Goal: Task Accomplishment & Management: Manage account settings

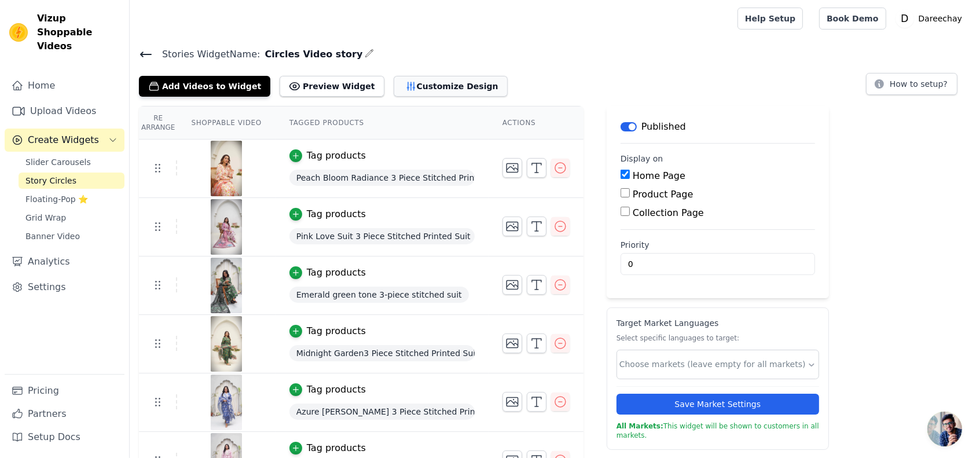
click at [405, 84] on icon "button" at bounding box center [411, 86] width 12 height 12
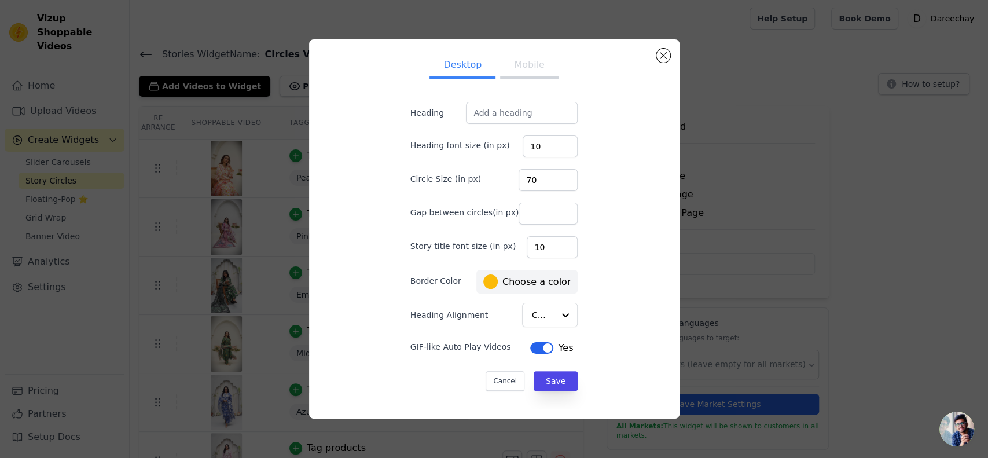
click at [517, 74] on button "Mobile" at bounding box center [529, 65] width 58 height 25
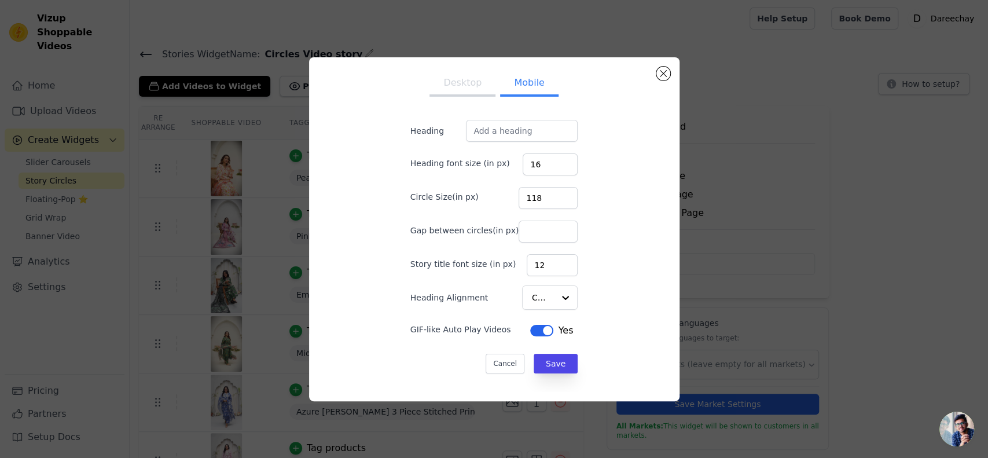
click at [451, 86] on button "Desktop" at bounding box center [462, 83] width 66 height 25
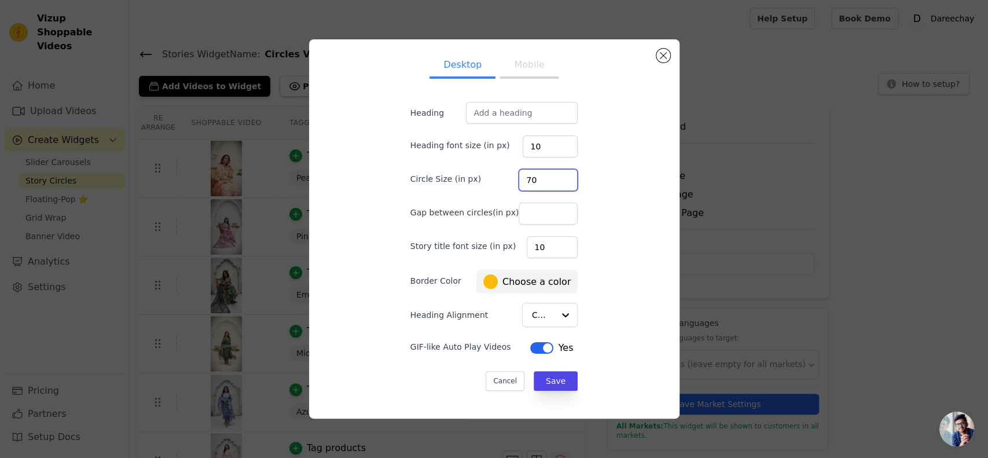
click at [529, 179] on input "70" at bounding box center [547, 180] width 59 height 22
type input "100"
click at [539, 81] on ul "Desktop Mobile" at bounding box center [494, 66] width 205 height 35
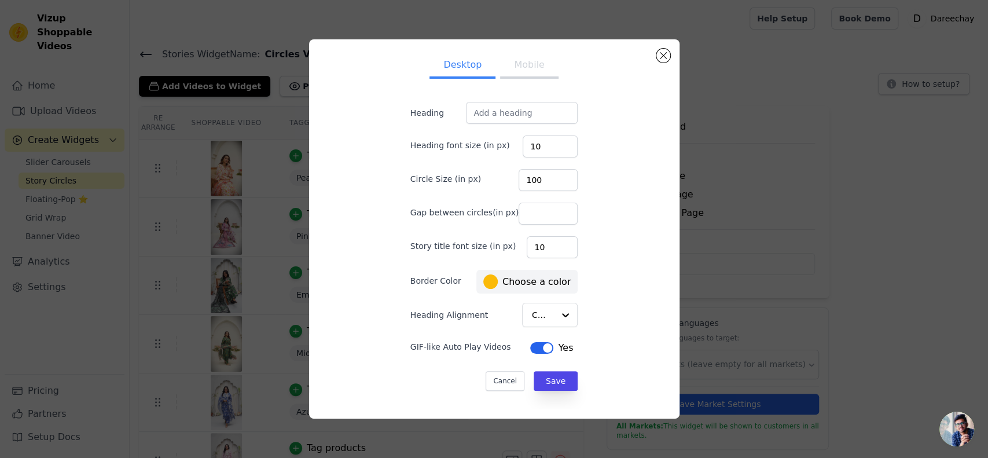
click at [508, 70] on button "Mobile" at bounding box center [529, 65] width 58 height 25
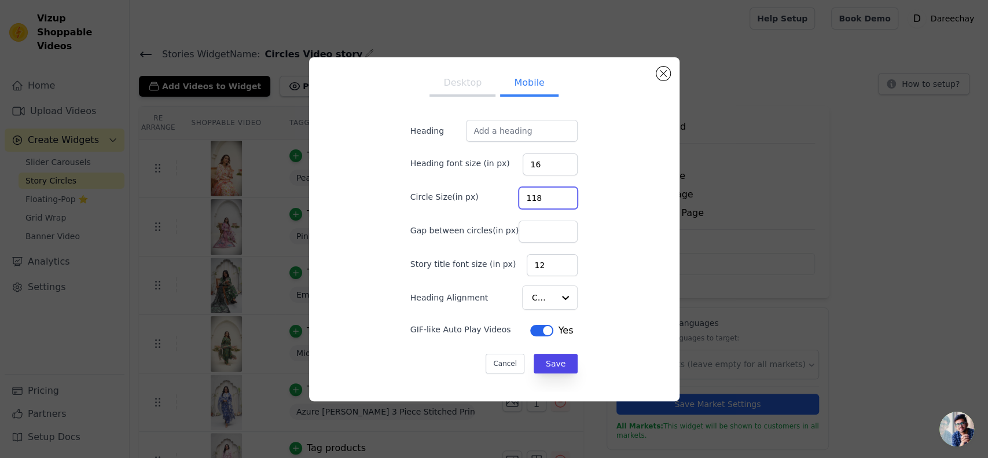
click at [529, 201] on input "118" at bounding box center [547, 198] width 59 height 22
type input "90"
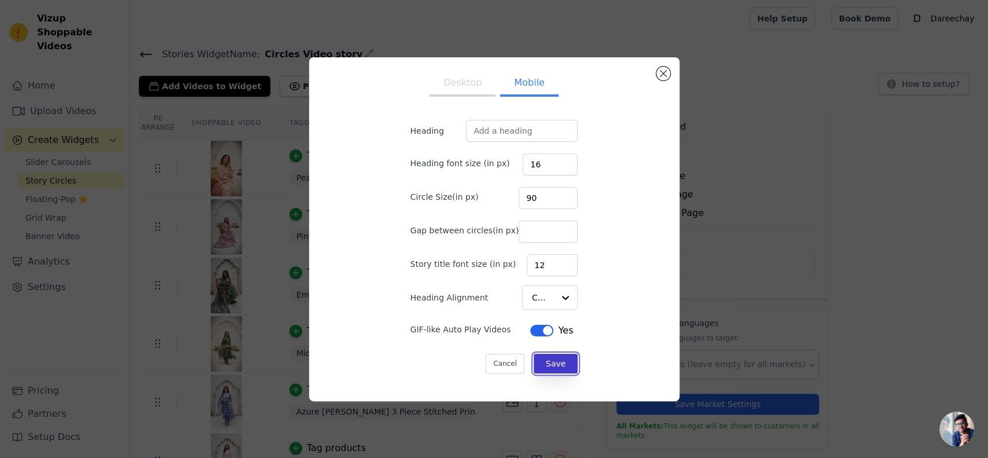
click at [538, 362] on button "Save" at bounding box center [556, 364] width 44 height 20
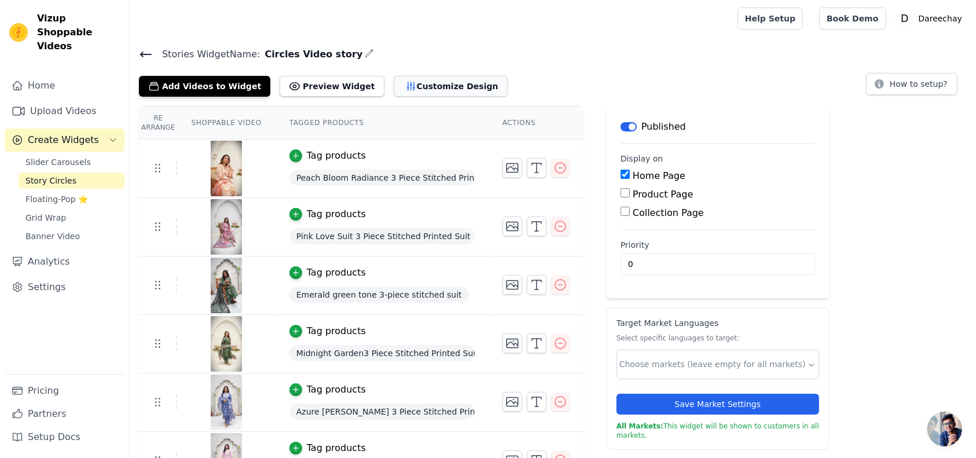
click at [421, 84] on button "Customize Design" at bounding box center [450, 86] width 114 height 21
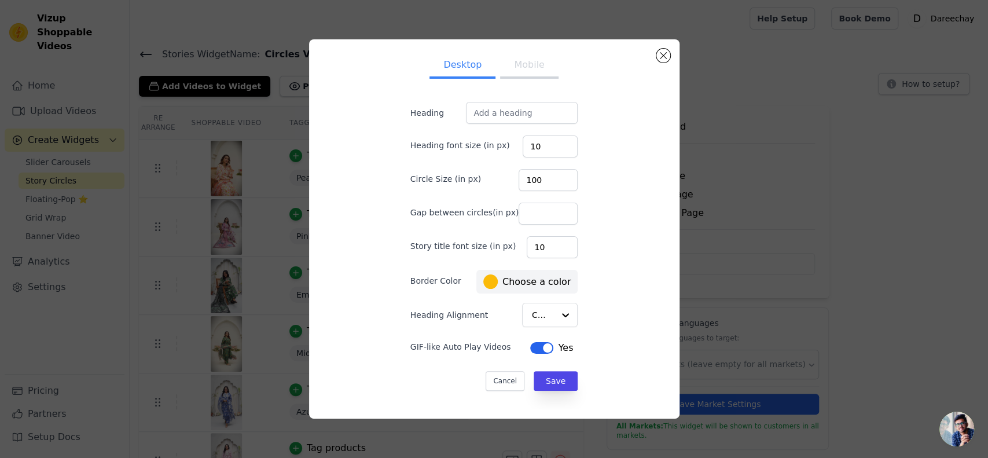
click at [528, 66] on button "Mobile" at bounding box center [529, 65] width 58 height 25
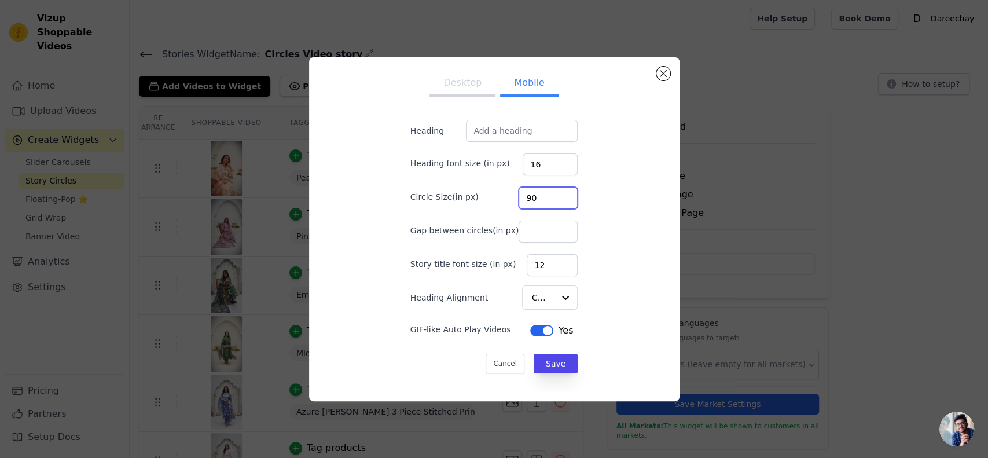
click at [521, 196] on input "90" at bounding box center [547, 198] width 59 height 22
type input "80"
click at [554, 166] on input "15" at bounding box center [550, 164] width 55 height 22
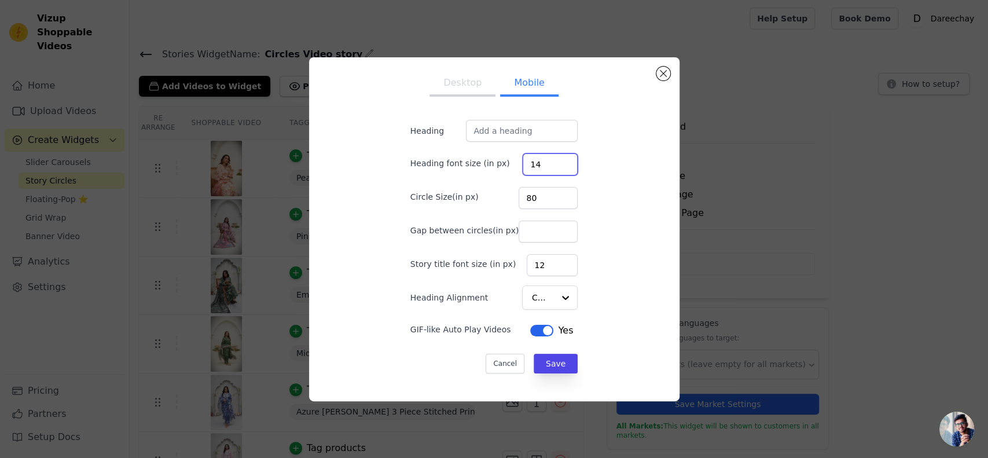
click at [554, 166] on input "14" at bounding box center [550, 164] width 55 height 22
click at [554, 166] on input "13" at bounding box center [550, 164] width 55 height 22
click at [554, 166] on input "12" at bounding box center [550, 164] width 55 height 22
click at [554, 166] on input "11" at bounding box center [550, 164] width 55 height 22
click at [554, 166] on input "10" at bounding box center [550, 164] width 55 height 22
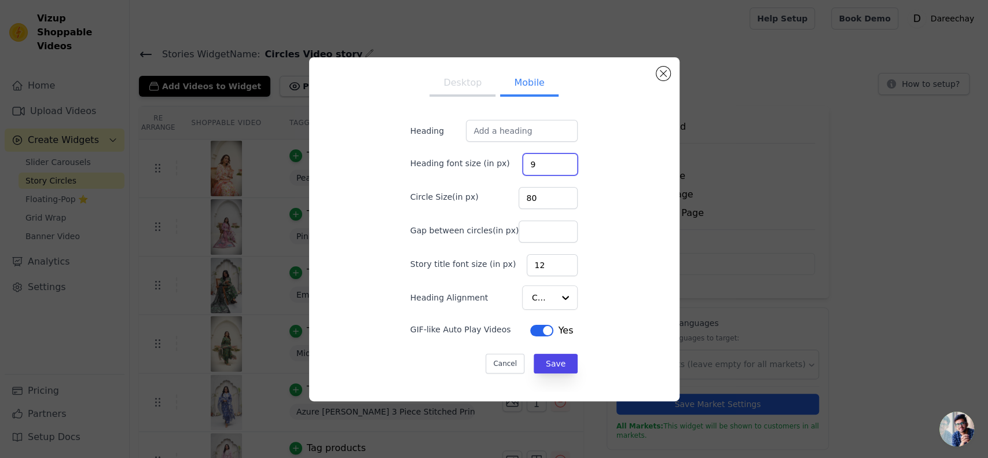
click at [554, 166] on input "9" at bounding box center [550, 164] width 55 height 22
type input "10"
click at [552, 160] on input "10" at bounding box center [550, 164] width 55 height 22
click at [534, 363] on button "Save" at bounding box center [556, 364] width 44 height 20
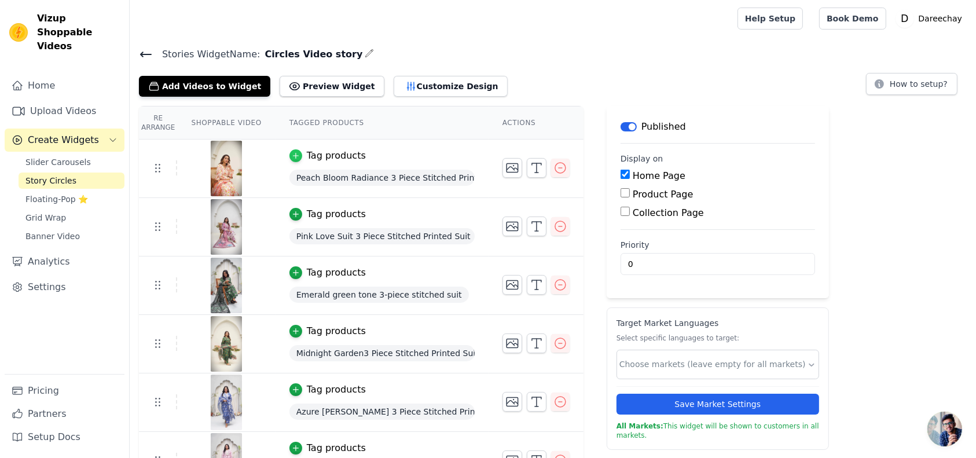
click at [292, 156] on icon "button" at bounding box center [296, 156] width 8 height 8
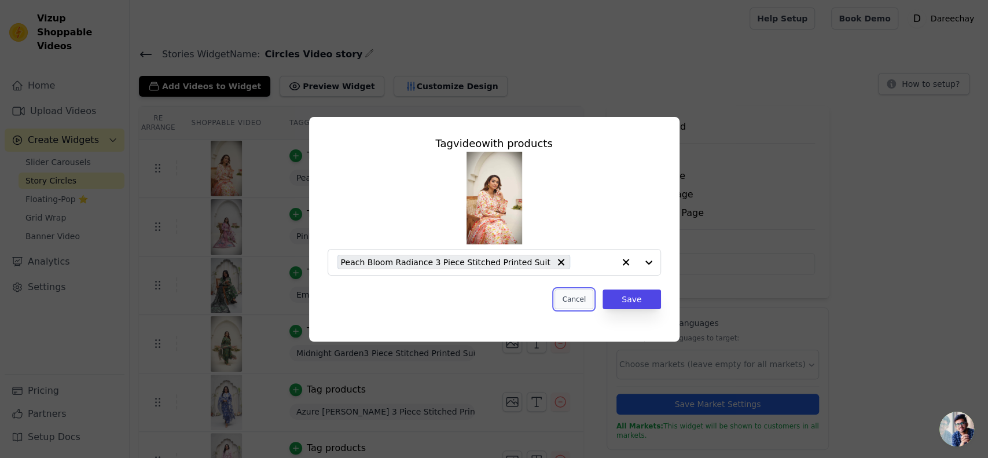
click at [578, 304] on button "Cancel" at bounding box center [573, 299] width 39 height 20
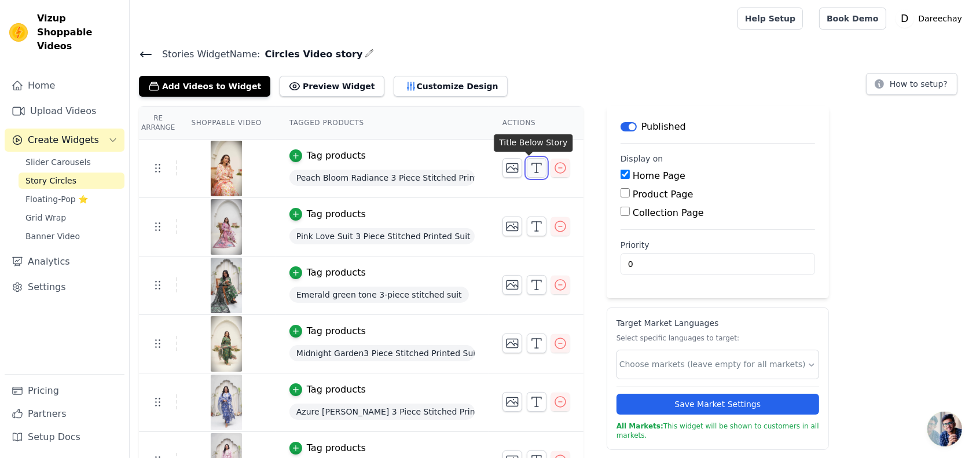
click at [529, 167] on icon "button" at bounding box center [536, 168] width 14 height 14
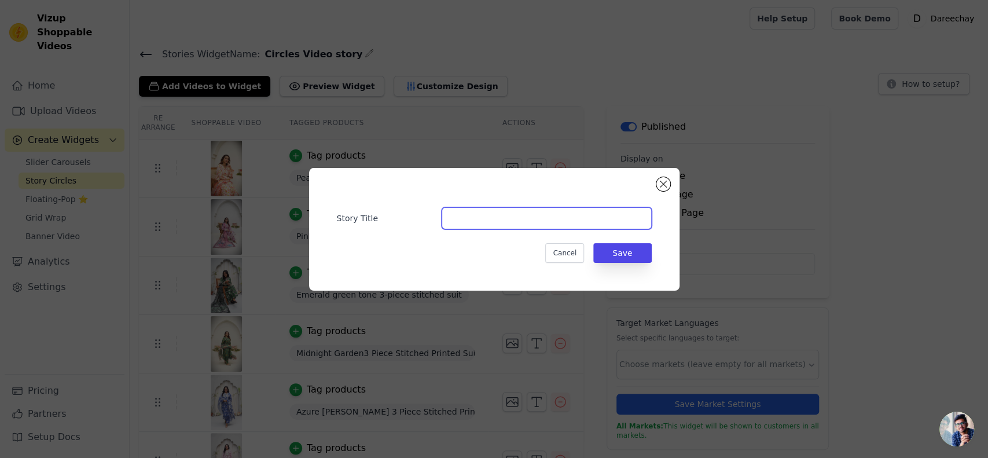
click at [484, 226] on input "Story Title" at bounding box center [547, 218] width 210 height 22
type input "Summer"
click at [630, 258] on button "Save" at bounding box center [622, 253] width 58 height 20
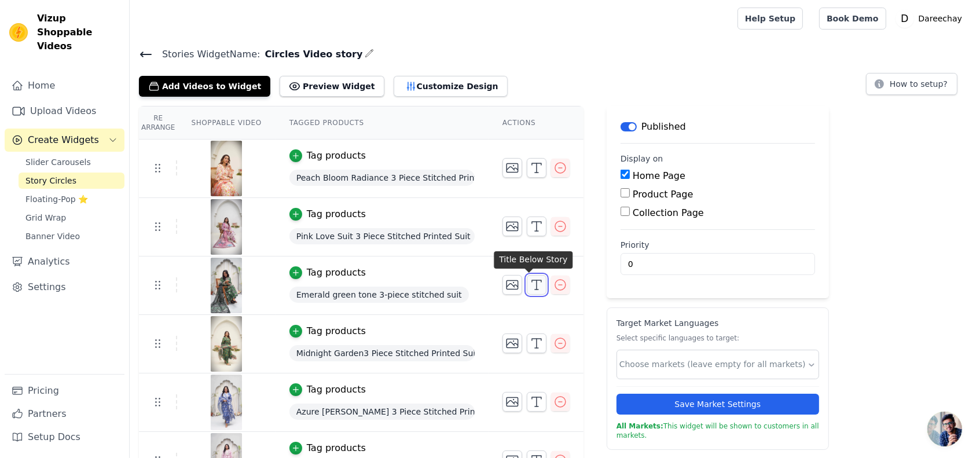
click at [527, 290] on button "button" at bounding box center [537, 285] width 20 height 20
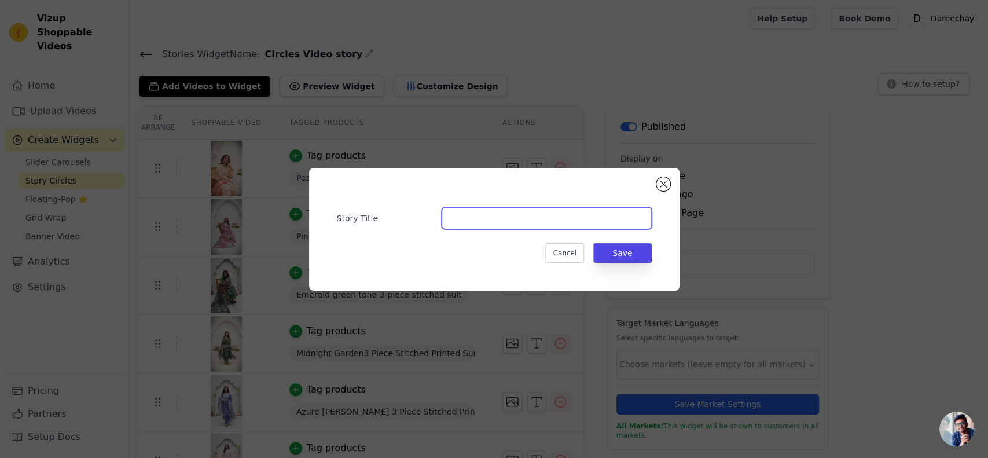
click at [475, 216] on input "Story Title" at bounding box center [547, 218] width 210 height 22
type input "Print"
click at [631, 257] on button "Save" at bounding box center [622, 253] width 58 height 20
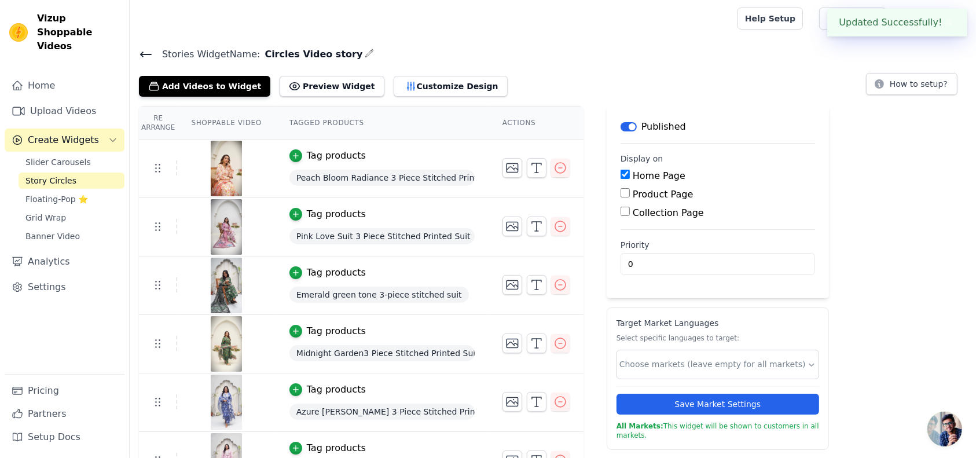
click at [623, 250] on div "Priority 0" at bounding box center [717, 257] width 194 height 36
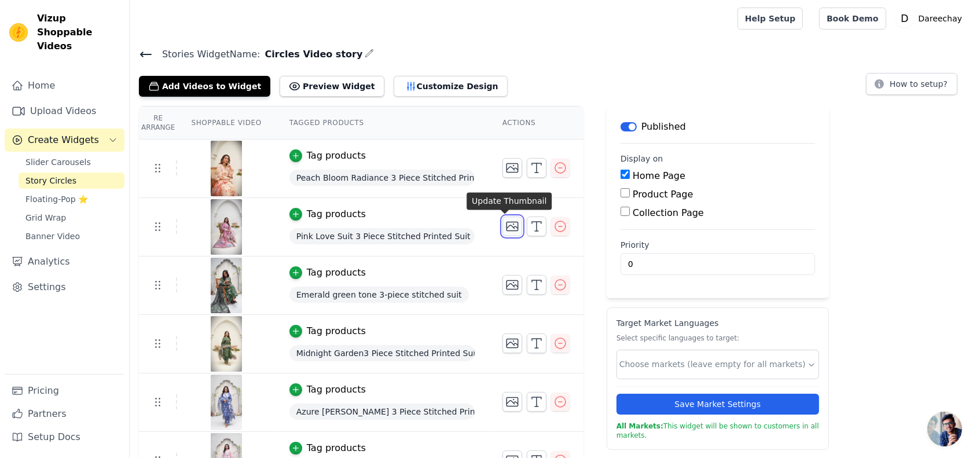
click at [505, 227] on icon "button" at bounding box center [512, 226] width 14 height 14
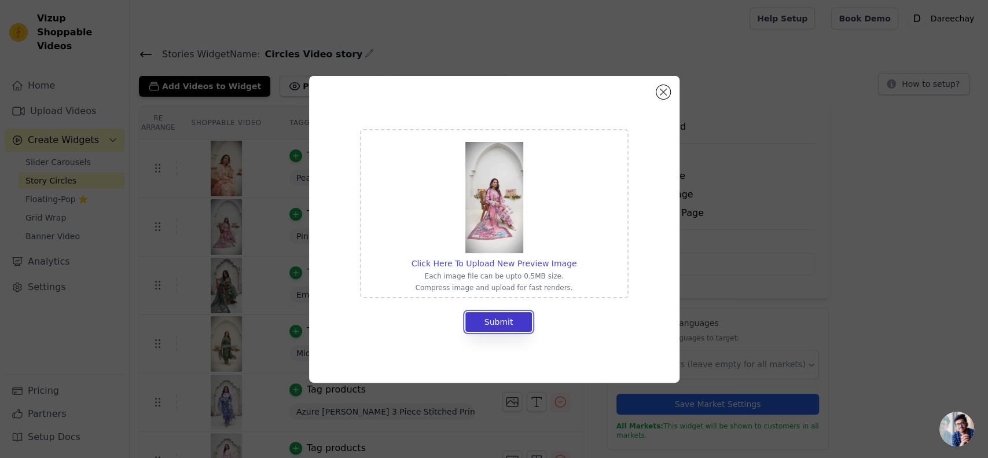
click at [500, 322] on button "Submit" at bounding box center [498, 322] width 67 height 20
click at [514, 319] on button "Submit" at bounding box center [498, 322] width 67 height 20
click at [486, 317] on button "Submit" at bounding box center [498, 322] width 67 height 20
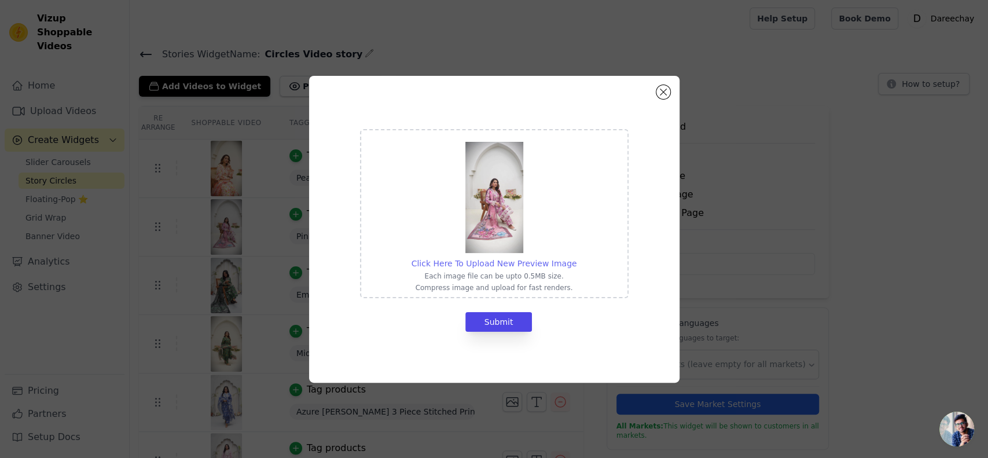
click at [455, 259] on span "Click Here To Upload New Preview Image" at bounding box center [493, 263] width 165 height 9
click at [576, 258] on input "Click Here To Upload New Preview Image Each image file can be upto 0.5MB size. …" at bounding box center [576, 257] width 1 height 1
type input "C:\fakepath\Add a heading (3).png"
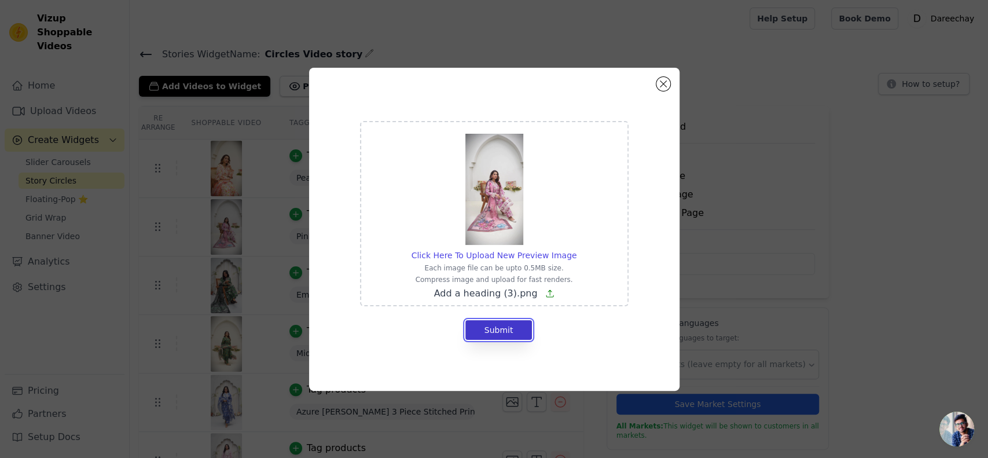
click at [483, 333] on button "Submit" at bounding box center [498, 330] width 67 height 20
click at [664, 80] on button "Close modal" at bounding box center [663, 84] width 14 height 14
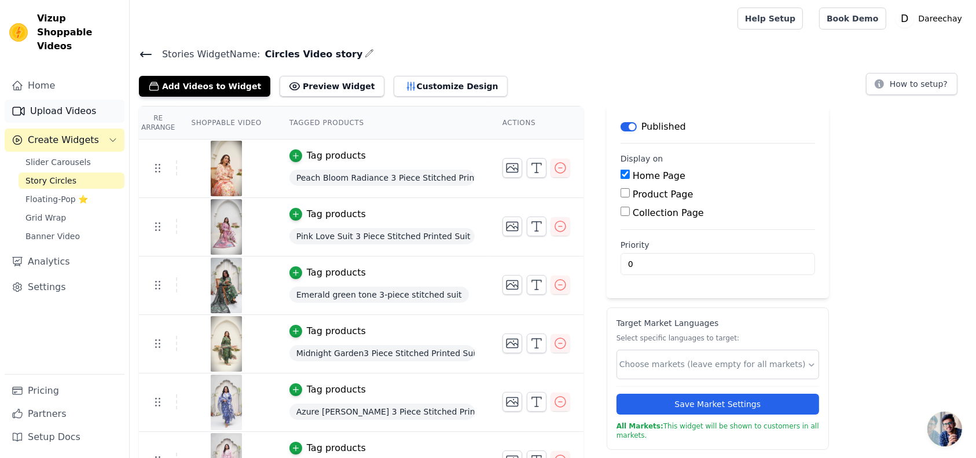
click at [55, 100] on link "Upload Videos" at bounding box center [65, 111] width 120 height 23
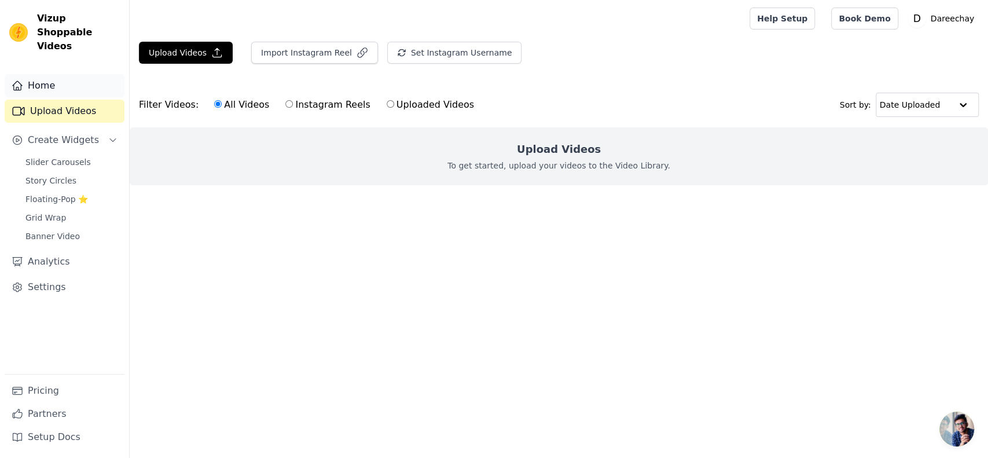
click at [46, 78] on link "Home" at bounding box center [65, 85] width 120 height 23
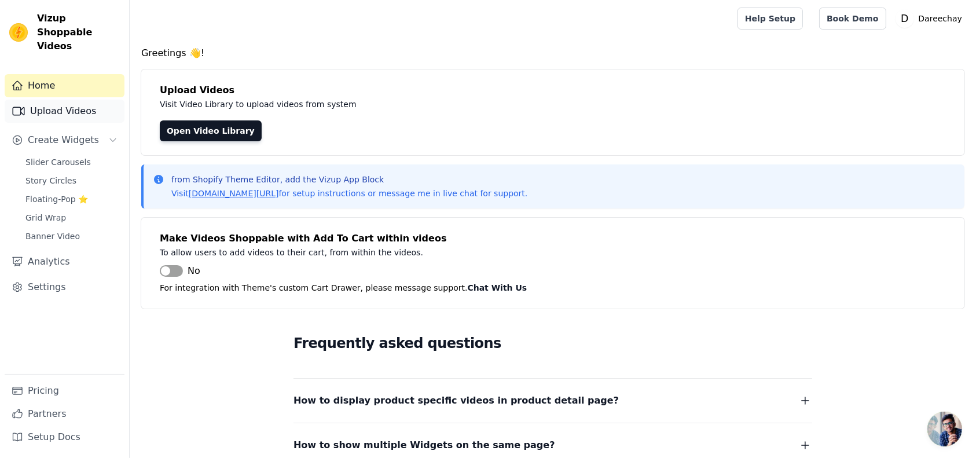
click at [69, 100] on link "Upload Videos" at bounding box center [65, 111] width 120 height 23
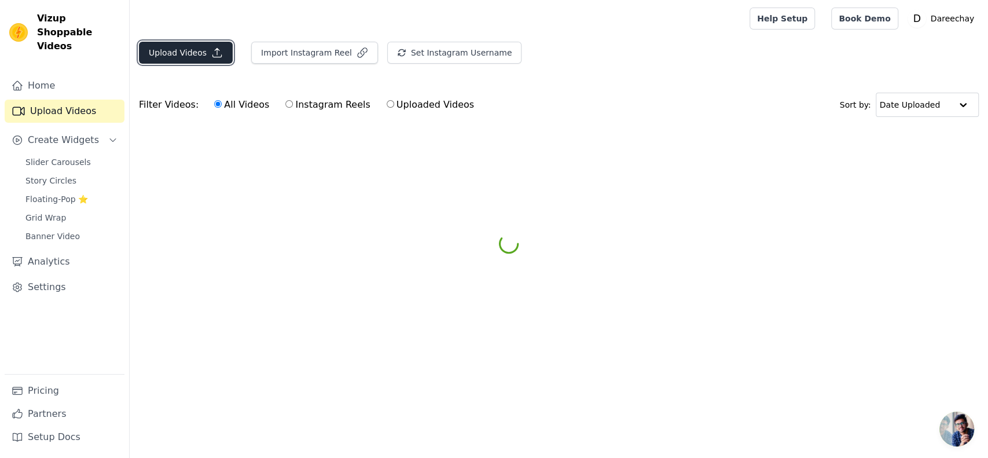
click at [186, 43] on button "Upload Videos" at bounding box center [186, 53] width 94 height 22
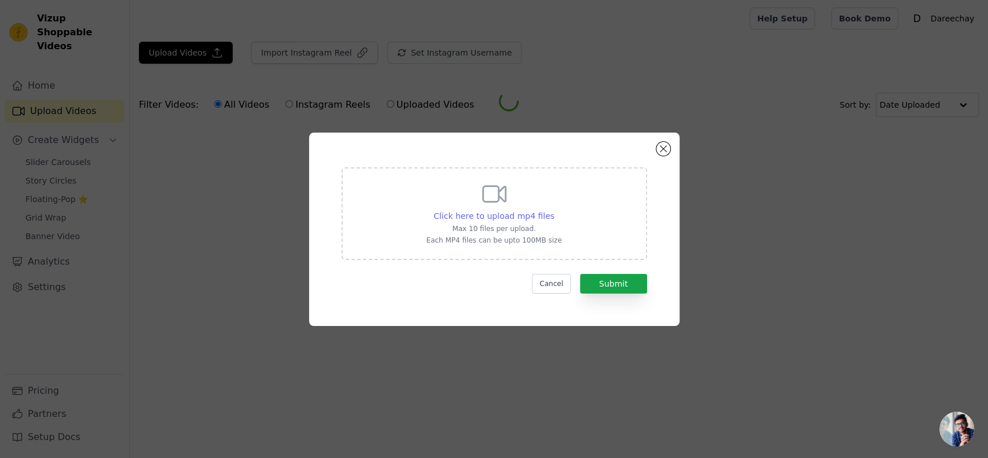
click at [472, 219] on span "Click here to upload mp4 files" at bounding box center [493, 215] width 121 height 9
click at [554, 210] on input "Click here to upload mp4 files Max 10 files per upload. Each MP4 files can be u…" at bounding box center [554, 209] width 1 height 1
click at [558, 278] on button "Cancel" at bounding box center [551, 284] width 39 height 20
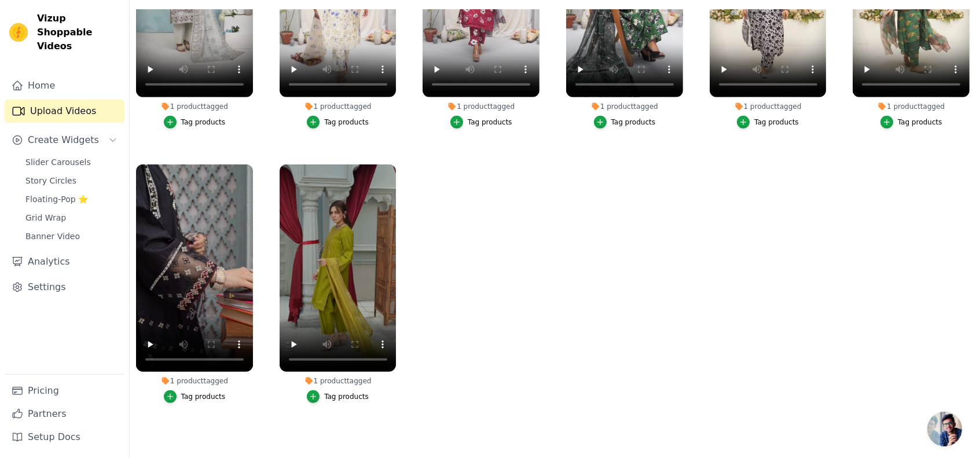
scroll to position [676, 0]
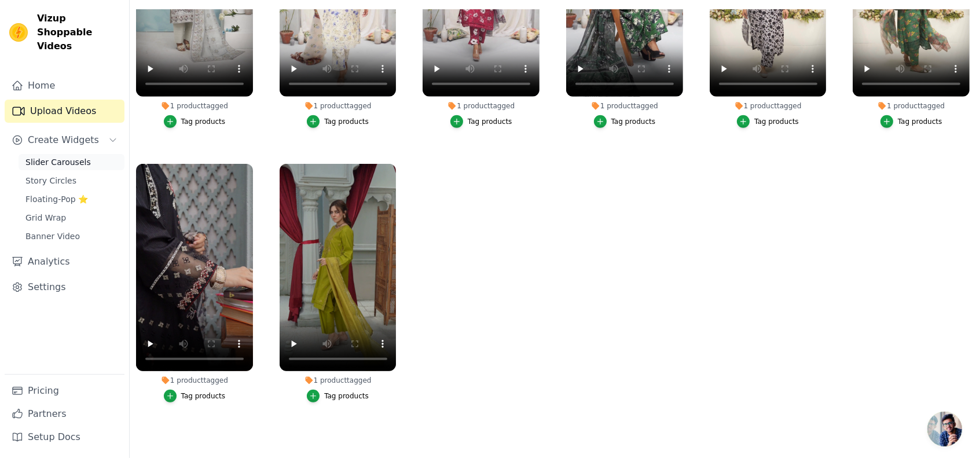
click at [56, 154] on link "Slider Carousels" at bounding box center [72, 162] width 106 height 16
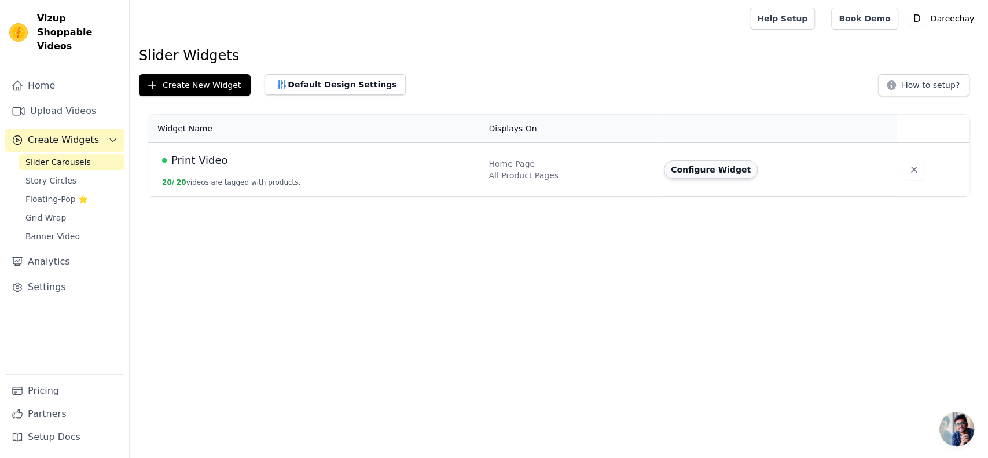
click at [683, 177] on button "Configure Widget" at bounding box center [711, 169] width 94 height 19
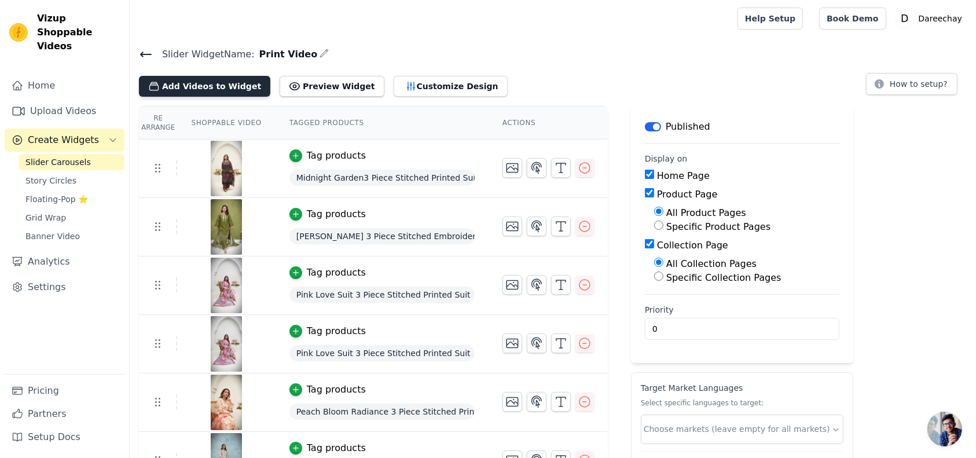
click at [176, 83] on button "Add Videos to Widget" at bounding box center [204, 86] width 131 height 21
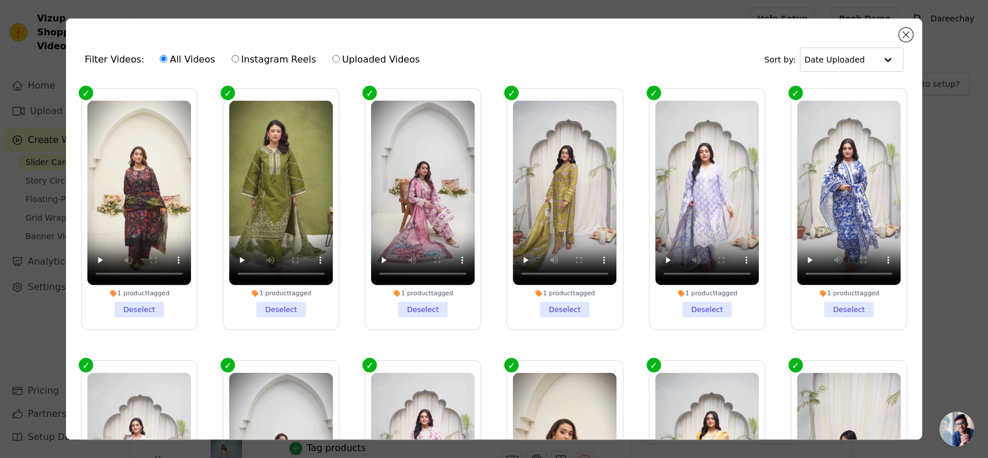
click at [226, 90] on label "1 product tagged Deselect" at bounding box center [281, 209] width 116 height 242
click at [0, 0] on input "1 product tagged Deselect" at bounding box center [0, 0] width 0 height 0
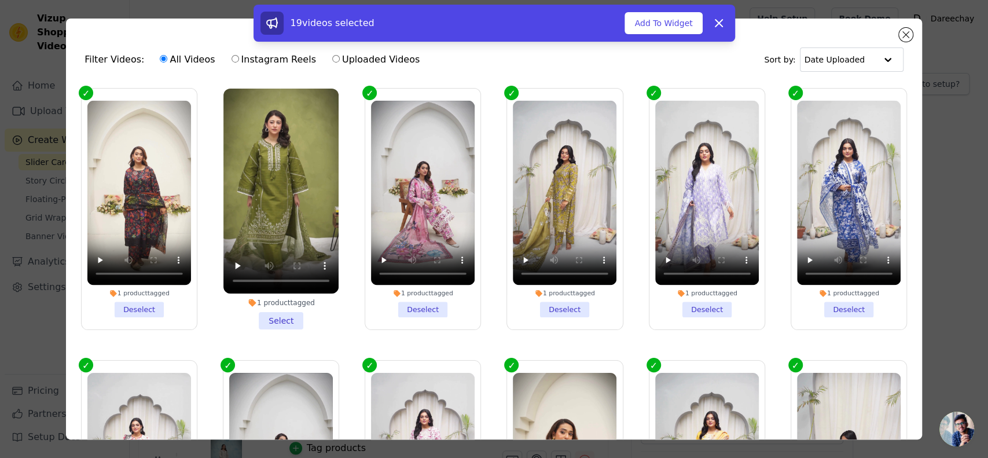
click at [83, 93] on label "1 product tagged Deselect" at bounding box center [139, 209] width 116 height 242
click at [0, 0] on input "1 product tagged Deselect" at bounding box center [0, 0] width 0 height 0
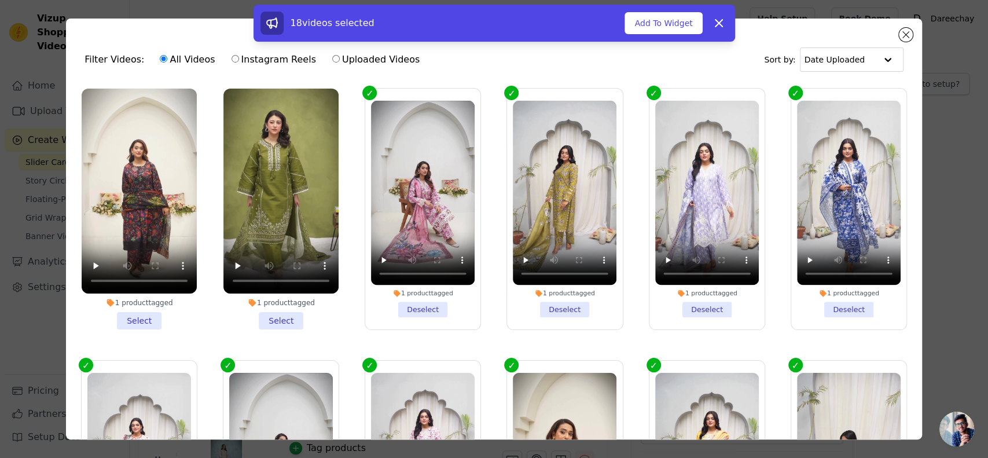
click at [365, 94] on label "1 product tagged Deselect" at bounding box center [423, 209] width 116 height 242
click at [0, 0] on input "1 product tagged Deselect" at bounding box center [0, 0] width 0 height 0
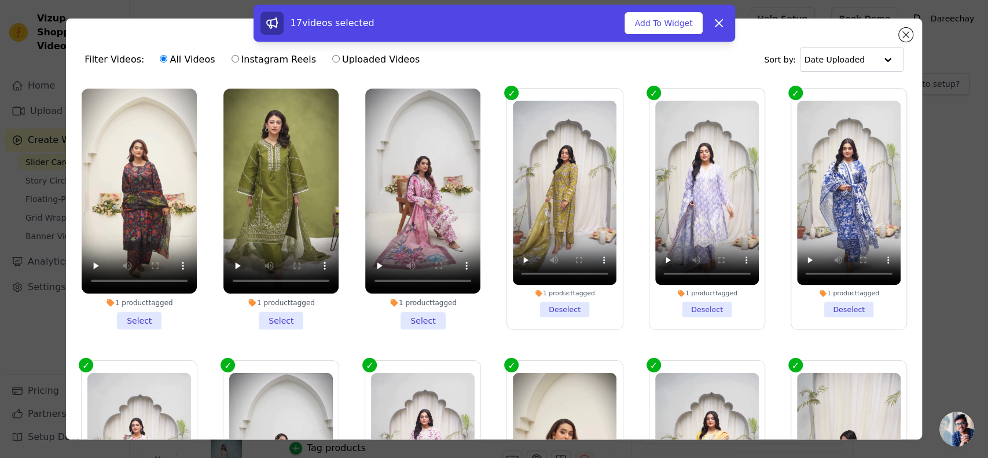
click at [506, 92] on label "1 product tagged Deselect" at bounding box center [564, 209] width 116 height 242
click at [0, 0] on input "1 product tagged Deselect" at bounding box center [0, 0] width 0 height 0
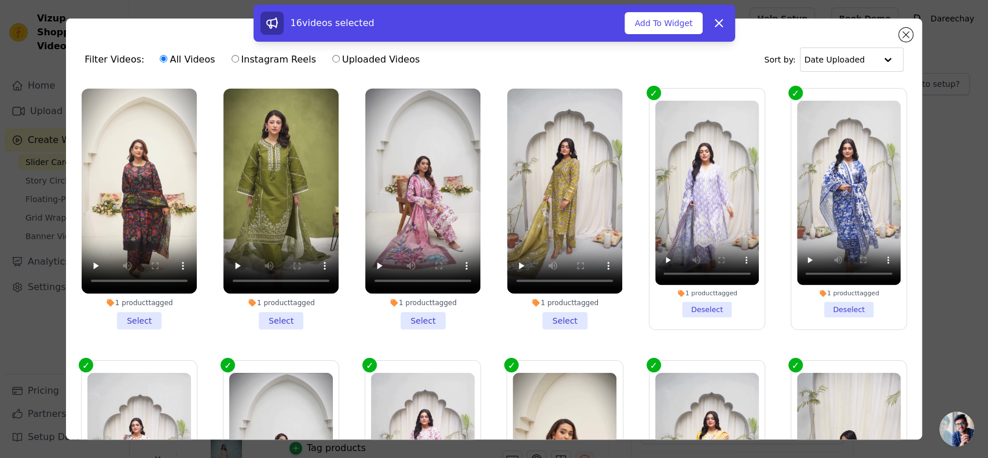
click at [649, 95] on label "1 product tagged Deselect" at bounding box center [707, 209] width 116 height 242
click at [0, 0] on input "1 product tagged Deselect" at bounding box center [0, 0] width 0 height 0
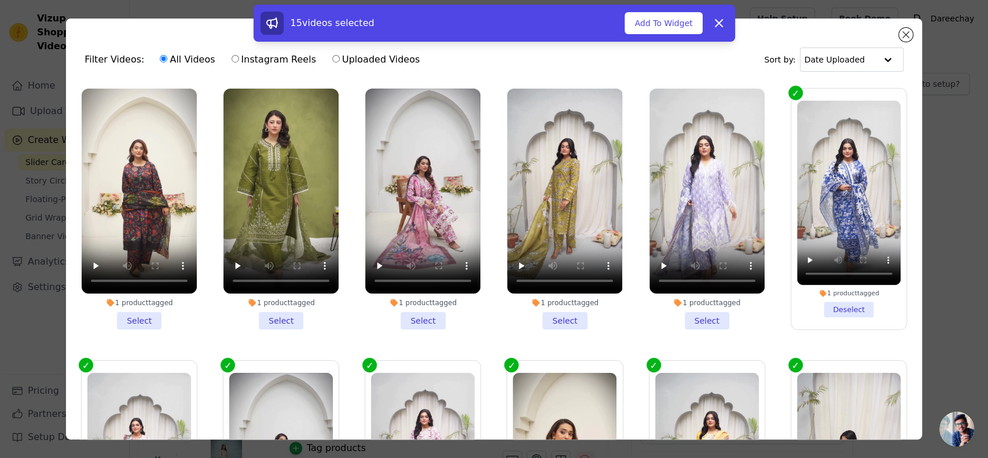
click at [790, 91] on label "1 product tagged Deselect" at bounding box center [848, 209] width 116 height 242
click at [0, 0] on input "1 product tagged Deselect" at bounding box center [0, 0] width 0 height 0
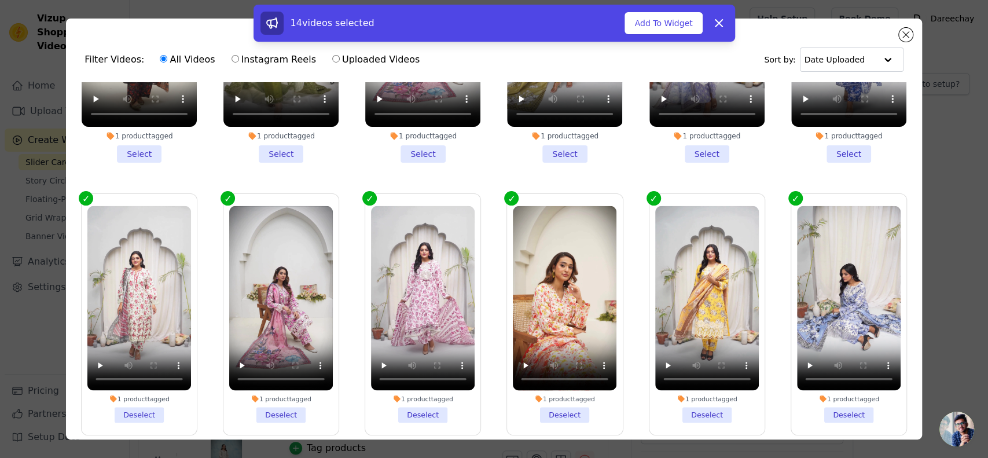
scroll to position [141, 0]
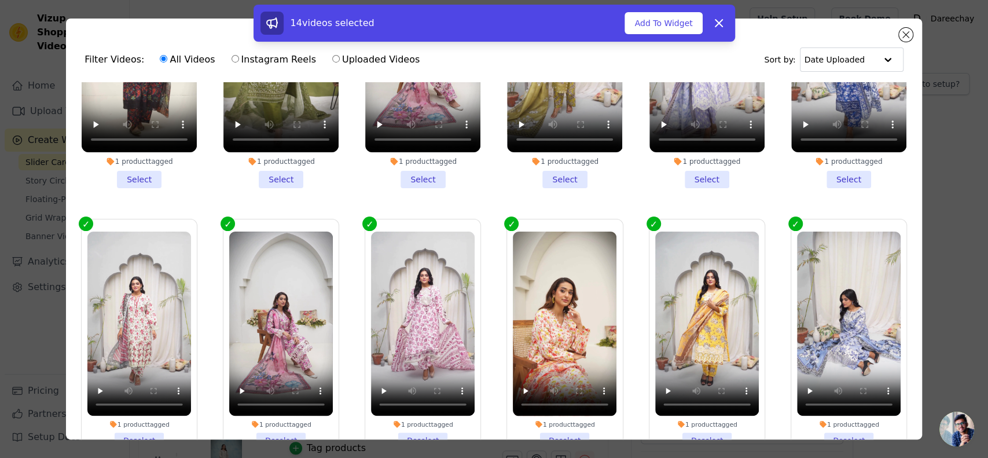
click at [790, 219] on label "1 product tagged Deselect" at bounding box center [848, 340] width 116 height 242
click at [0, 0] on input "1 product tagged Deselect" at bounding box center [0, 0] width 0 height 0
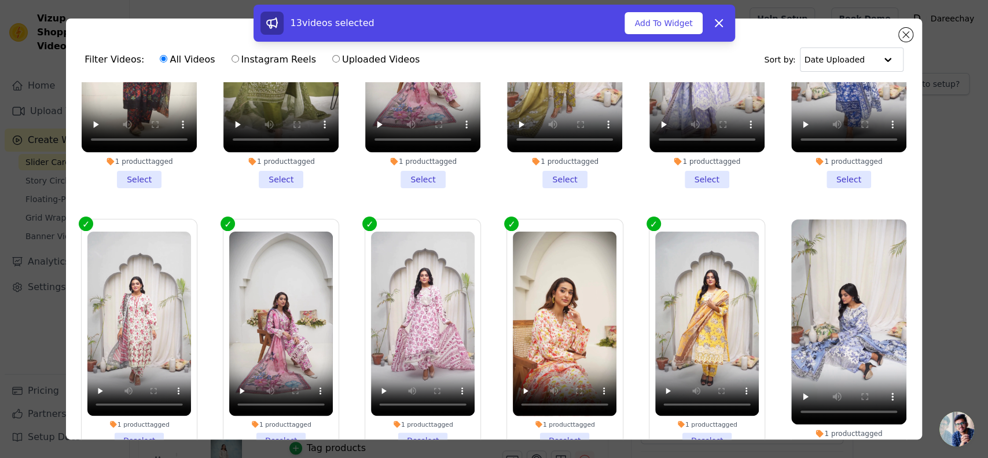
click at [649, 219] on label "1 product tagged Deselect" at bounding box center [707, 340] width 116 height 242
click at [0, 0] on input "1 product tagged Deselect" at bounding box center [0, 0] width 0 height 0
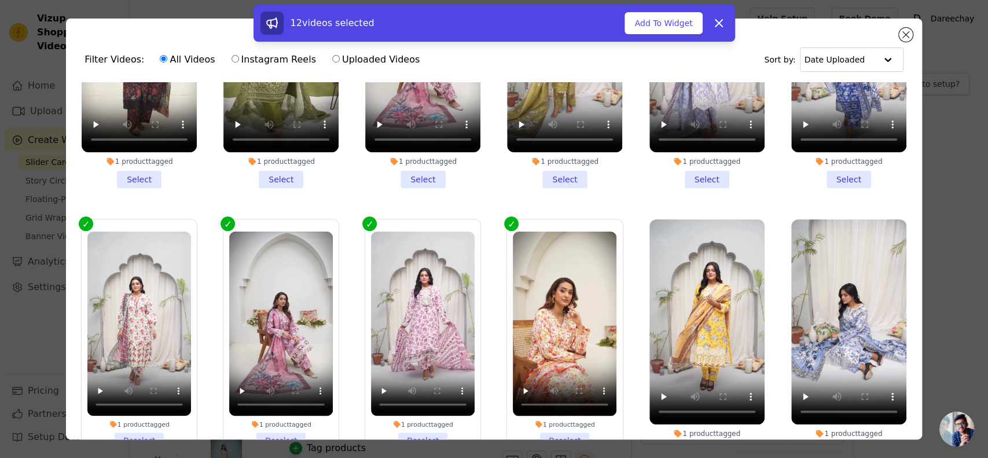
click at [506, 219] on label "1 product tagged Deselect" at bounding box center [564, 340] width 116 height 242
click at [0, 0] on input "1 product tagged Deselect" at bounding box center [0, 0] width 0 height 0
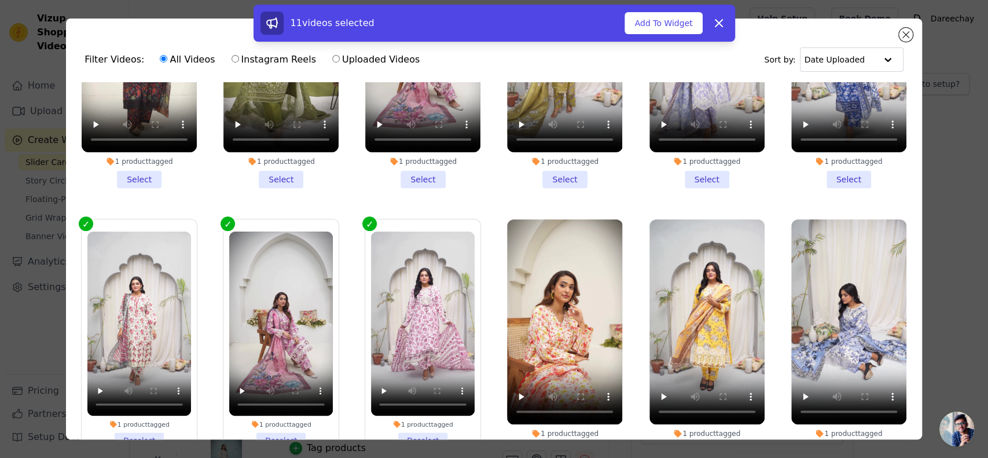
click at [365, 219] on label "1 product tagged Deselect" at bounding box center [423, 340] width 116 height 242
click at [0, 0] on input "1 product tagged Deselect" at bounding box center [0, 0] width 0 height 0
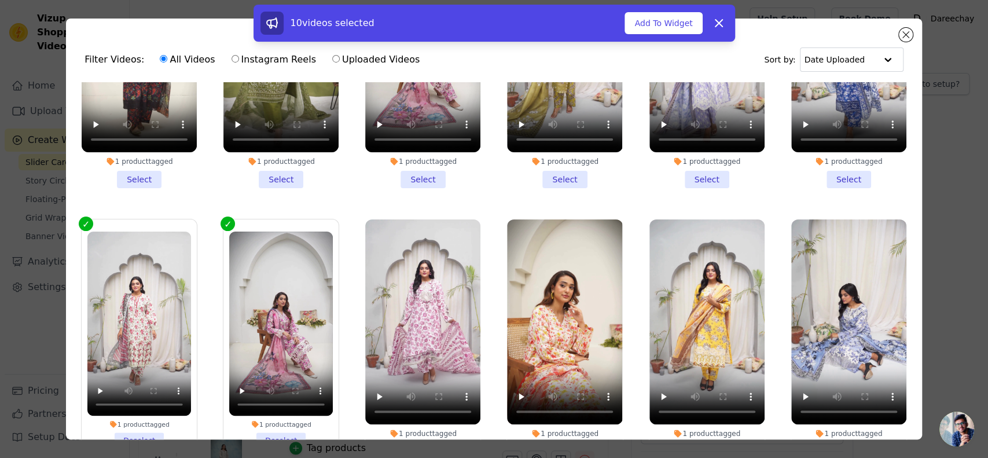
click at [223, 219] on label "1 product tagged Deselect" at bounding box center [281, 340] width 116 height 242
click at [0, 0] on input "1 product tagged Deselect" at bounding box center [0, 0] width 0 height 0
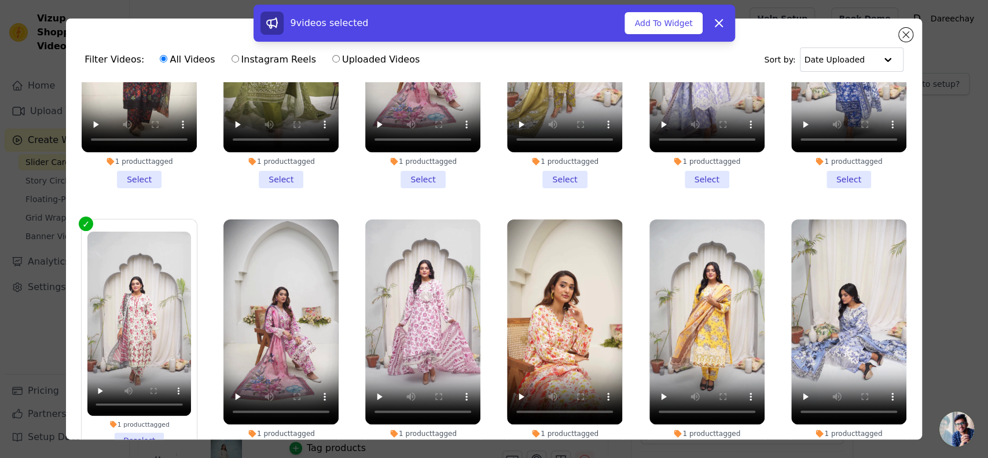
click at [81, 219] on label "1 product tagged Deselect" at bounding box center [139, 340] width 116 height 242
click at [0, 0] on input "1 product tagged Deselect" at bounding box center [0, 0] width 0 height 0
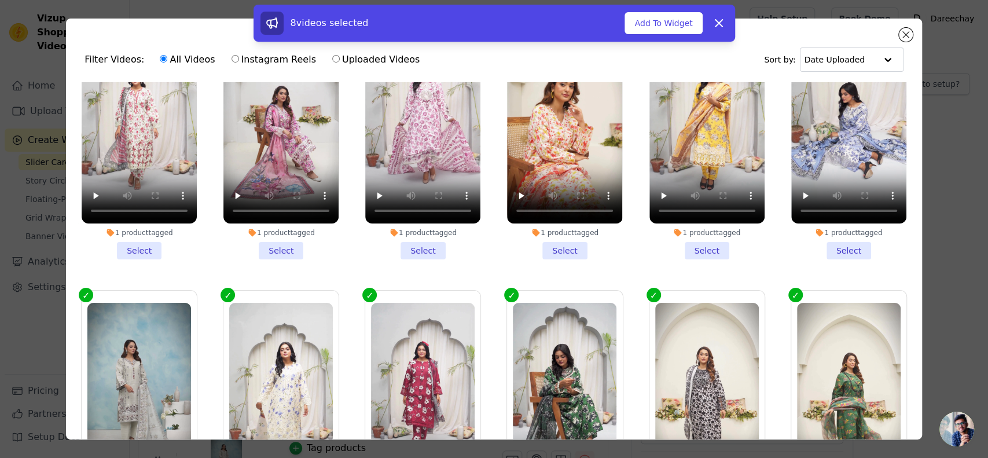
scroll to position [385, 0]
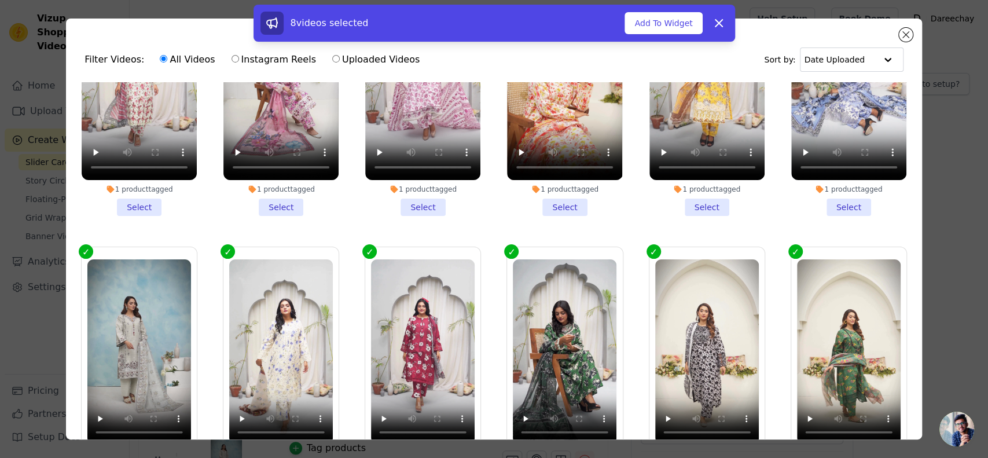
click at [86, 247] on label "1 product tagged Deselect" at bounding box center [139, 368] width 116 height 242
click at [0, 0] on input "1 product tagged Deselect" at bounding box center [0, 0] width 0 height 0
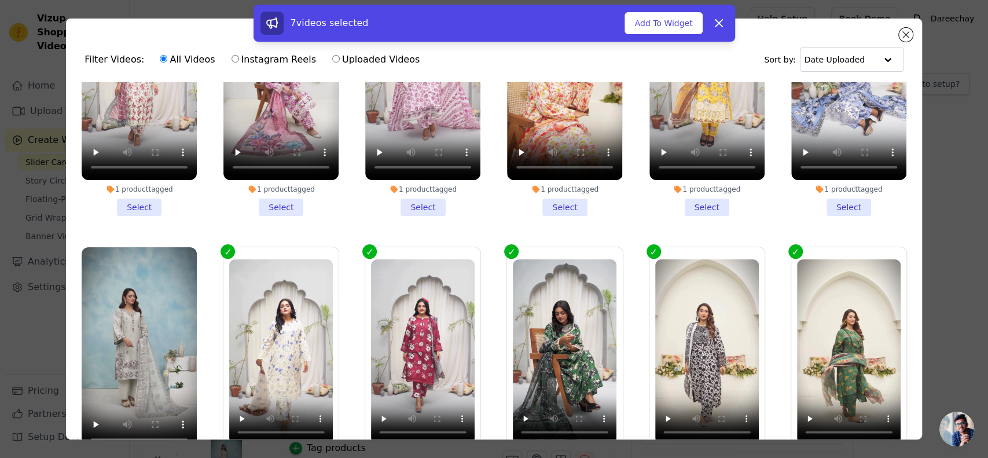
click at [227, 247] on label "1 product tagged Deselect" at bounding box center [281, 368] width 116 height 242
click at [0, 0] on input "1 product tagged Deselect" at bounding box center [0, 0] width 0 height 0
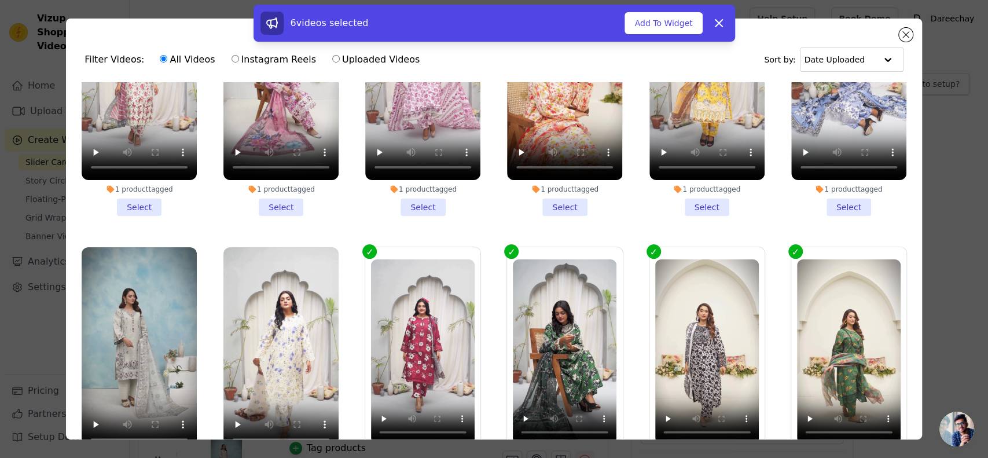
click at [365, 247] on label "1 product tagged Deselect" at bounding box center [423, 368] width 116 height 242
click at [0, 0] on input "1 product tagged Deselect" at bounding box center [0, 0] width 0 height 0
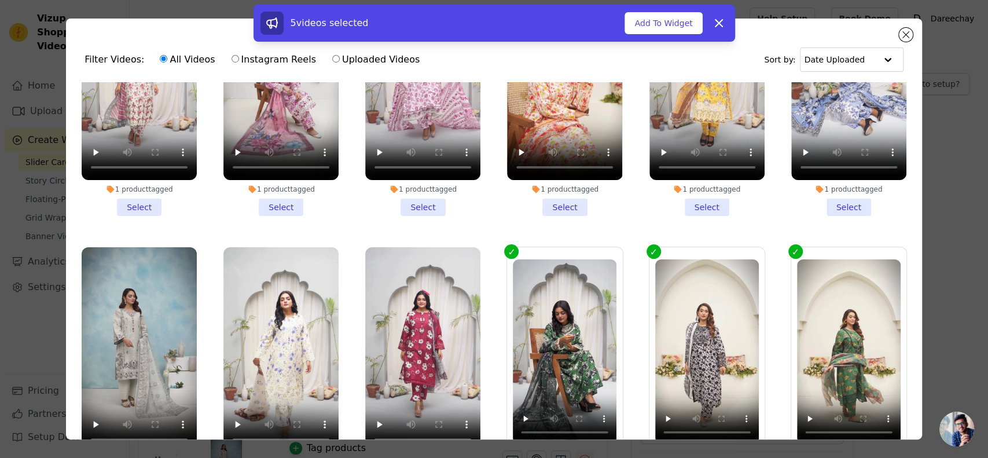
click at [506, 247] on label "1 product tagged Deselect" at bounding box center [564, 368] width 116 height 242
click at [0, 0] on input "1 product tagged Deselect" at bounding box center [0, 0] width 0 height 0
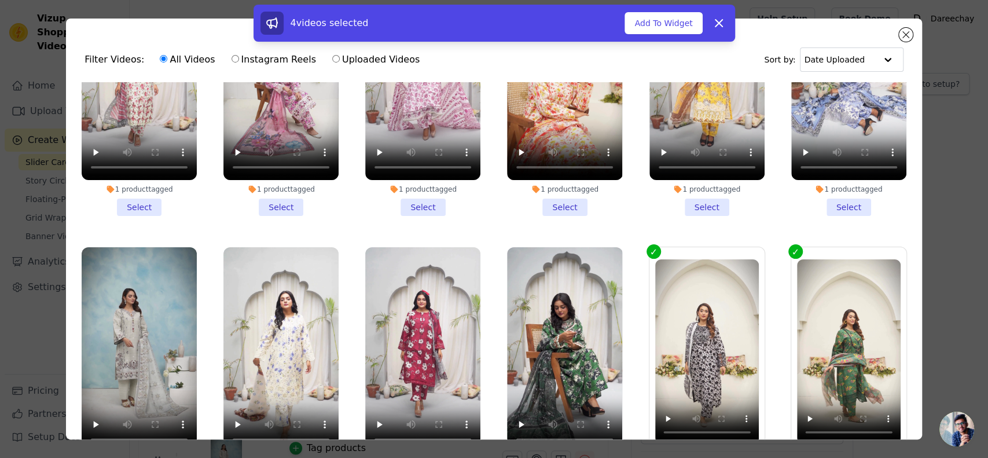
click at [649, 247] on label "1 product tagged Deselect" at bounding box center [707, 368] width 116 height 242
click at [0, 0] on input "1 product tagged Deselect" at bounding box center [0, 0] width 0 height 0
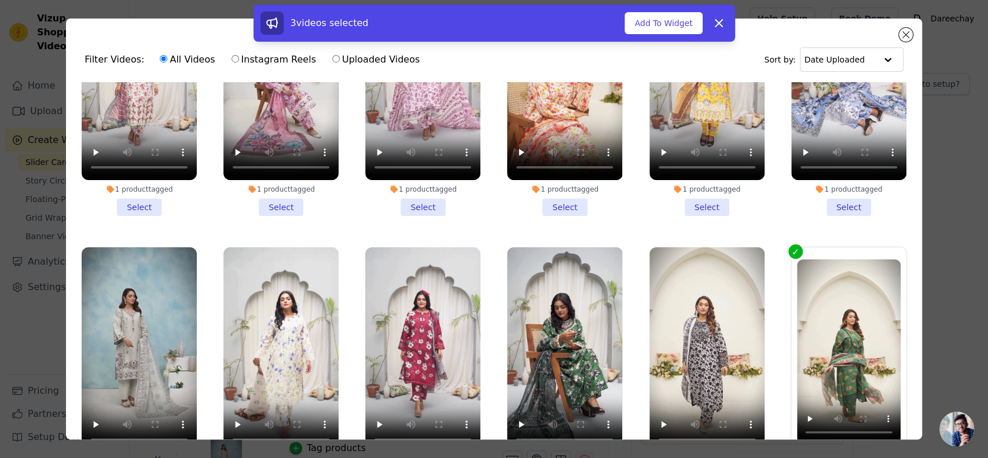
click at [790, 247] on label "1 product tagged Deselect" at bounding box center [848, 368] width 116 height 242
click at [0, 0] on input "1 product tagged Deselect" at bounding box center [0, 0] width 0 height 0
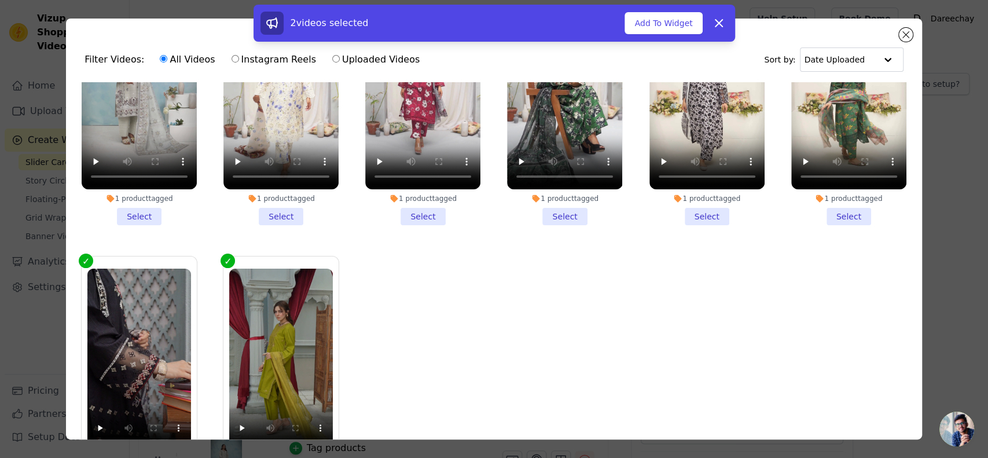
scroll to position [651, 0]
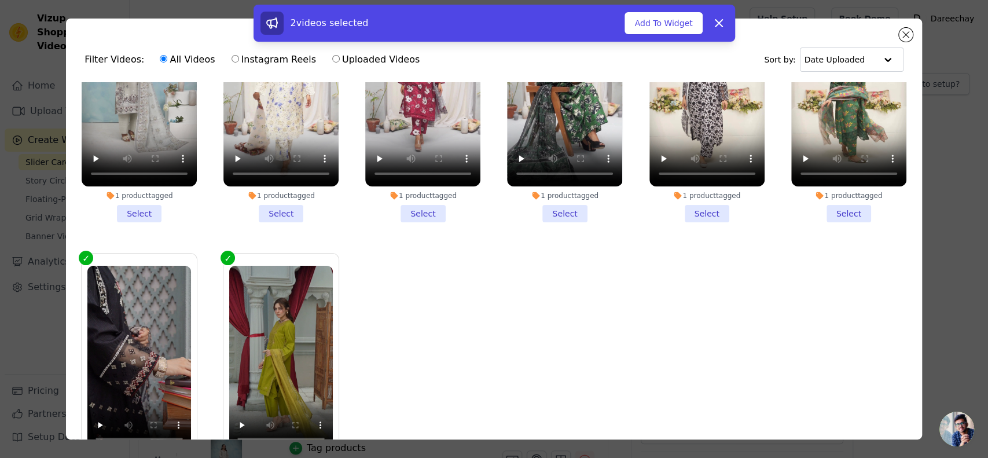
click at [223, 253] on label "1 product tagged Deselect" at bounding box center [281, 374] width 116 height 242
click at [0, 0] on input "1 product tagged Deselect" at bounding box center [0, 0] width 0 height 0
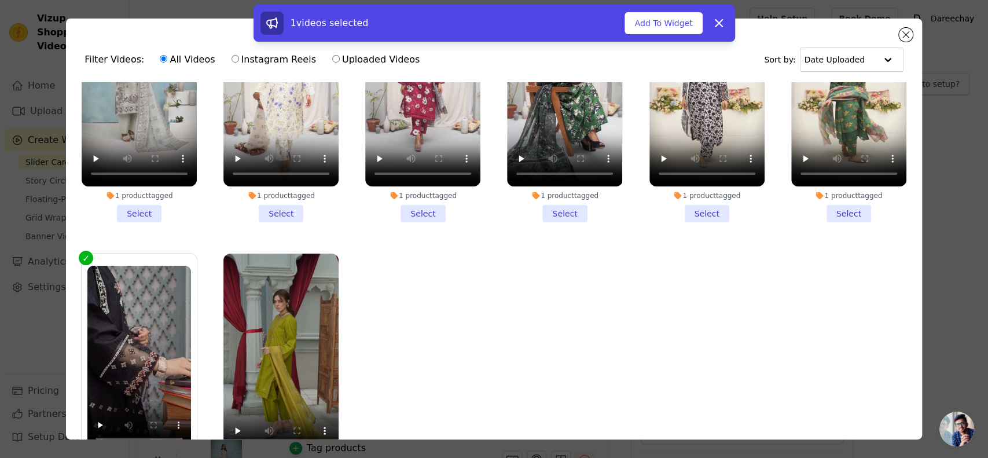
click at [83, 253] on label "1 product tagged Deselect" at bounding box center [139, 374] width 116 height 242
click at [0, 0] on input "1 product tagged Deselect" at bounding box center [0, 0] width 0 height 0
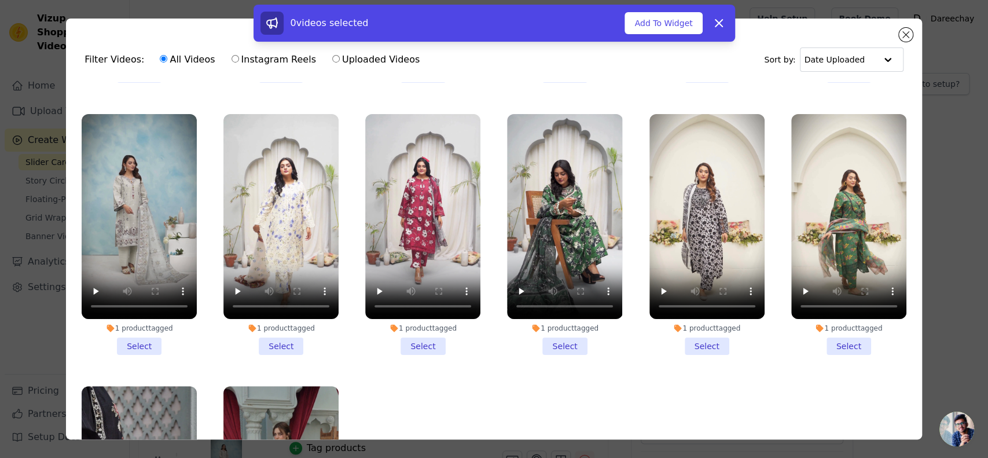
scroll to position [535, 0]
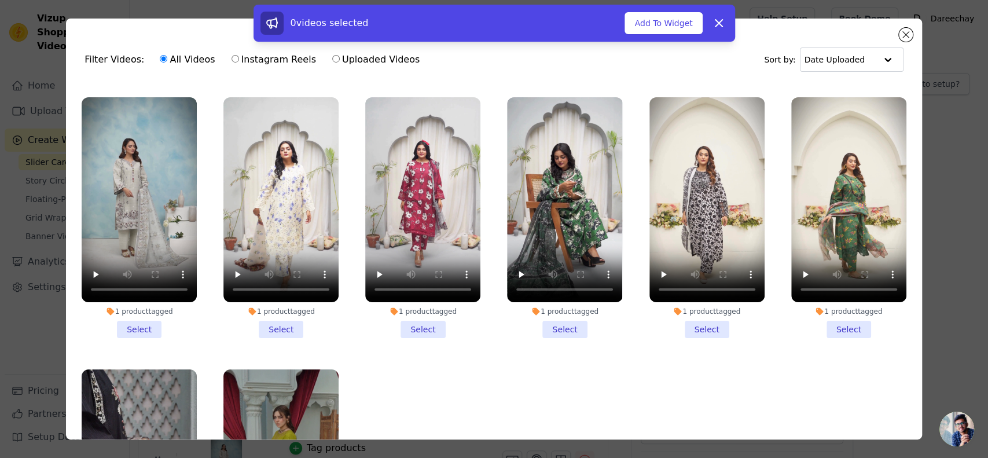
click at [542, 306] on li "1 product tagged Select" at bounding box center [564, 217] width 115 height 241
click at [0, 0] on input "1 product tagged Select" at bounding box center [0, 0] width 0 height 0
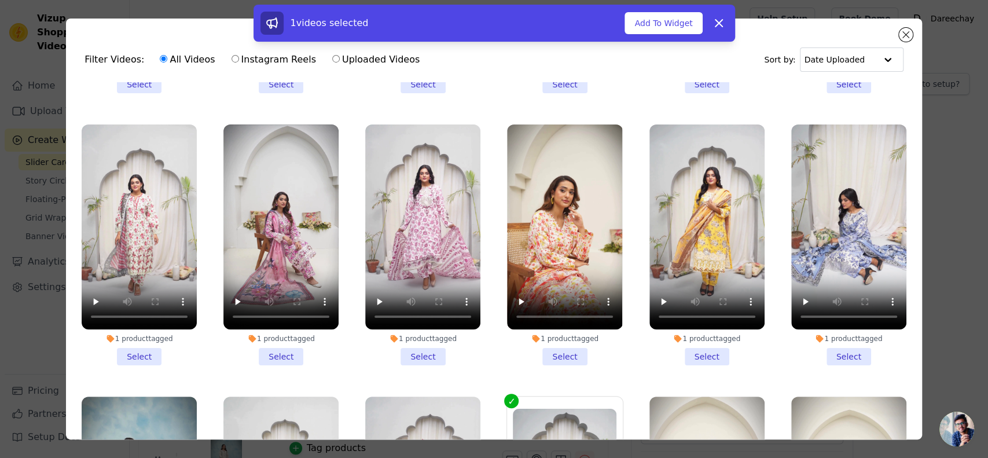
scroll to position [214, 0]
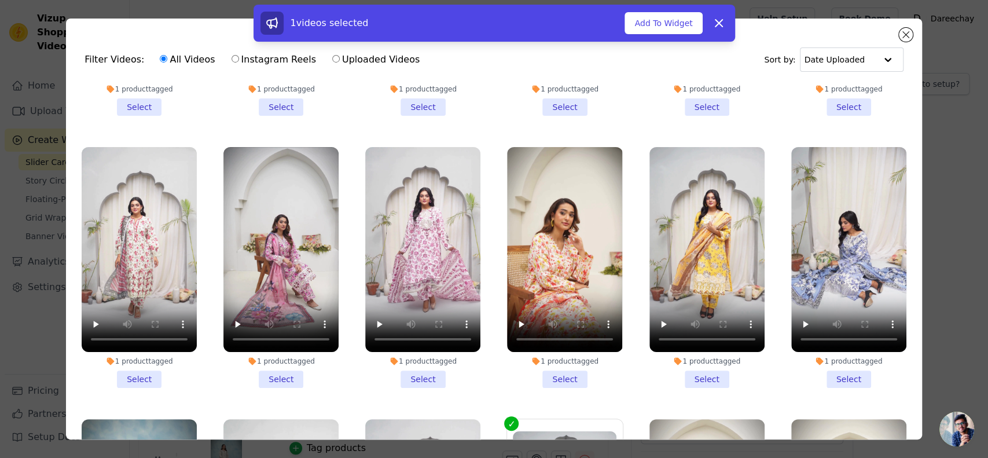
click at [558, 365] on li "1 product tagged Select" at bounding box center [564, 267] width 115 height 241
click at [0, 0] on input "1 product tagged Select" at bounding box center [0, 0] width 0 height 0
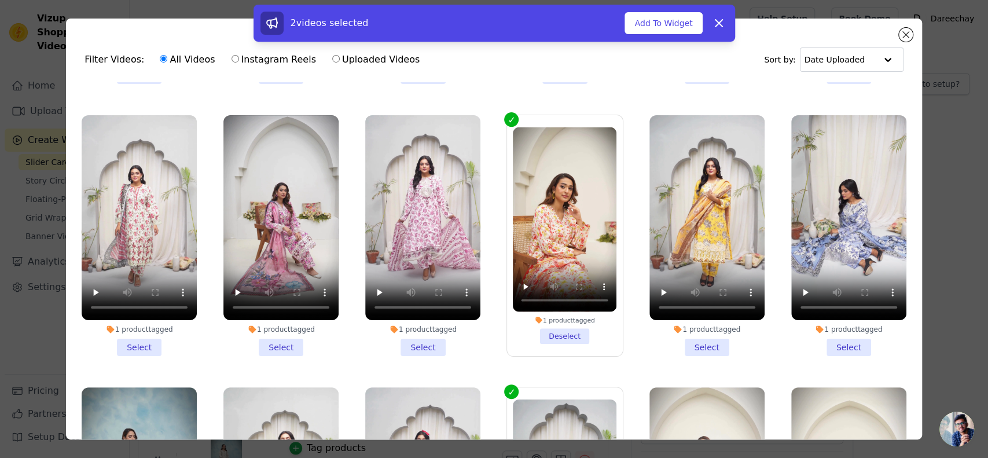
scroll to position [252, 0]
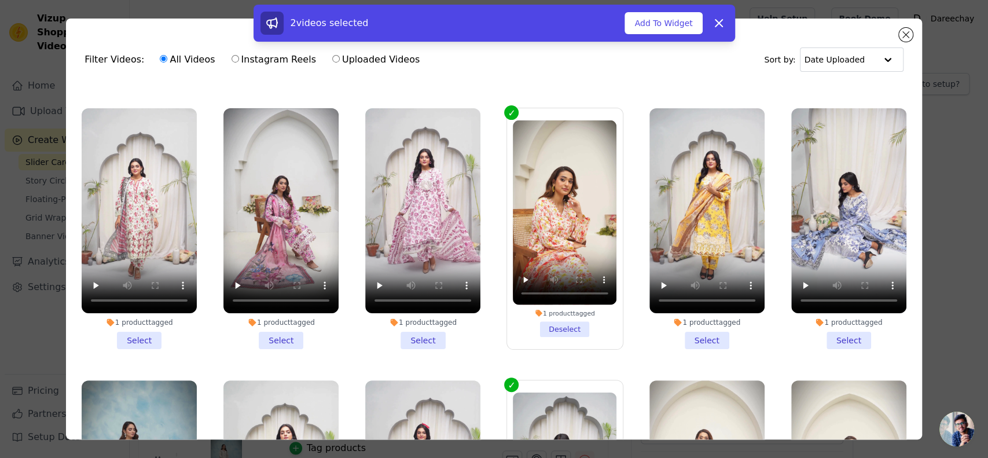
click at [404, 326] on li "1 product tagged Select" at bounding box center [422, 228] width 115 height 241
click at [0, 0] on input "1 product tagged Select" at bounding box center [0, 0] width 0 height 0
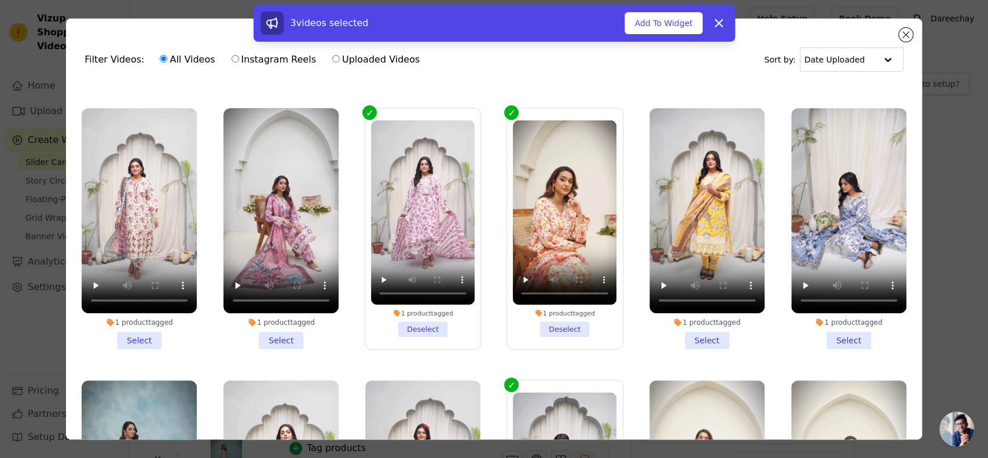
click at [426, 320] on li "1 product tagged Deselect" at bounding box center [423, 228] width 104 height 216
click at [0, 0] on input "1 product tagged Deselect" at bounding box center [0, 0] width 0 height 0
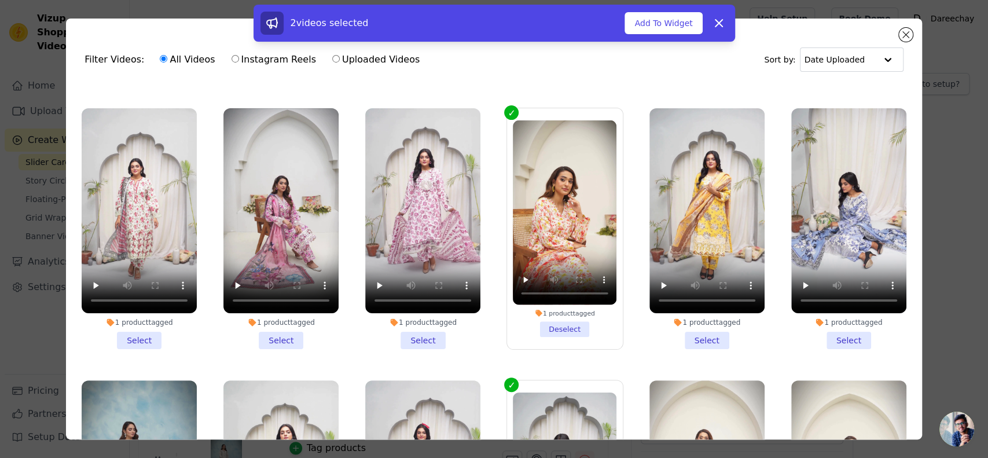
click at [843, 328] on li "1 product tagged Select" at bounding box center [848, 228] width 115 height 241
click at [0, 0] on input "1 product tagged Select" at bounding box center [0, 0] width 0 height 0
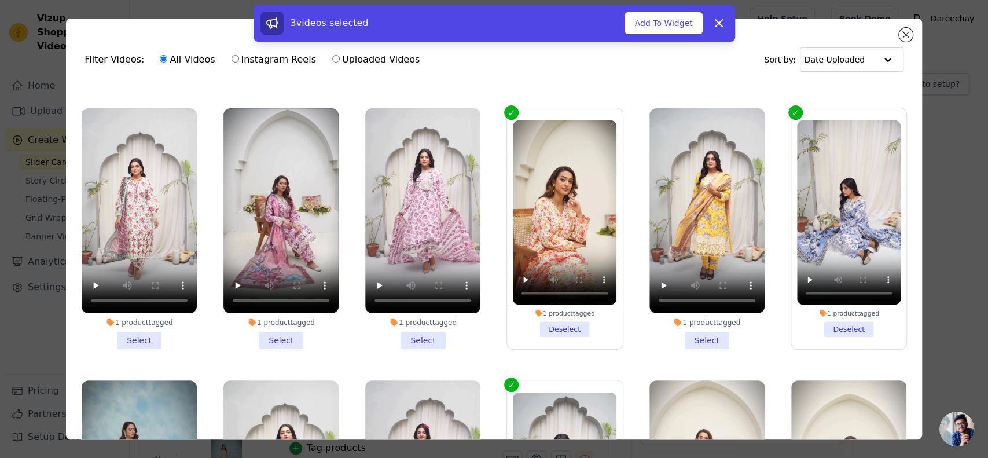
click at [264, 330] on li "1 product tagged Select" at bounding box center [280, 228] width 115 height 241
click at [0, 0] on input "1 product tagged Select" at bounding box center [0, 0] width 0 height 0
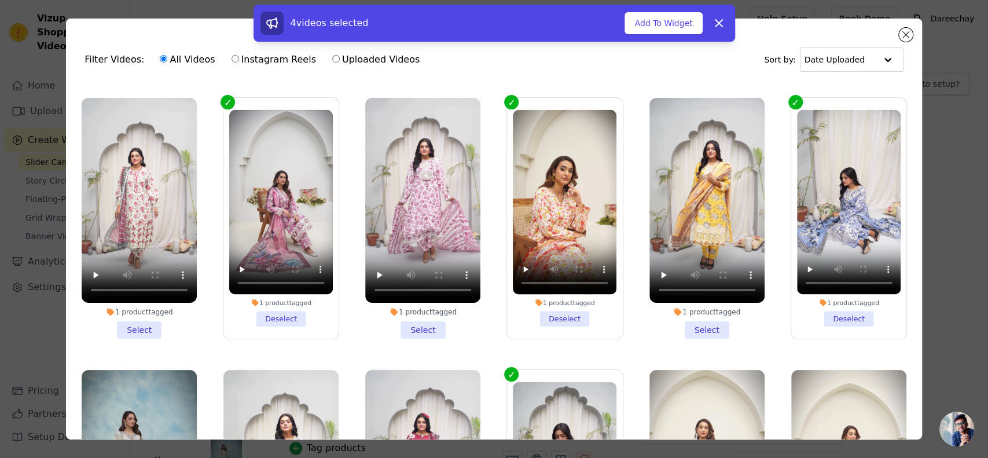
scroll to position [265, 0]
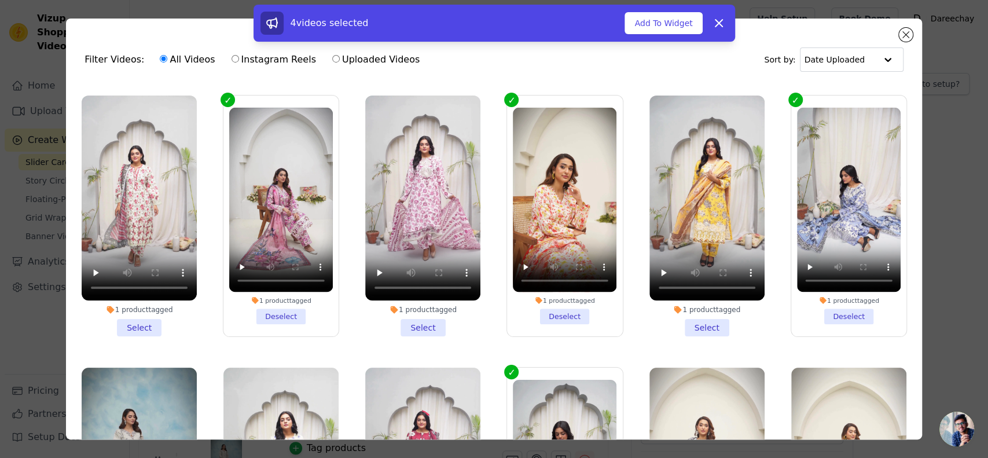
click at [824, 308] on li "1 product tagged Deselect" at bounding box center [849, 216] width 104 height 216
click at [0, 0] on input "1 product tagged Deselect" at bounding box center [0, 0] width 0 height 0
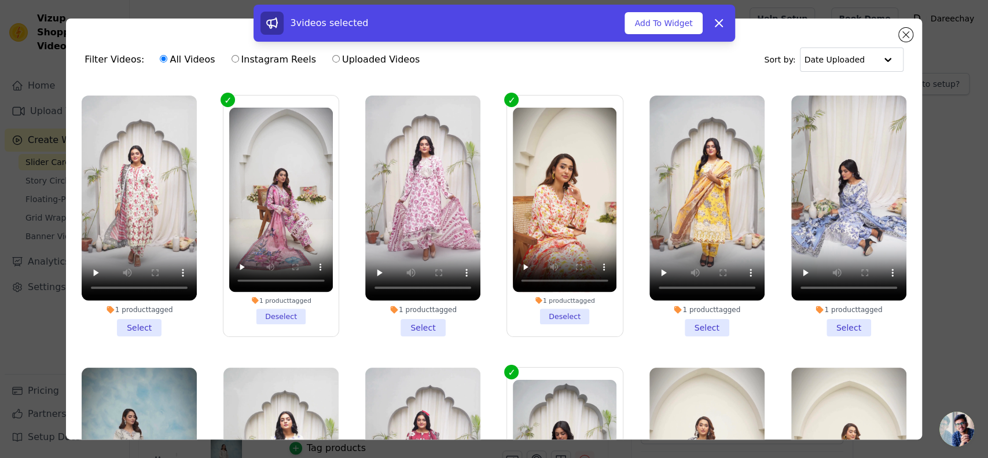
click at [539, 299] on li "1 product tagged Deselect" at bounding box center [565, 216] width 104 height 216
click at [0, 0] on input "1 product tagged Deselect" at bounding box center [0, 0] width 0 height 0
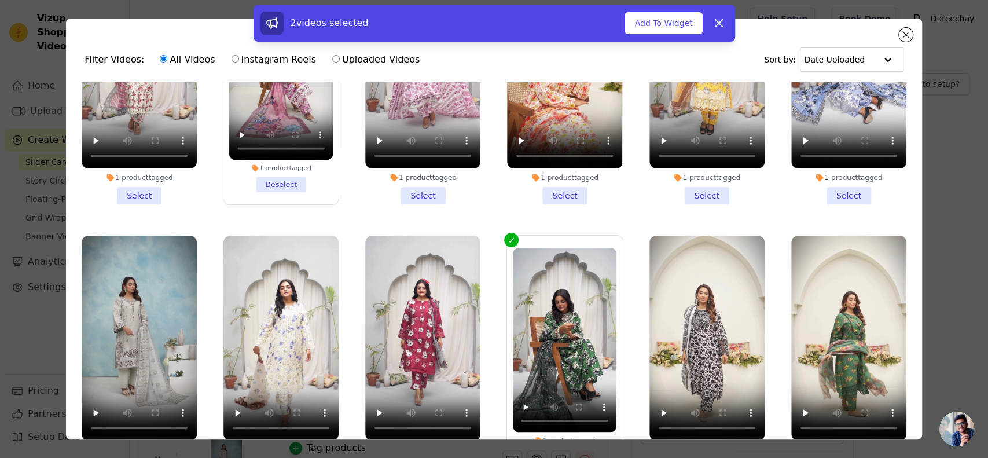
scroll to position [420, 0]
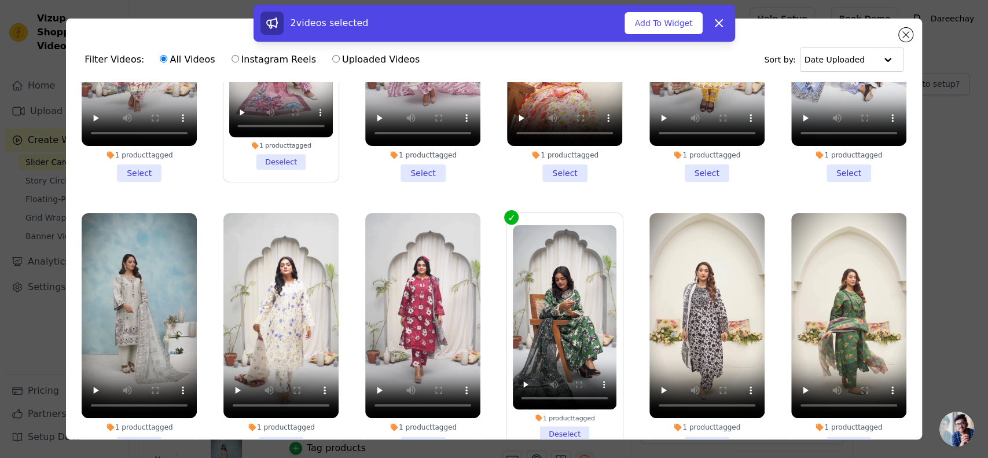
click at [278, 153] on li "1 product tagged Deselect" at bounding box center [281, 61] width 104 height 216
click at [0, 0] on input "1 product tagged Deselect" at bounding box center [0, 0] width 0 height 0
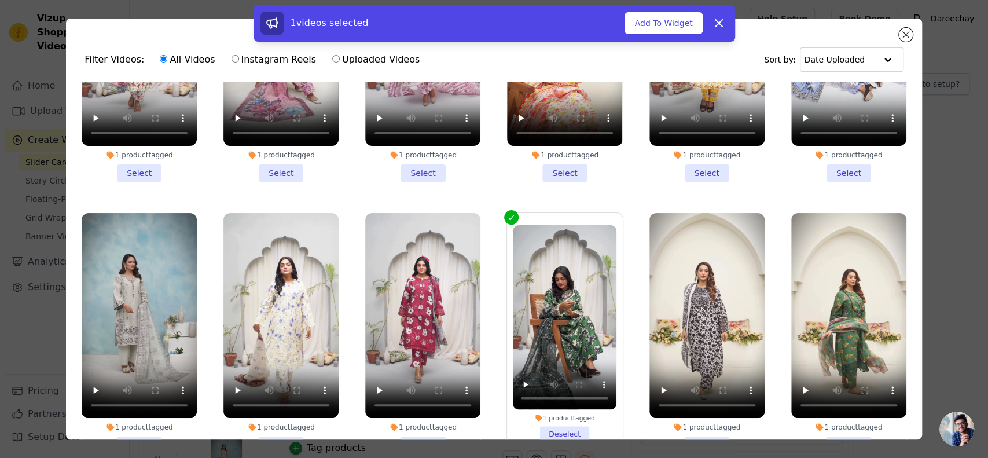
click at [551, 164] on li "1 product tagged Select" at bounding box center [564, 61] width 115 height 241
click at [0, 0] on input "1 product tagged Select" at bounding box center [0, 0] width 0 height 0
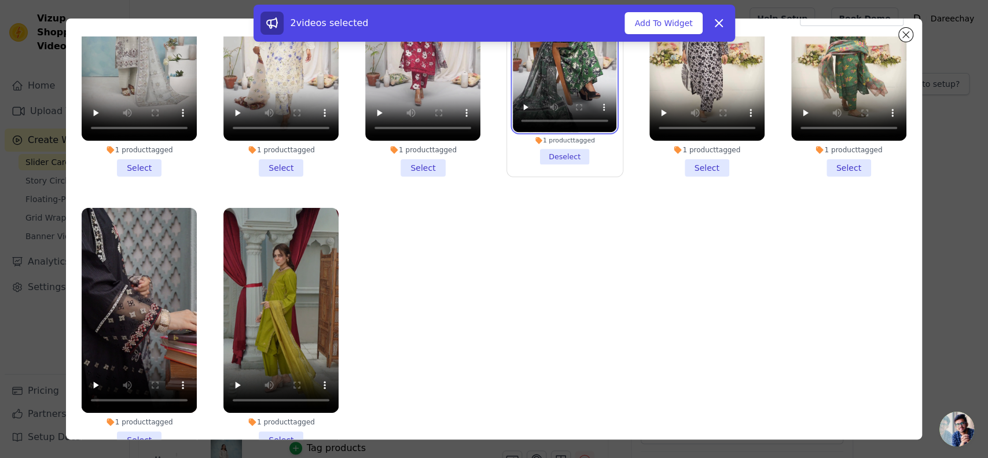
scroll to position [71, 0]
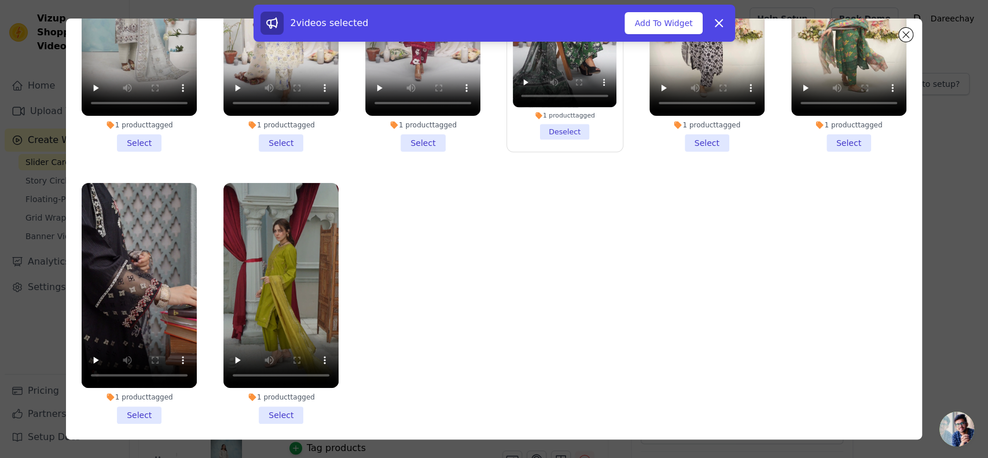
click at [138, 395] on li "1 product tagged Select" at bounding box center [139, 303] width 115 height 241
click at [0, 0] on input "1 product tagged Select" at bounding box center [0, 0] width 0 height 0
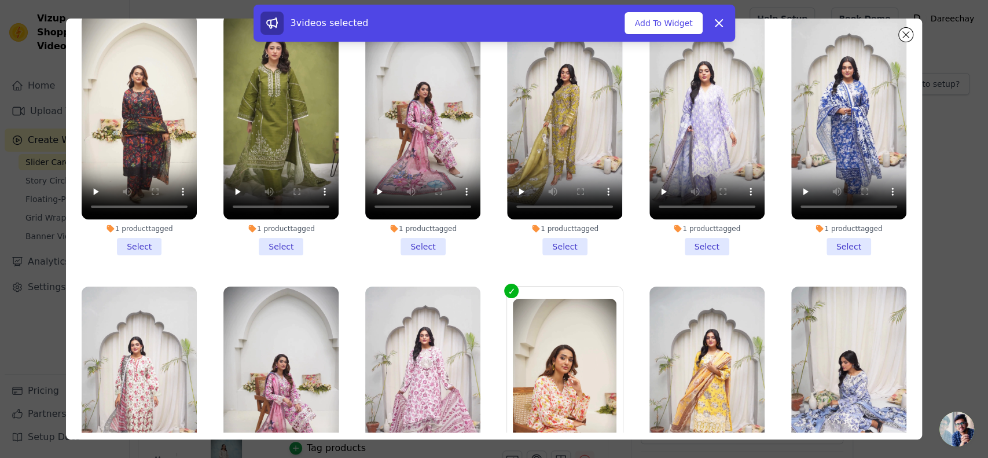
scroll to position [0, 0]
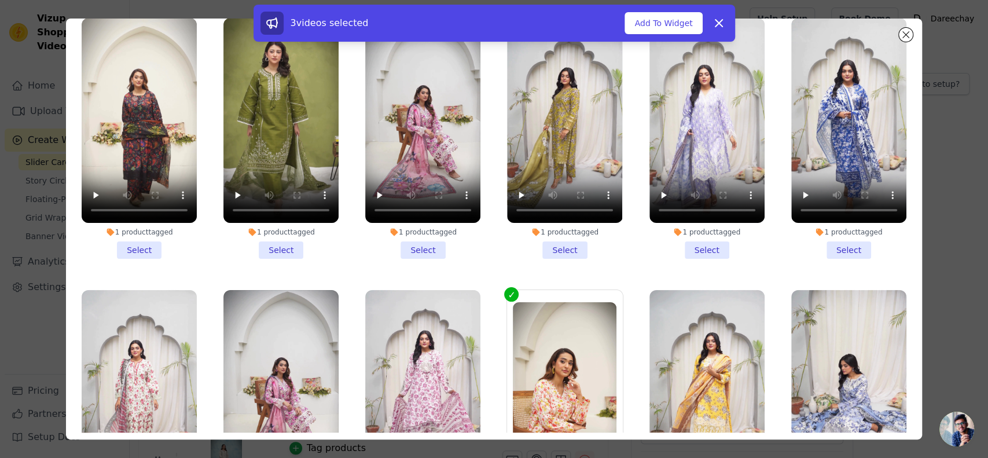
click at [830, 242] on li "1 product tagged Select" at bounding box center [848, 138] width 115 height 241
click at [0, 0] on input "1 product tagged Select" at bounding box center [0, 0] width 0 height 0
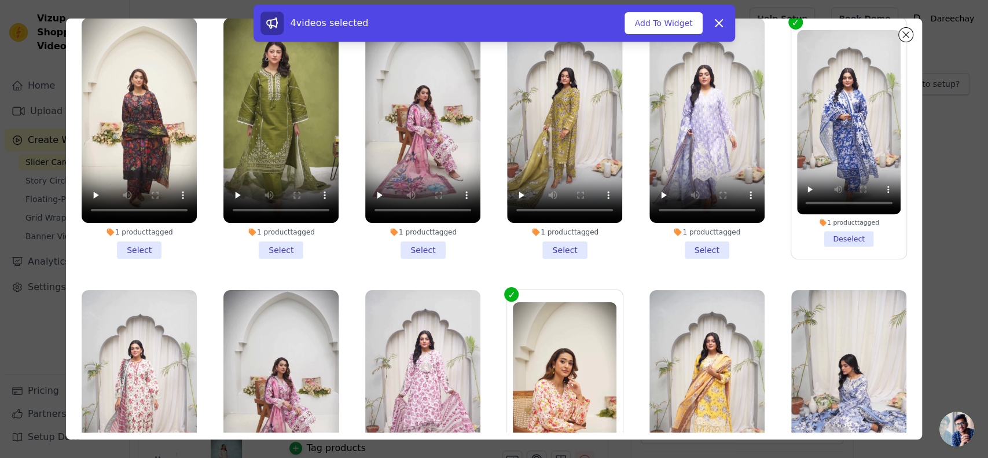
click at [417, 243] on li "1 product tagged Select" at bounding box center [422, 138] width 115 height 241
click at [0, 0] on input "1 product tagged Select" at bounding box center [0, 0] width 0 height 0
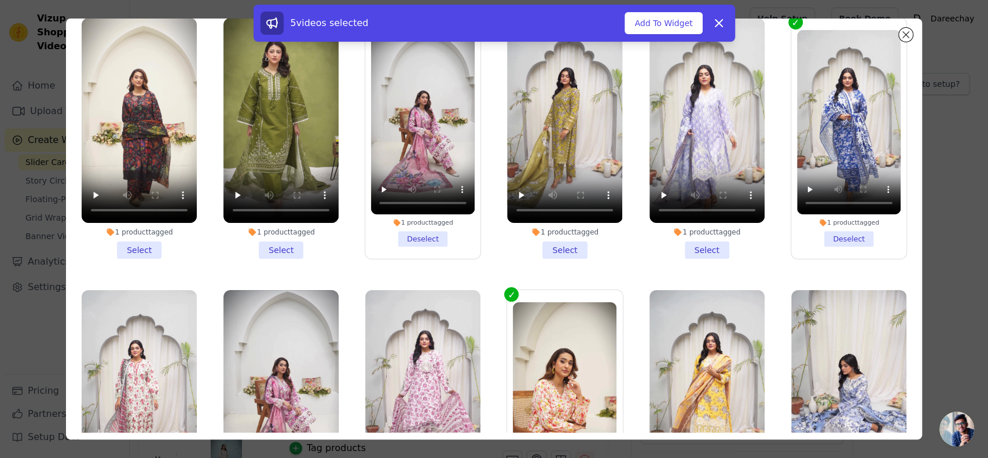
click at [136, 245] on li "1 product tagged Select" at bounding box center [139, 138] width 115 height 241
click at [0, 0] on input "1 product tagged Select" at bounding box center [0, 0] width 0 height 0
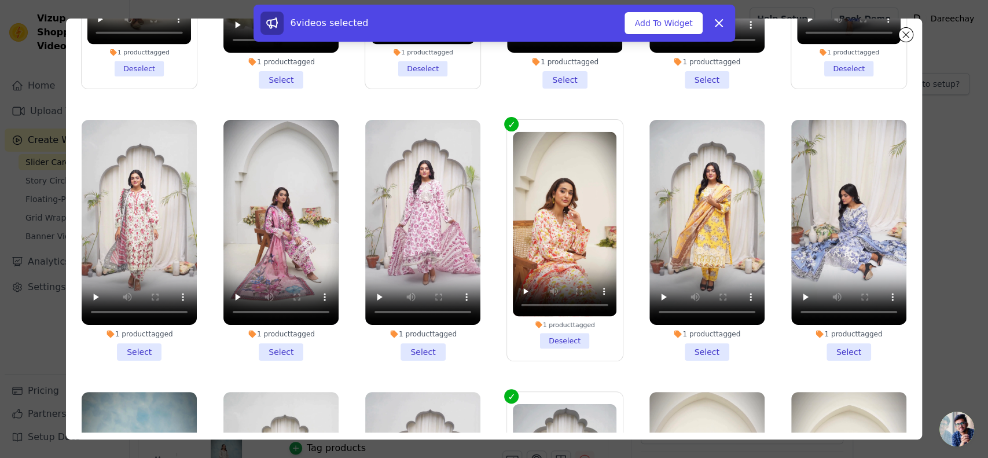
scroll to position [180, 0]
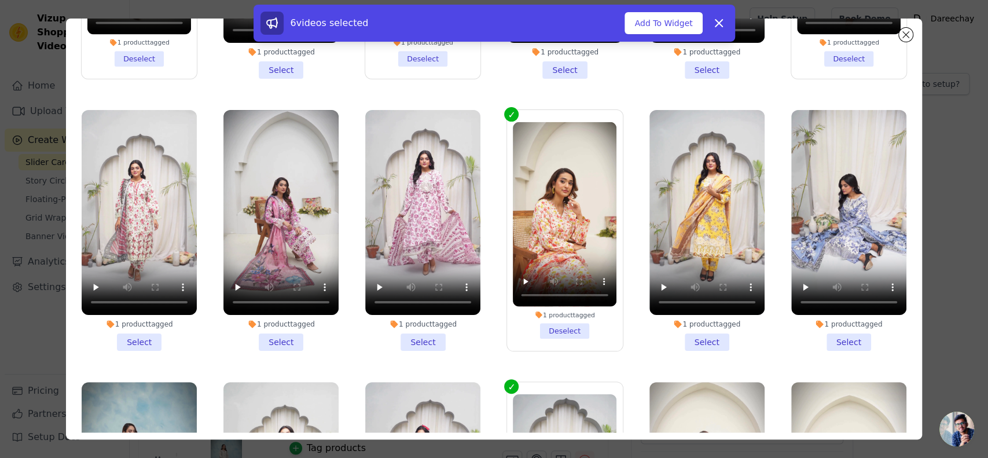
click at [822, 329] on li "1 product tagged Select" at bounding box center [848, 230] width 115 height 241
click at [0, 0] on input "1 product tagged Select" at bounding box center [0, 0] width 0 height 0
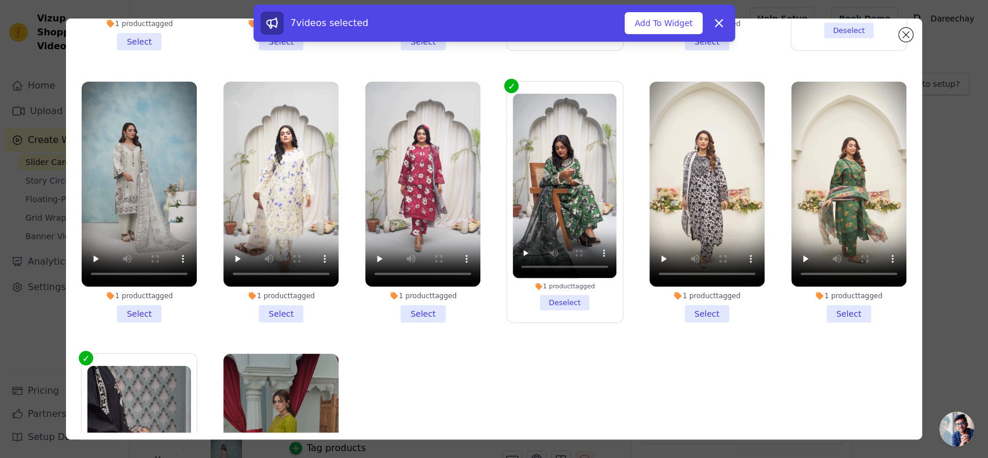
scroll to position [471, 0]
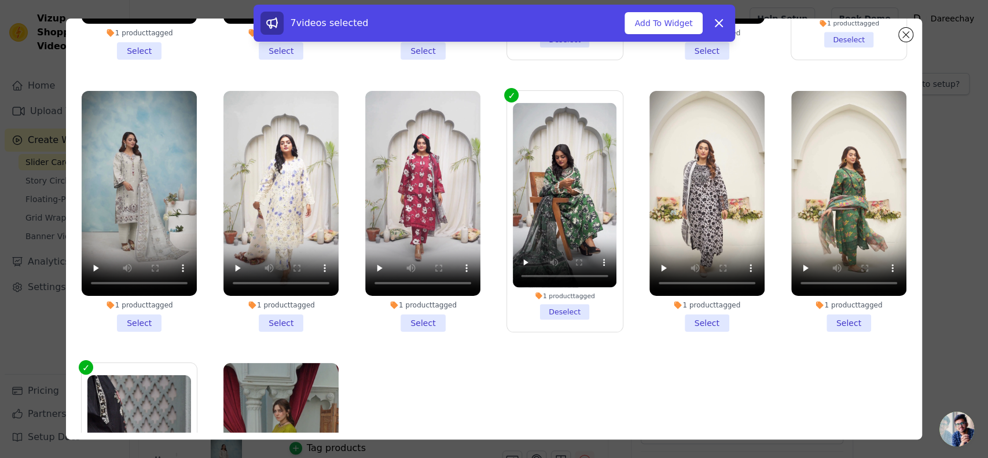
click at [823, 306] on li "1 product tagged Select" at bounding box center [848, 211] width 115 height 241
click at [0, 0] on input "1 product tagged Select" at bounding box center [0, 0] width 0 height 0
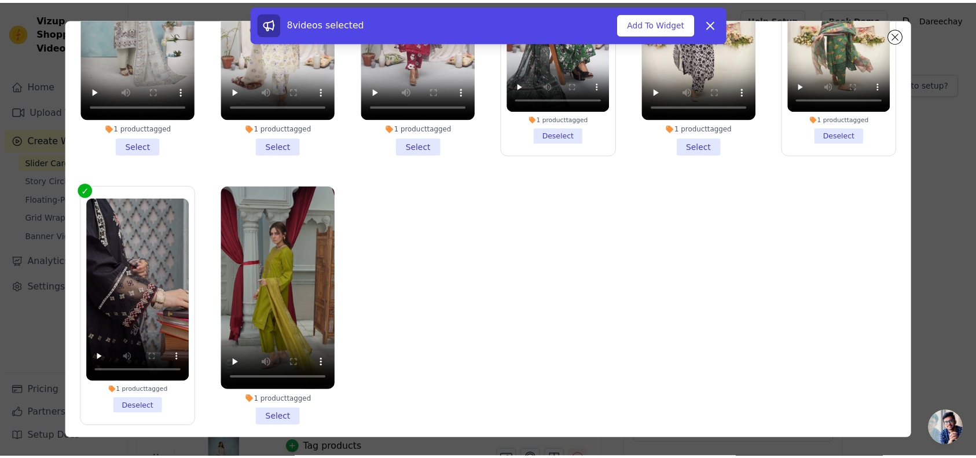
scroll to position [651, 0]
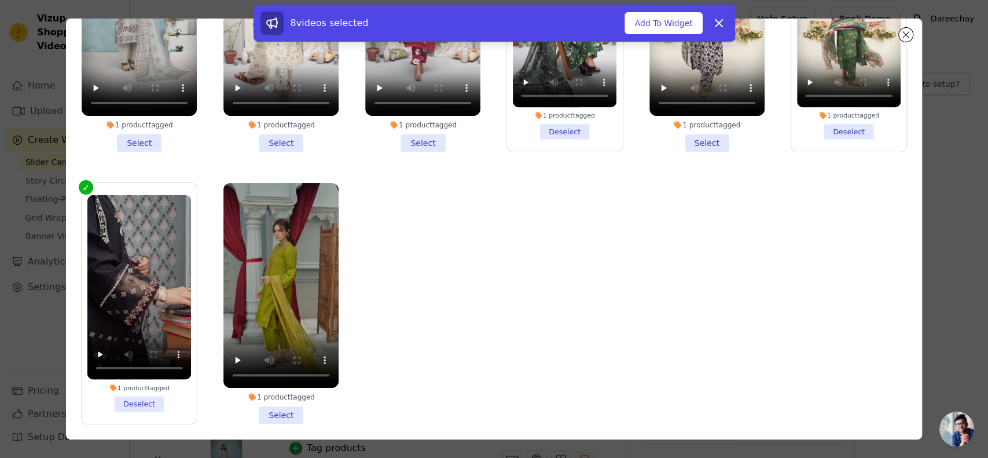
click at [270, 389] on li "1 product tagged Select" at bounding box center [280, 303] width 115 height 241
click at [0, 0] on input "1 product tagged Select" at bounding box center [0, 0] width 0 height 0
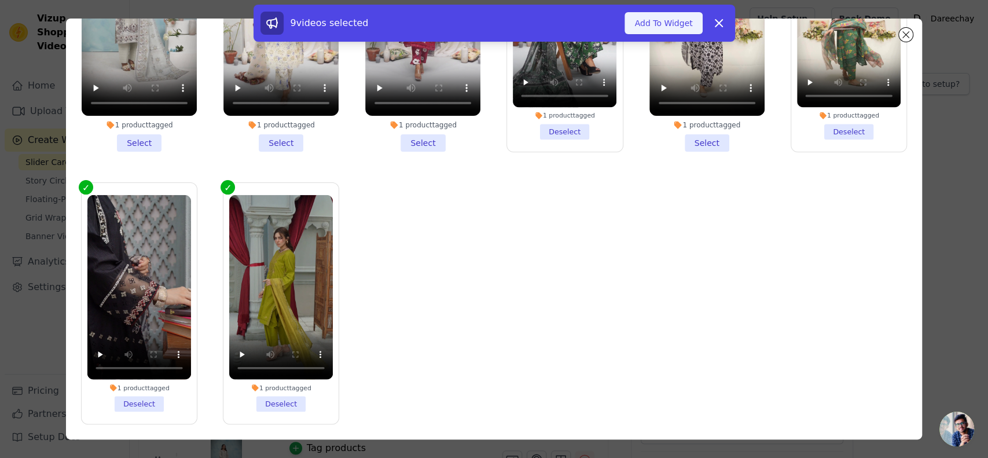
click at [648, 24] on button "Add To Widget" at bounding box center [663, 23] width 78 height 22
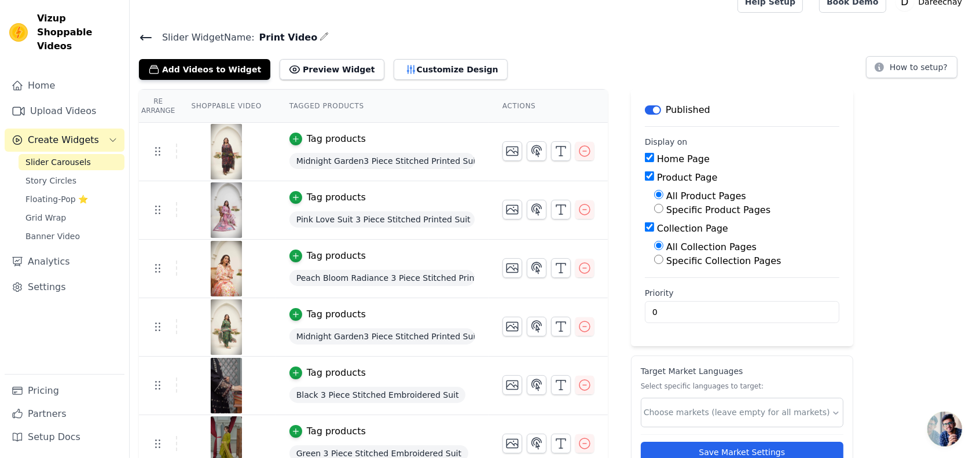
scroll to position [0, 0]
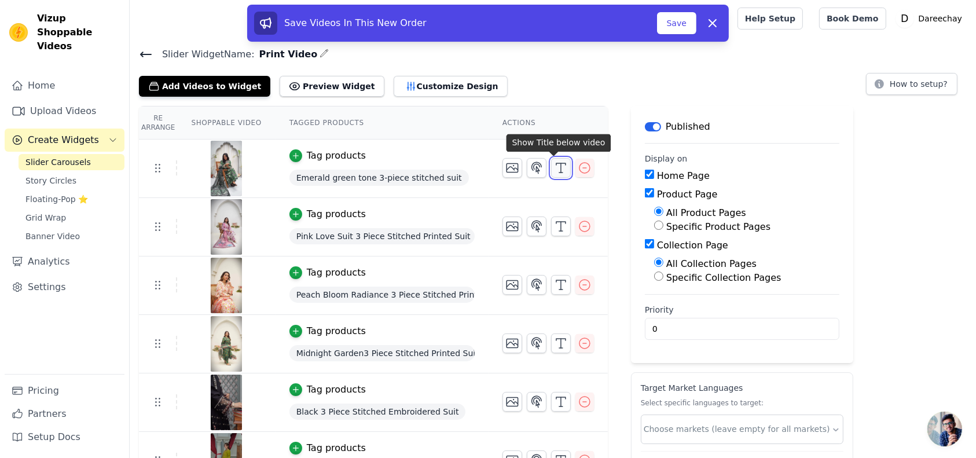
click at [557, 165] on icon "button" at bounding box center [561, 168] width 14 height 14
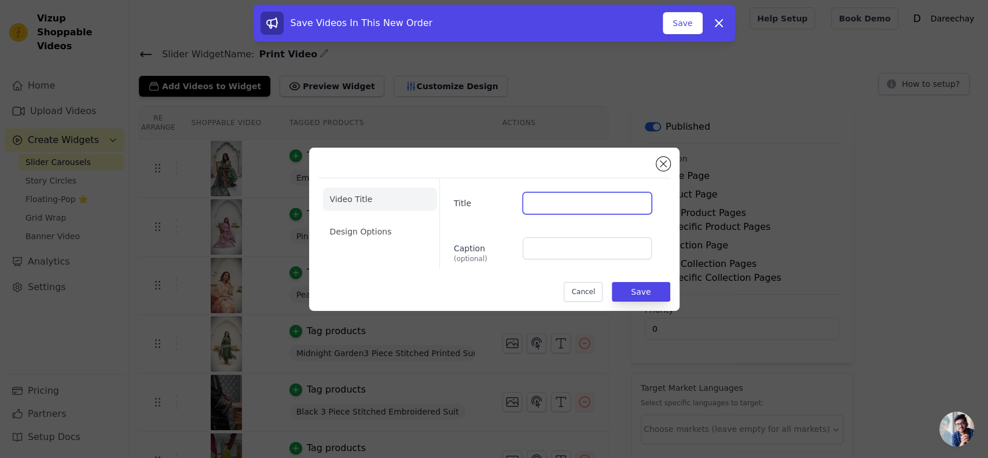
click at [565, 212] on input "Title" at bounding box center [587, 203] width 128 height 22
type input "SUMMER"
click at [624, 292] on button "Save" at bounding box center [641, 292] width 58 height 20
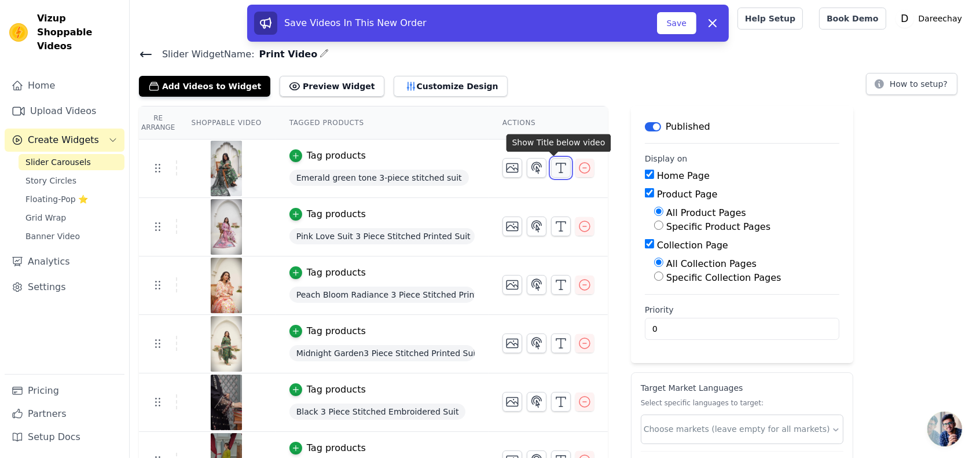
click at [560, 174] on button "button" at bounding box center [561, 168] width 20 height 20
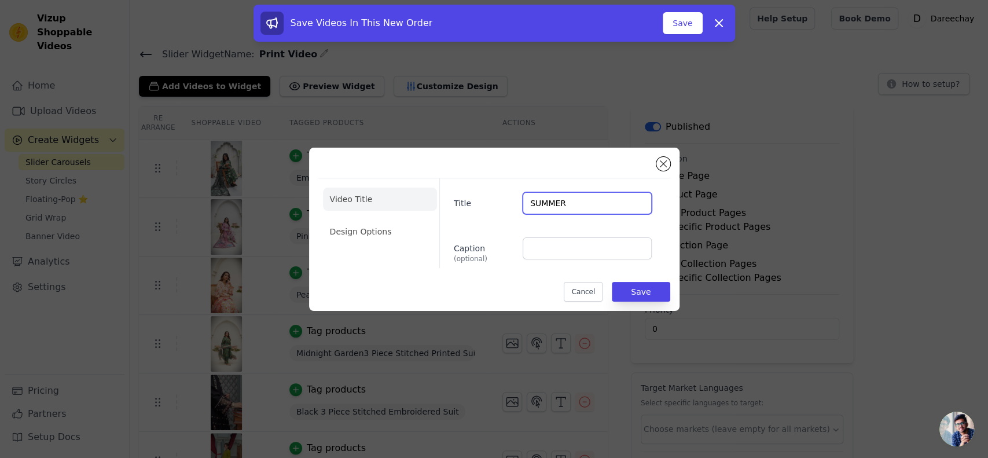
click at [565, 196] on input "SUMMER" at bounding box center [587, 203] width 128 height 22
type input "PRINT"
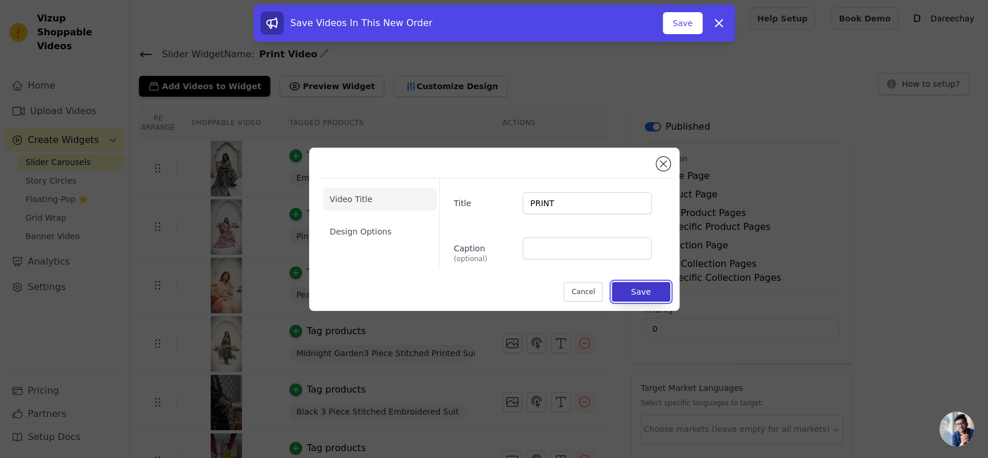
click at [634, 291] on button "Save" at bounding box center [641, 292] width 58 height 20
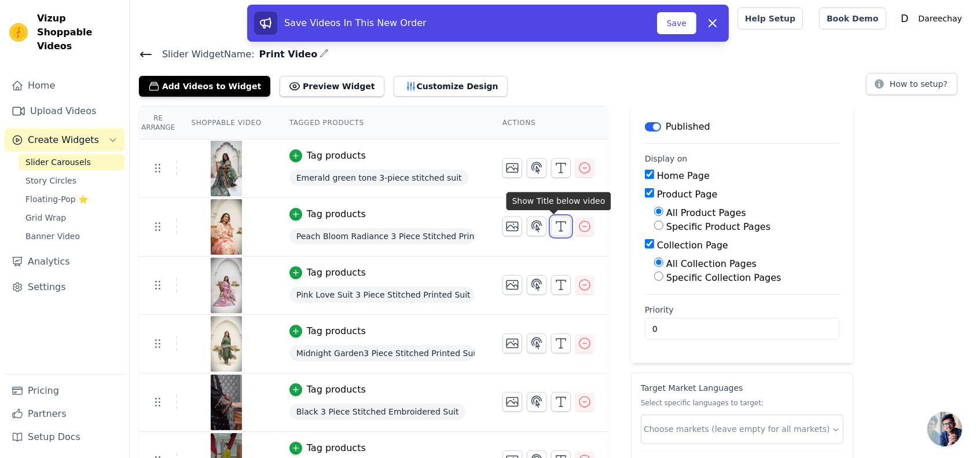
click at [554, 221] on icon "button" at bounding box center [561, 226] width 14 height 14
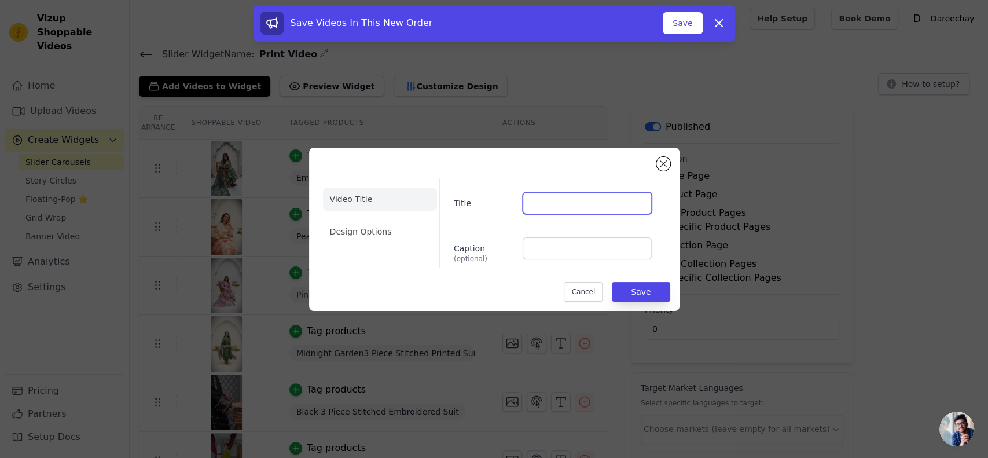
click at [550, 200] on input "Title" at bounding box center [587, 203] width 128 height 22
type input "SUMMER"
click at [628, 288] on button "Save" at bounding box center [641, 292] width 58 height 20
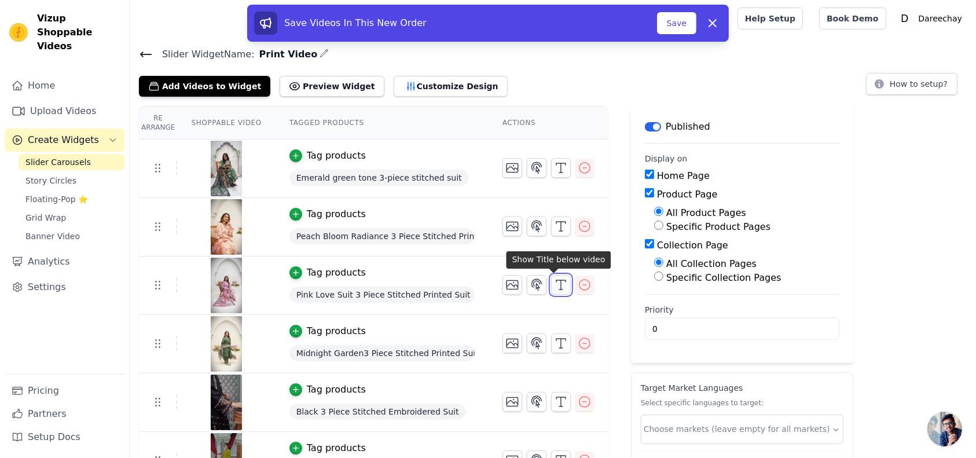
click at [554, 285] on icon "button" at bounding box center [561, 285] width 14 height 14
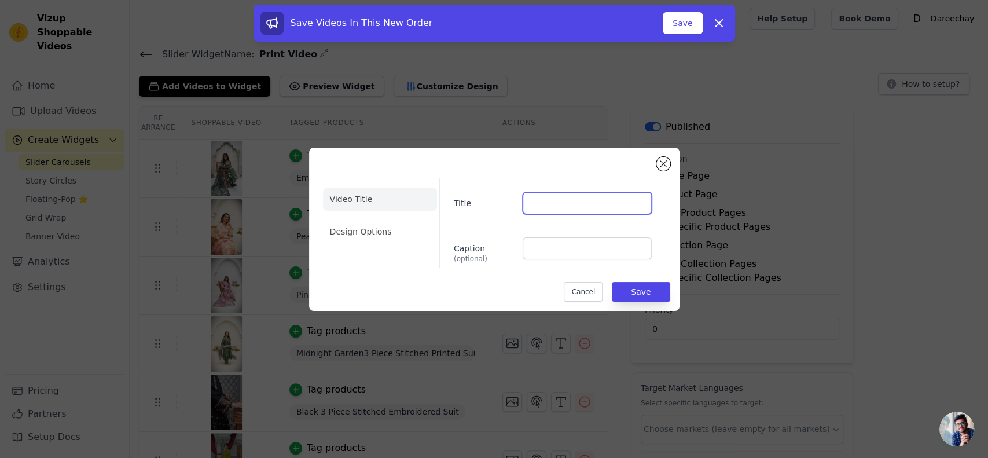
click at [561, 209] on input "Title" at bounding box center [587, 203] width 128 height 22
type input "F"
click at [565, 203] on input "SUMMER %" at bounding box center [587, 203] width 128 height 22
click at [617, 205] on input "SUMMER 50%" at bounding box center [587, 203] width 128 height 22
type input "SUMMER 50% OFF"
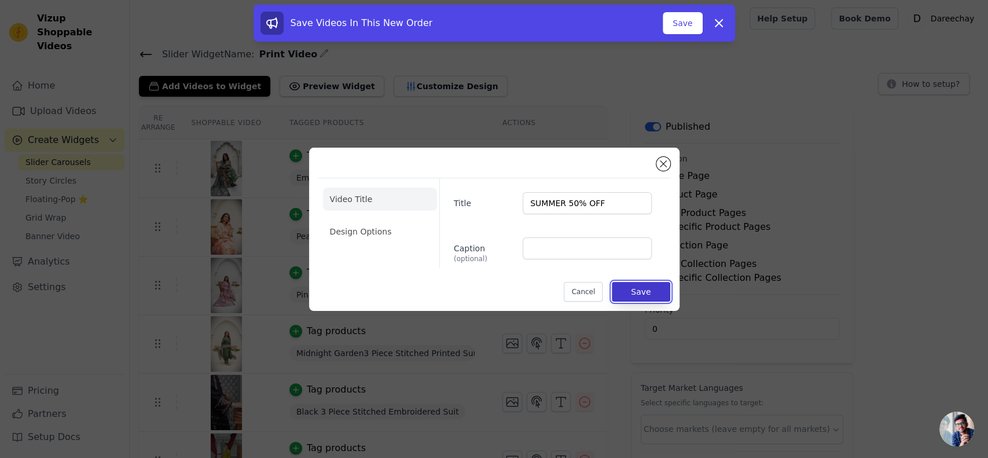
click at [638, 288] on button "Save" at bounding box center [641, 292] width 58 height 20
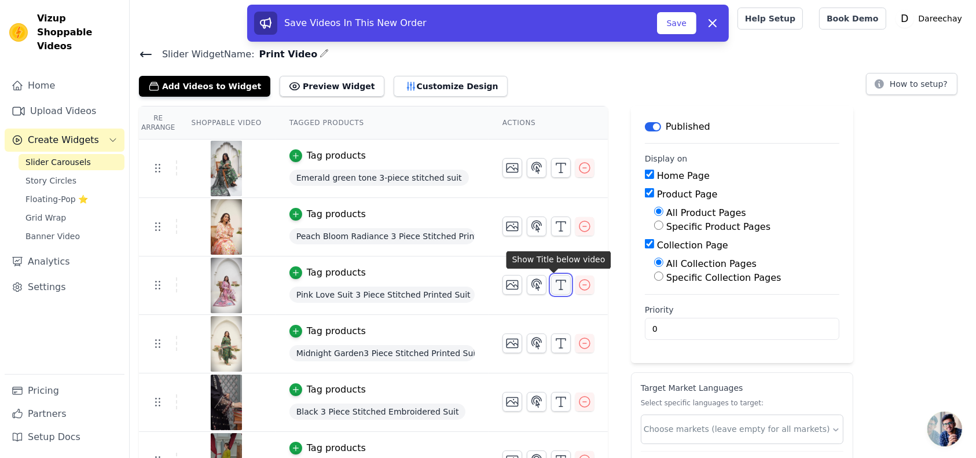
click at [554, 278] on icon "button" at bounding box center [561, 285] width 14 height 14
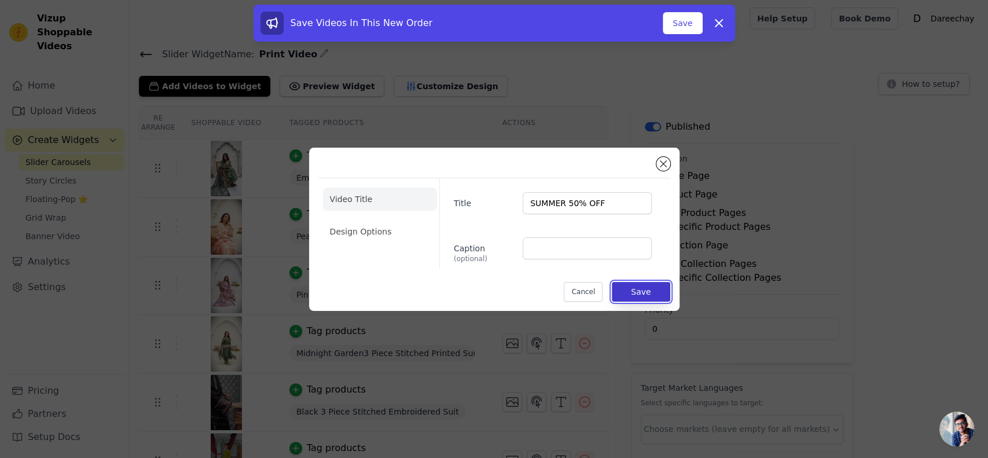
click at [624, 290] on button "Save" at bounding box center [641, 292] width 58 height 20
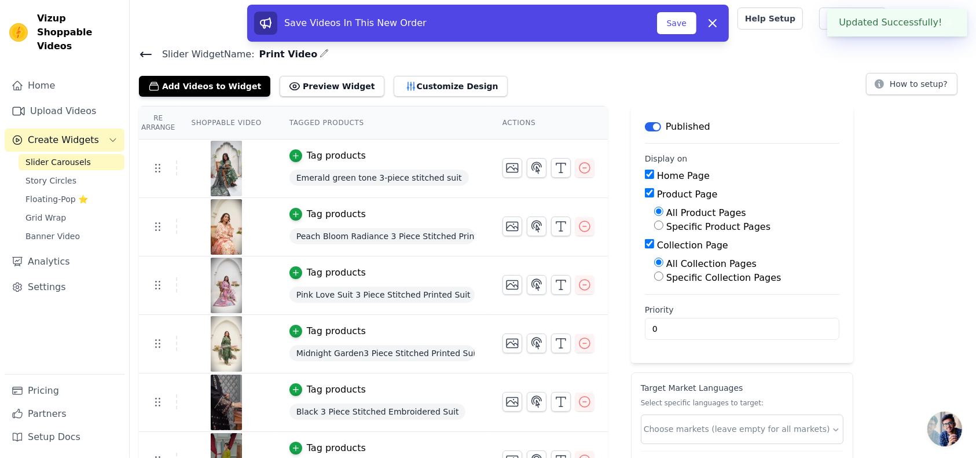
click at [637, 289] on main "Label Published Display on Home Page Product Page All Product Pages Specific Pr…" at bounding box center [742, 234] width 222 height 257
click at [554, 341] on icon "button" at bounding box center [561, 343] width 14 height 14
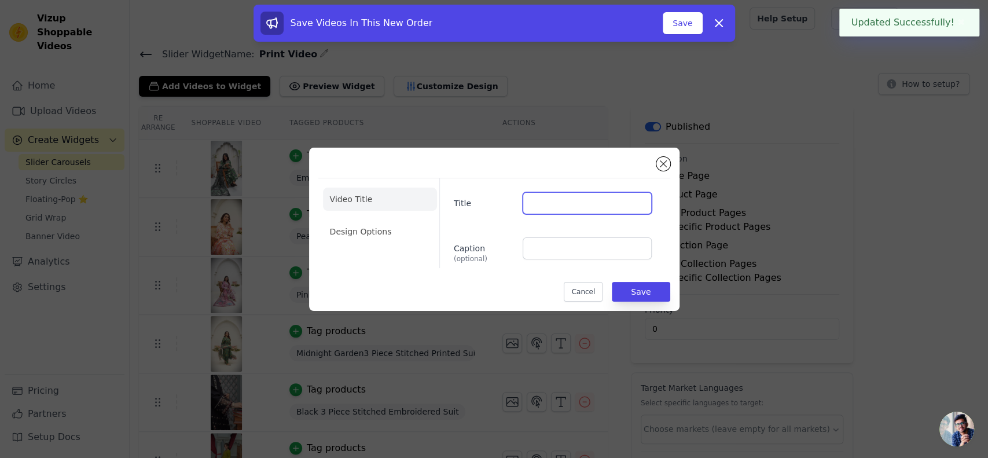
click at [531, 197] on input "Title" at bounding box center [587, 203] width 128 height 22
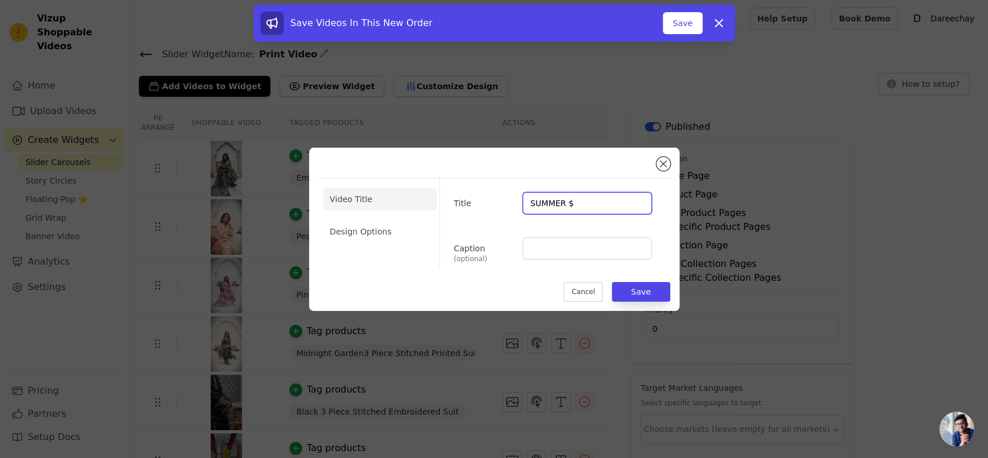
click at [566, 202] on input "SUMMER $" at bounding box center [587, 203] width 128 height 22
click at [601, 201] on input "SUMMER 40$" at bounding box center [587, 203] width 128 height 22
type input "SUMMER 40% OFF"
click at [657, 299] on button "Save" at bounding box center [641, 292] width 58 height 20
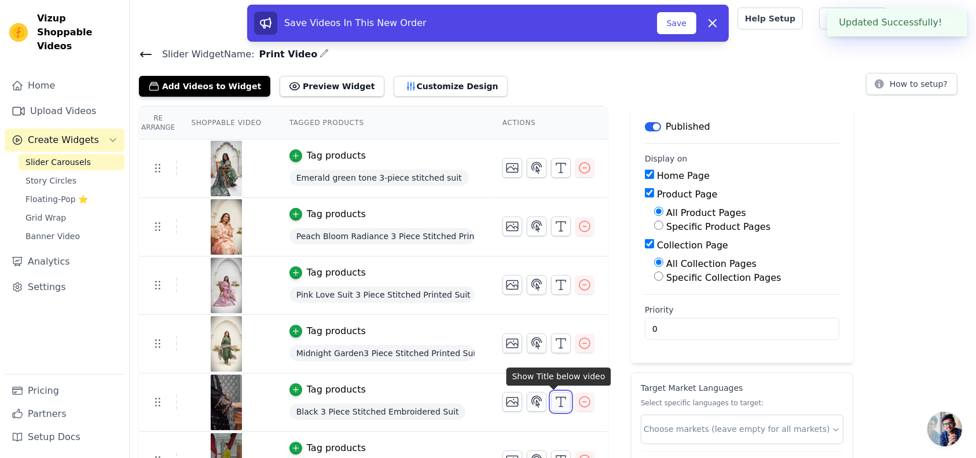
click at [554, 399] on icon "button" at bounding box center [561, 402] width 14 height 14
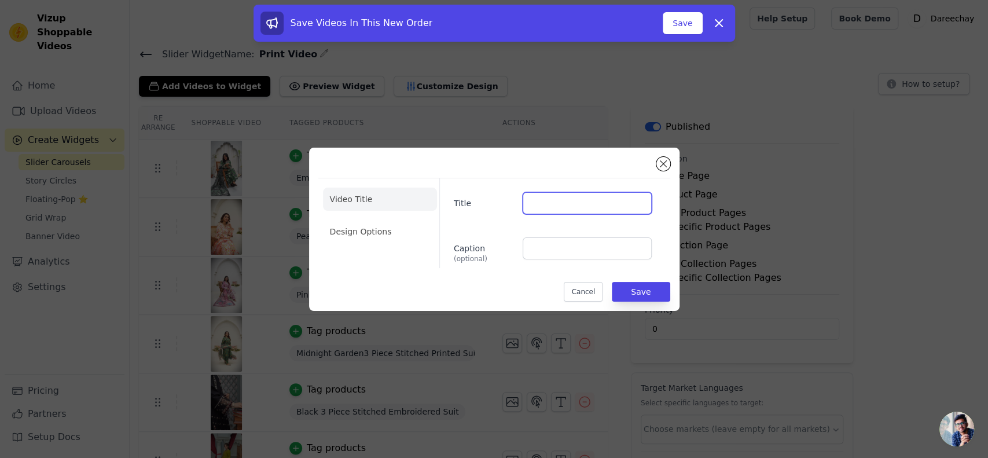
click at [553, 209] on input "Title" at bounding box center [587, 203] width 128 height 22
type input "V"
type input "WINTER"
click at [645, 293] on button "Save" at bounding box center [641, 292] width 58 height 20
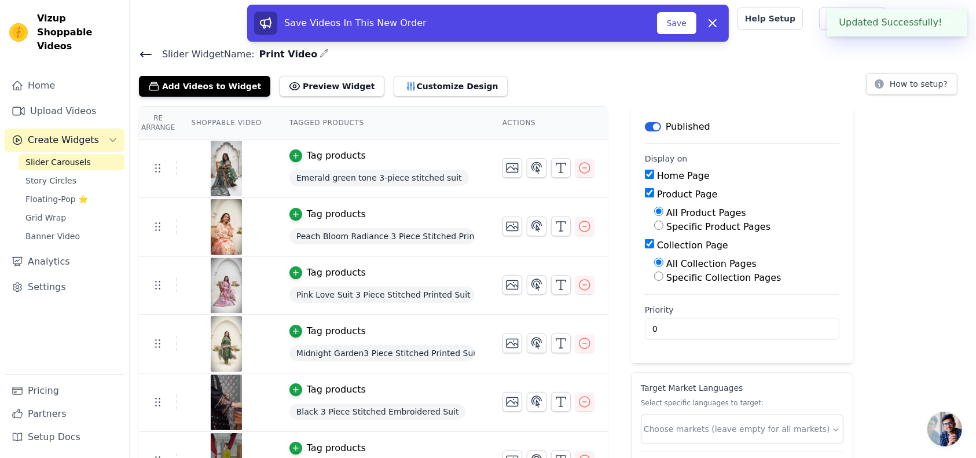
click at [635, 287] on main "Label Published Display on Home Page Product Page All Product Pages Specific Pr…" at bounding box center [742, 234] width 222 height 257
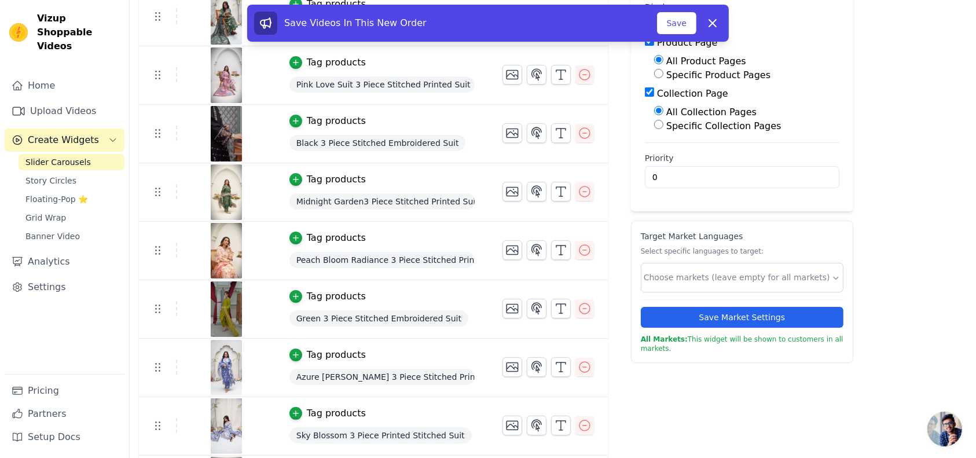
scroll to position [154, 0]
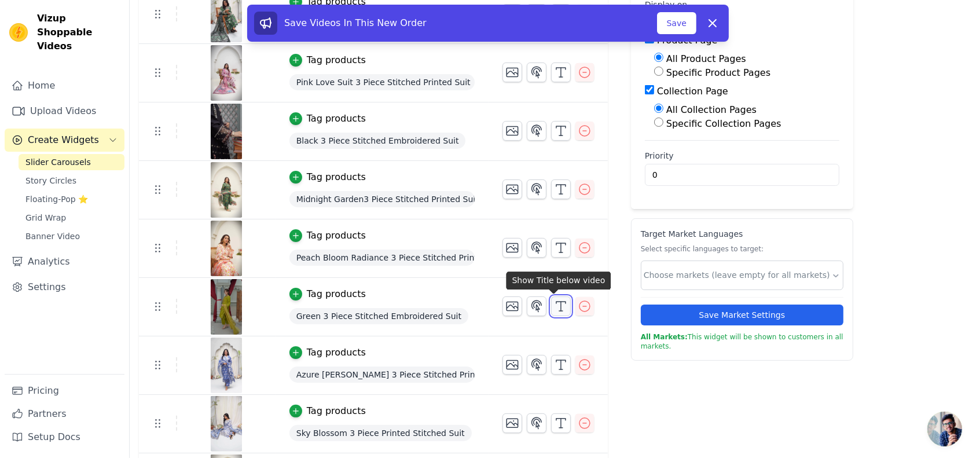
click at [554, 300] on icon "button" at bounding box center [561, 306] width 14 height 14
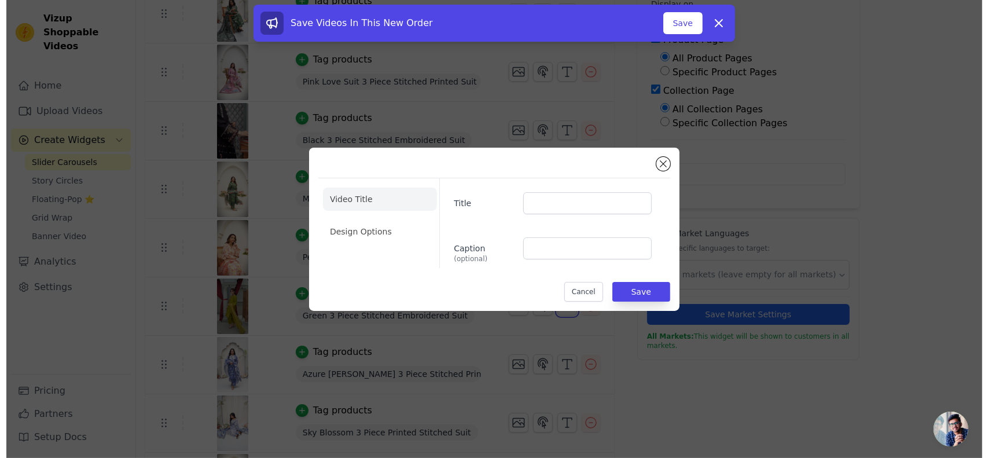
scroll to position [0, 0]
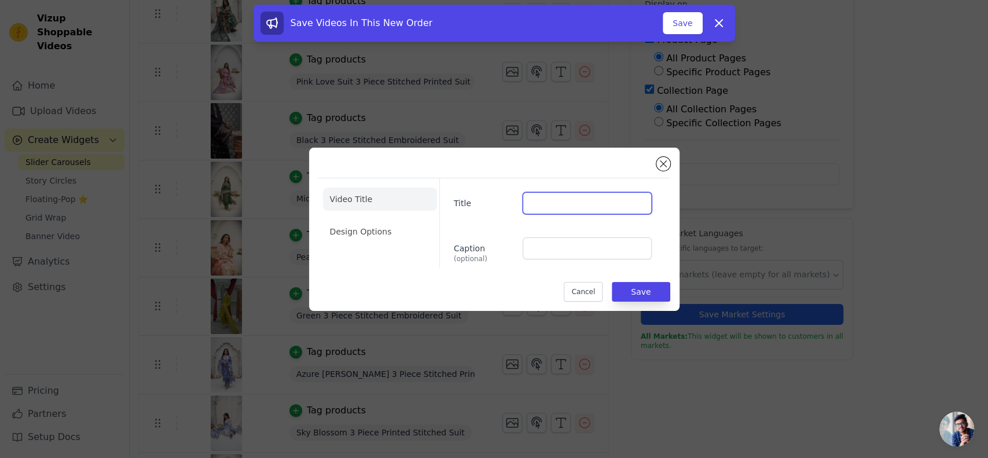
click at [533, 205] on input "Title" at bounding box center [587, 203] width 128 height 22
type input "WINTER 50% OFF"
click at [639, 299] on button "Save" at bounding box center [641, 292] width 58 height 20
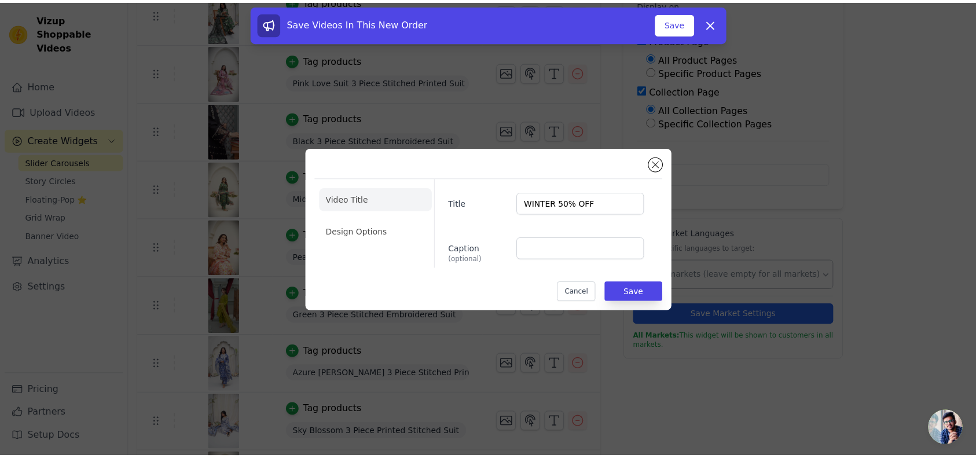
scroll to position [154, 0]
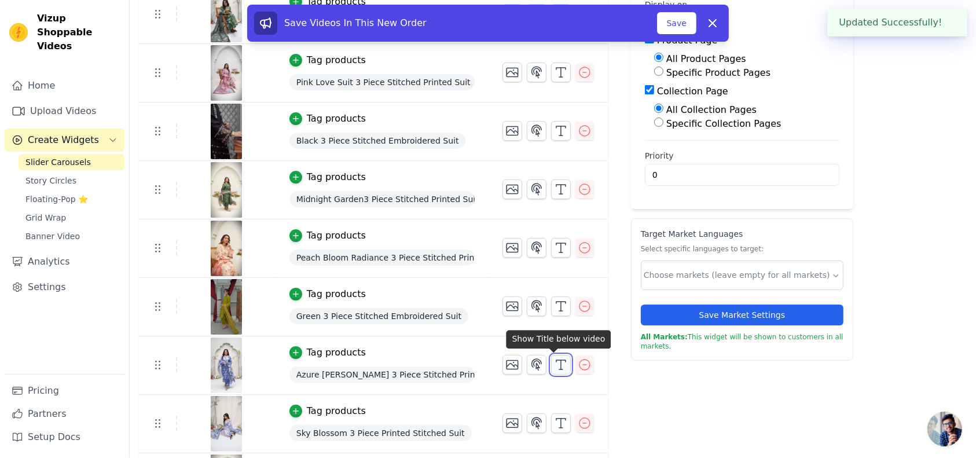
click at [556, 363] on icon "button" at bounding box center [561, 365] width 14 height 14
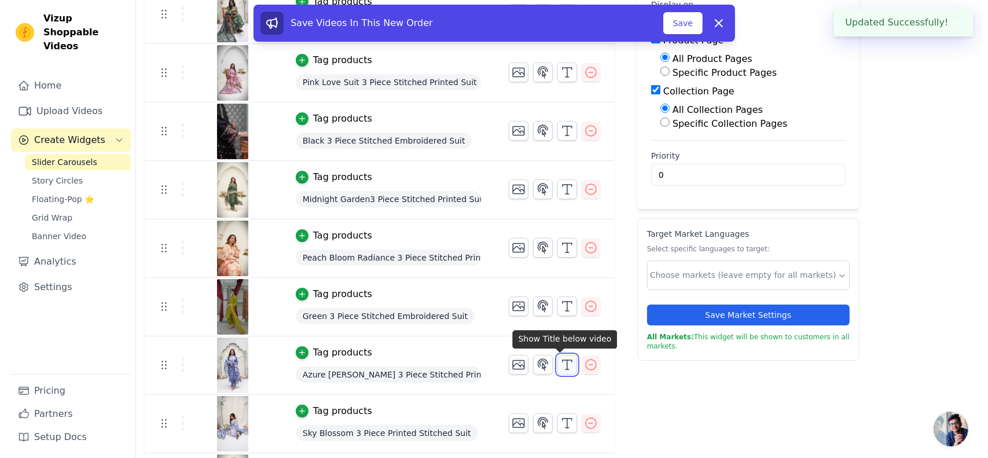
scroll to position [0, 0]
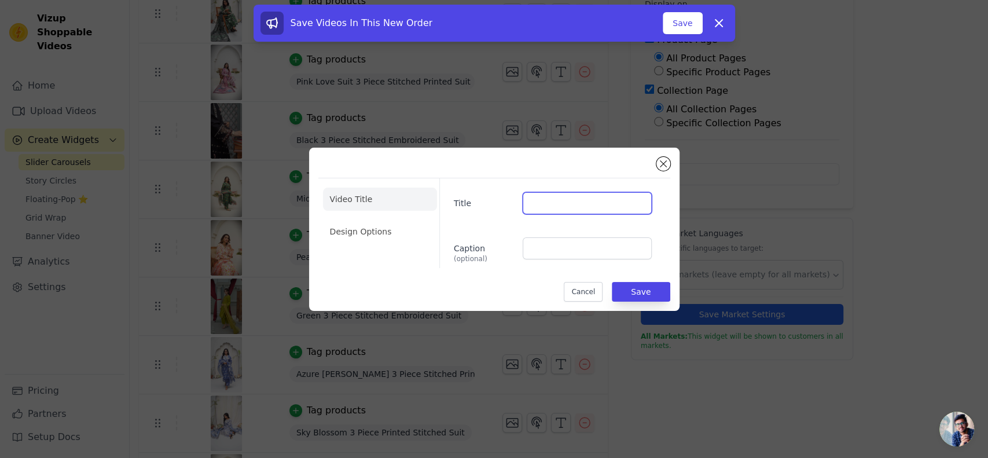
click at [528, 198] on input "Title" at bounding box center [587, 203] width 128 height 22
click at [558, 203] on input "[DATE] %" at bounding box center [587, 203] width 128 height 22
click at [593, 204] on input "[DATE] 50%" at bounding box center [587, 203] width 128 height 22
type input "[DATE] 50% OFF"
click at [629, 295] on button "Save" at bounding box center [641, 292] width 58 height 20
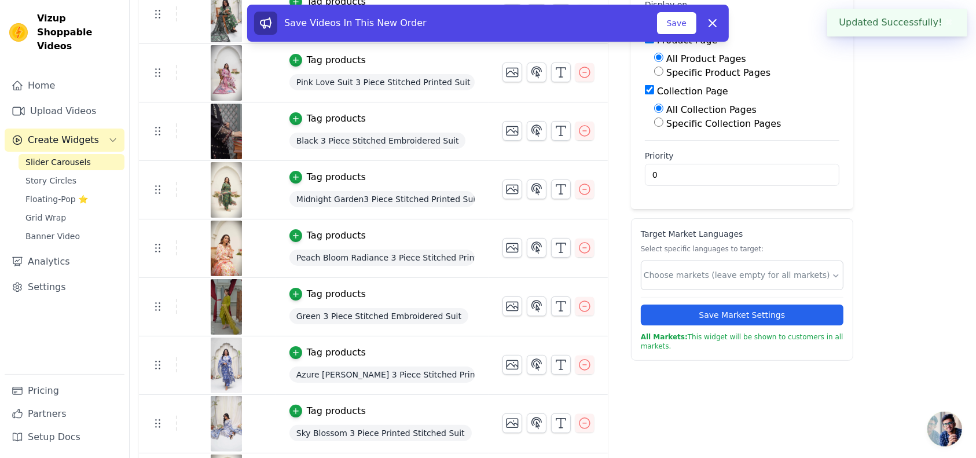
scroll to position [207, 0]
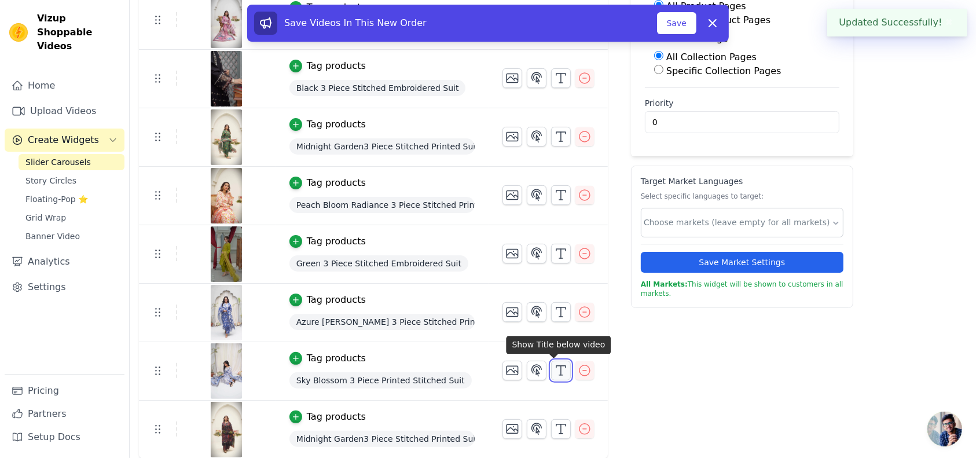
click at [558, 365] on icon "button" at bounding box center [561, 370] width 14 height 14
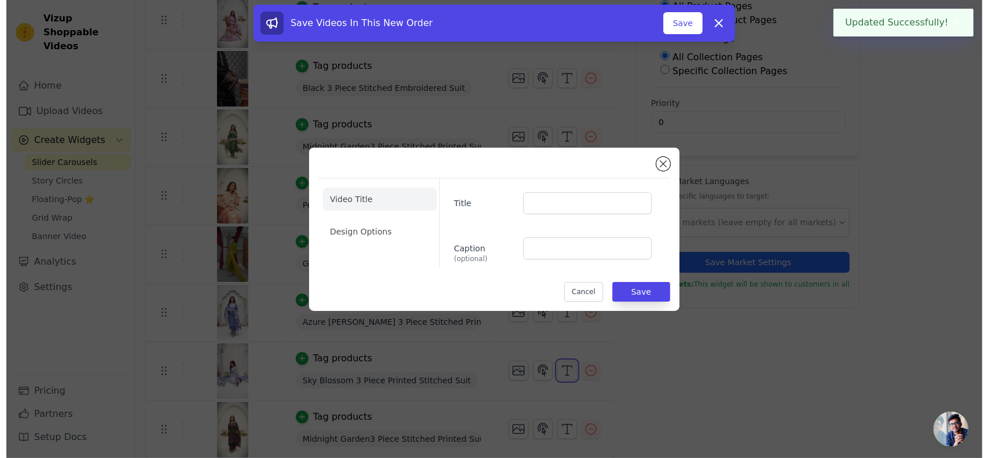
scroll to position [0, 0]
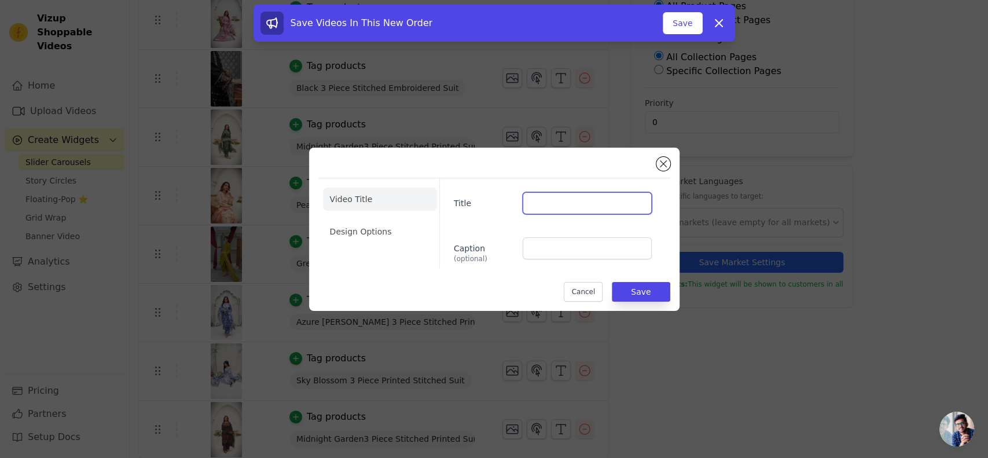
click at [569, 197] on input "Title" at bounding box center [587, 203] width 128 height 22
type input "NEW ARRIVAL"
click at [639, 293] on button "Save" at bounding box center [641, 292] width 58 height 20
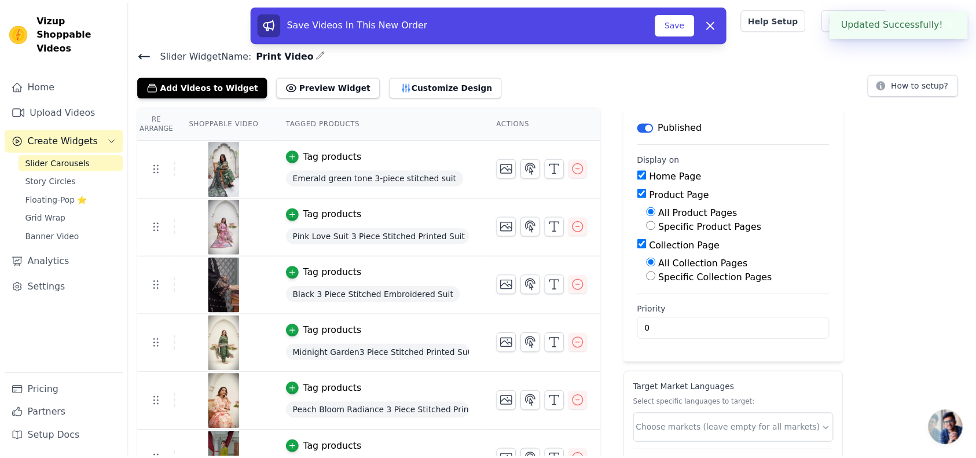
scroll to position [207, 0]
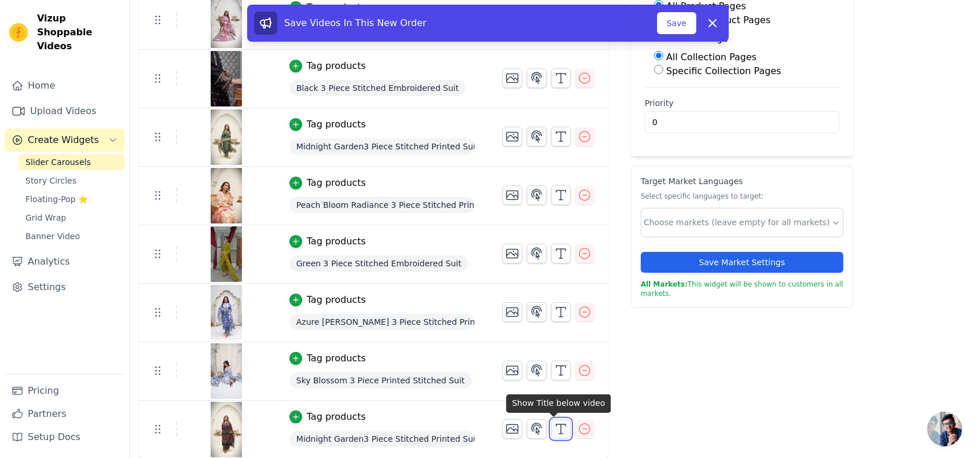
click at [554, 425] on icon "button" at bounding box center [561, 429] width 14 height 14
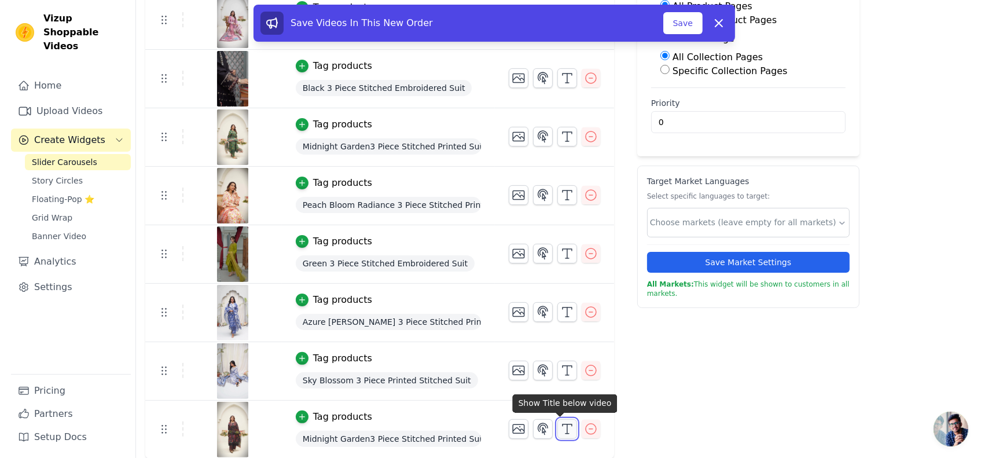
scroll to position [0, 0]
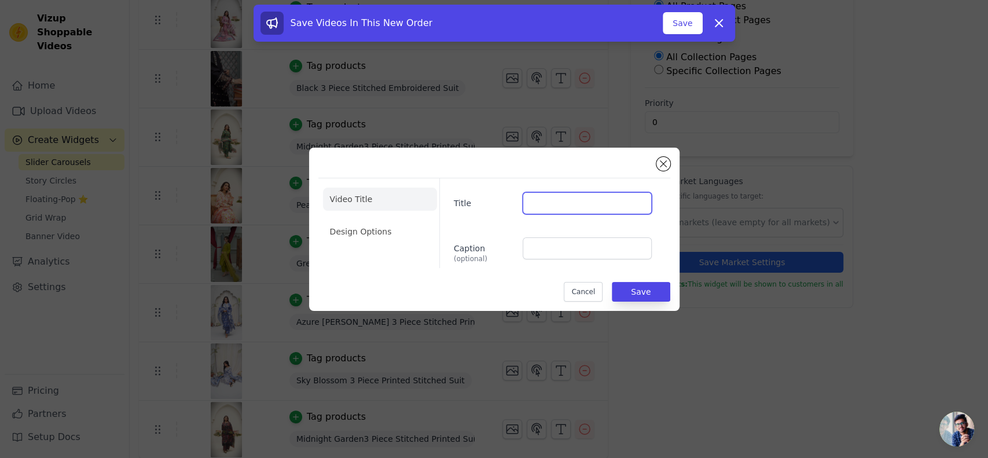
click at [546, 209] on input "Title" at bounding box center [587, 203] width 128 height 22
type input "40% OFF"
click at [534, 202] on input "40% OFF" at bounding box center [587, 203] width 128 height 22
click at [560, 205] on input "40% OFF" at bounding box center [587, 203] width 128 height 22
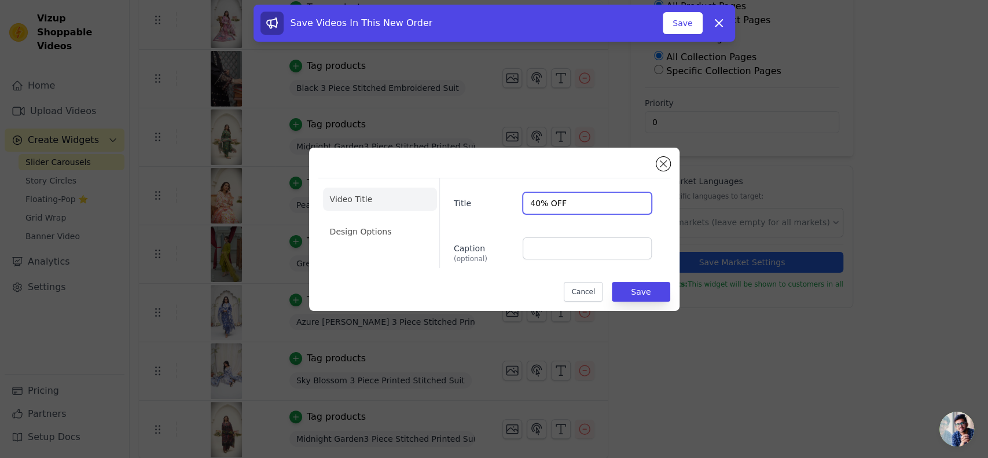
click at [560, 205] on input "40% OFF" at bounding box center [587, 203] width 128 height 22
type input "SUMMER"
click at [578, 201] on input "SUMMER" at bounding box center [587, 203] width 128 height 22
click at [642, 285] on button "Save" at bounding box center [641, 292] width 58 height 20
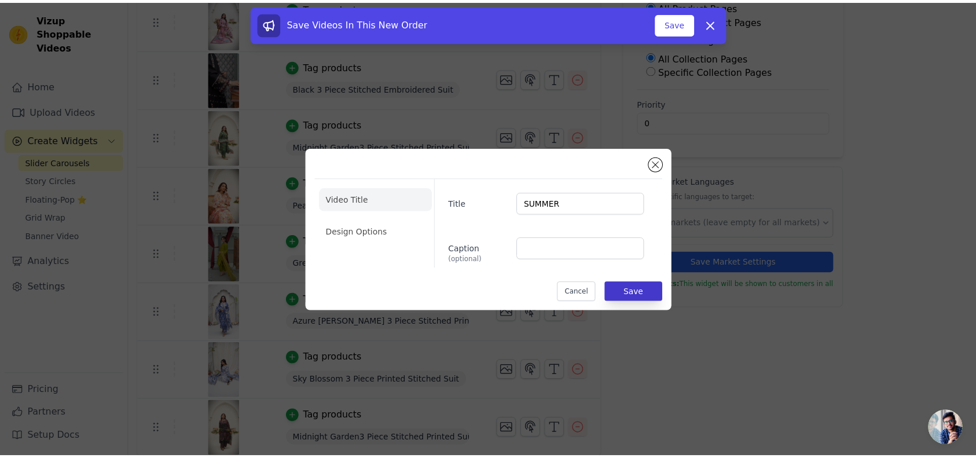
scroll to position [207, 0]
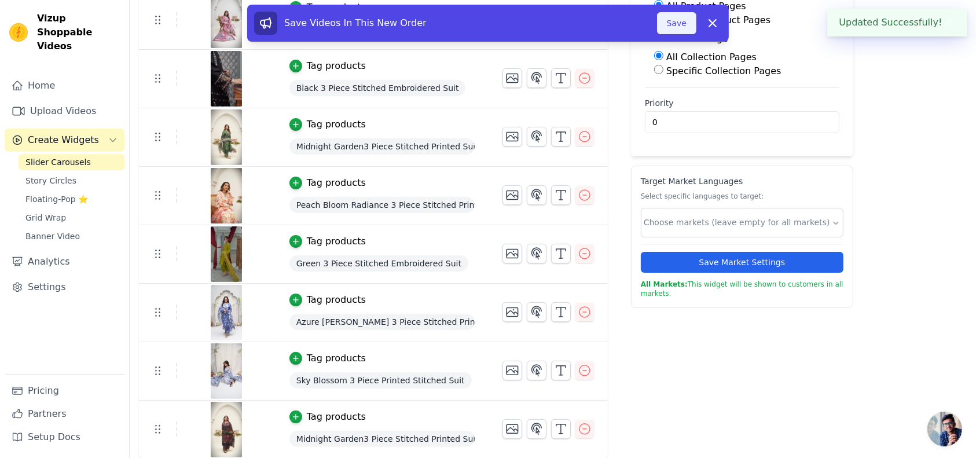
click at [669, 21] on button "Save" at bounding box center [676, 23] width 39 height 22
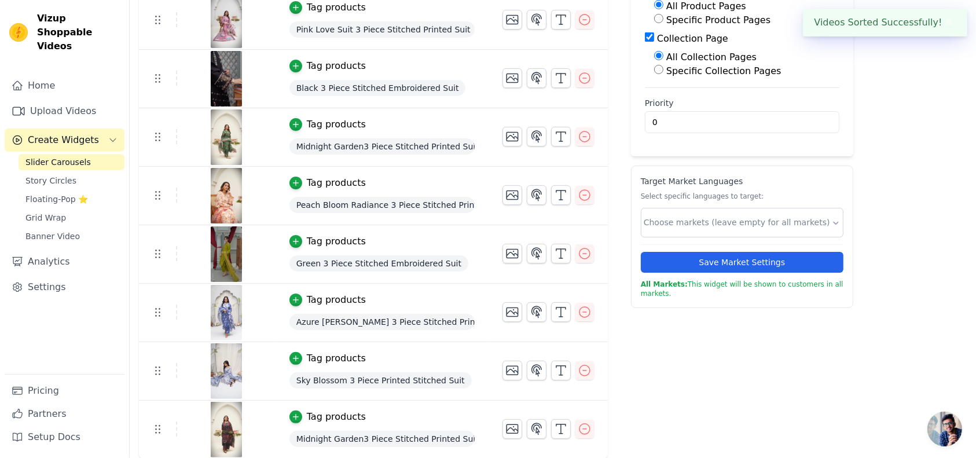
click at [667, 249] on div "Save Market Settings" at bounding box center [742, 258] width 203 height 28
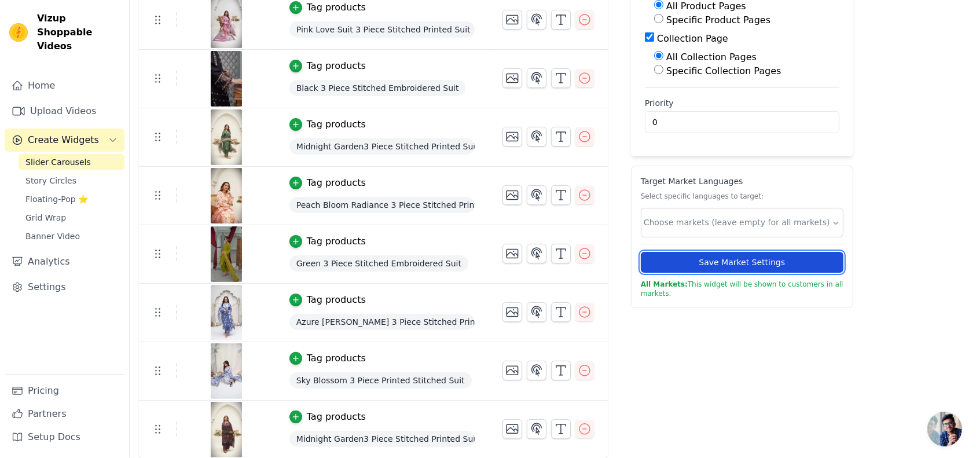
click at [641, 257] on button "Save Market Settings" at bounding box center [742, 262] width 203 height 21
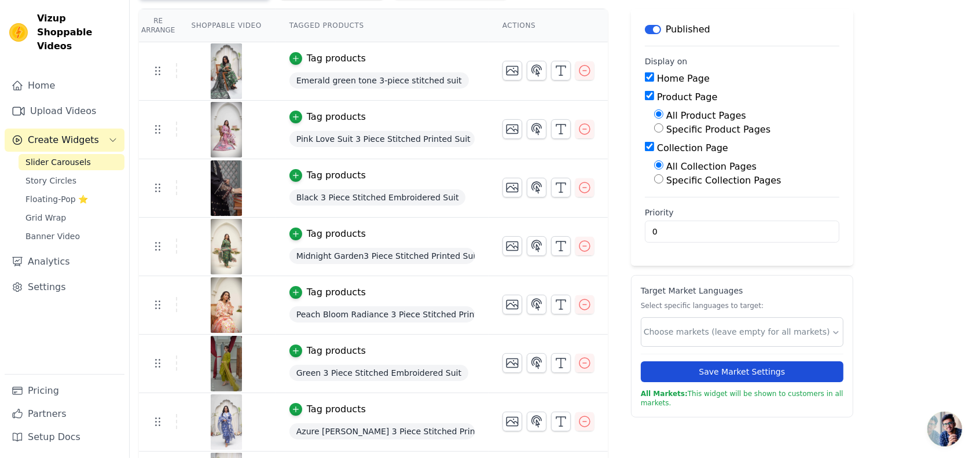
scroll to position [91, 0]
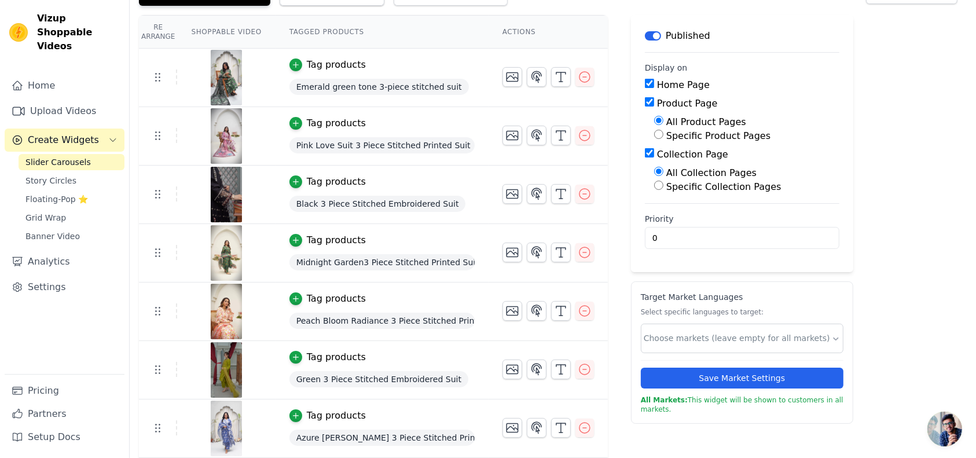
click at [645, 103] on input "Product Page" at bounding box center [649, 101] width 9 height 9
checkbox input "false"
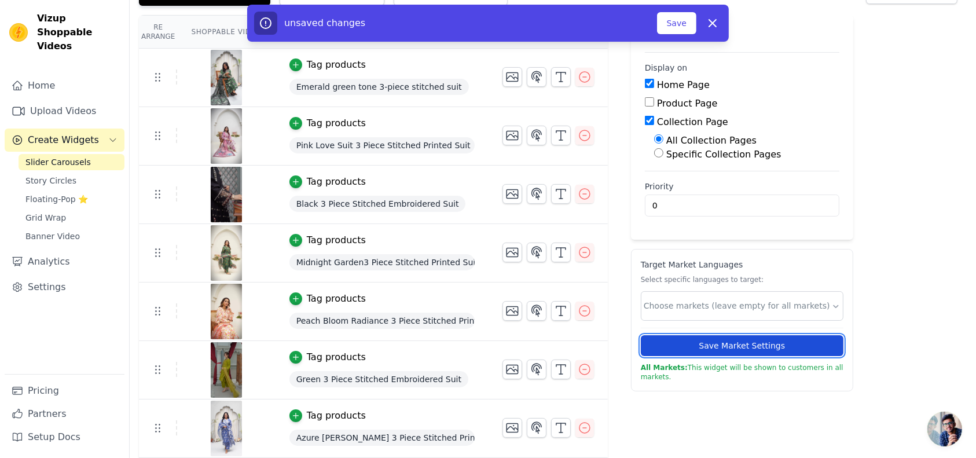
click at [676, 343] on button "Save Market Settings" at bounding box center [742, 345] width 203 height 21
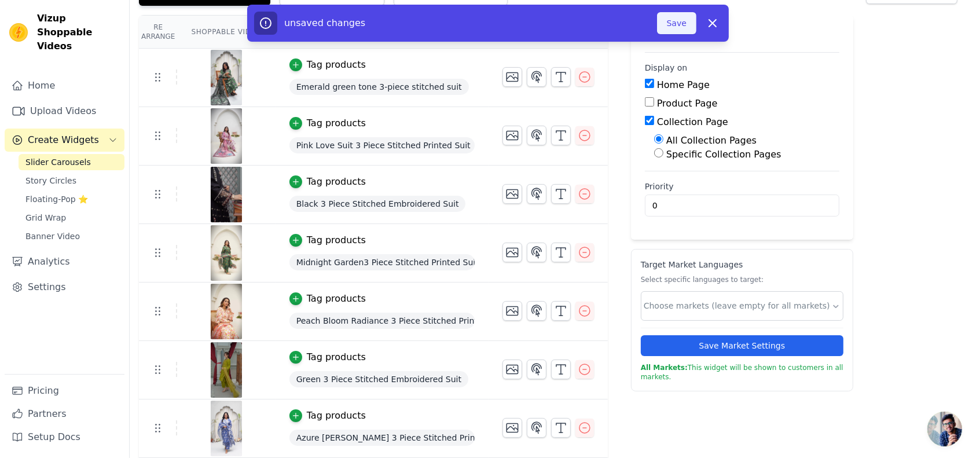
click at [678, 20] on button "Save" at bounding box center [676, 23] width 39 height 22
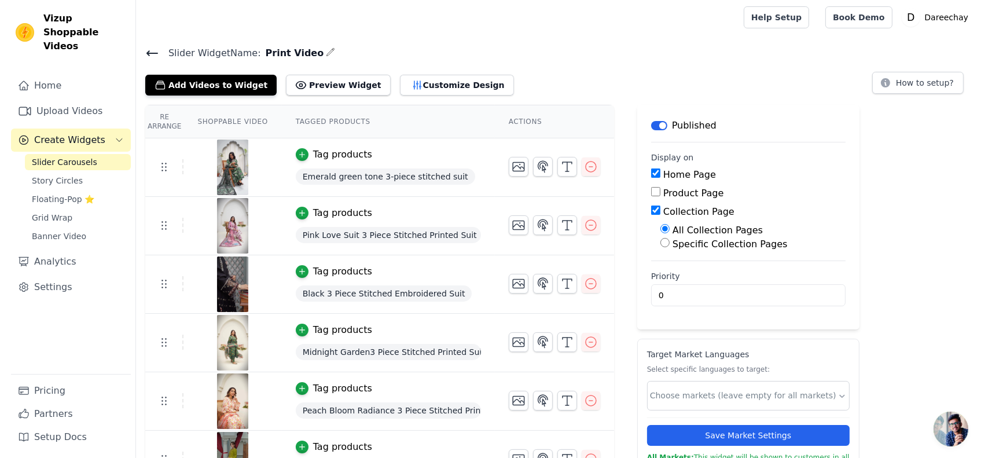
scroll to position [0, 0]
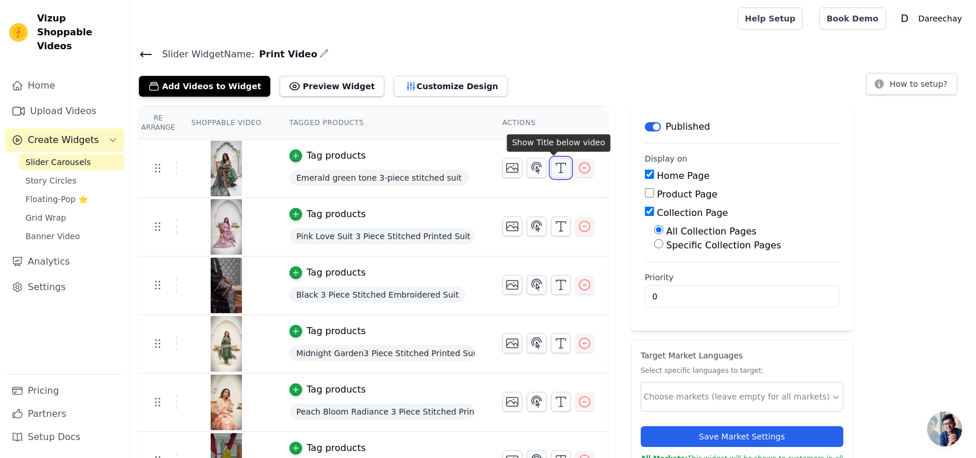
click at [554, 163] on icon "button" at bounding box center [561, 168] width 14 height 14
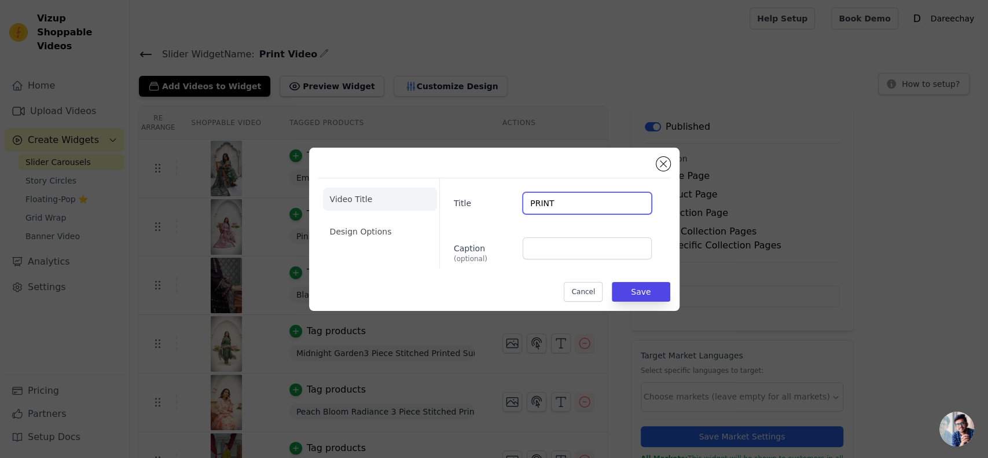
click at [549, 201] on input "PRINT" at bounding box center [587, 203] width 128 height 22
click at [643, 290] on button "Save" at bounding box center [641, 292] width 58 height 20
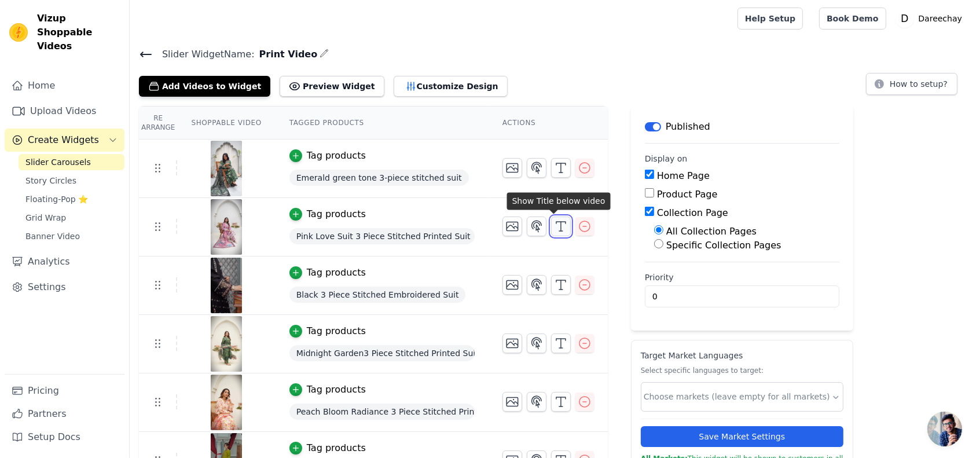
click at [561, 222] on line "button" at bounding box center [561, 226] width 0 height 9
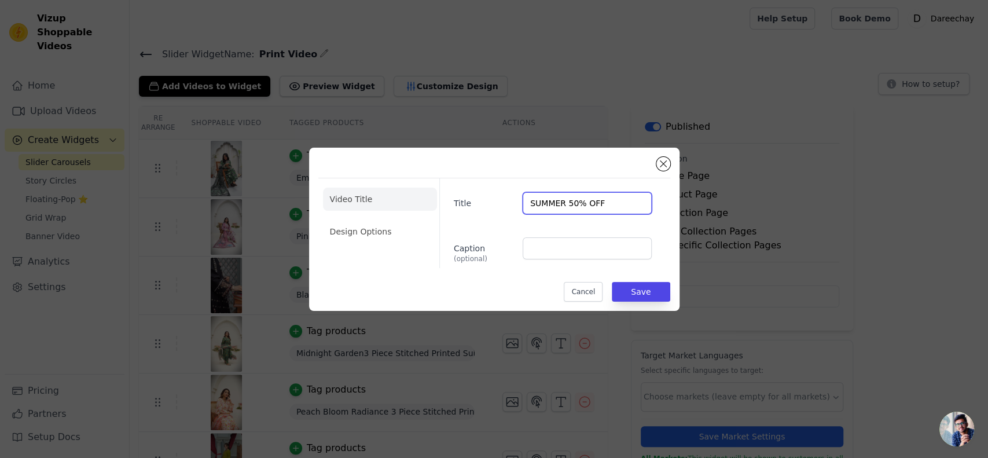
click at [576, 210] on input "SUMMER 50% OFF" at bounding box center [587, 203] width 128 height 22
click at [602, 201] on input "SUMMER 50% OFF" at bounding box center [587, 203] width 128 height 22
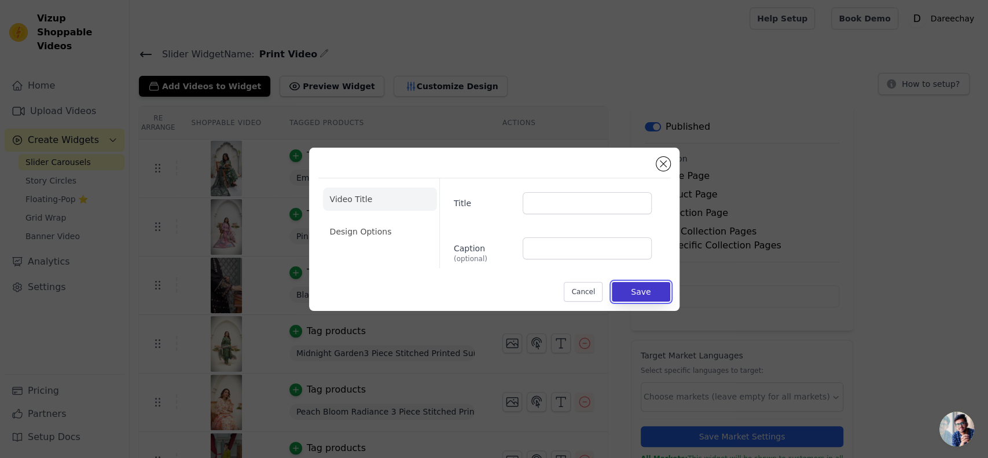
click at [631, 296] on button "Save" at bounding box center [641, 292] width 58 height 20
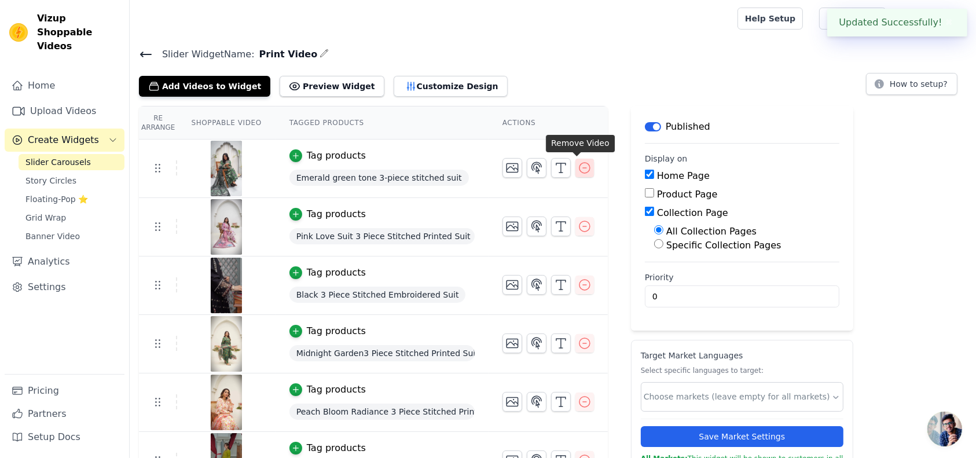
click at [579, 170] on icon "button" at bounding box center [584, 168] width 10 height 10
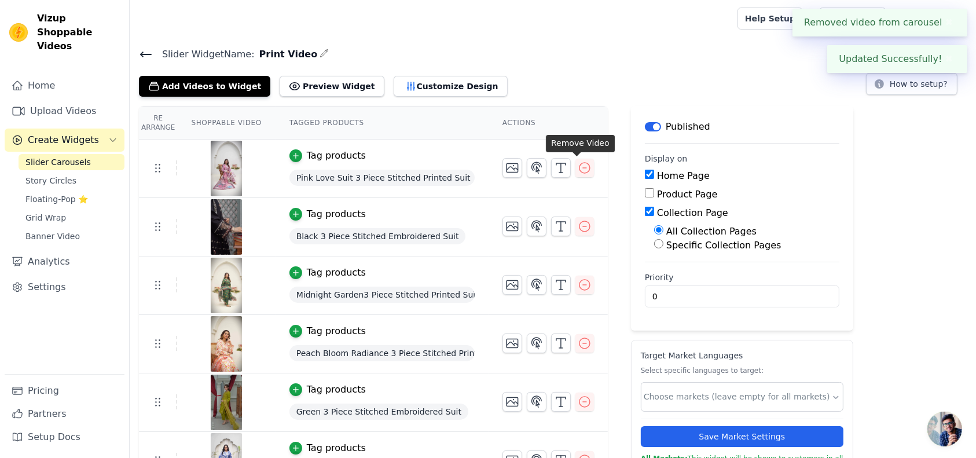
click at [579, 170] on icon "button" at bounding box center [584, 168] width 10 height 10
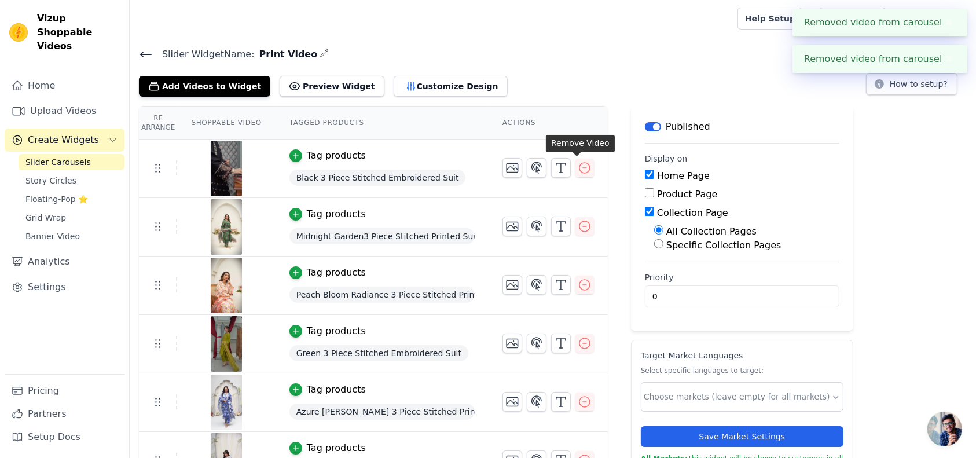
click at [579, 170] on icon "button" at bounding box center [584, 168] width 10 height 10
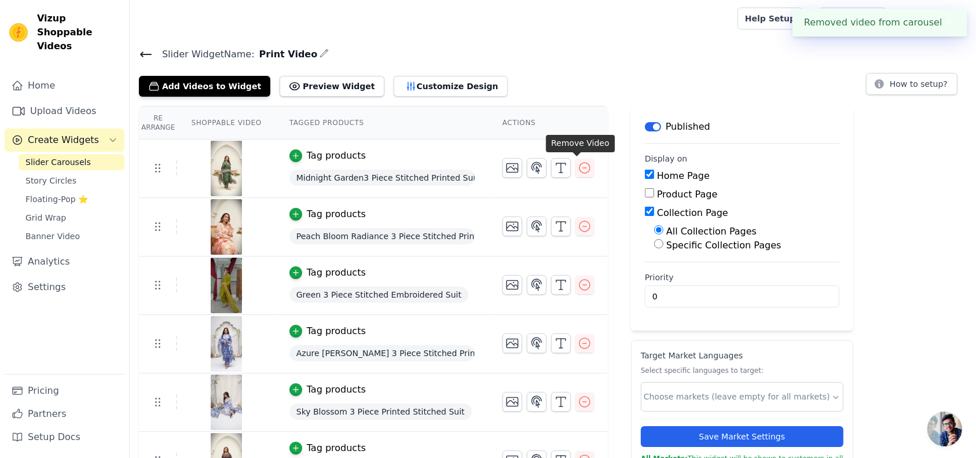
click at [579, 170] on icon "button" at bounding box center [584, 168] width 10 height 10
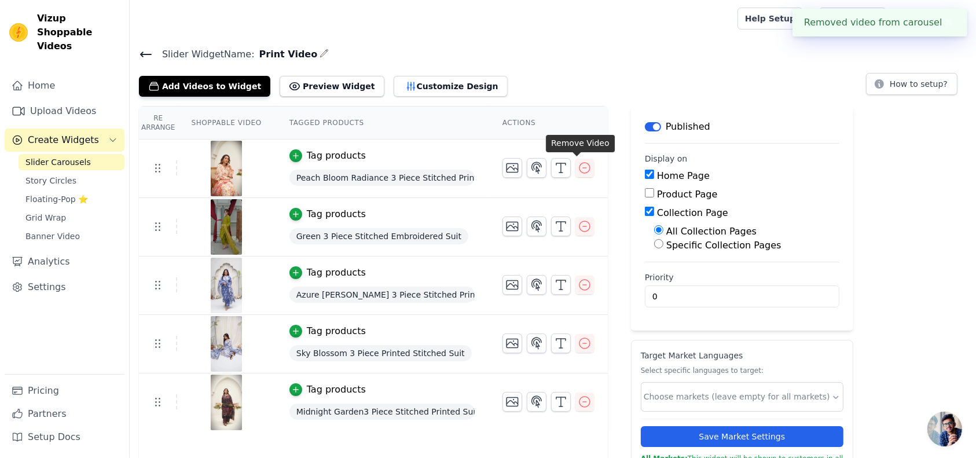
click at [579, 170] on icon "button" at bounding box center [584, 168] width 10 height 10
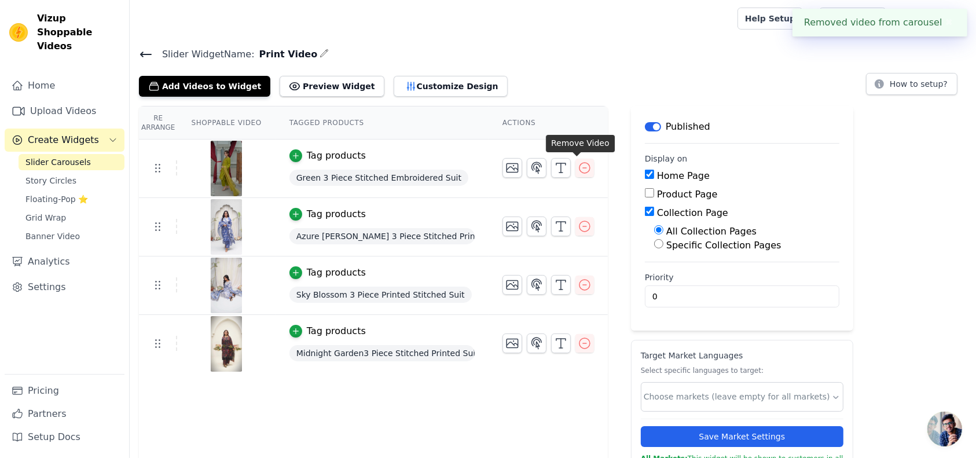
click at [579, 170] on icon "button" at bounding box center [584, 168] width 10 height 10
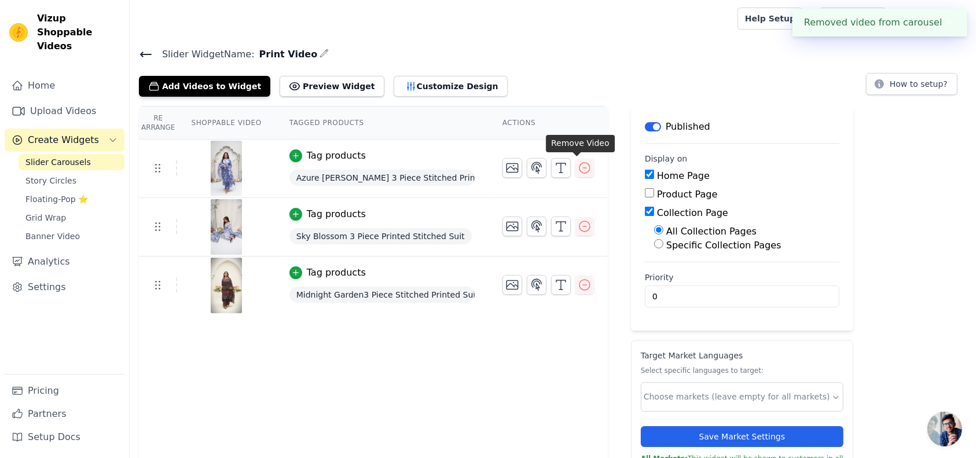
click at [579, 170] on icon "button" at bounding box center [584, 168] width 10 height 10
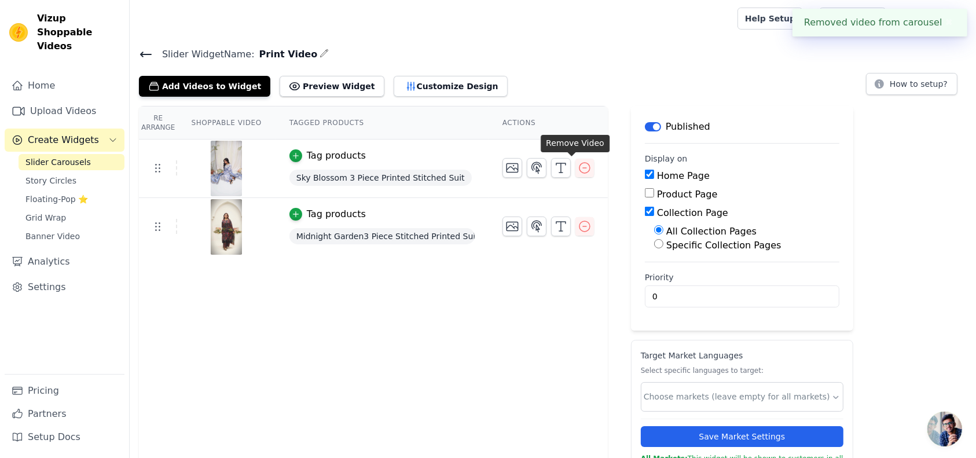
click at [578, 170] on icon "button" at bounding box center [585, 168] width 14 height 14
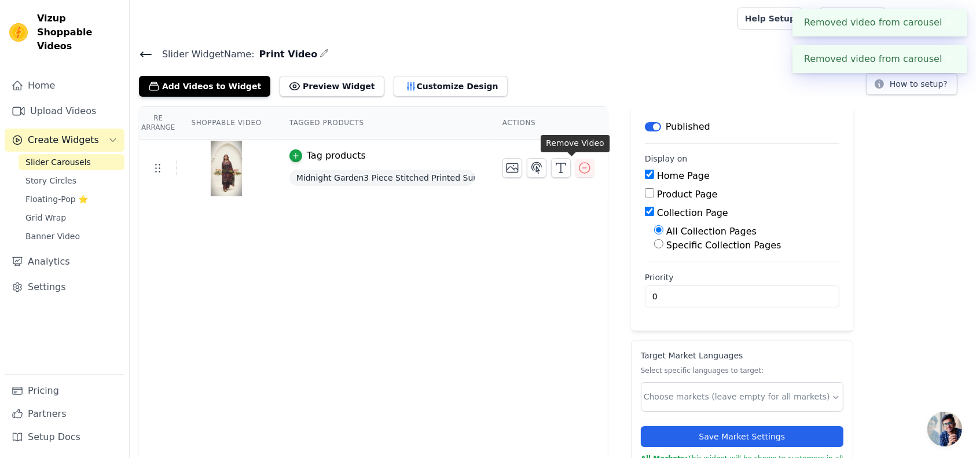
click at [578, 170] on icon "button" at bounding box center [585, 168] width 14 height 14
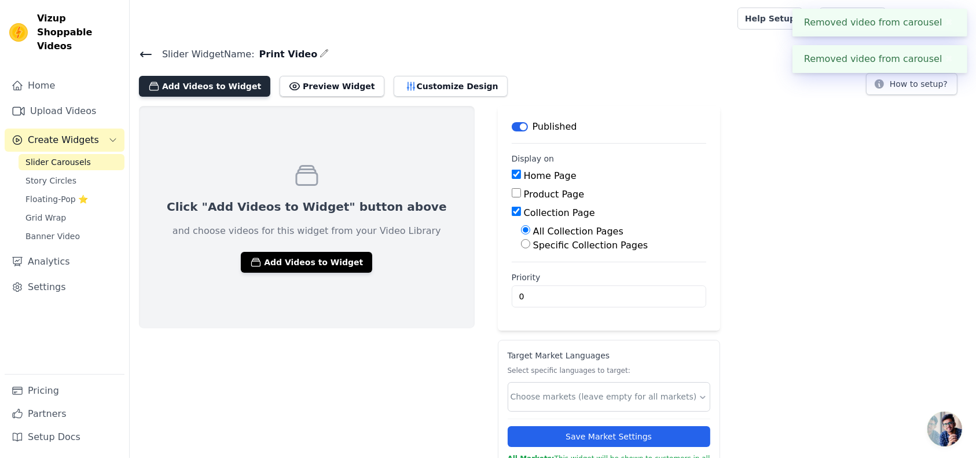
click at [192, 81] on button "Add Videos to Widget" at bounding box center [204, 86] width 131 height 21
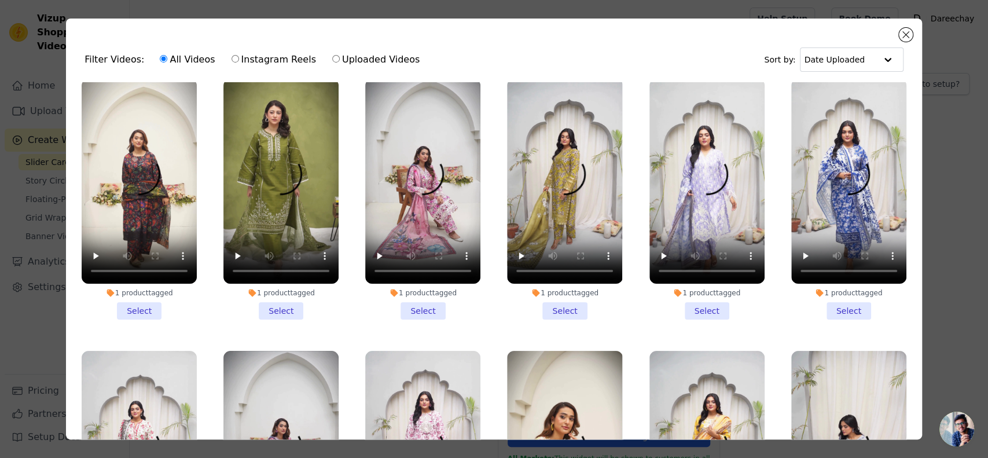
scroll to position [13, 0]
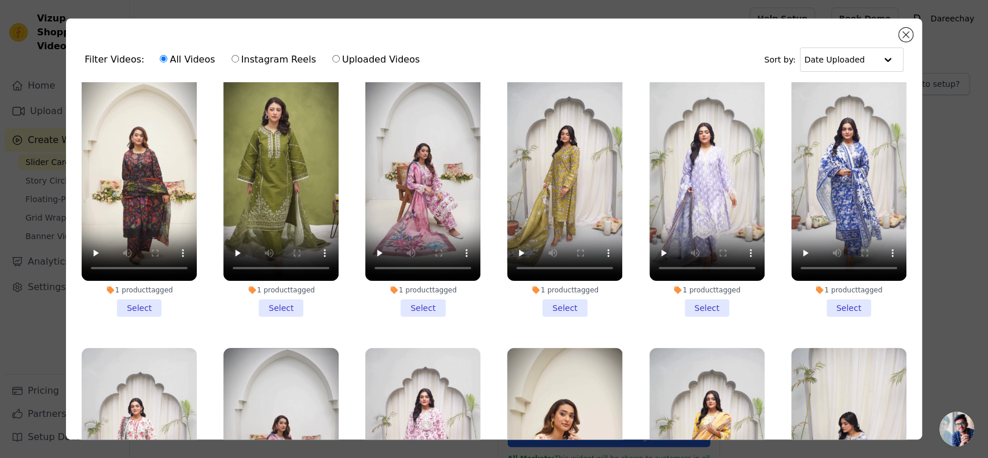
click at [835, 299] on li "1 product tagged Select" at bounding box center [848, 196] width 115 height 241
click at [0, 0] on input "1 product tagged Select" at bounding box center [0, 0] width 0 height 0
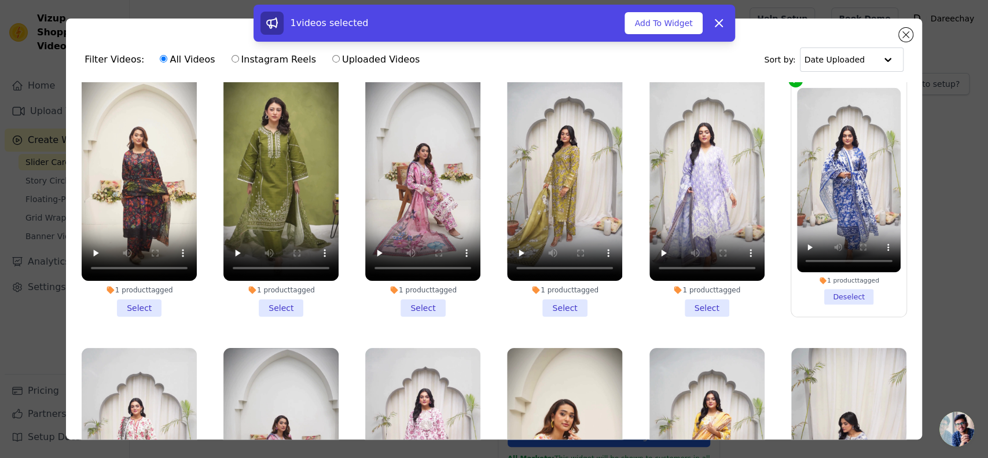
click at [685, 299] on li "1 product tagged Select" at bounding box center [706, 196] width 115 height 241
click at [0, 0] on input "1 product tagged Select" at bounding box center [0, 0] width 0 height 0
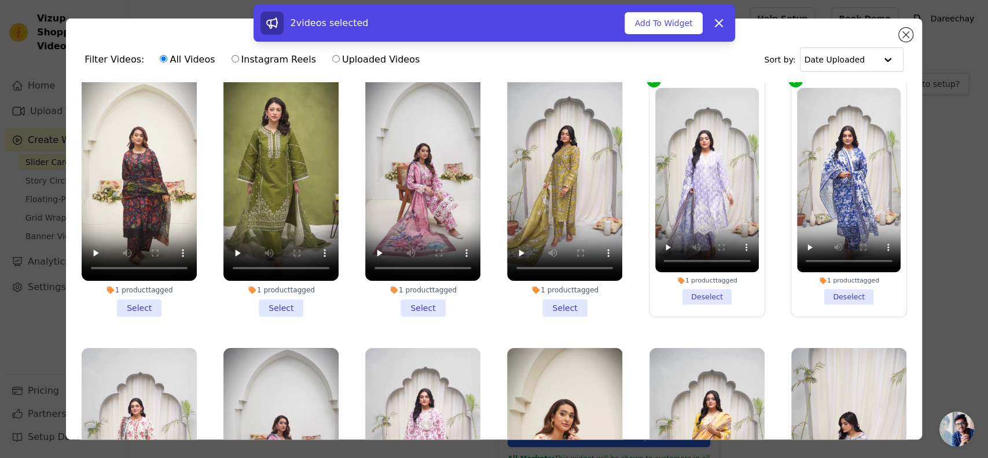
click at [409, 293] on li "1 product tagged Select" at bounding box center [422, 196] width 115 height 241
click at [0, 0] on input "1 product tagged Select" at bounding box center [0, 0] width 0 height 0
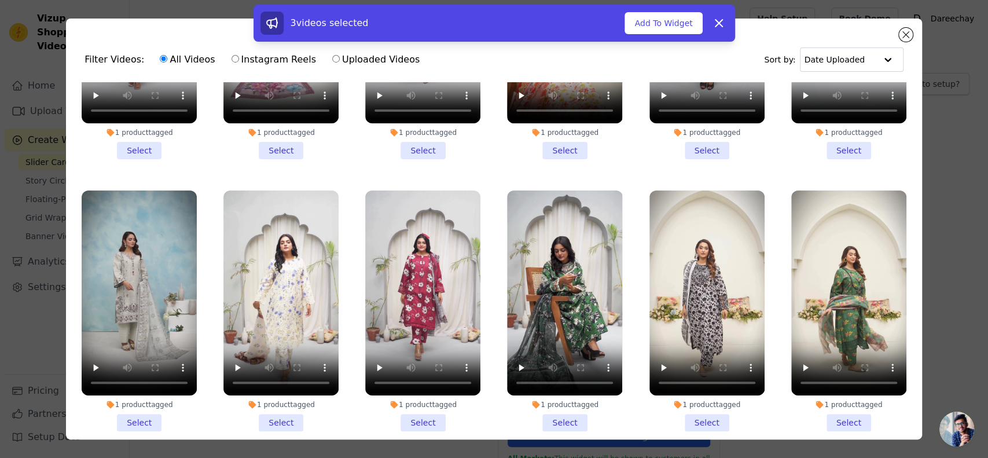
scroll to position [450, 0]
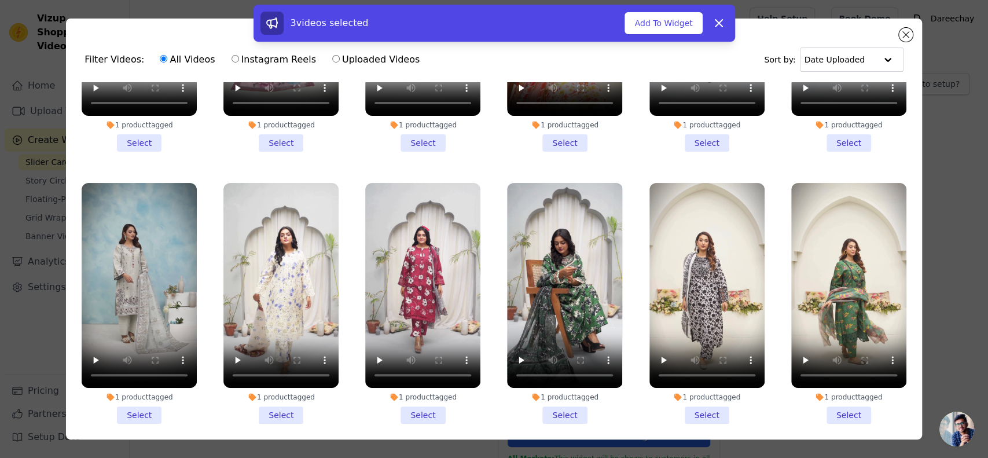
click at [560, 389] on li "1 product tagged Select" at bounding box center [564, 303] width 115 height 241
click at [0, 0] on input "1 product tagged Select" at bounding box center [0, 0] width 0 height 0
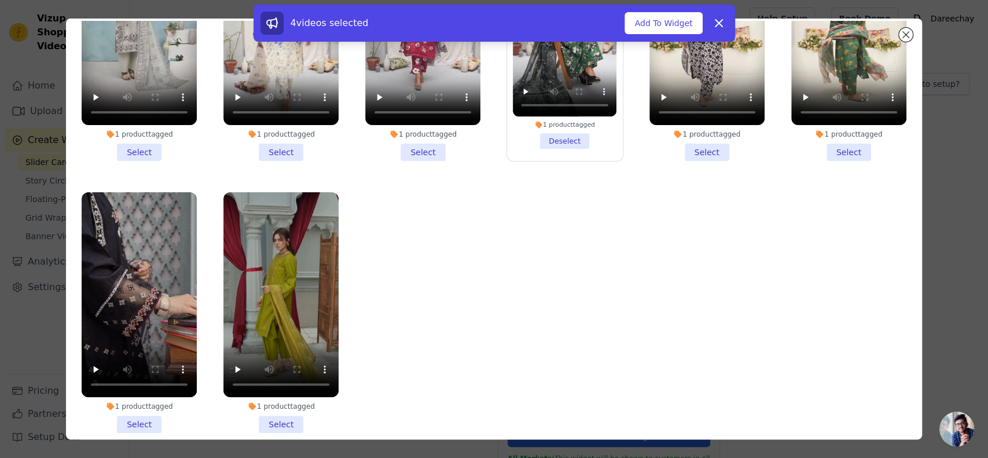
scroll to position [101, 0]
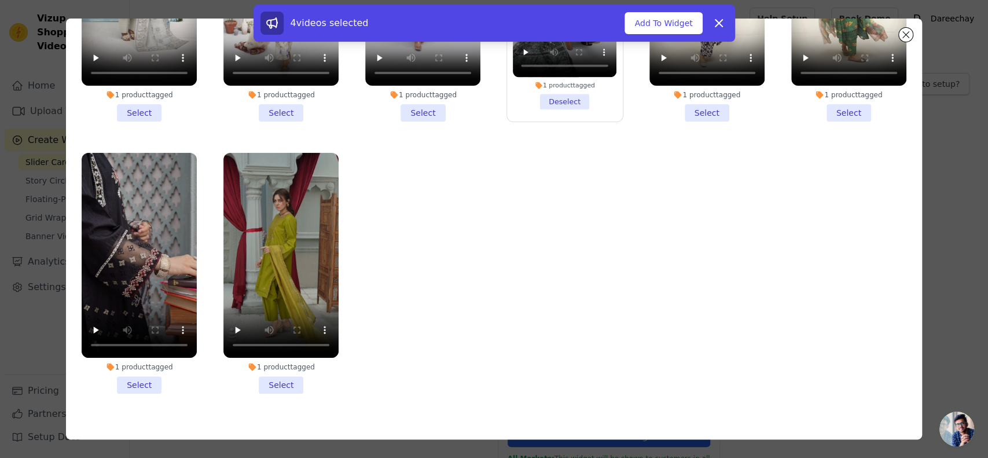
click at [135, 353] on li "1 product tagged Select" at bounding box center [139, 273] width 115 height 241
click at [0, 0] on input "1 product tagged Select" at bounding box center [0, 0] width 0 height 0
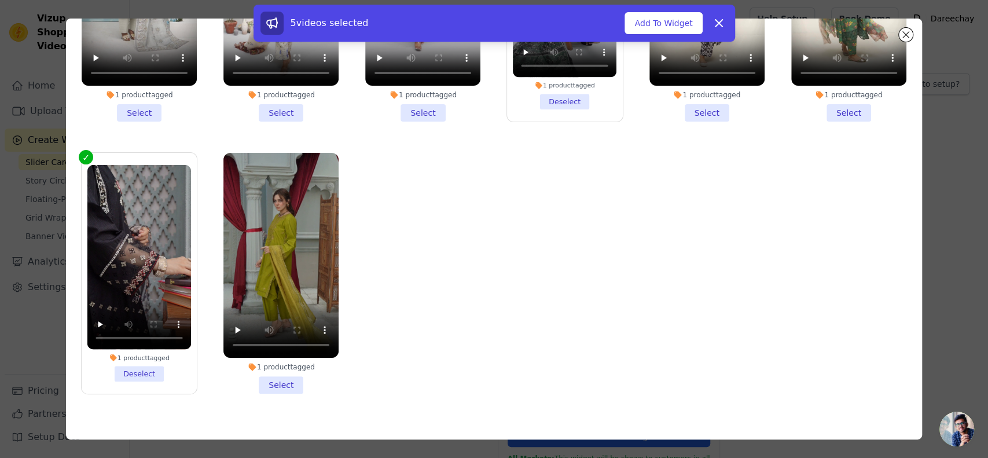
click at [278, 365] on li "1 product tagged Select" at bounding box center [280, 273] width 115 height 241
click at [0, 0] on input "1 product tagged Select" at bounding box center [0, 0] width 0 height 0
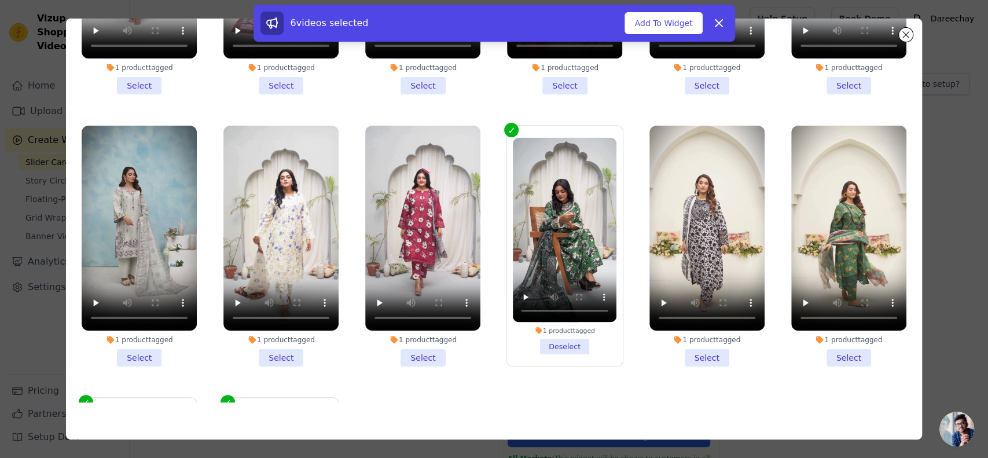
scroll to position [393, 0]
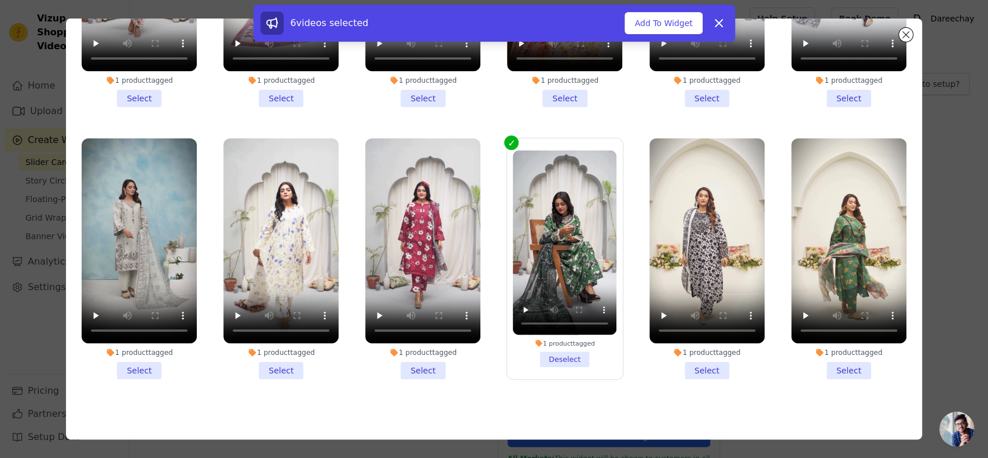
click at [415, 354] on li "1 product tagged Select" at bounding box center [422, 258] width 115 height 241
click at [0, 0] on input "1 product tagged Select" at bounding box center [0, 0] width 0 height 0
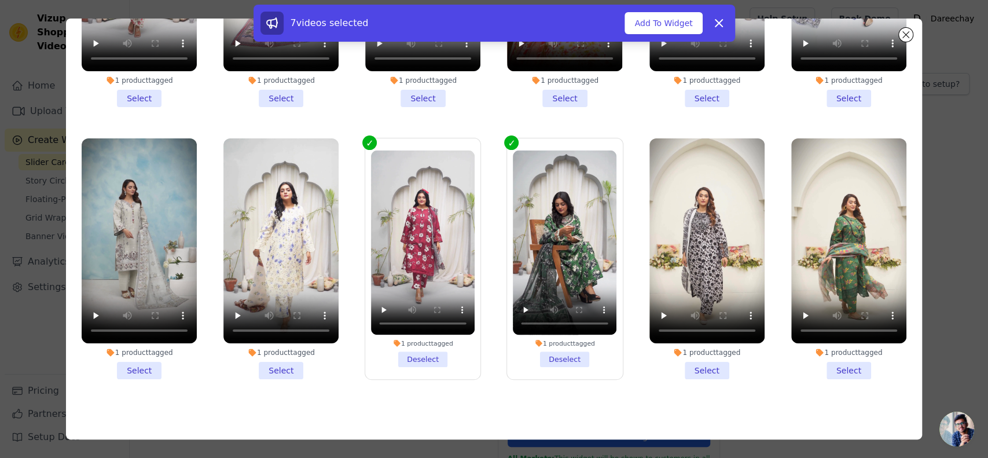
click at [288, 350] on li "1 product tagged Select" at bounding box center [280, 258] width 115 height 241
click at [0, 0] on input "1 product tagged Select" at bounding box center [0, 0] width 0 height 0
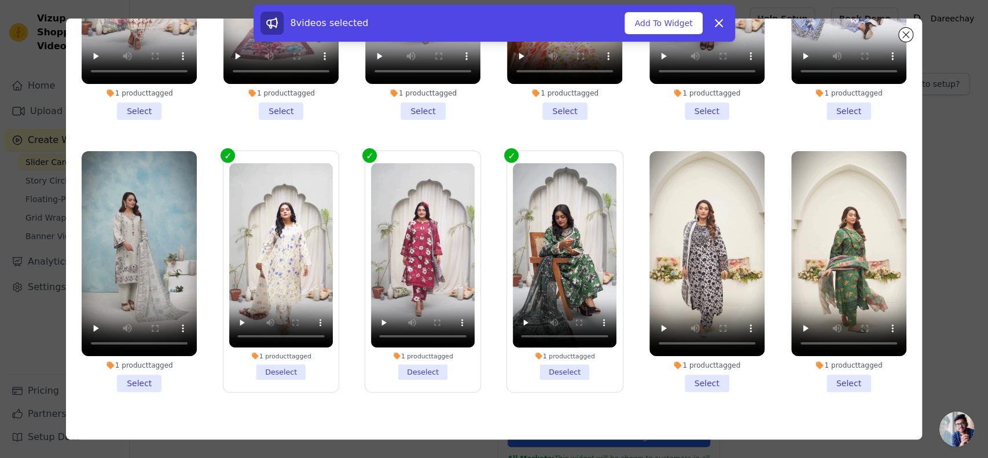
scroll to position [368, 0]
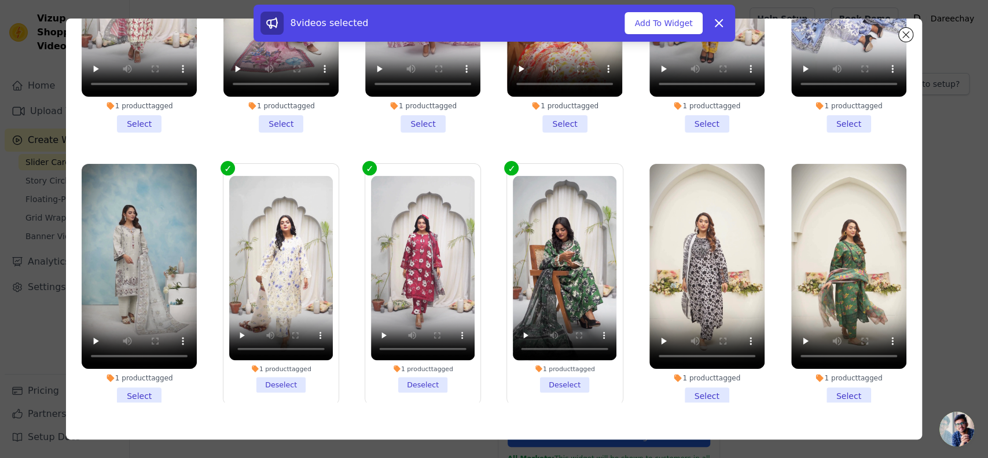
click at [826, 380] on li "1 product tagged Select" at bounding box center [848, 284] width 115 height 241
click at [0, 0] on input "1 product tagged Select" at bounding box center [0, 0] width 0 height 0
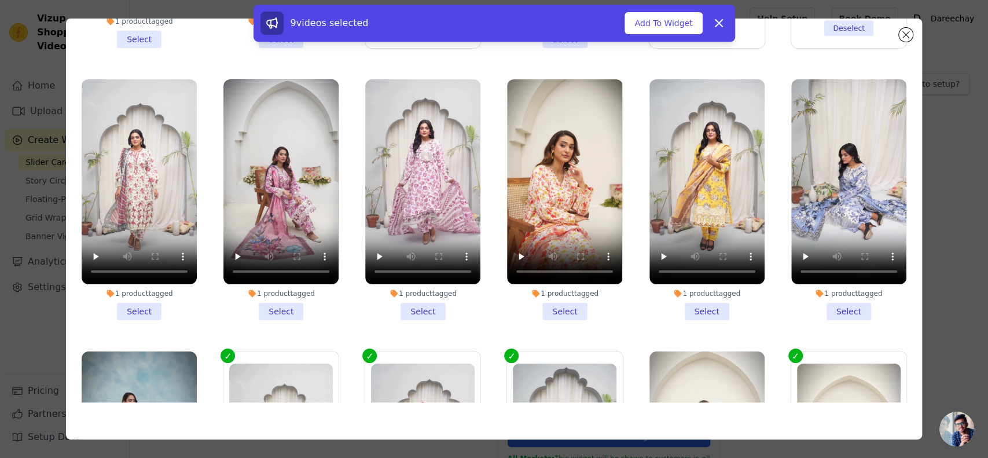
scroll to position [175, 0]
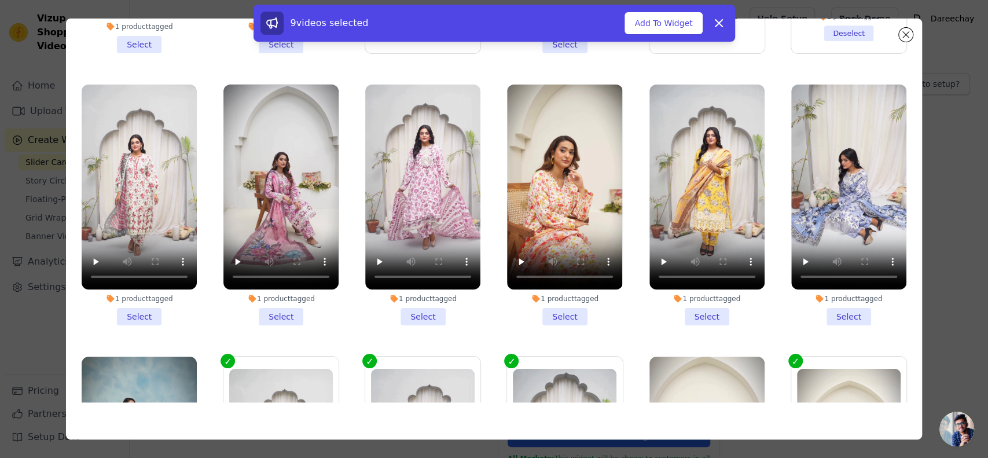
click at [827, 303] on li "1 product tagged Select" at bounding box center [848, 204] width 115 height 241
click at [0, 0] on input "1 product tagged Select" at bounding box center [0, 0] width 0 height 0
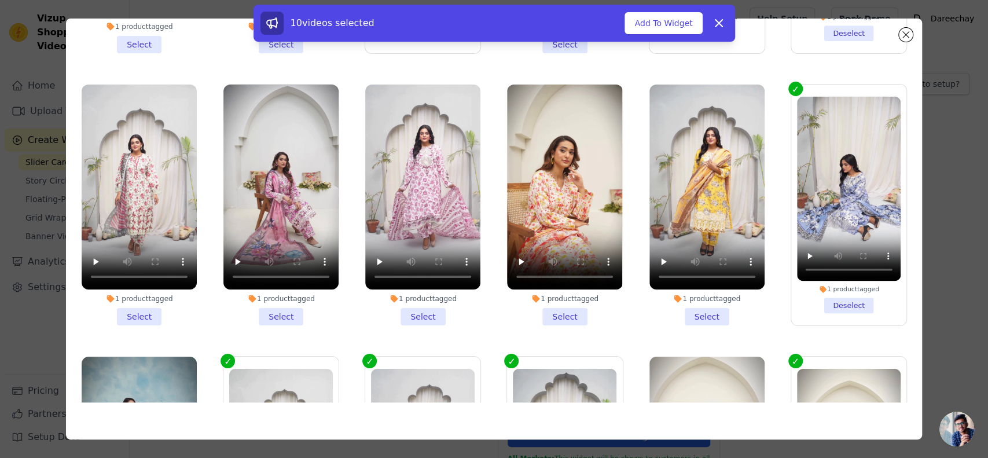
click at [691, 305] on li "1 product tagged Select" at bounding box center [706, 204] width 115 height 241
click at [0, 0] on input "1 product tagged Select" at bounding box center [0, 0] width 0 height 0
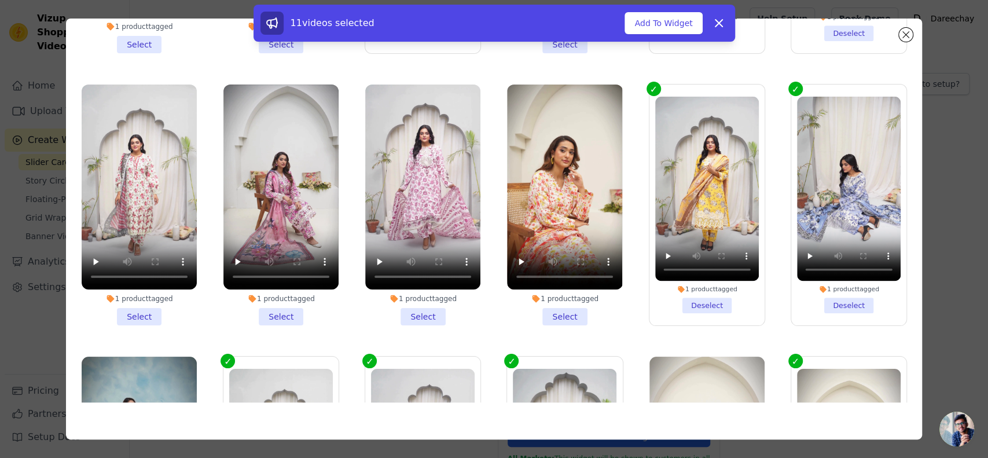
click at [556, 304] on li "1 product tagged Select" at bounding box center [564, 204] width 115 height 241
click at [0, 0] on input "1 product tagged Select" at bounding box center [0, 0] width 0 height 0
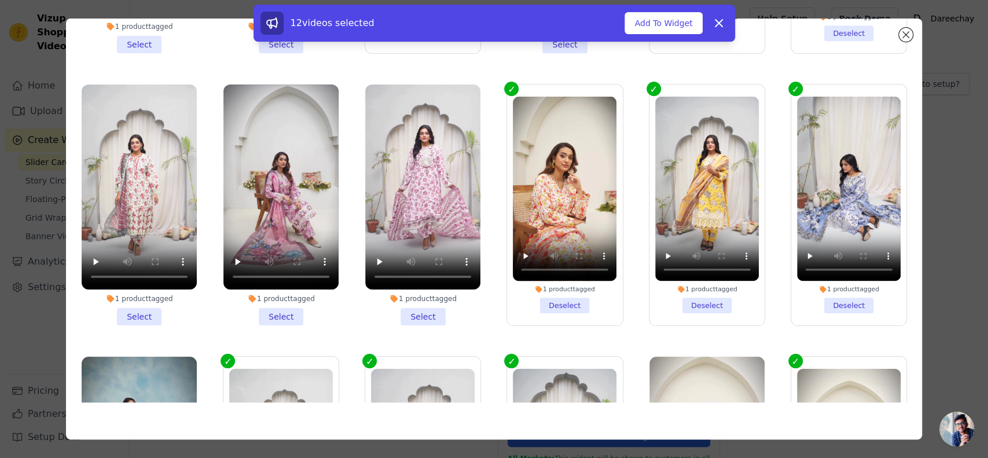
click at [415, 308] on li "1 product tagged Select" at bounding box center [422, 204] width 115 height 241
click at [0, 0] on input "1 product tagged Select" at bounding box center [0, 0] width 0 height 0
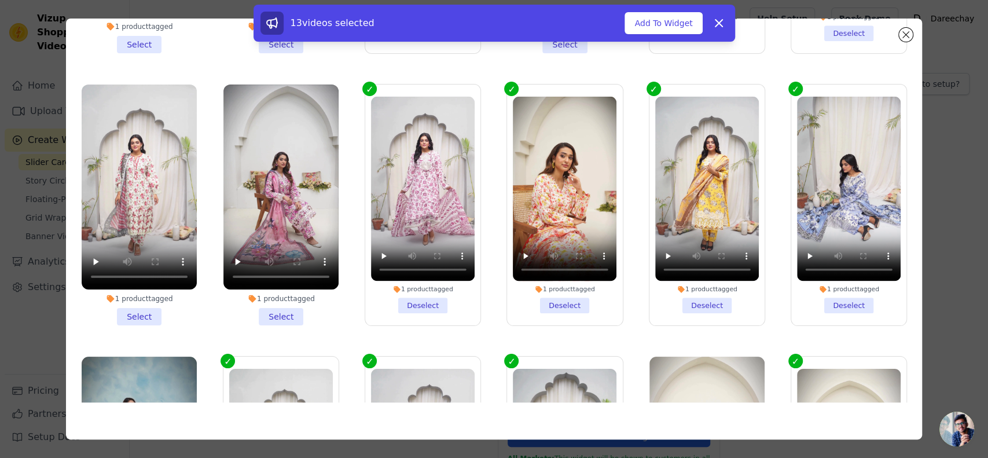
click at [267, 301] on li "1 product tagged Select" at bounding box center [280, 204] width 115 height 241
click at [0, 0] on input "1 product tagged Select" at bounding box center [0, 0] width 0 height 0
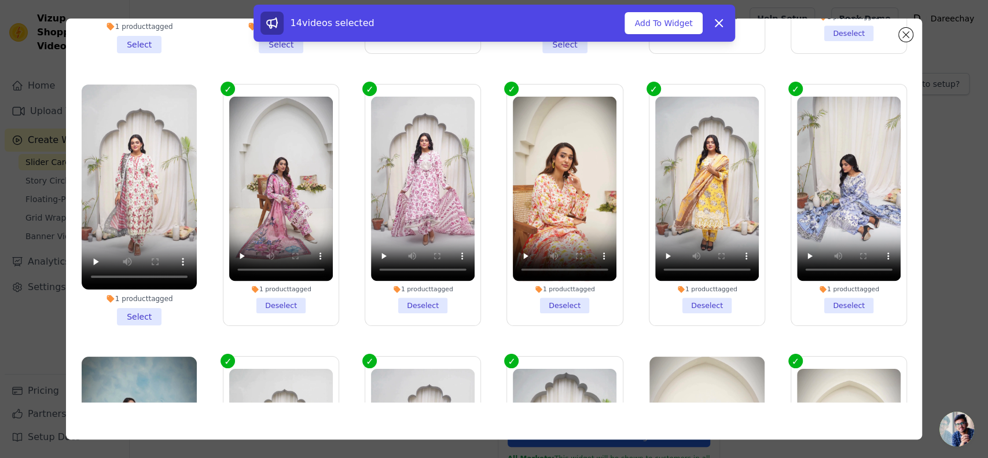
click at [130, 295] on li "1 product tagged Select" at bounding box center [139, 204] width 115 height 241
click at [0, 0] on input "1 product tagged Select" at bounding box center [0, 0] width 0 height 0
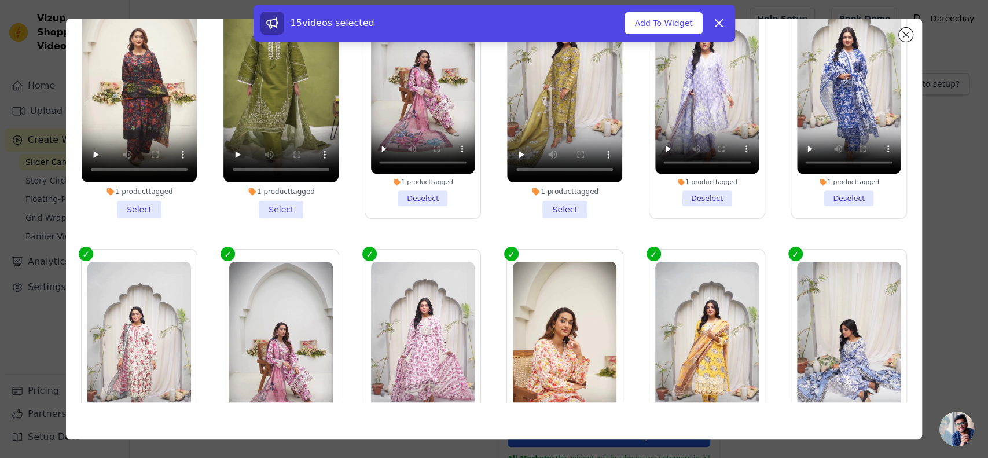
scroll to position [0, 0]
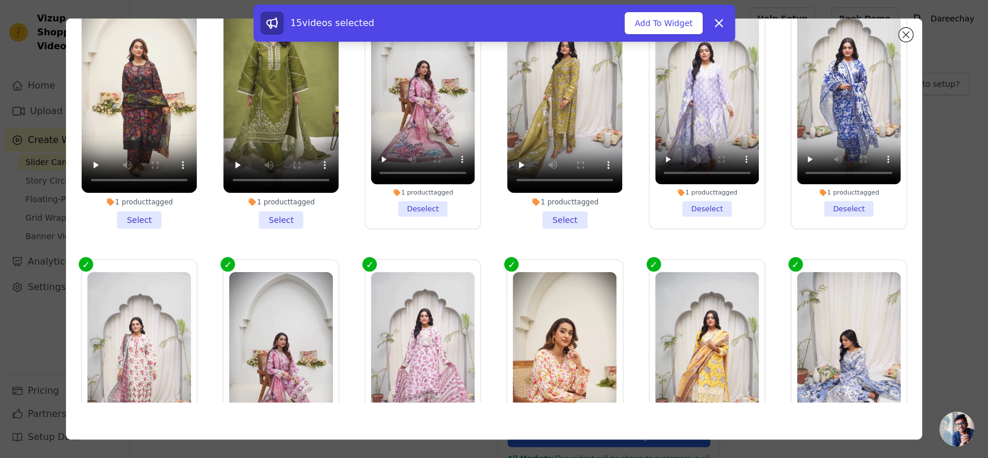
click at [554, 201] on li "1 product tagged Select" at bounding box center [564, 108] width 115 height 241
click at [0, 0] on input "1 product tagged Select" at bounding box center [0, 0] width 0 height 0
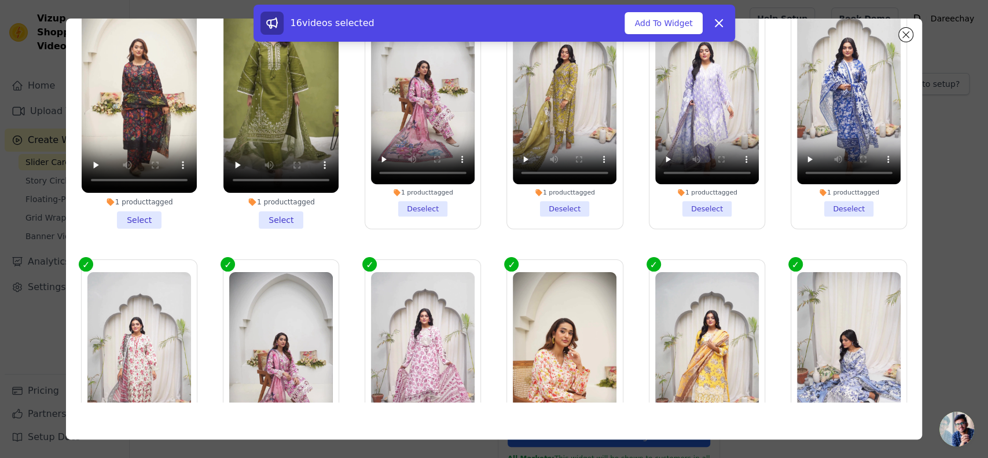
click at [125, 216] on li "1 product tagged Select" at bounding box center [139, 108] width 115 height 241
click at [0, 0] on input "1 product tagged Select" at bounding box center [0, 0] width 0 height 0
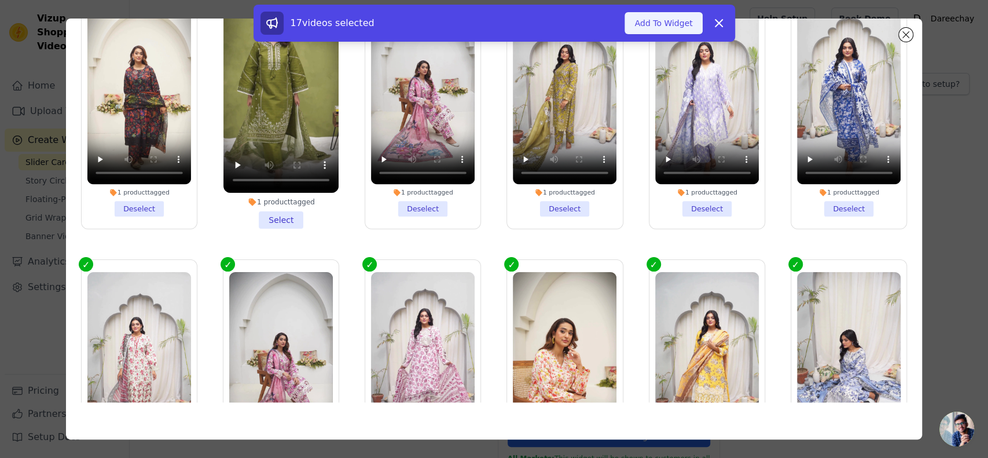
click at [672, 20] on button "Add To Widget" at bounding box center [663, 23] width 78 height 22
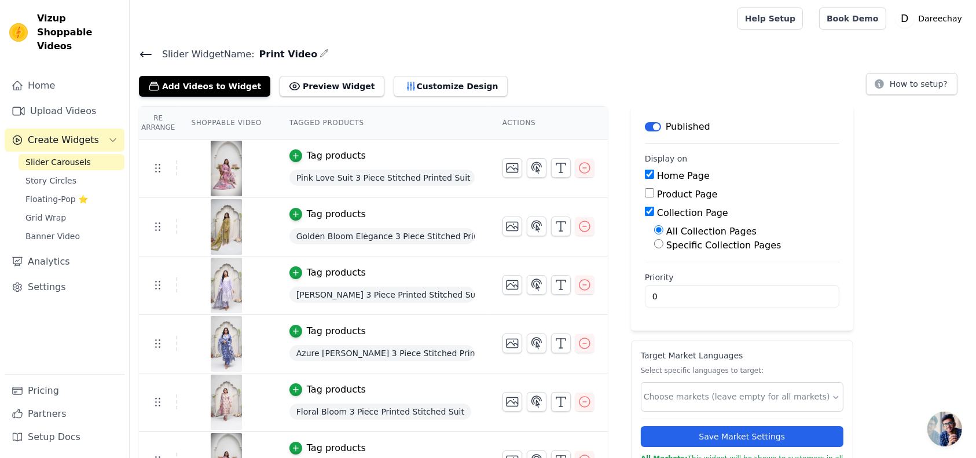
click at [323, 234] on span "Golden Bloom Elegance 3 Piece Stitched Printed Suit" at bounding box center [381, 236] width 185 height 16
click at [292, 211] on icon "button" at bounding box center [296, 214] width 8 height 8
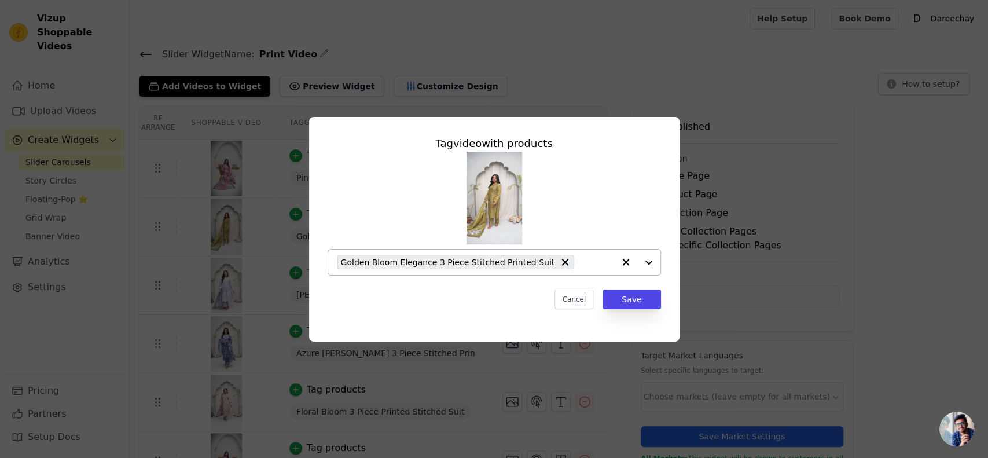
click at [356, 259] on span "Golden Bloom Elegance 3 Piece Stitched Printed Suit" at bounding box center [448, 261] width 214 height 13
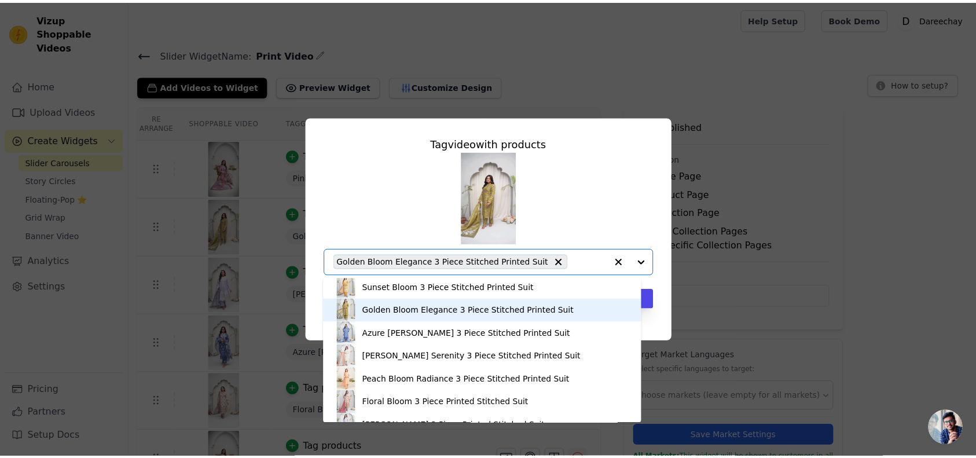
scroll to position [139, 0]
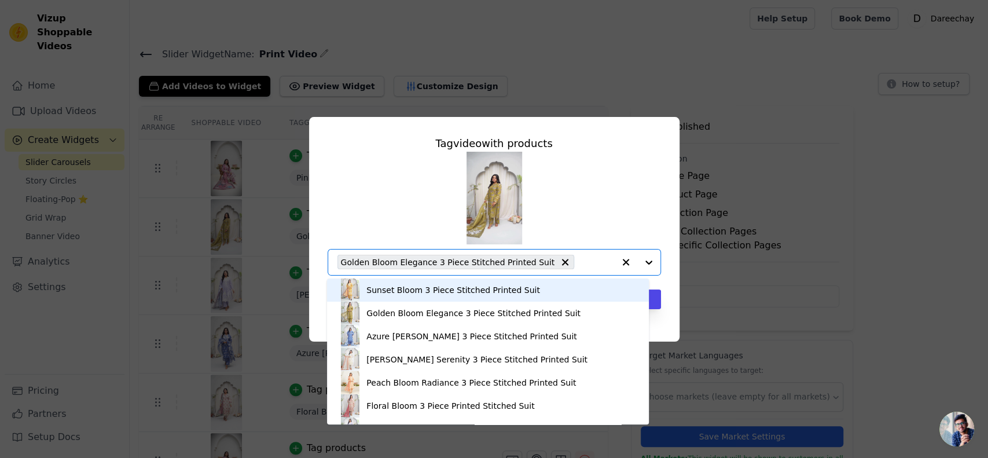
click at [648, 178] on div "Pink Love Suit 3 Piece Stitched Printed Suit Emerald Blossom 3-Piece Stitched S…" at bounding box center [494, 214] width 333 height 124
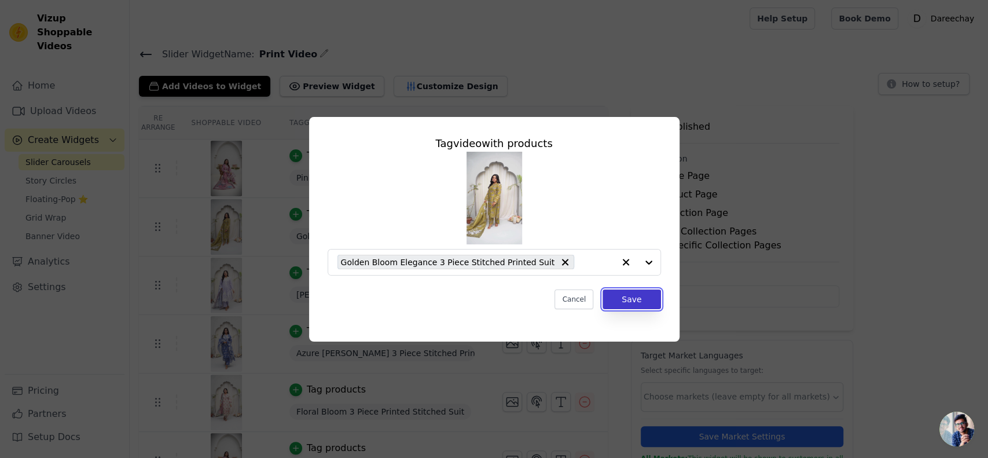
click at [608, 297] on button "Save" at bounding box center [631, 299] width 58 height 20
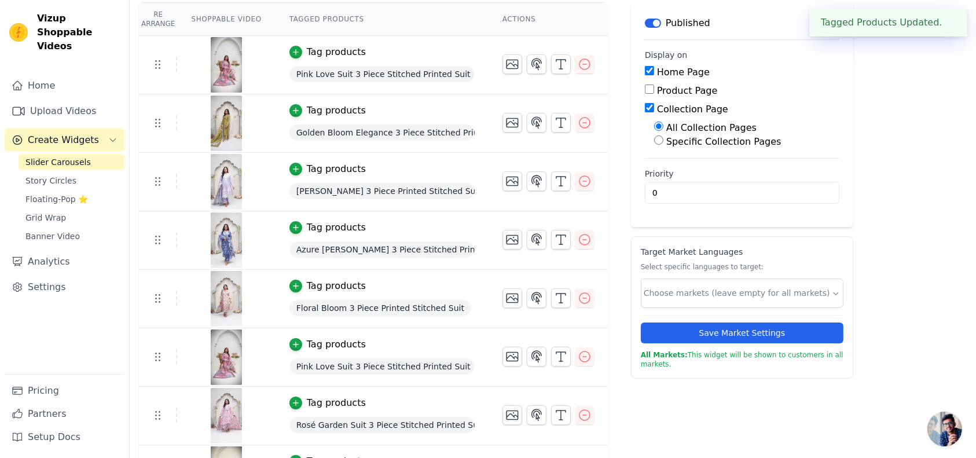
scroll to position [128, 0]
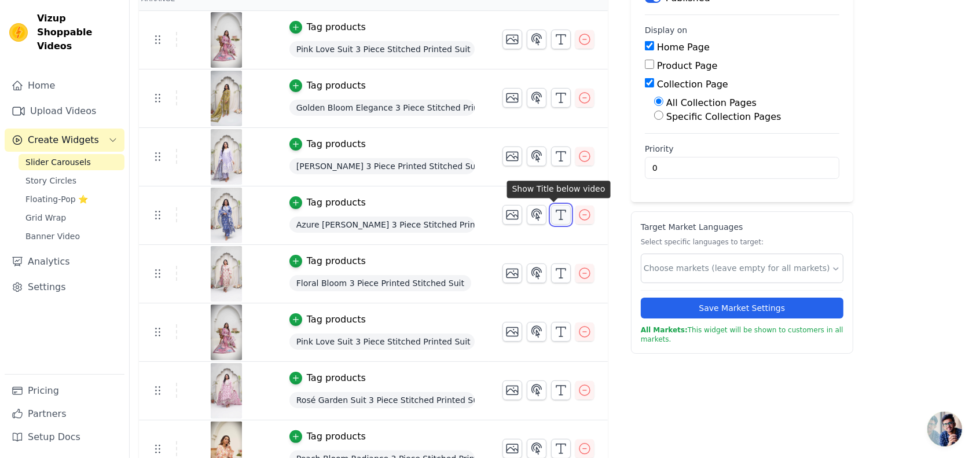
click at [557, 211] on polyline "button" at bounding box center [560, 211] width 9 height 2
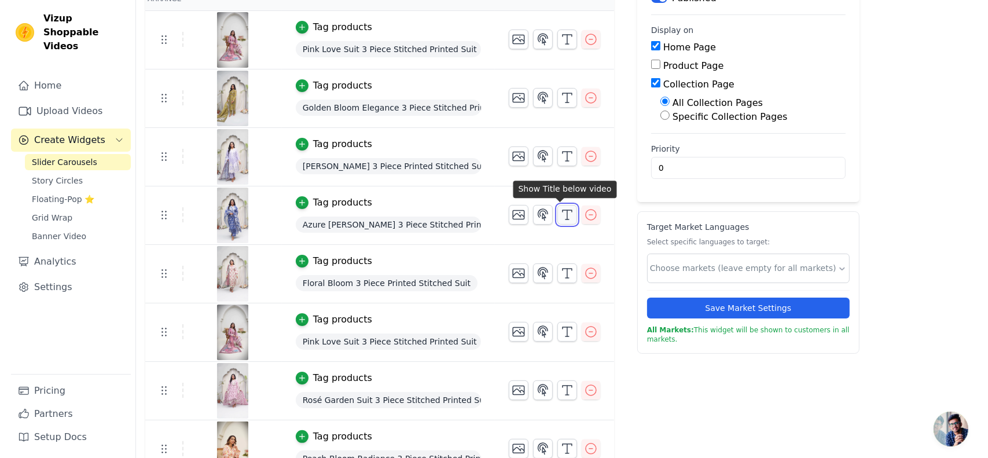
scroll to position [0, 0]
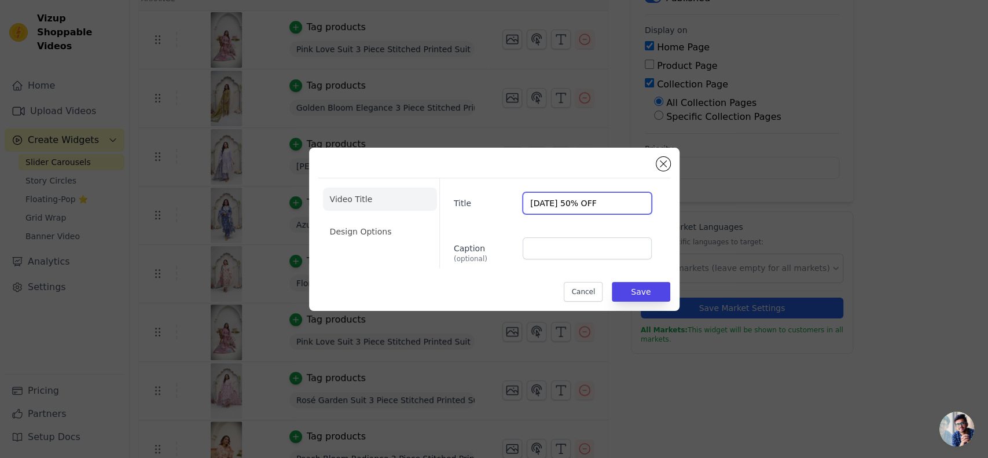
click at [593, 203] on input "[DATE] 50% OFF" at bounding box center [587, 203] width 128 height 22
click at [639, 289] on button "Save" at bounding box center [641, 292] width 58 height 20
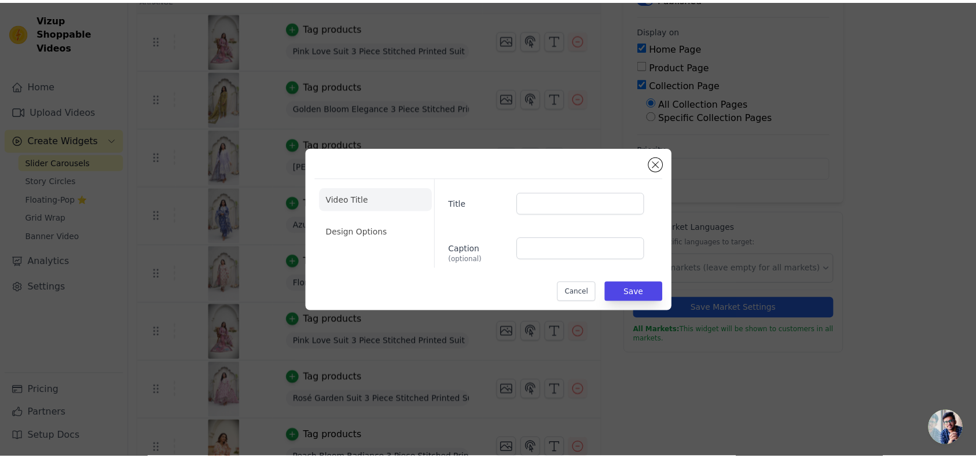
scroll to position [128, 0]
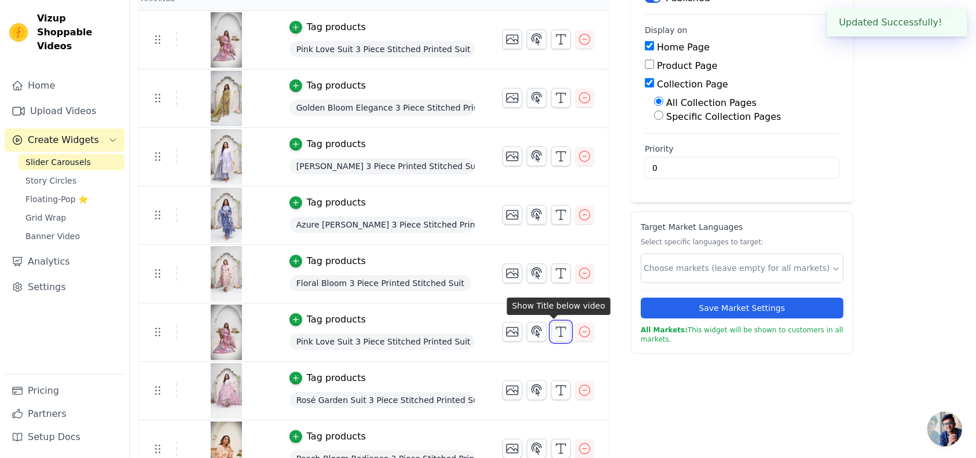
click at [554, 329] on icon "button" at bounding box center [561, 332] width 14 height 14
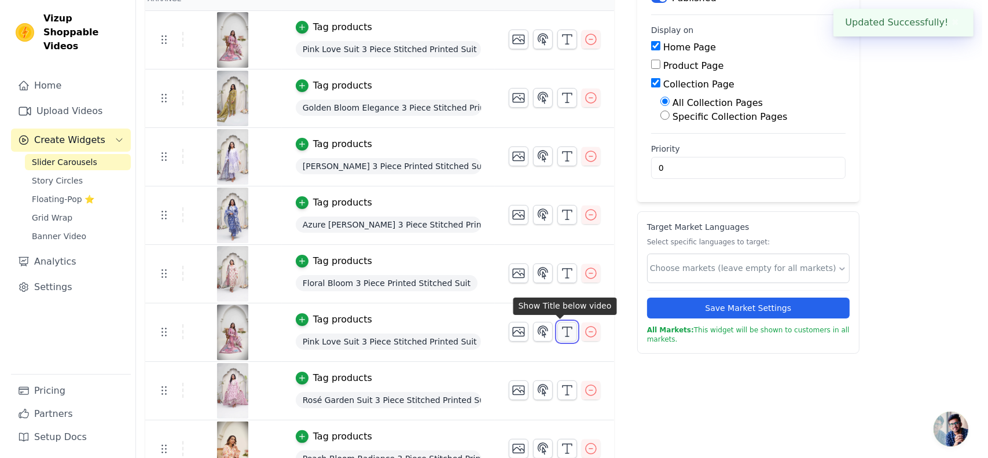
scroll to position [0, 0]
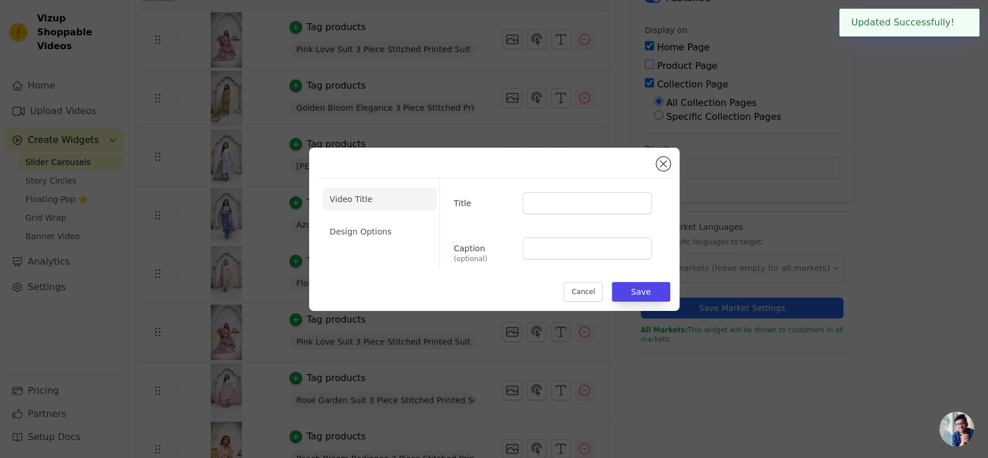
click at [552, 329] on div "Video Title Design Options Title Caption (optional) Cancel Save" at bounding box center [494, 229] width 988 height 458
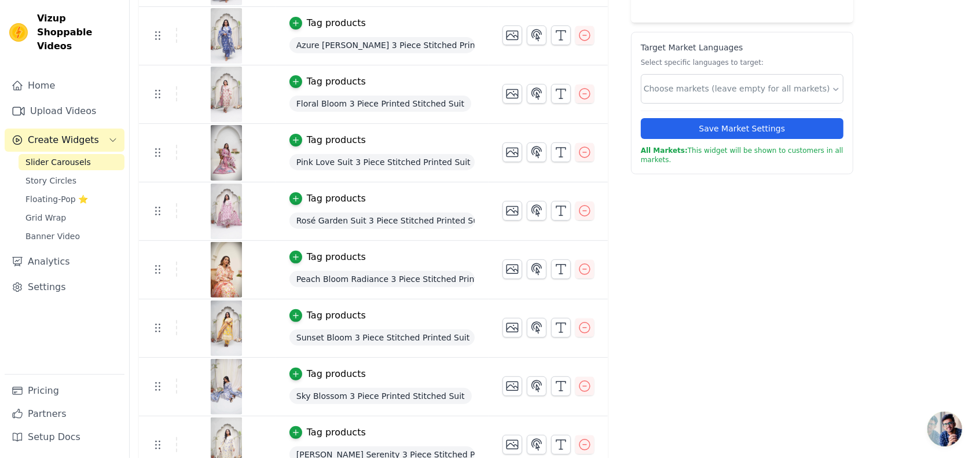
scroll to position [308, 0]
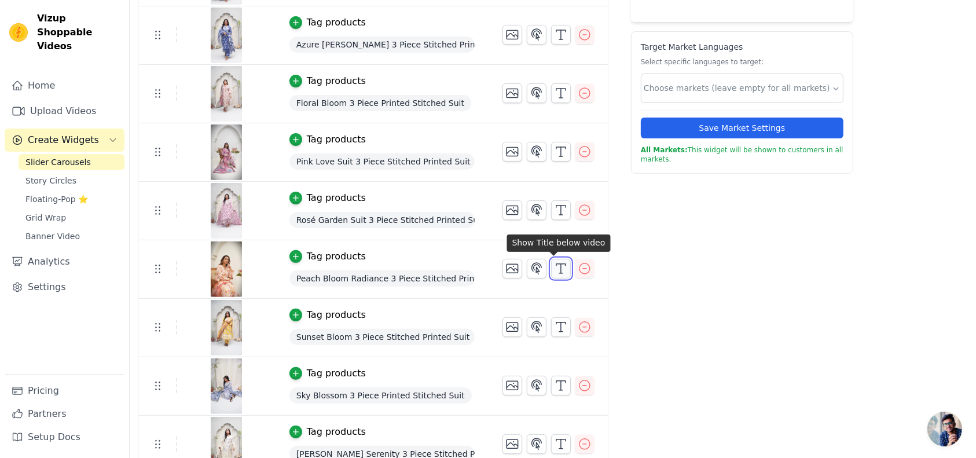
click at [554, 266] on icon "button" at bounding box center [561, 269] width 14 height 14
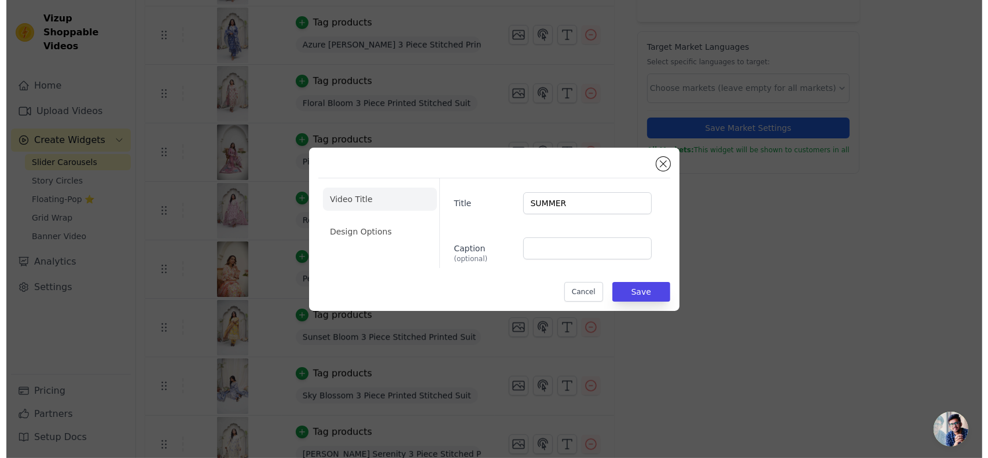
scroll to position [0, 0]
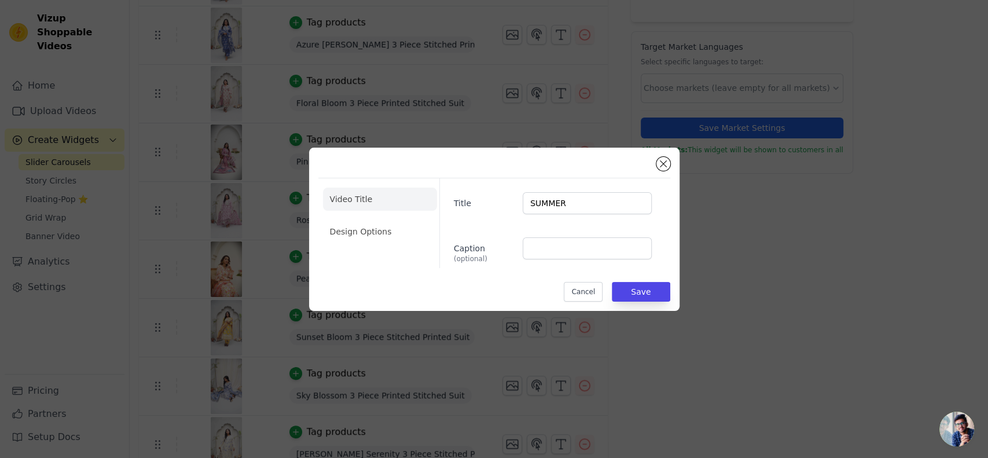
click at [551, 266] on div "Title SUMMER Caption (optional)" at bounding box center [550, 223] width 222 height 90
click at [558, 205] on input "SUMMER" at bounding box center [587, 203] width 128 height 22
click at [650, 286] on button "Save" at bounding box center [641, 292] width 58 height 20
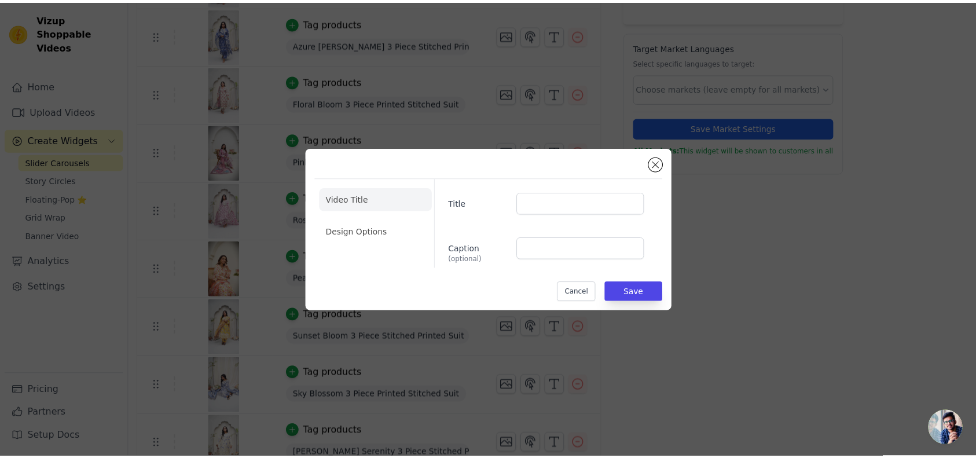
scroll to position [308, 0]
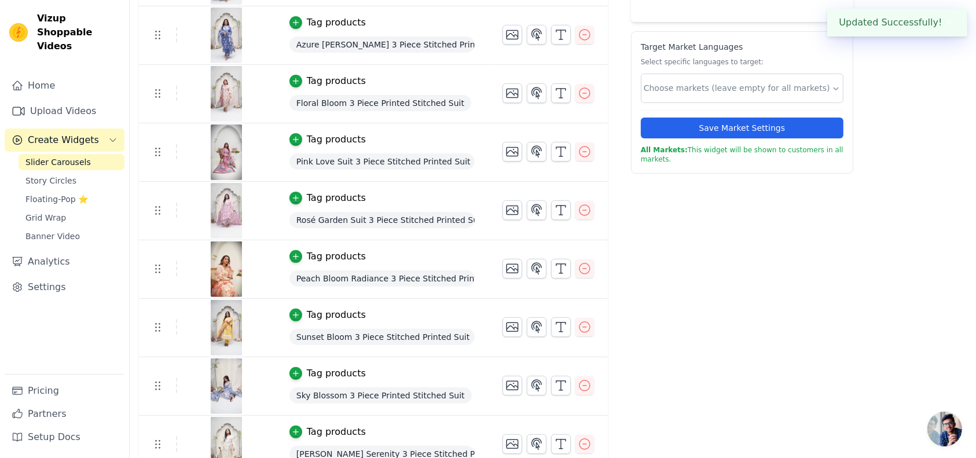
click at [640, 288] on div "Label Published Display on Home Page Product Page Collection Page All Collectio…" at bounding box center [742, 310] width 222 height 1027
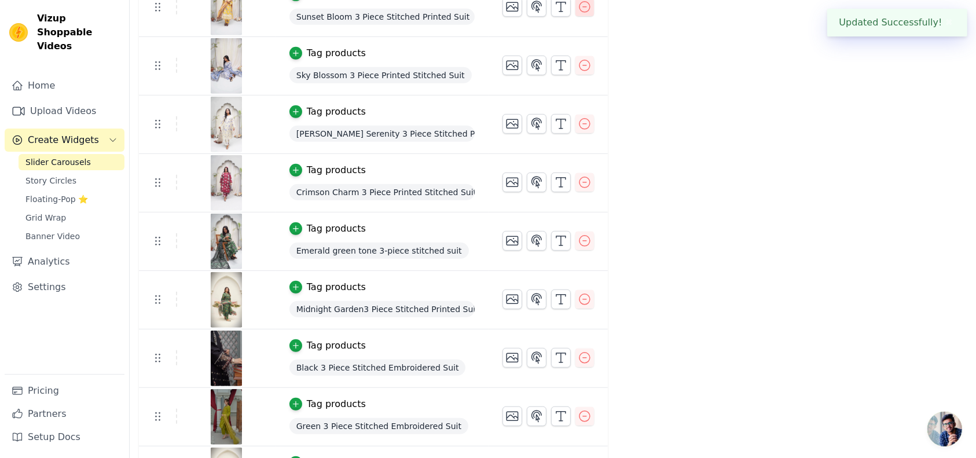
scroll to position [674, 0]
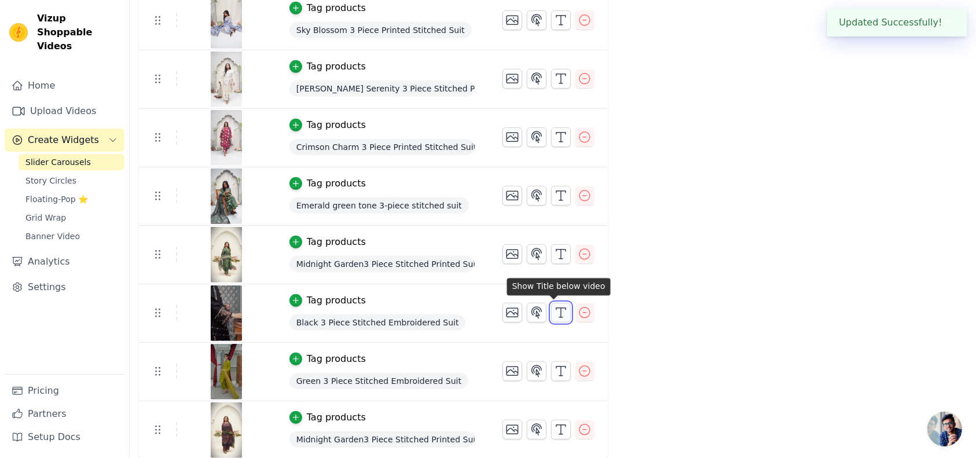
click at [554, 312] on icon "button" at bounding box center [561, 313] width 14 height 14
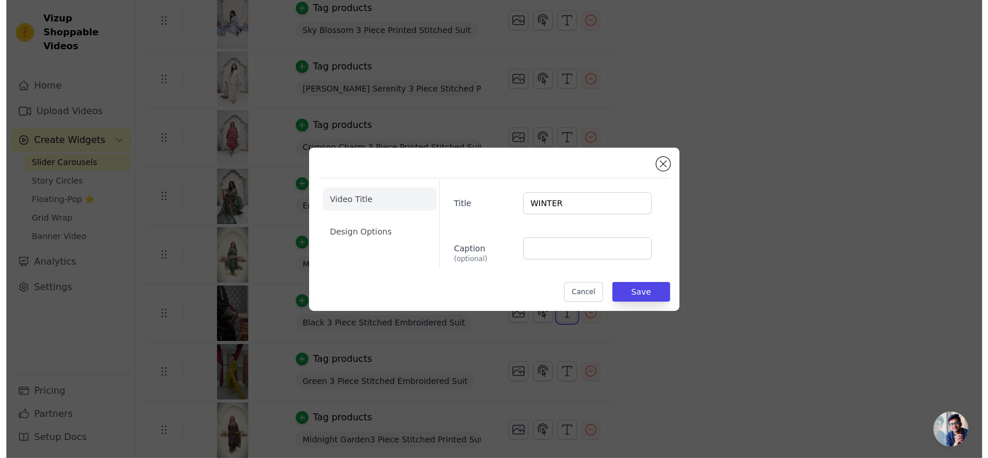
scroll to position [0, 0]
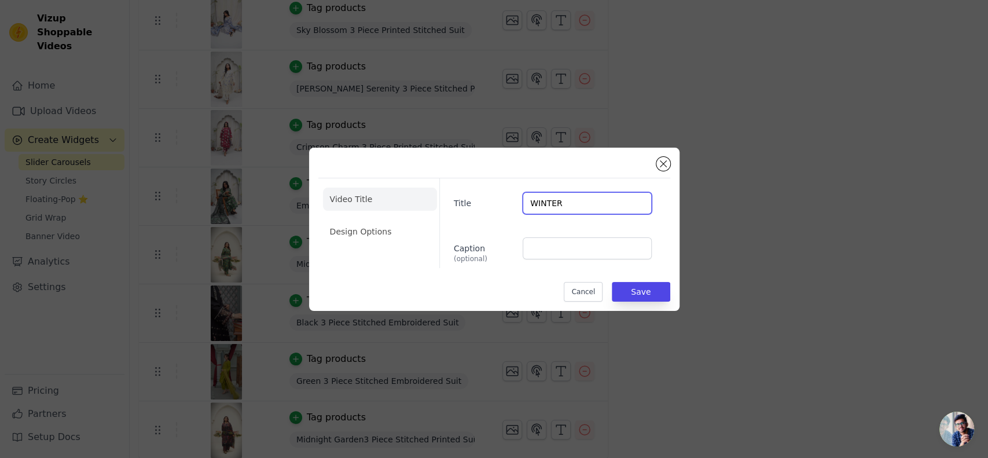
click at [564, 204] on input "WINTER" at bounding box center [587, 203] width 128 height 22
click at [631, 295] on button "Save" at bounding box center [641, 292] width 58 height 20
click at [641, 295] on button "Save" at bounding box center [641, 292] width 58 height 20
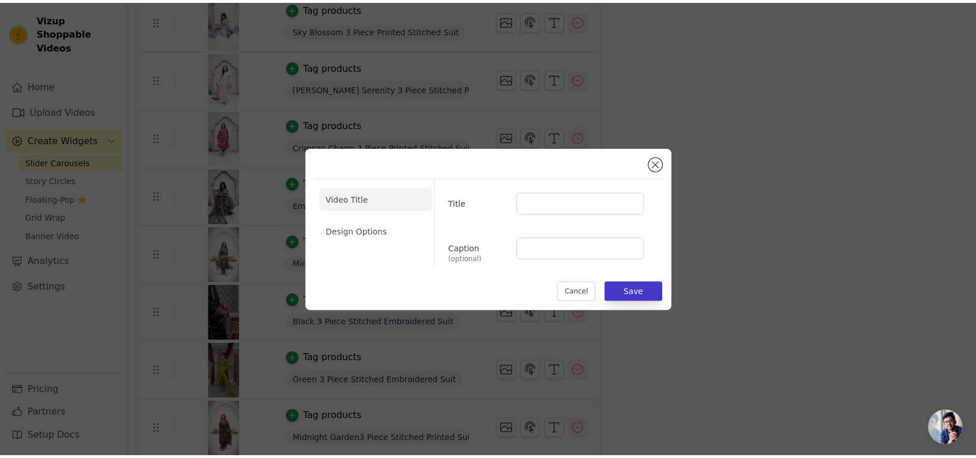
scroll to position [674, 0]
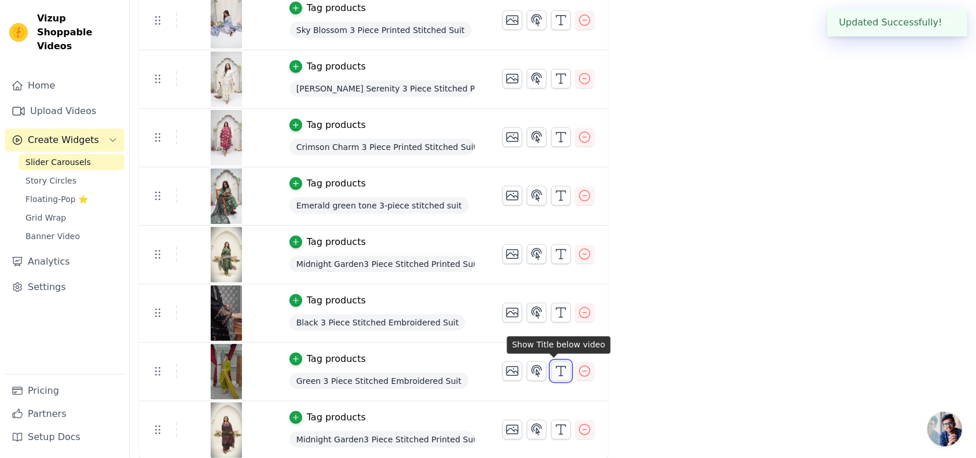
click at [554, 364] on icon "button" at bounding box center [561, 371] width 14 height 14
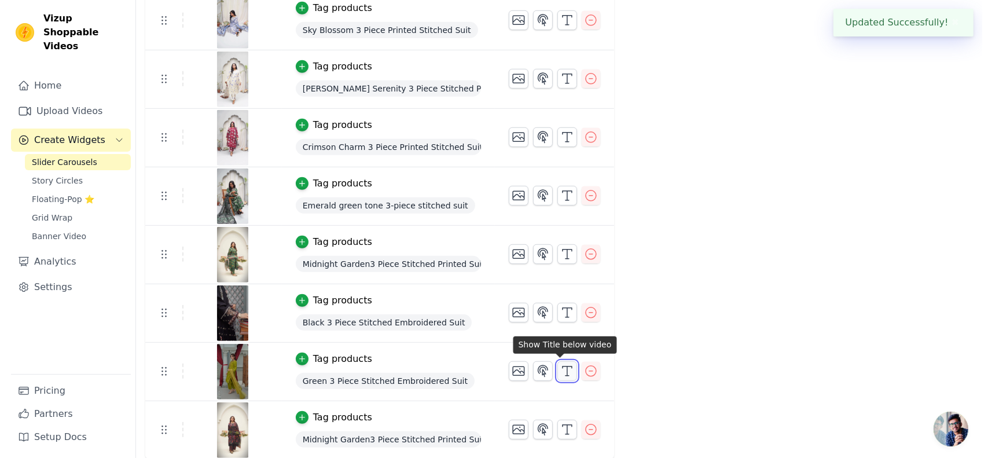
scroll to position [0, 0]
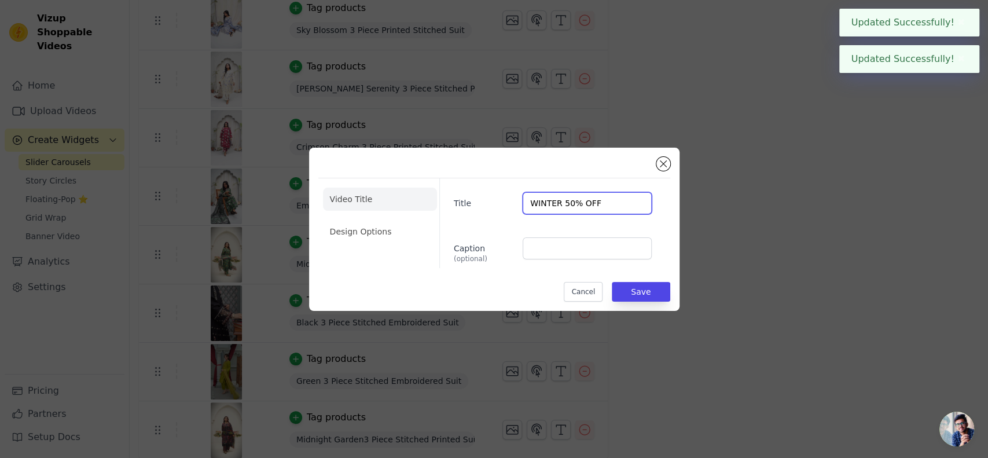
click at [576, 197] on input "WINTER 50% OFF" at bounding box center [587, 203] width 128 height 22
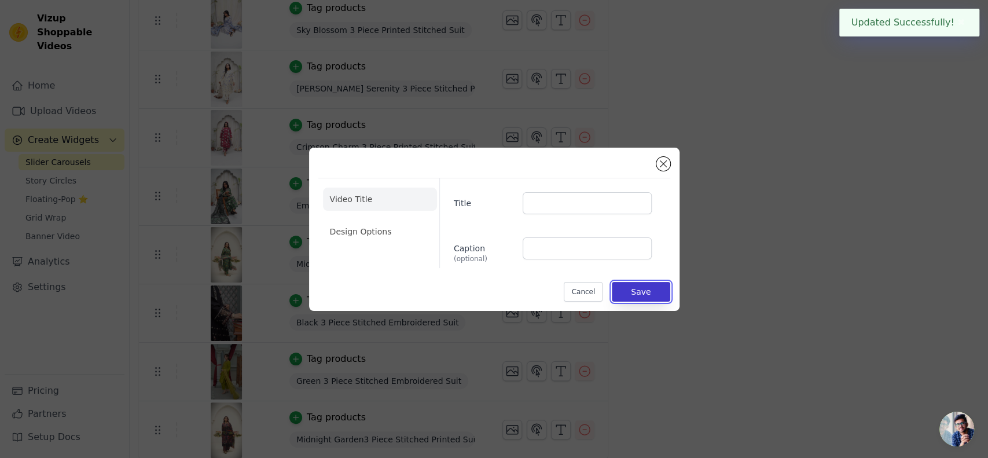
click at [634, 288] on button "Save" at bounding box center [641, 292] width 58 height 20
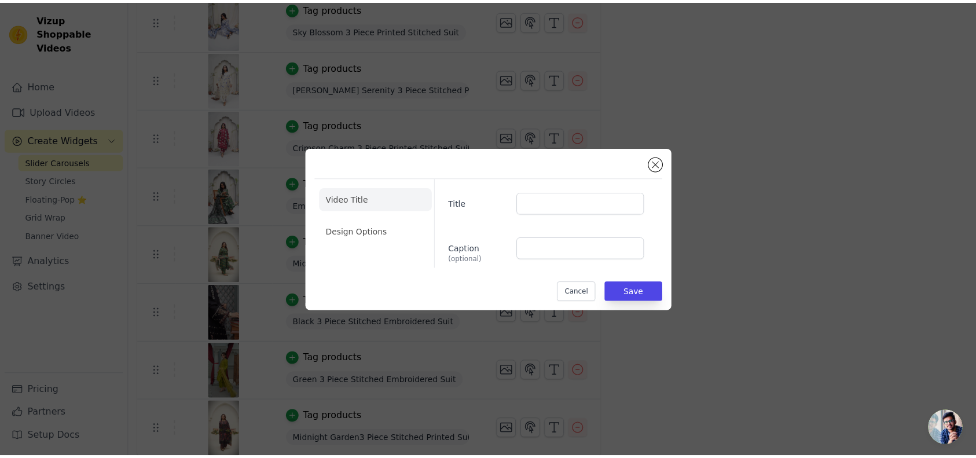
scroll to position [674, 0]
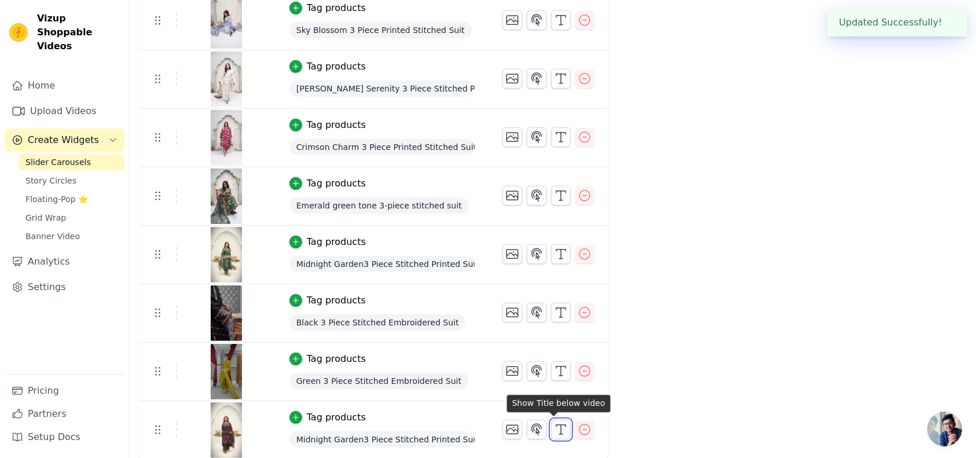
click at [554, 425] on icon "button" at bounding box center [561, 429] width 14 height 14
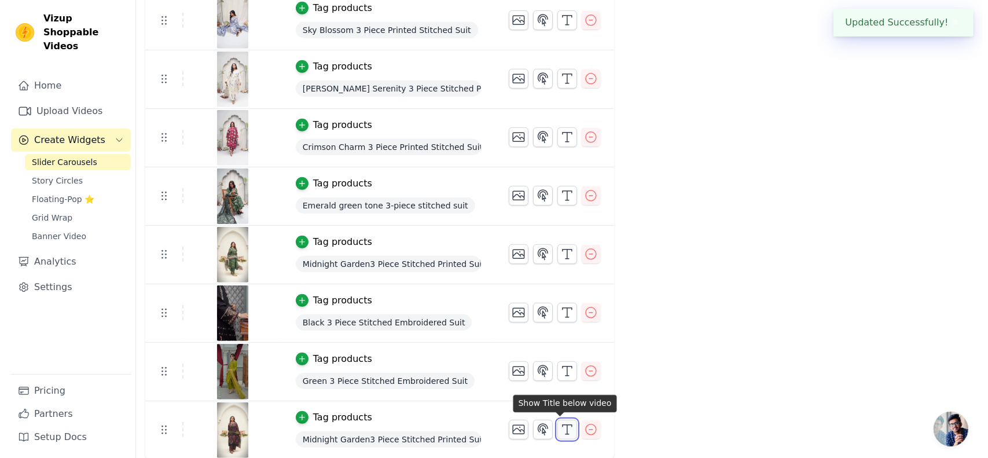
scroll to position [0, 0]
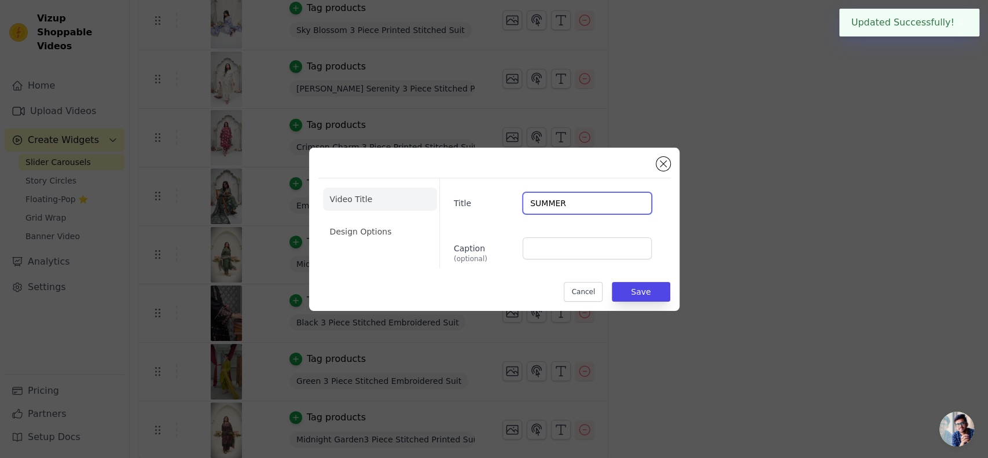
click at [567, 200] on input "SUMMER" at bounding box center [587, 203] width 128 height 22
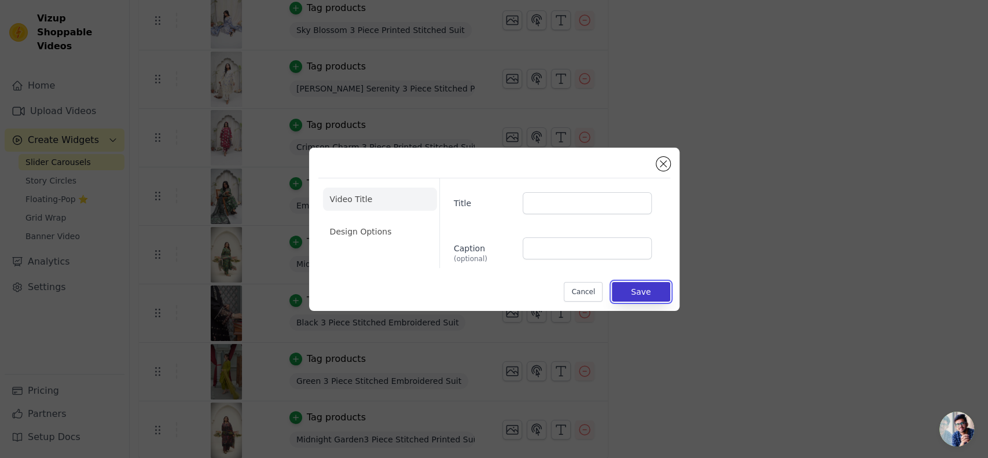
click at [625, 285] on button "Save" at bounding box center [641, 292] width 58 height 20
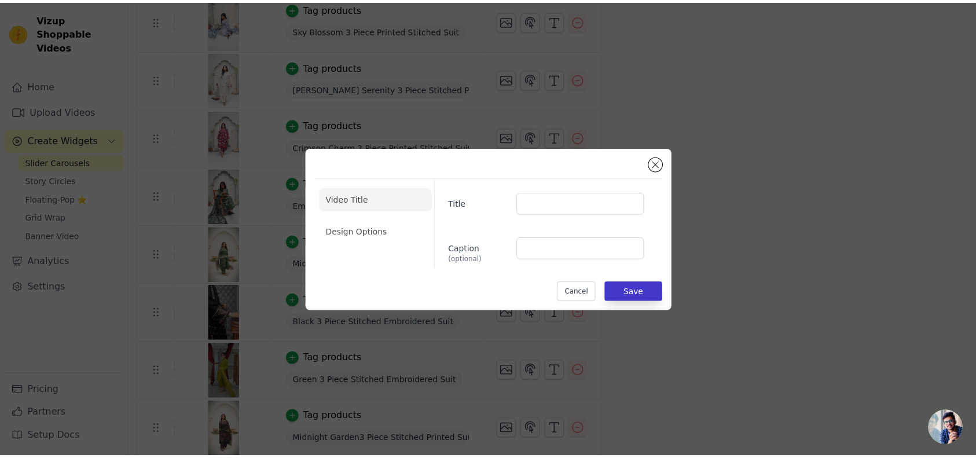
scroll to position [674, 0]
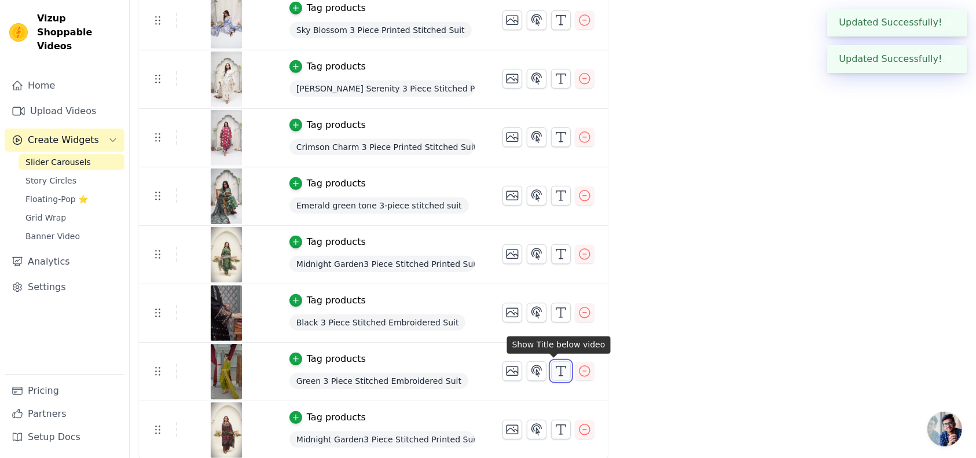
click at [554, 367] on icon "button" at bounding box center [561, 371] width 14 height 14
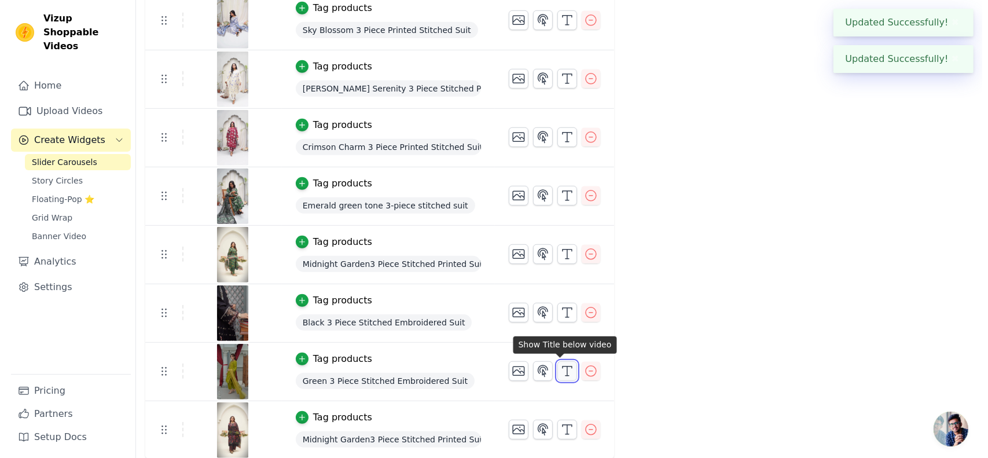
scroll to position [0, 0]
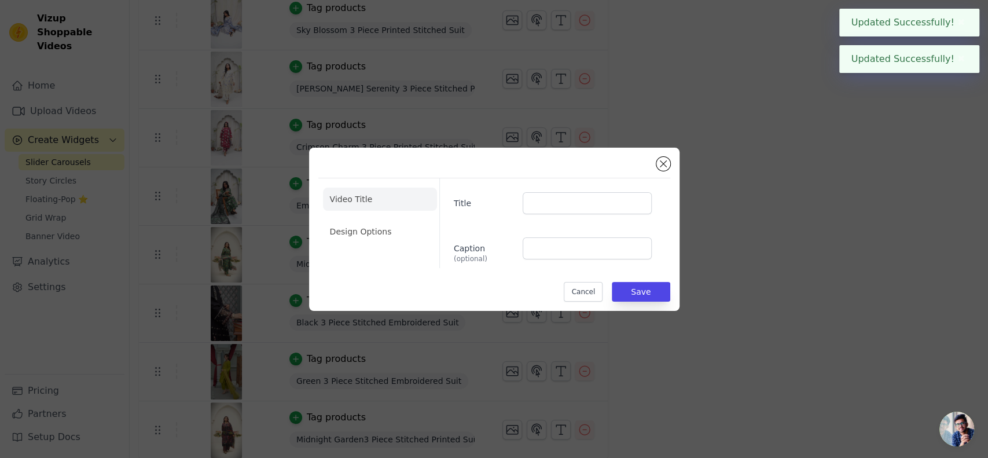
click at [549, 367] on div "Video Title Design Options Title Caption (optional) Cancel Save" at bounding box center [494, 229] width 988 height 458
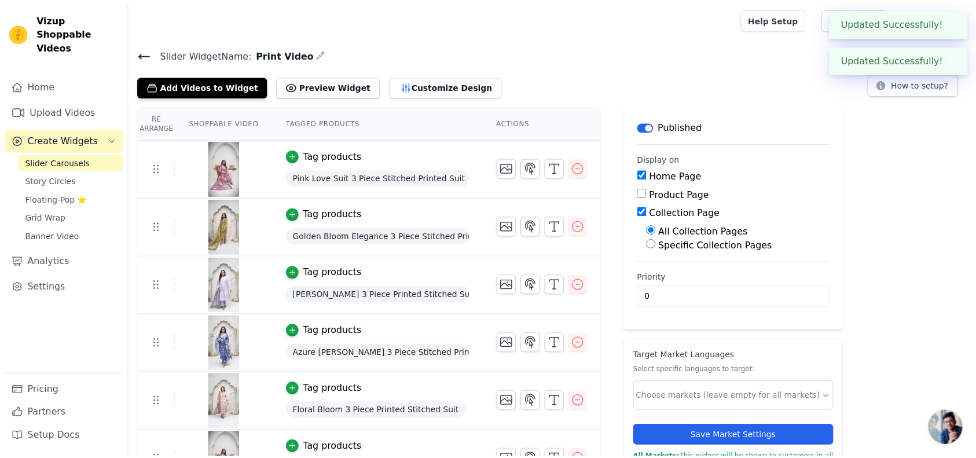
scroll to position [674, 0]
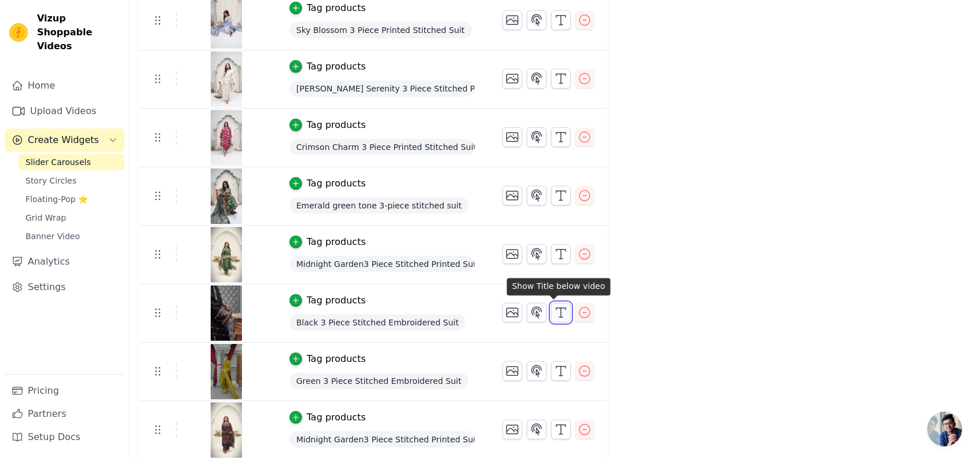
click at [556, 313] on icon "button" at bounding box center [561, 313] width 14 height 14
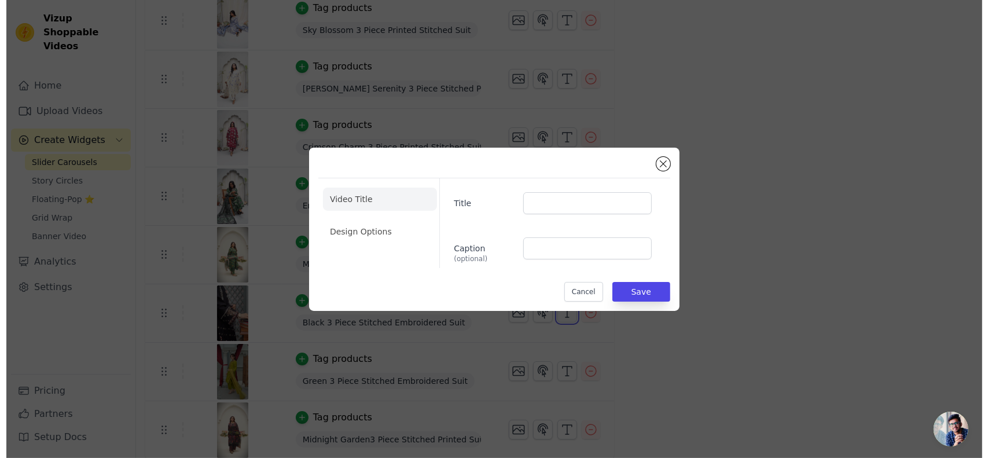
scroll to position [0, 0]
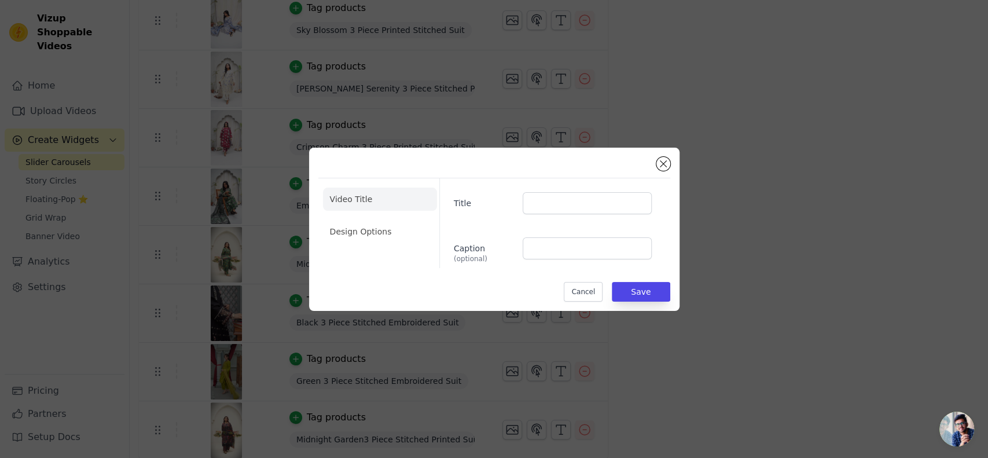
click at [556, 313] on div "Video Title Design Options Title Caption (optional) Cancel Save" at bounding box center [494, 229] width 951 height 200
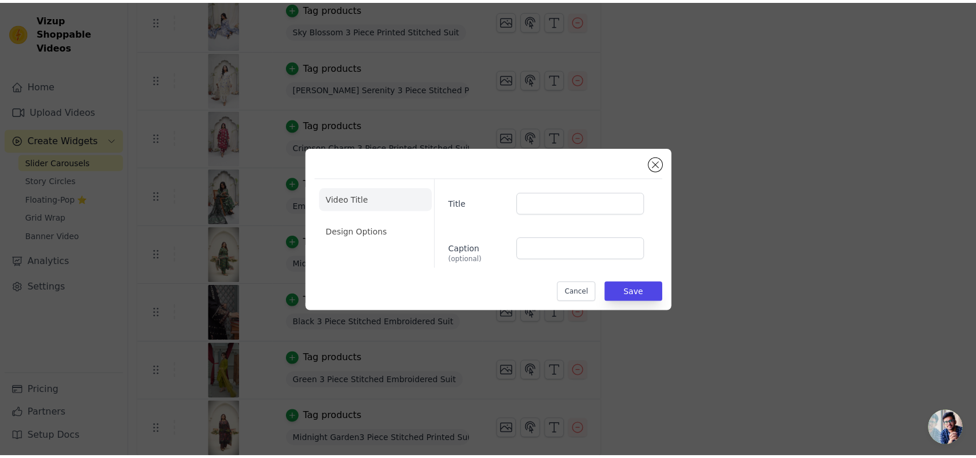
scroll to position [674, 0]
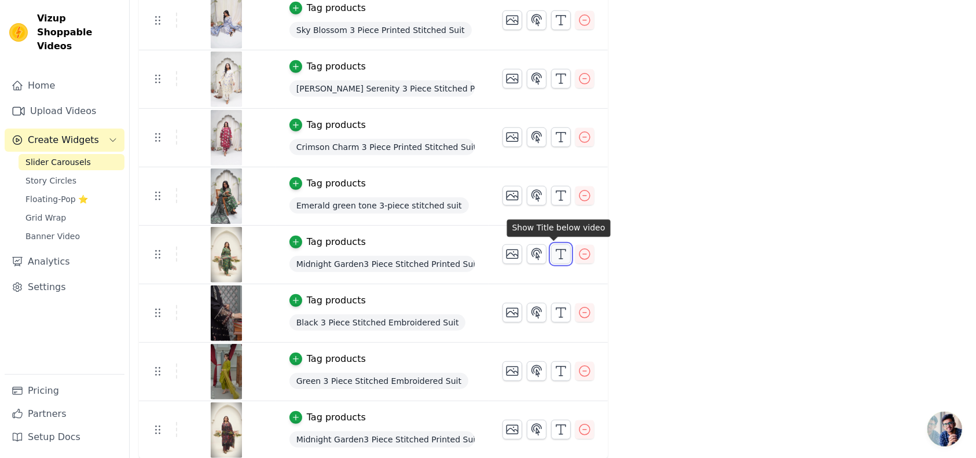
click at [554, 256] on icon "button" at bounding box center [561, 254] width 14 height 14
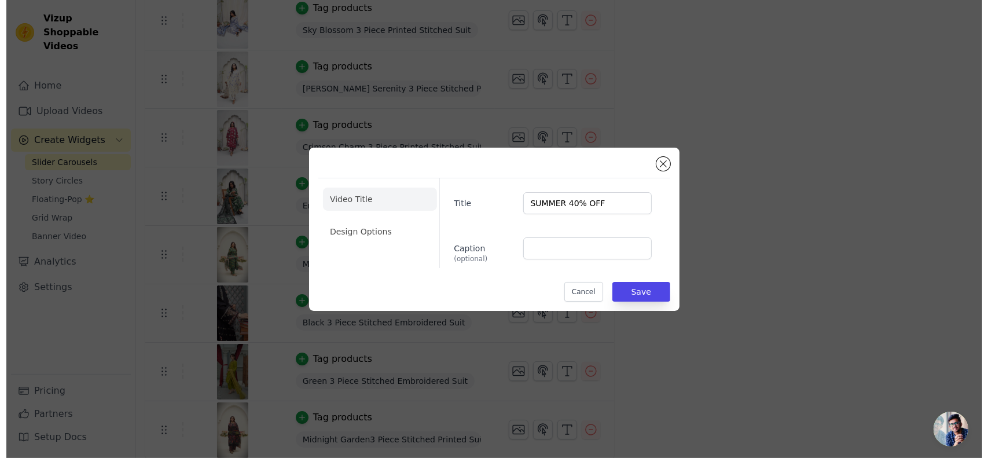
scroll to position [0, 0]
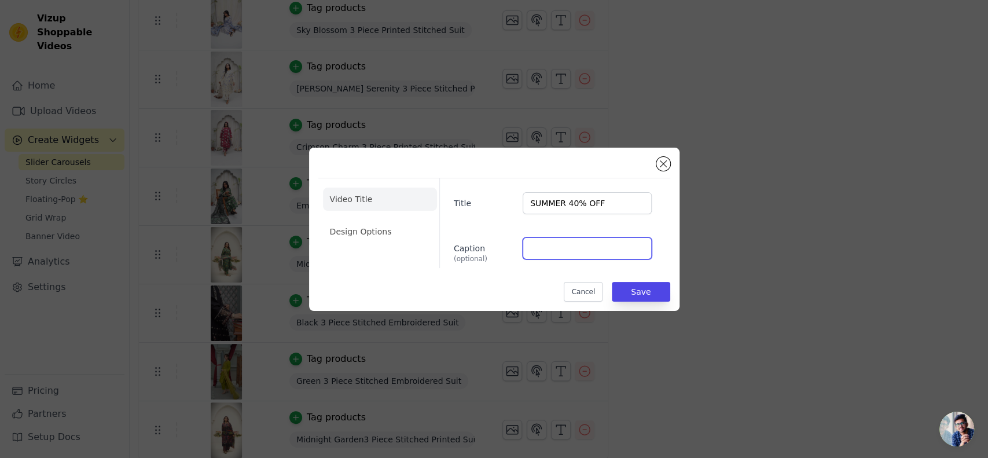
click at [551, 256] on input "Caption (optional)" at bounding box center [587, 248] width 128 height 22
click at [543, 197] on input "SUMMER 40% OFF" at bounding box center [587, 203] width 128 height 22
click at [566, 205] on input "SUMMER 40% OFF" at bounding box center [587, 203] width 128 height 22
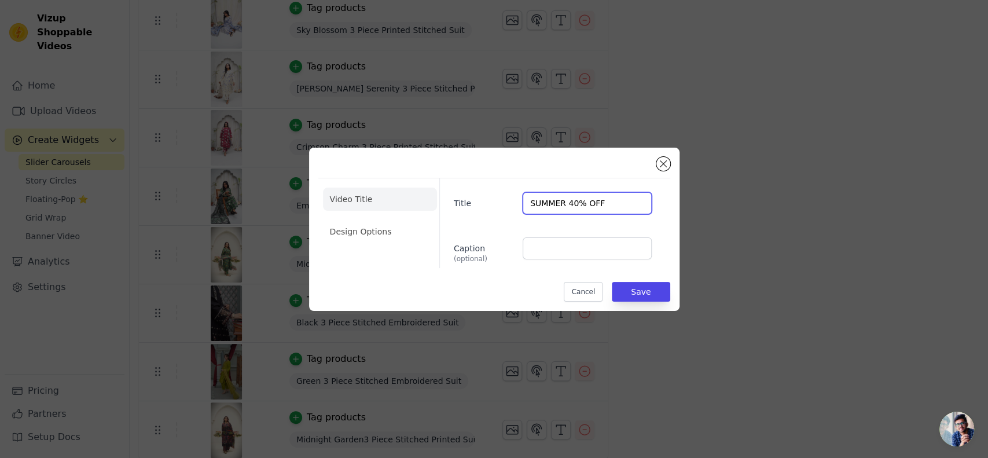
click at [566, 205] on input "SUMMER 40% OFF" at bounding box center [587, 203] width 128 height 22
click at [642, 292] on button "Save" at bounding box center [641, 292] width 58 height 20
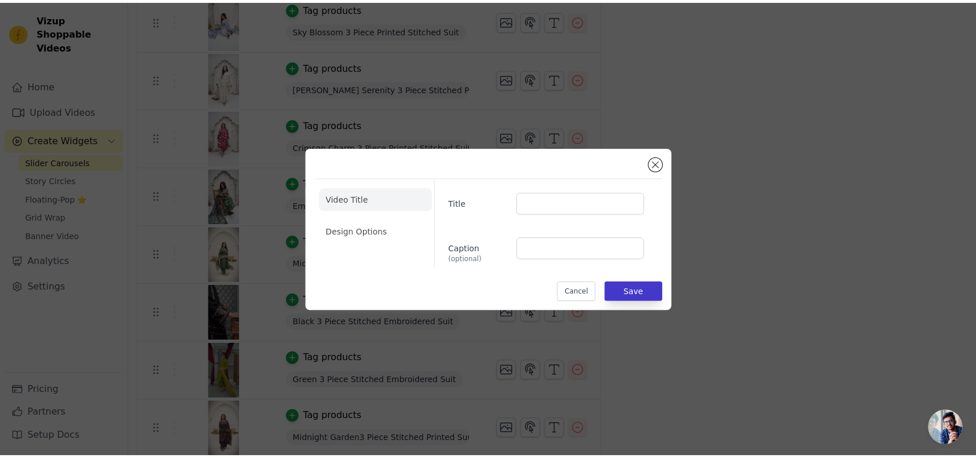
scroll to position [674, 0]
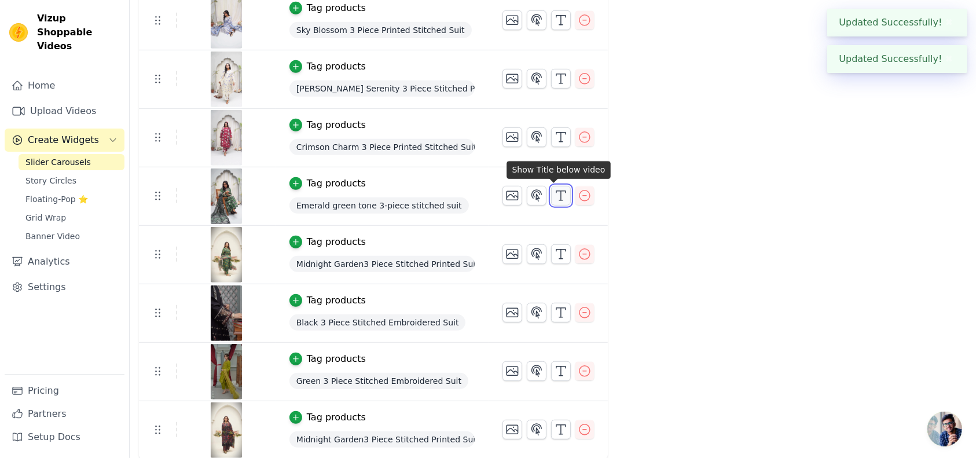
click at [551, 194] on button "button" at bounding box center [561, 196] width 20 height 20
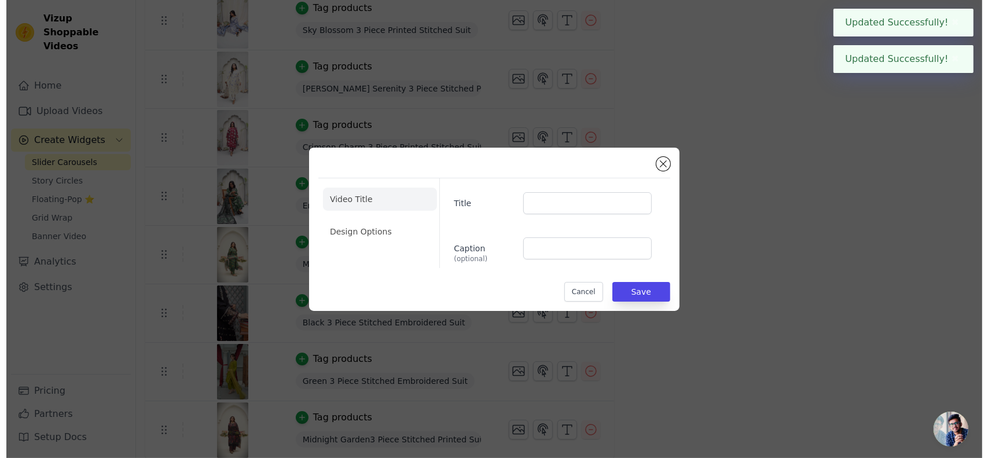
scroll to position [0, 0]
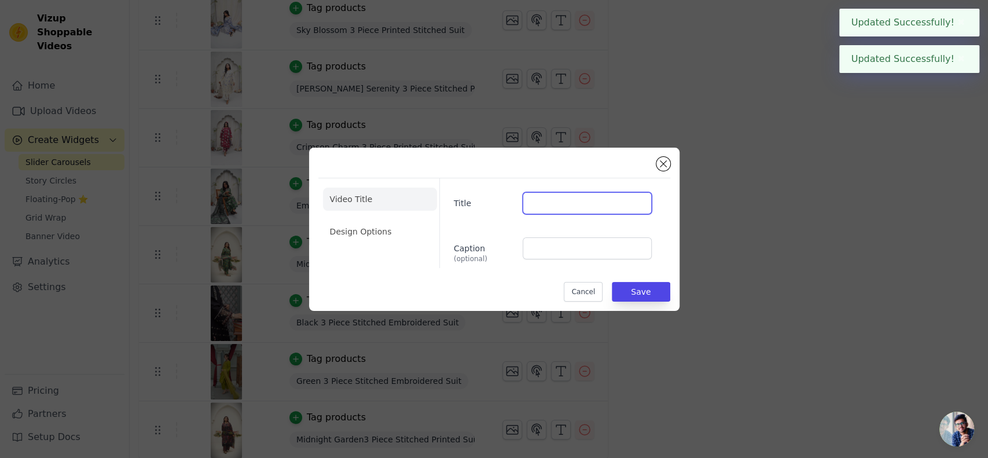
click at [545, 194] on input "Title" at bounding box center [587, 203] width 128 height 22
click at [594, 155] on div "Video Title Design Options Title Caption (optional) Cancel Save" at bounding box center [494, 229] width 370 height 163
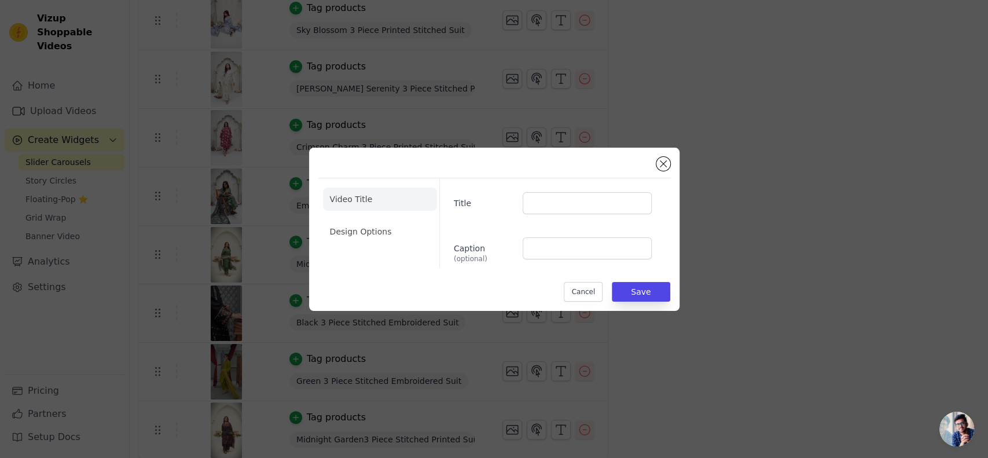
click at [551, 127] on div "Video Title Design Options Title Caption (optional) Cancel Save" at bounding box center [494, 229] width 988 height 458
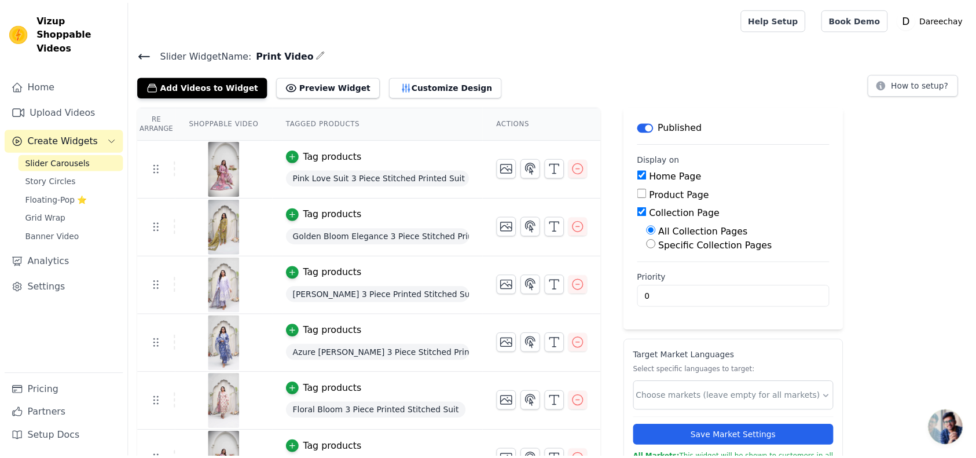
scroll to position [674, 0]
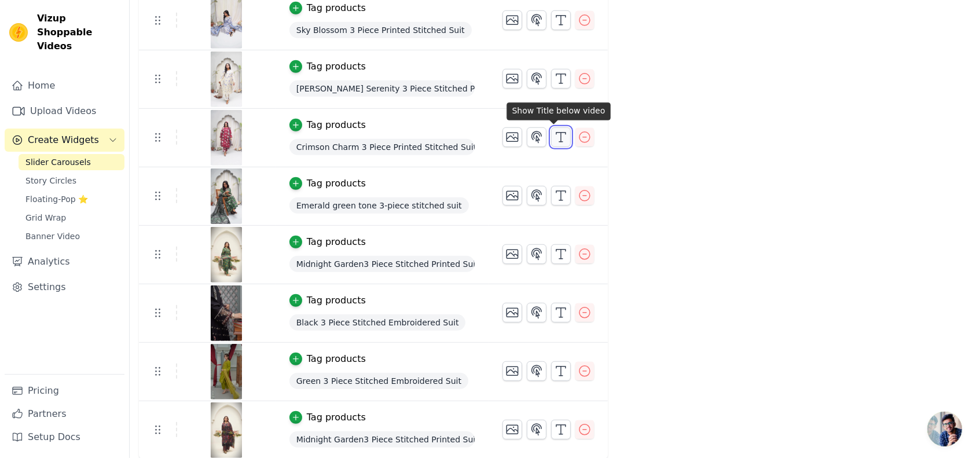
click at [554, 136] on icon "button" at bounding box center [561, 137] width 14 height 14
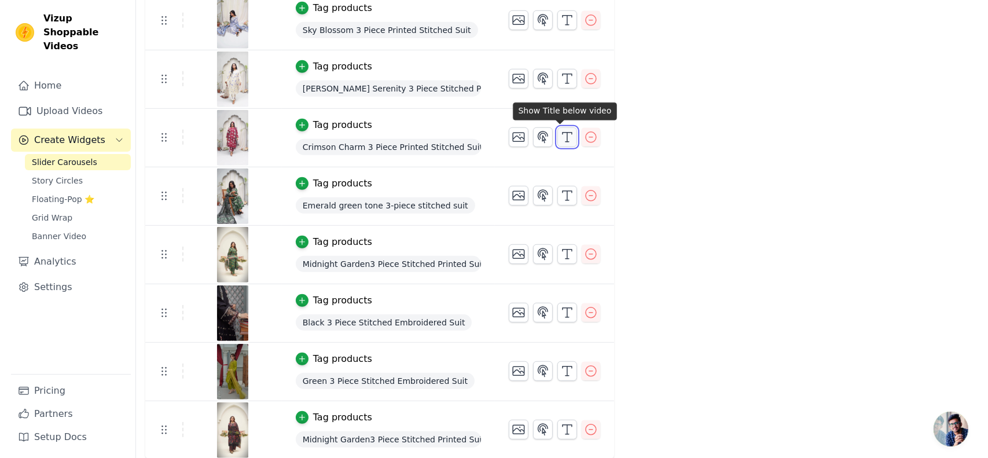
scroll to position [0, 0]
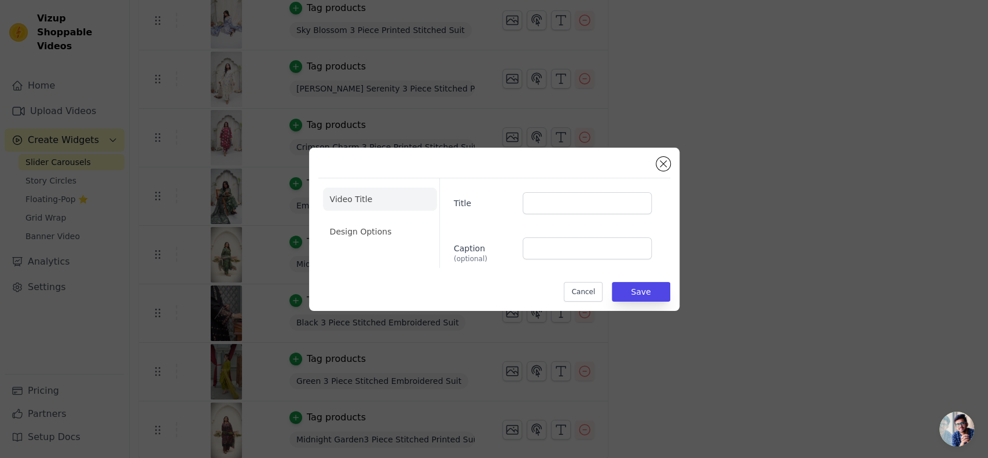
click at [551, 136] on div "Video Title Design Options Title Caption (optional) Cancel Save" at bounding box center [494, 229] width 951 height 200
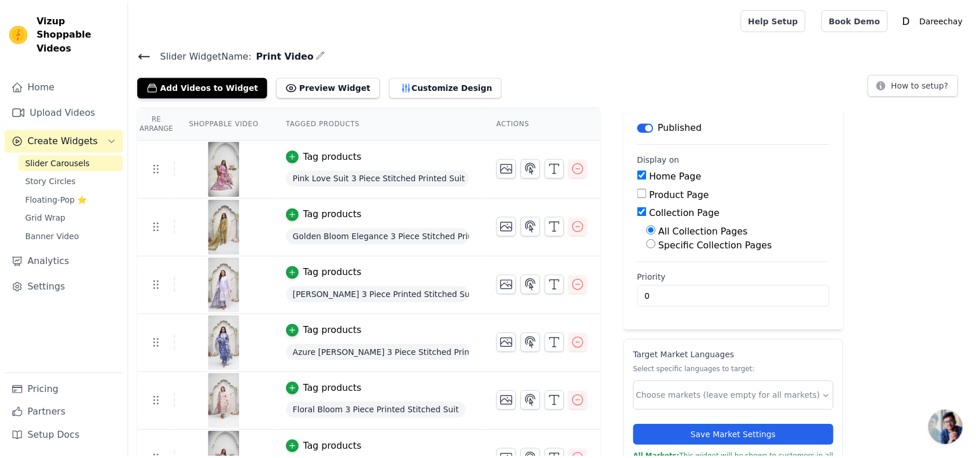
scroll to position [674, 0]
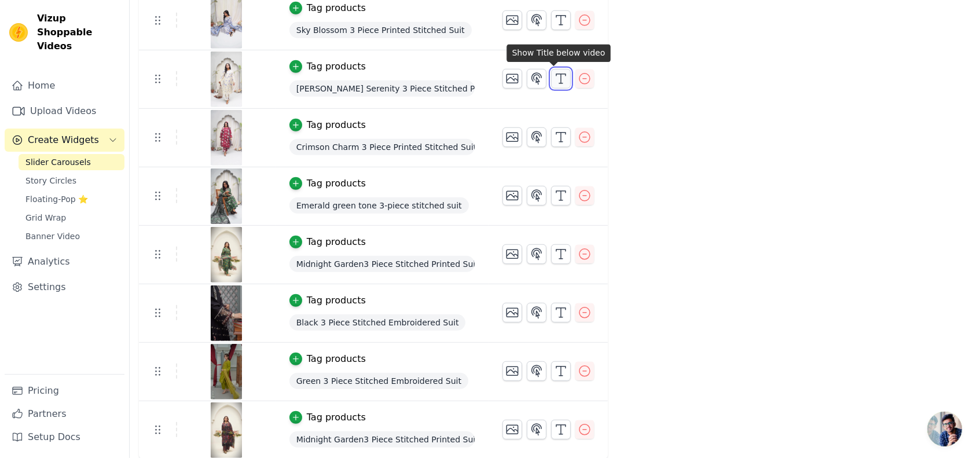
click at [554, 80] on icon "button" at bounding box center [561, 79] width 14 height 14
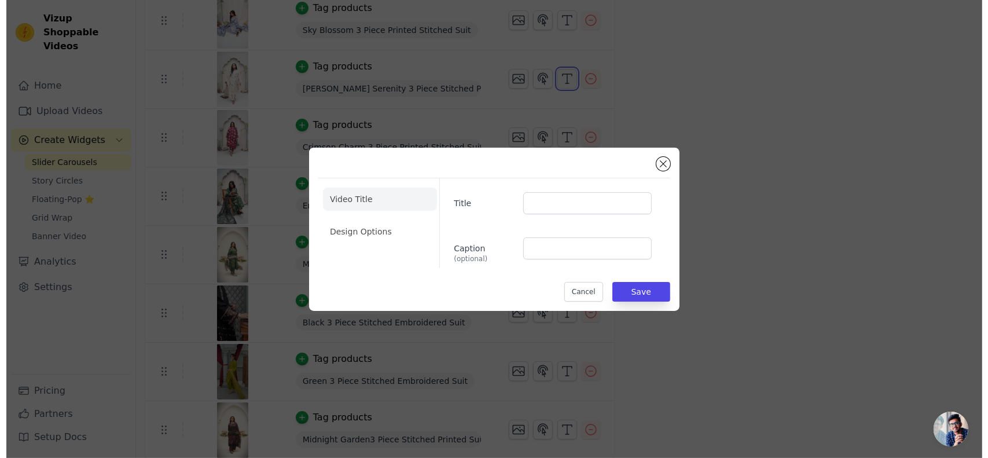
scroll to position [0, 0]
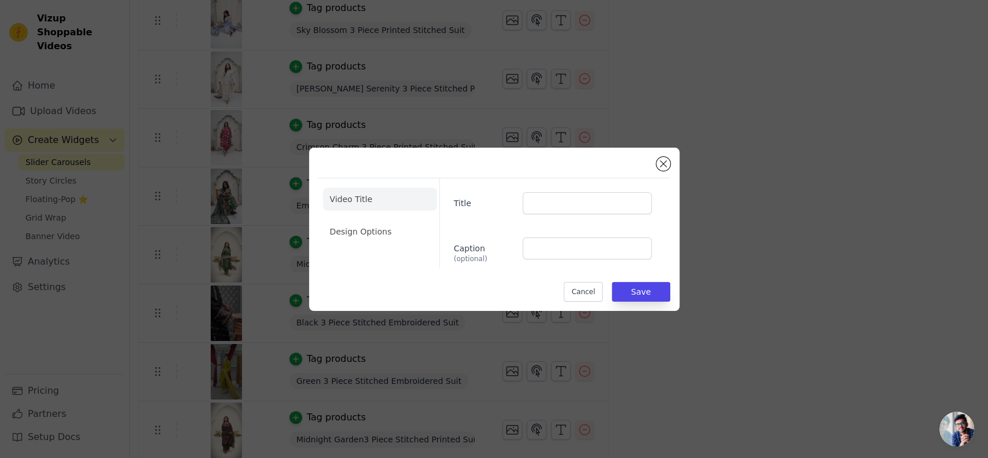
click at [548, 80] on div "Video Title Design Options Title Caption (optional) Cancel Save" at bounding box center [494, 229] width 988 height 458
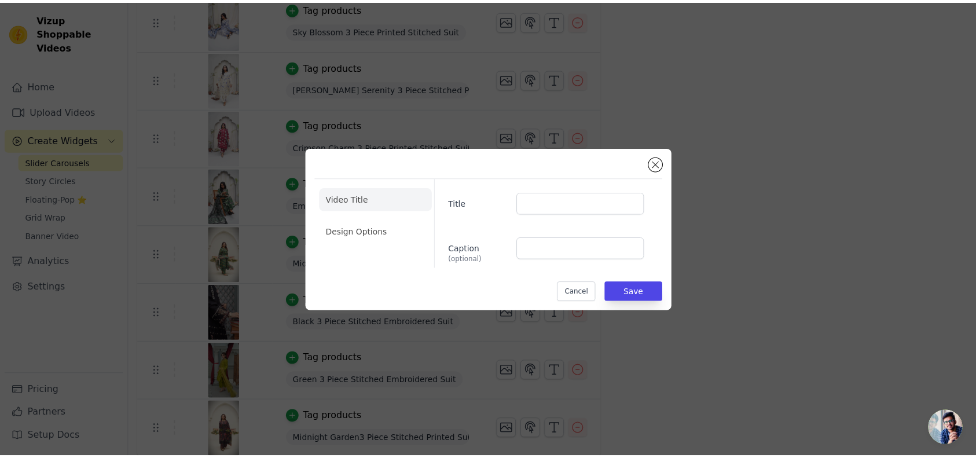
scroll to position [674, 0]
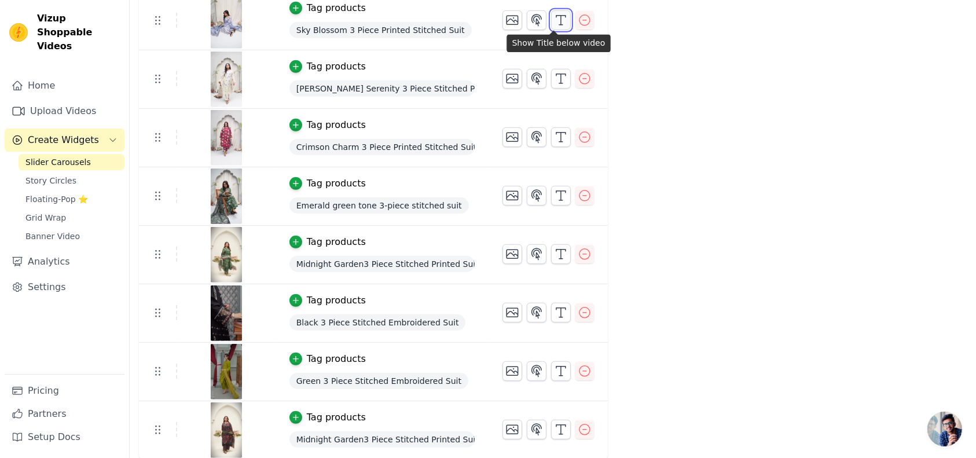
click at [554, 24] on icon "button" at bounding box center [561, 20] width 14 height 14
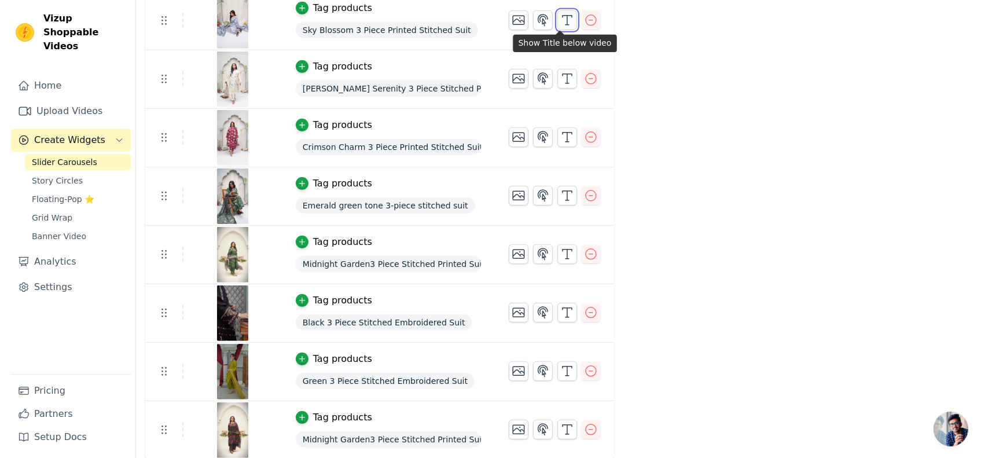
scroll to position [0, 0]
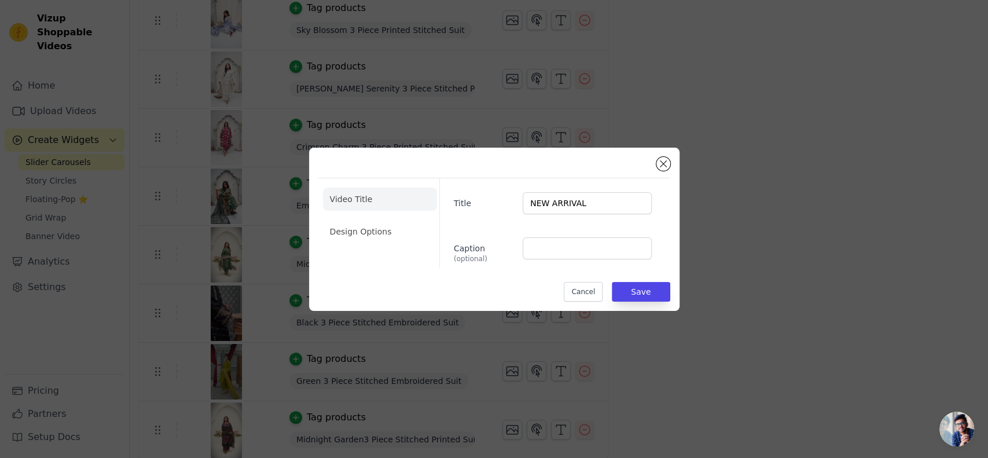
click at [548, 24] on div "Video Title Design Options Title NEW ARRIVAL Caption (optional) Cancel Save" at bounding box center [494, 229] width 988 height 458
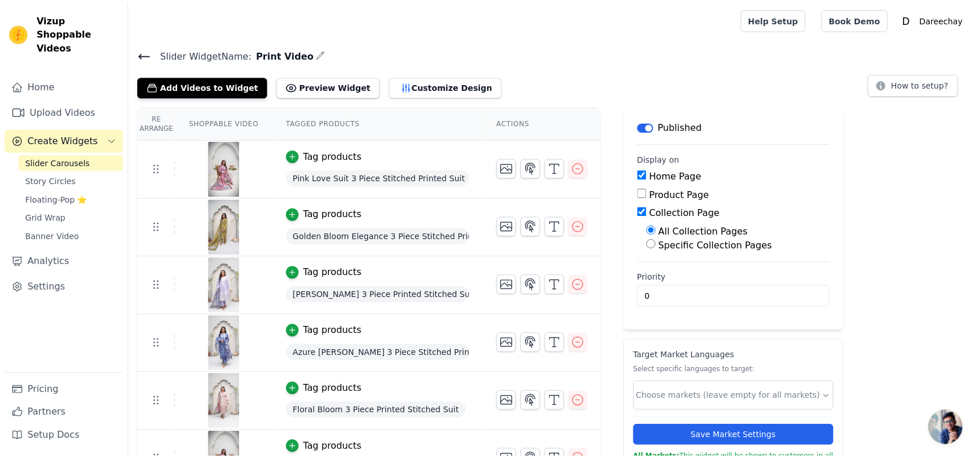
scroll to position [674, 0]
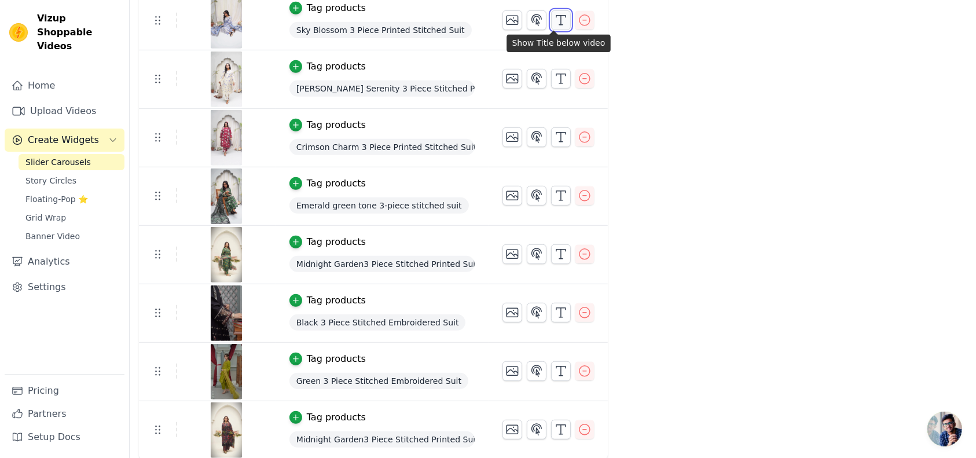
click at [554, 24] on icon "button" at bounding box center [561, 20] width 14 height 14
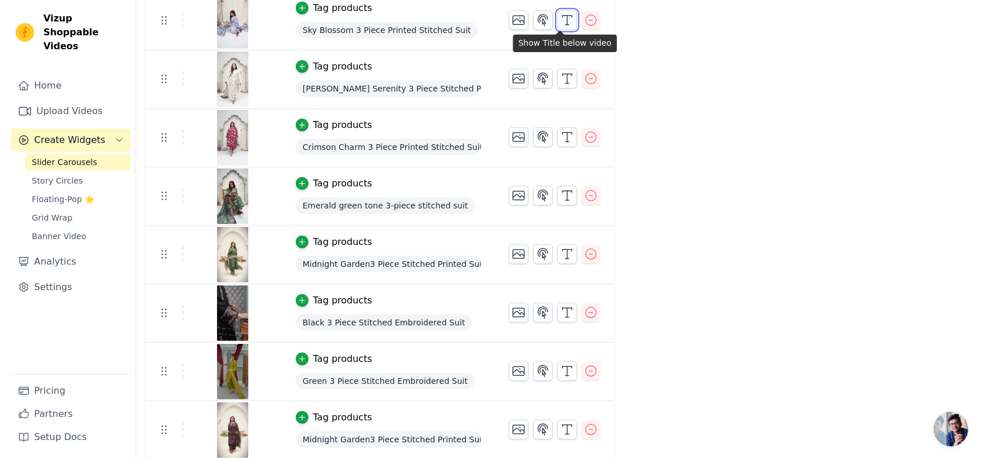
scroll to position [0, 0]
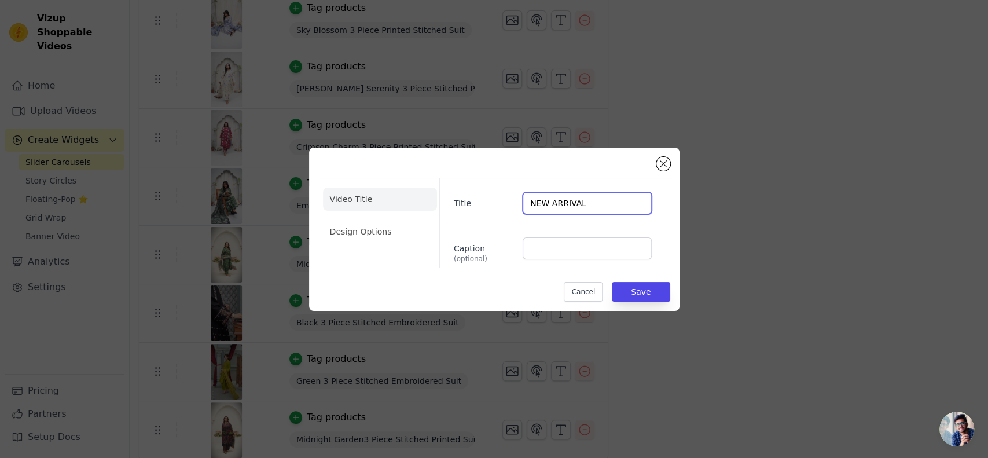
click at [565, 198] on input "NEW ARRIVAL" at bounding box center [587, 203] width 128 height 22
click at [666, 287] on button "Save" at bounding box center [641, 292] width 58 height 20
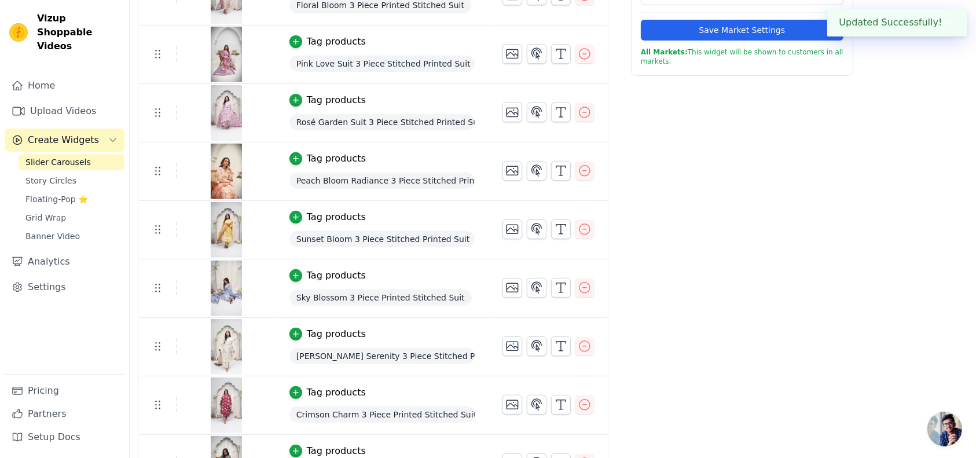
scroll to position [403, 0]
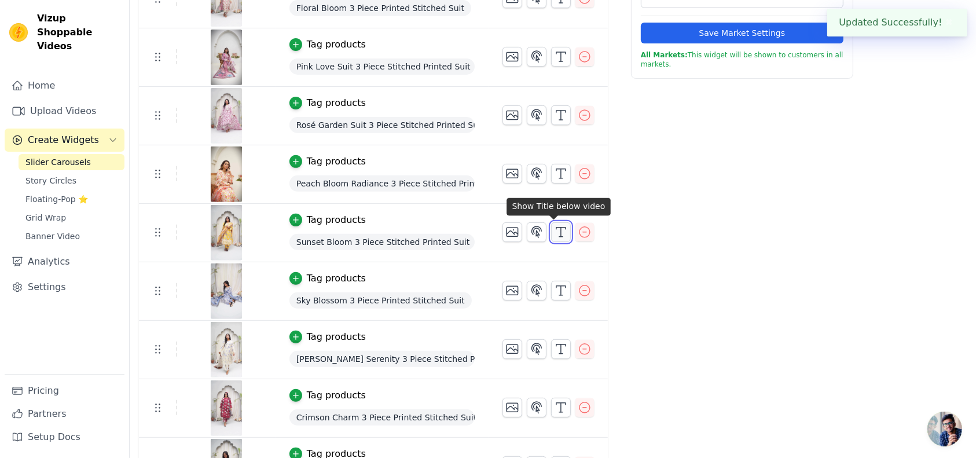
click at [557, 225] on icon "button" at bounding box center [561, 232] width 14 height 14
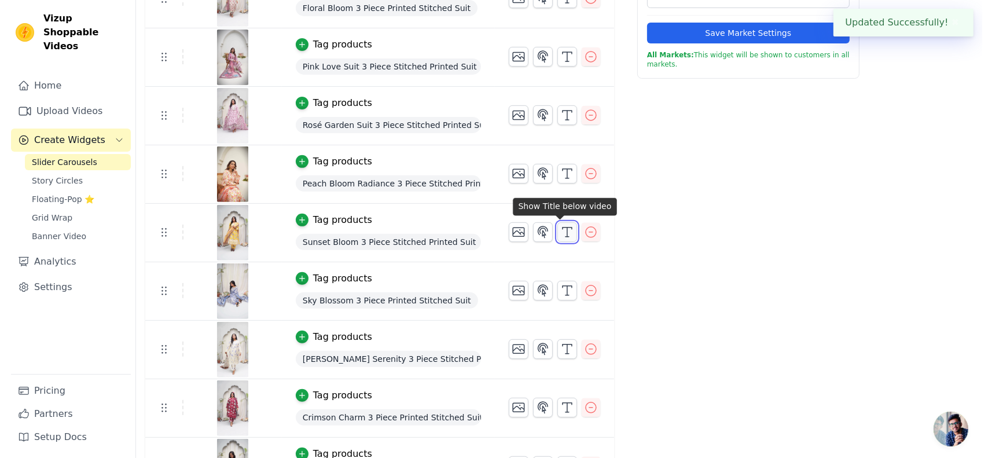
scroll to position [0, 0]
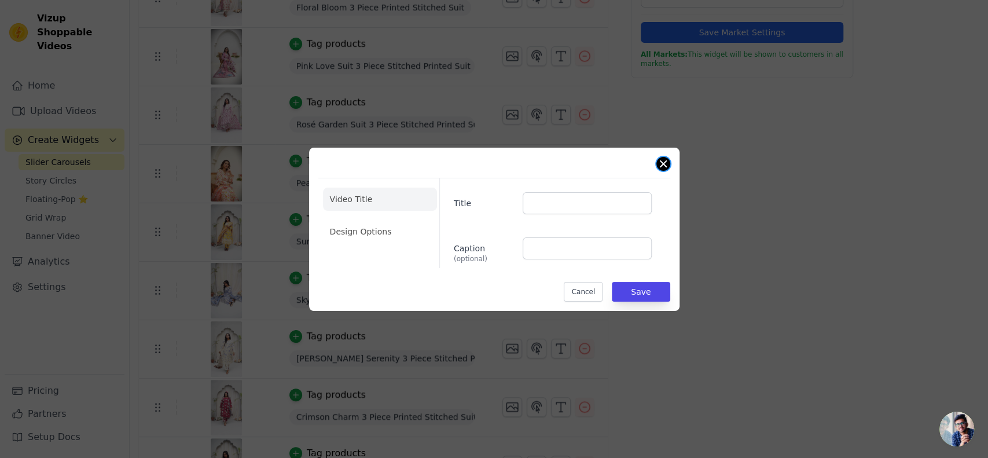
click at [664, 167] on button "Close modal" at bounding box center [663, 164] width 14 height 14
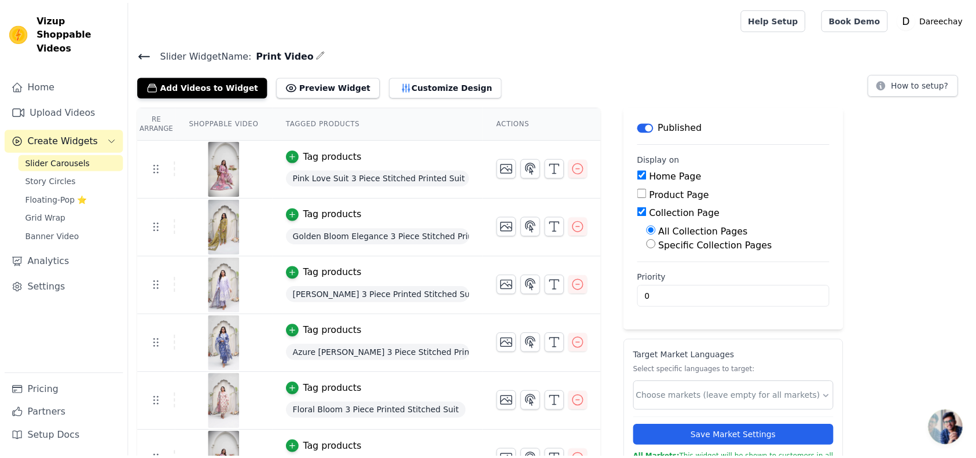
scroll to position [403, 0]
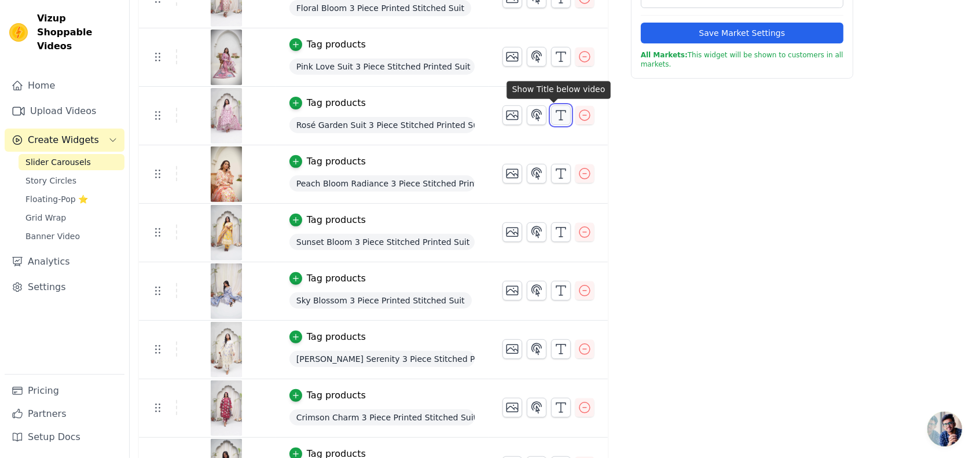
click at [556, 115] on icon "button" at bounding box center [561, 115] width 14 height 14
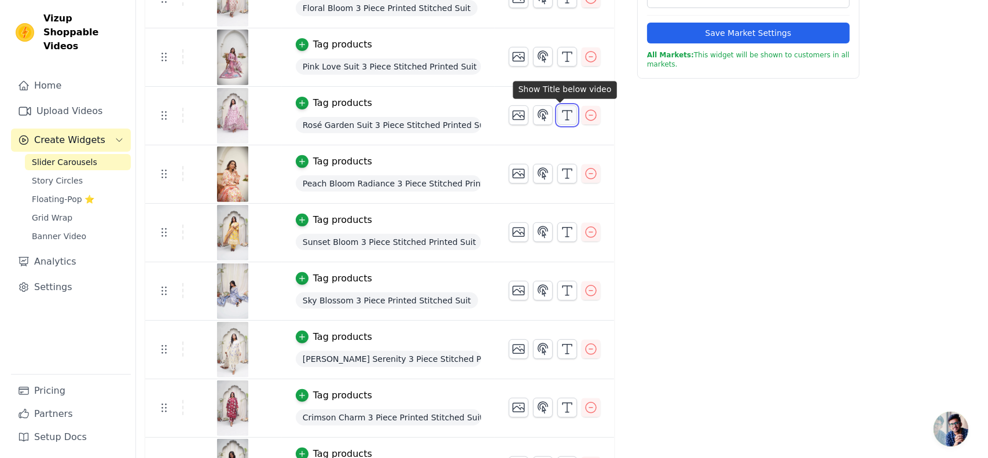
scroll to position [0, 0]
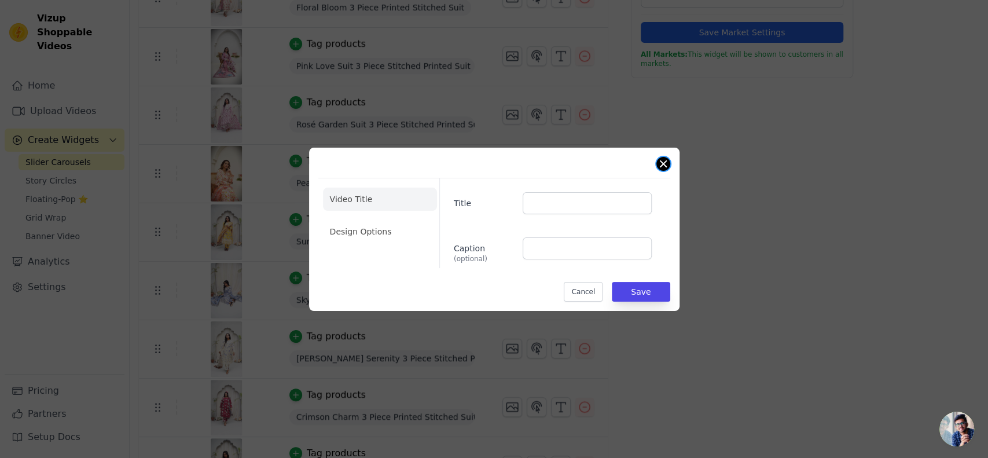
click at [659, 166] on button "Close modal" at bounding box center [663, 164] width 14 height 14
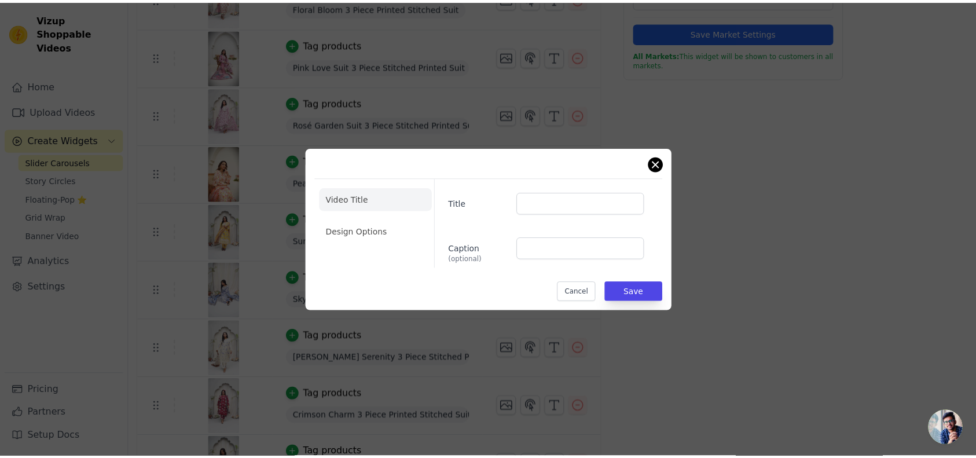
scroll to position [403, 0]
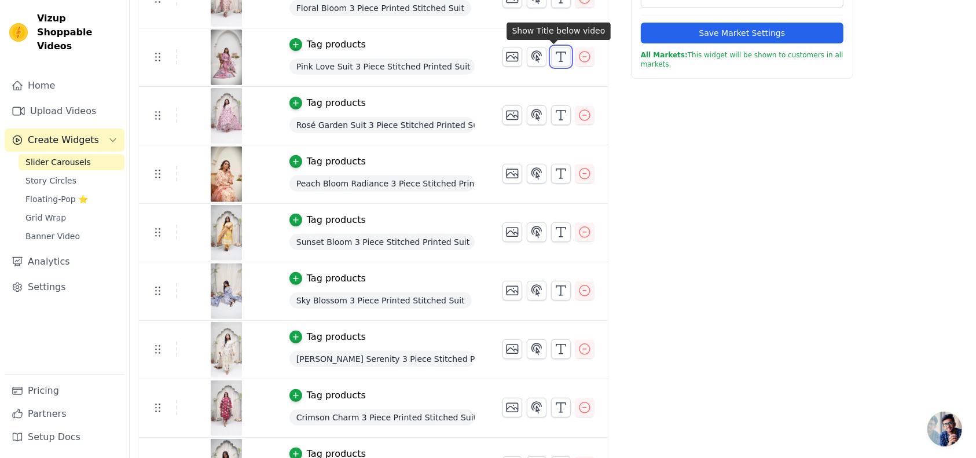
click at [554, 52] on icon "button" at bounding box center [561, 57] width 14 height 14
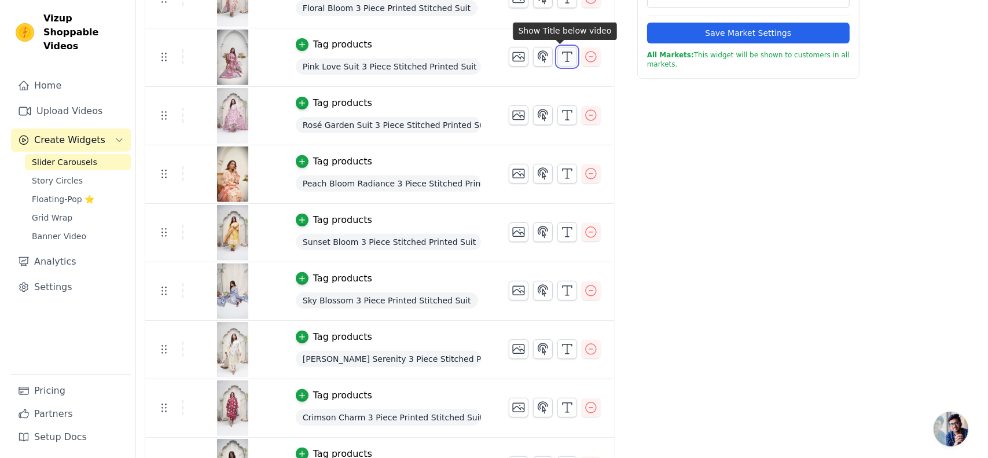
scroll to position [0, 0]
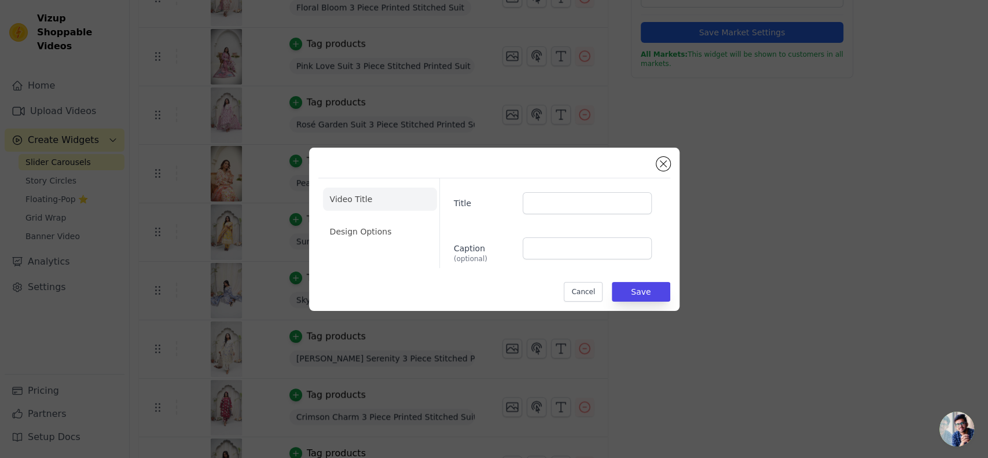
click at [546, 52] on div "Video Title Design Options Title Caption (optional) Cancel Save" at bounding box center [494, 229] width 988 height 458
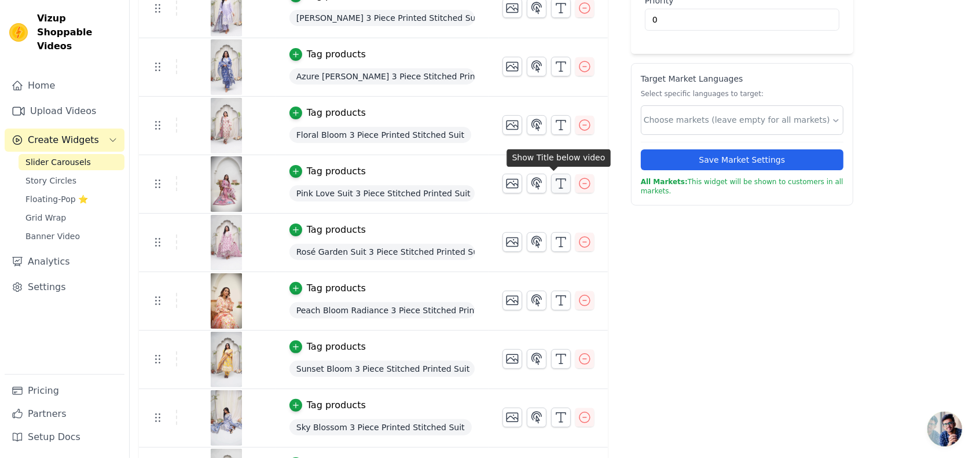
scroll to position [275, 0]
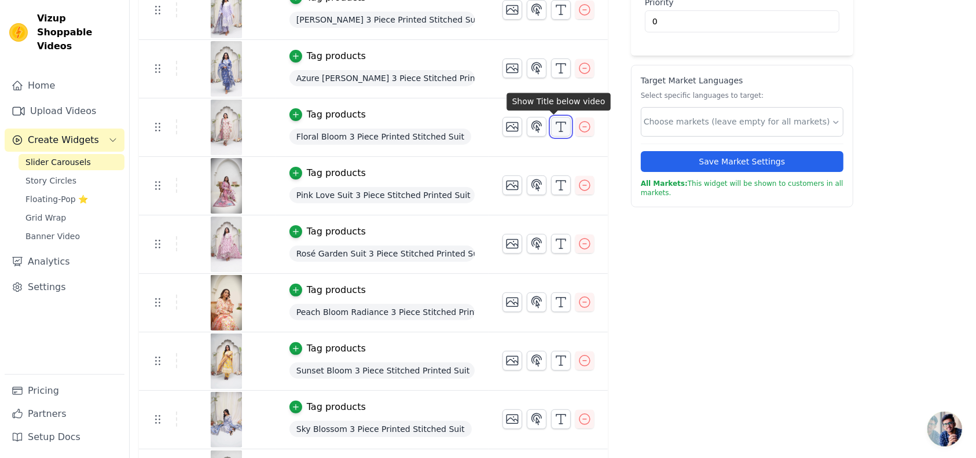
click at [554, 125] on icon "button" at bounding box center [561, 127] width 14 height 14
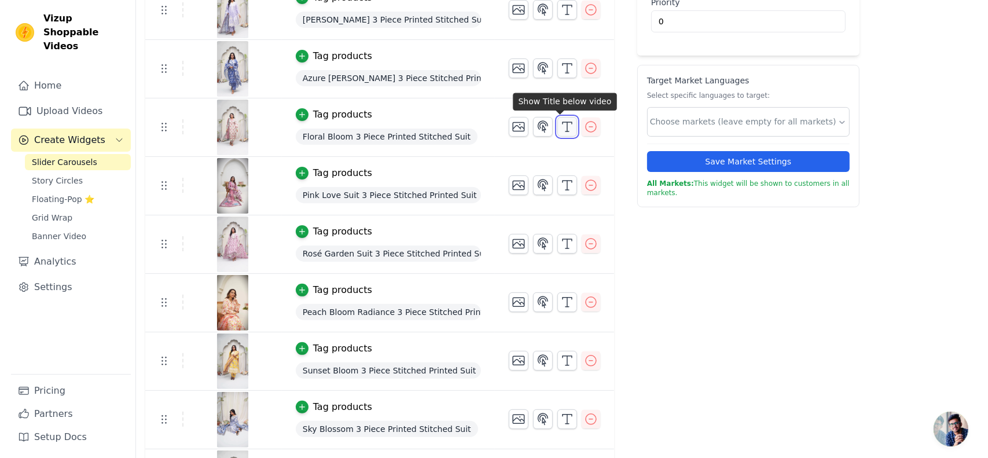
scroll to position [0, 0]
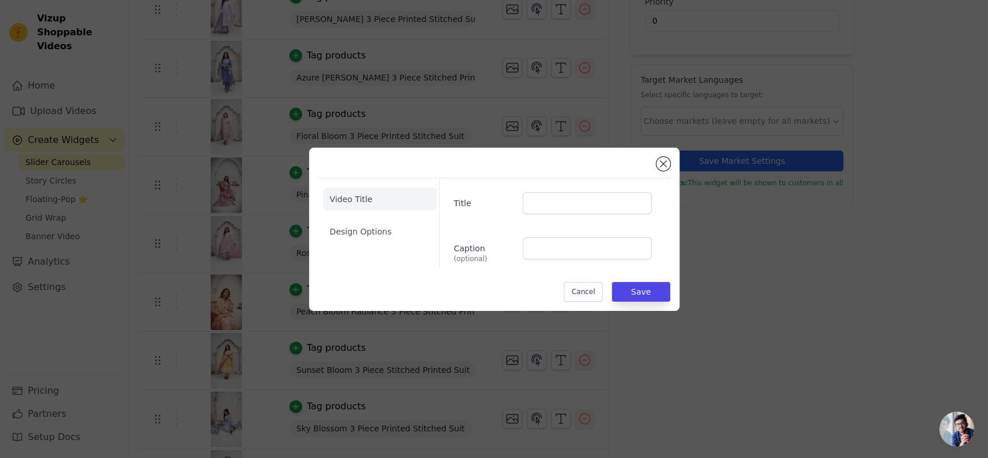
click at [553, 125] on div "Video Title Design Options Title Caption (optional) Cancel Save" at bounding box center [494, 229] width 988 height 458
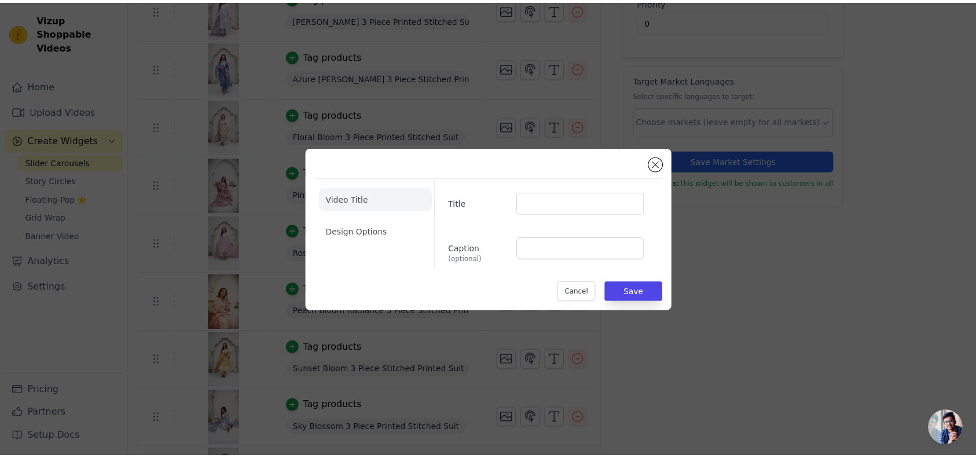
scroll to position [275, 0]
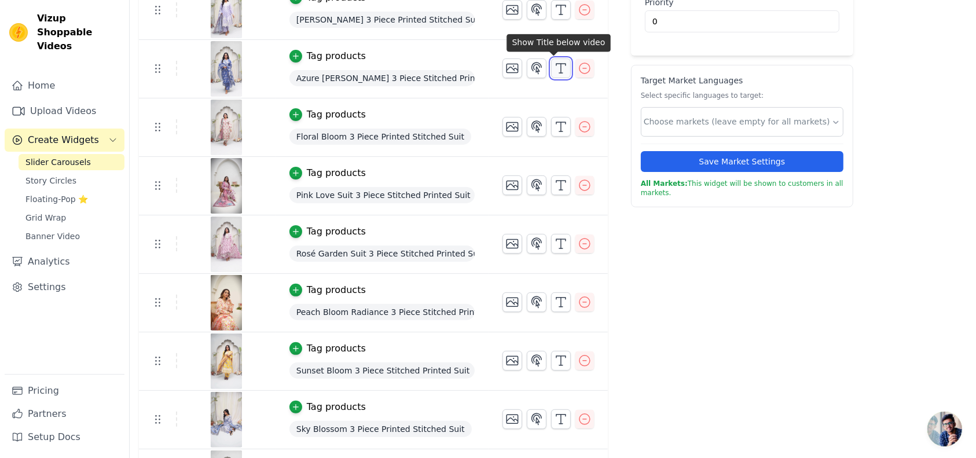
click at [551, 75] on button "button" at bounding box center [561, 68] width 20 height 20
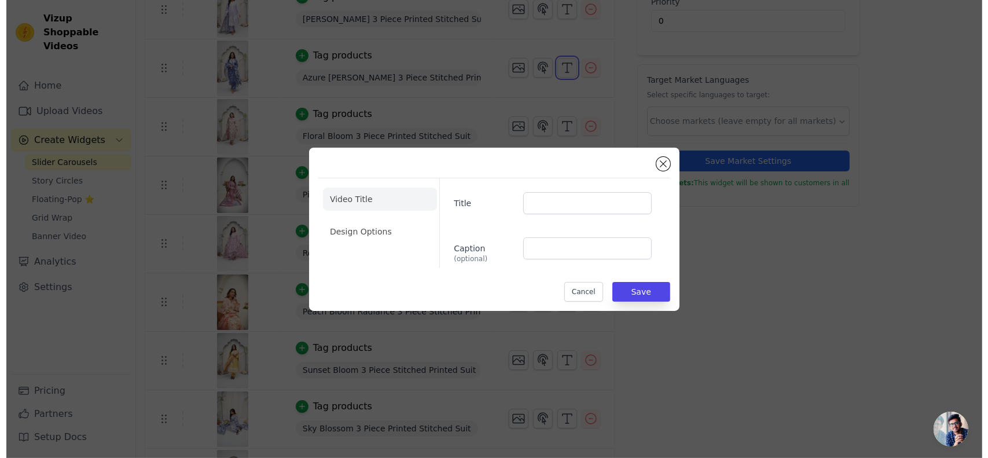
scroll to position [0, 0]
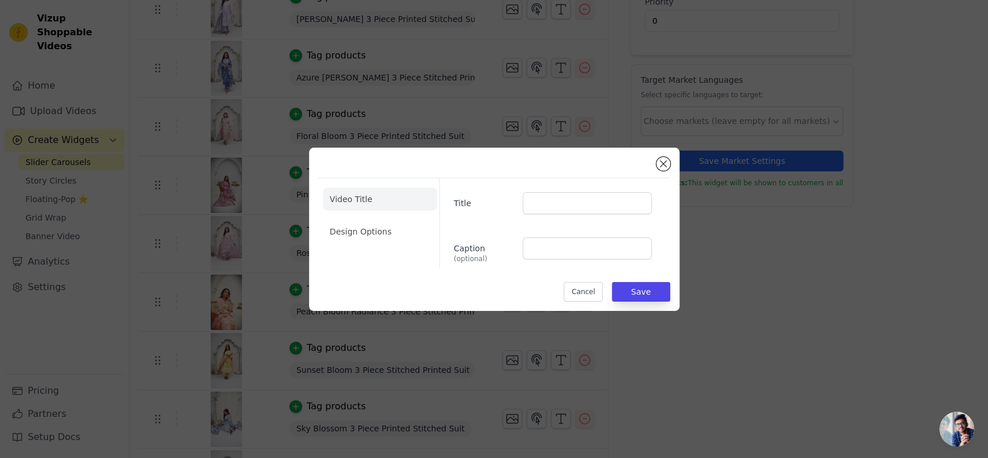
click at [547, 75] on div "Video Title Design Options Title Caption (optional) Cancel Save" at bounding box center [494, 229] width 988 height 458
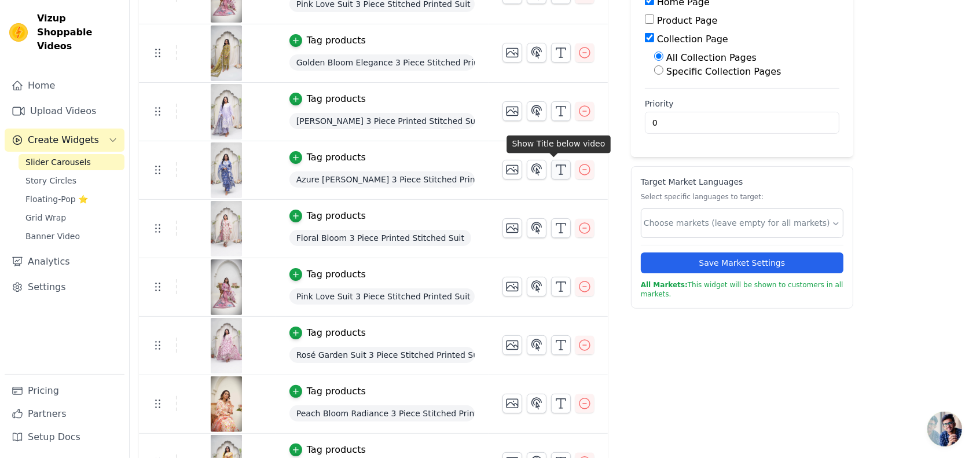
scroll to position [172, 0]
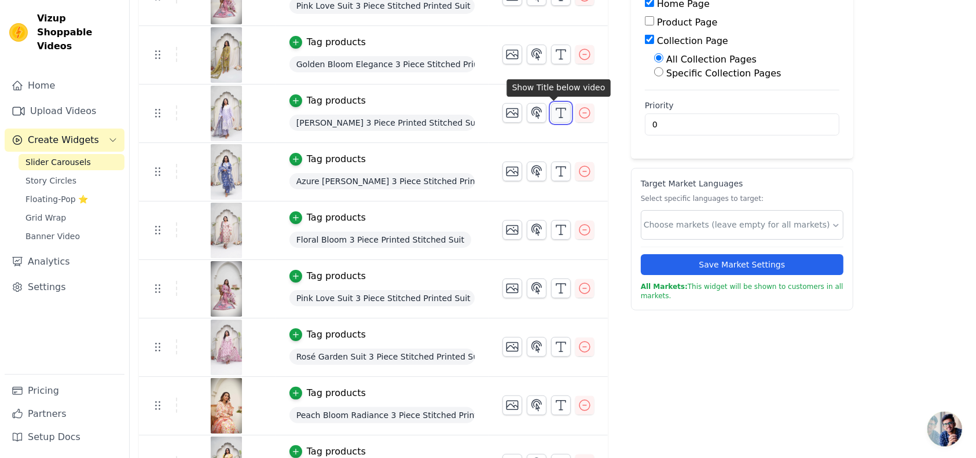
click at [559, 117] on line "button" at bounding box center [560, 117] width 3 height 0
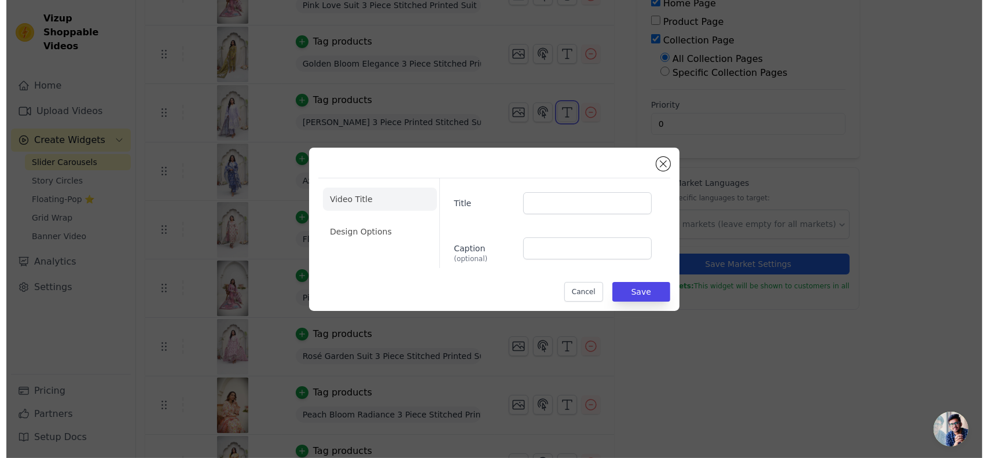
scroll to position [0, 0]
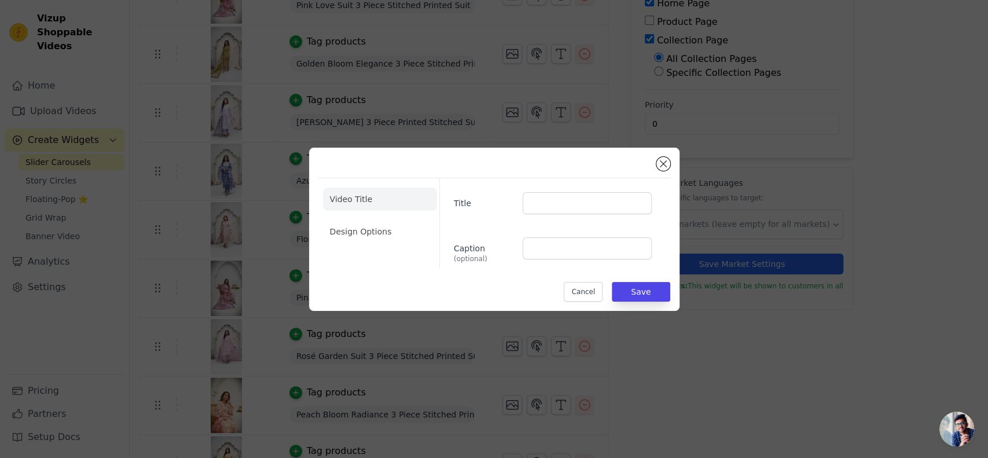
click at [553, 116] on div "Video Title Design Options Title Caption (optional) Cancel Save" at bounding box center [494, 229] width 988 height 458
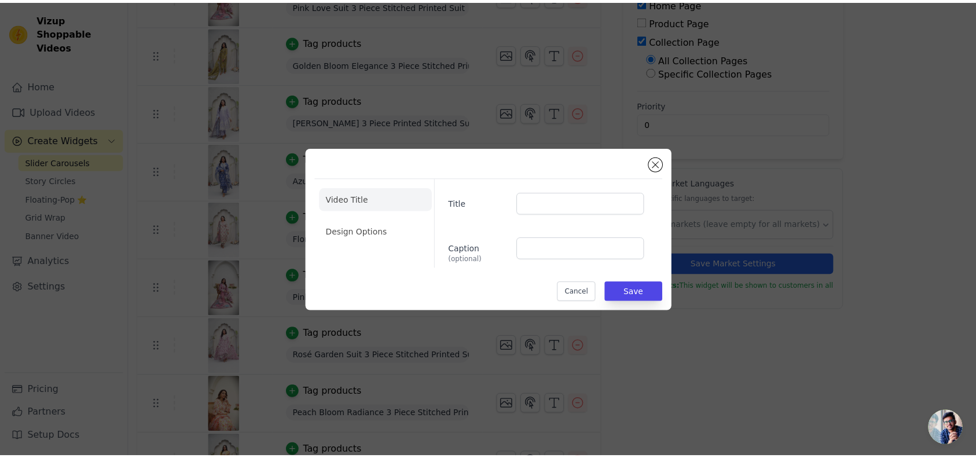
scroll to position [172, 0]
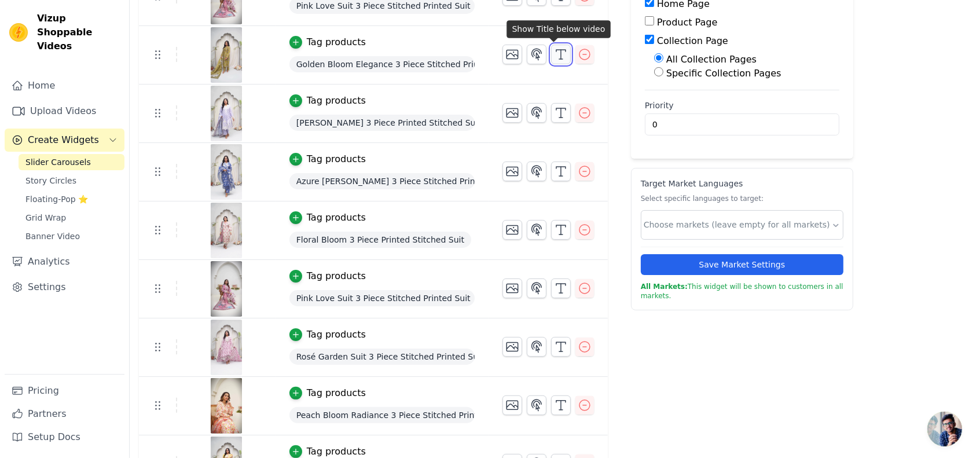
click at [553, 60] on button "button" at bounding box center [561, 55] width 20 height 20
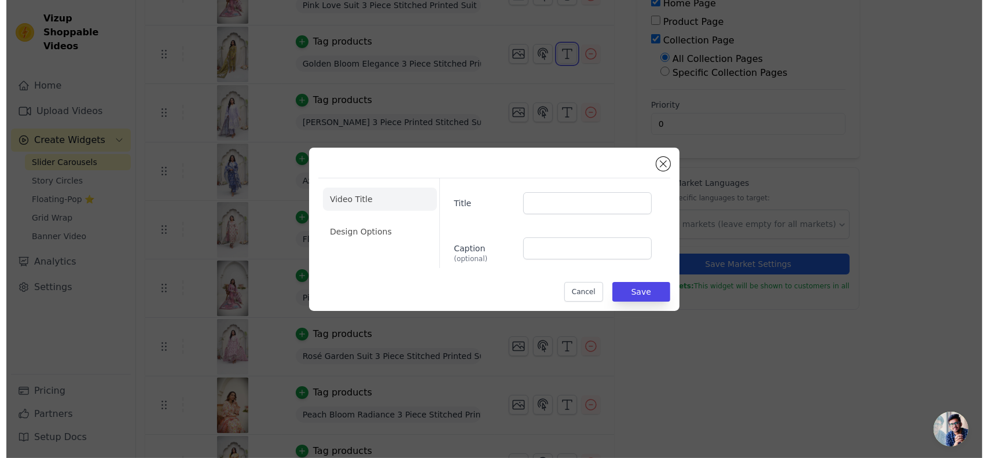
scroll to position [0, 0]
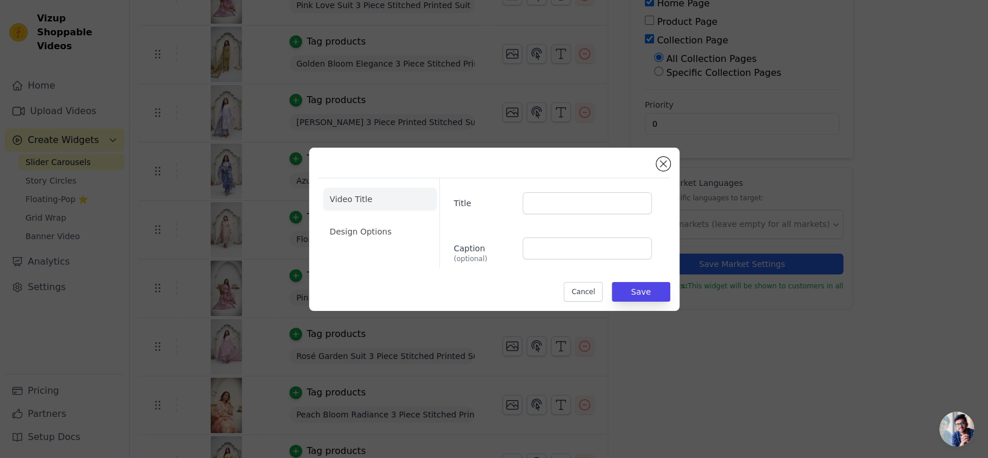
click at [553, 60] on div "Video Title Design Options Title Caption (optional) Cancel Save" at bounding box center [494, 229] width 988 height 458
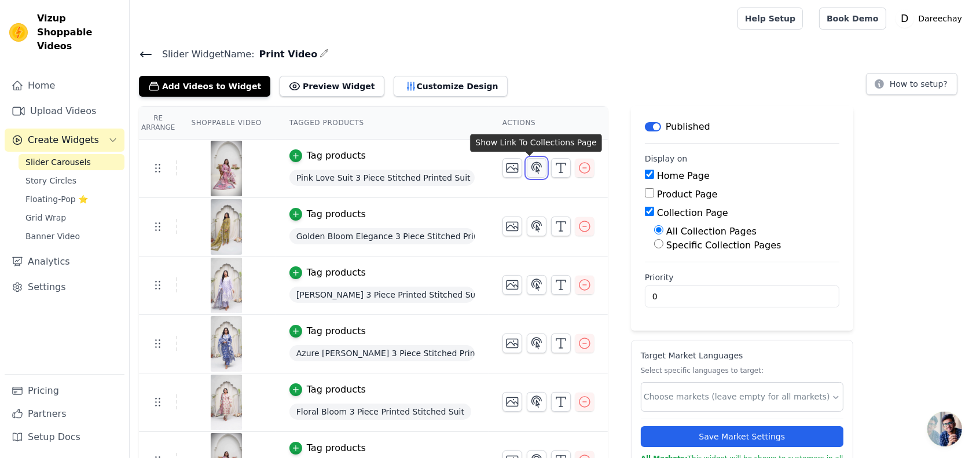
click at [534, 168] on icon "button" at bounding box center [536, 168] width 14 height 14
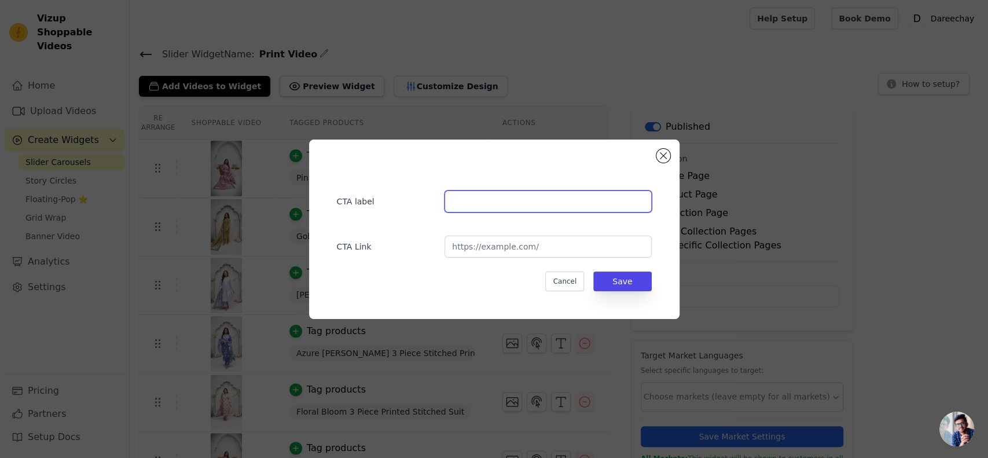
click at [486, 197] on input "text" at bounding box center [547, 201] width 207 height 22
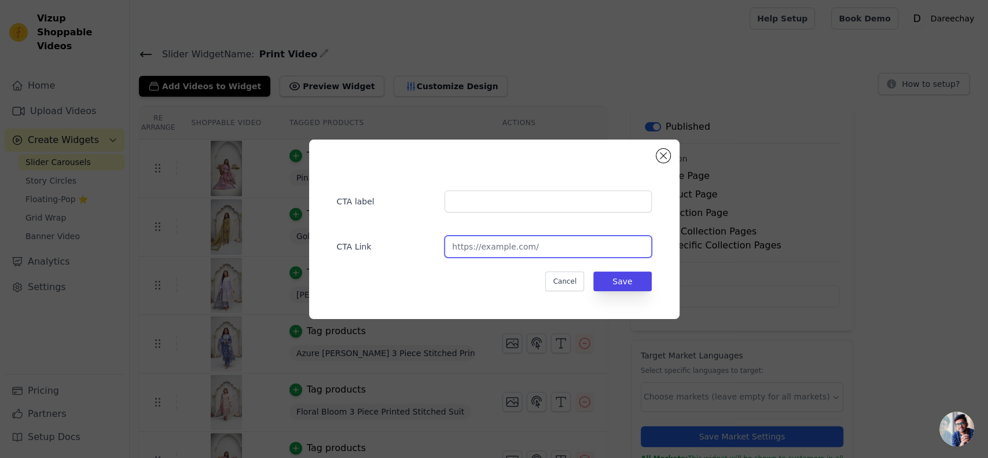
click at [465, 245] on input "url" at bounding box center [547, 247] width 207 height 22
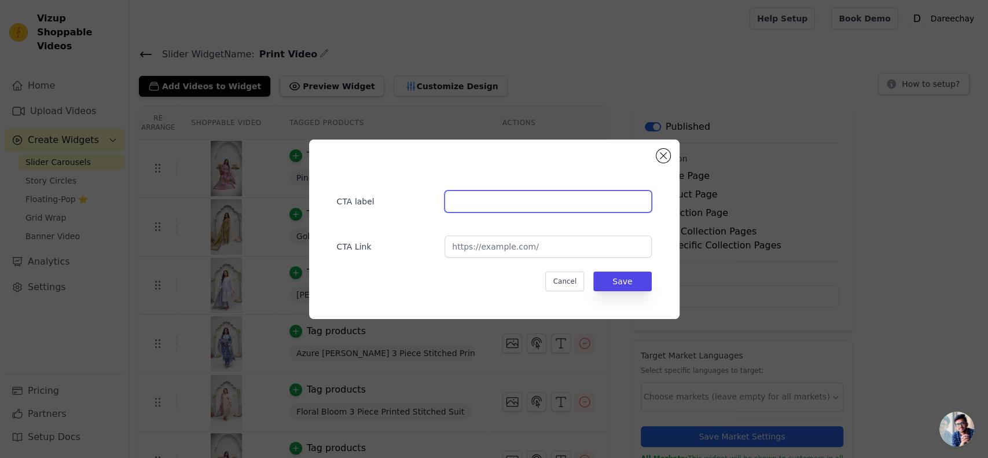
click at [454, 202] on input "text" at bounding box center [547, 201] width 207 height 22
click at [560, 282] on button "Cancel" at bounding box center [564, 281] width 39 height 20
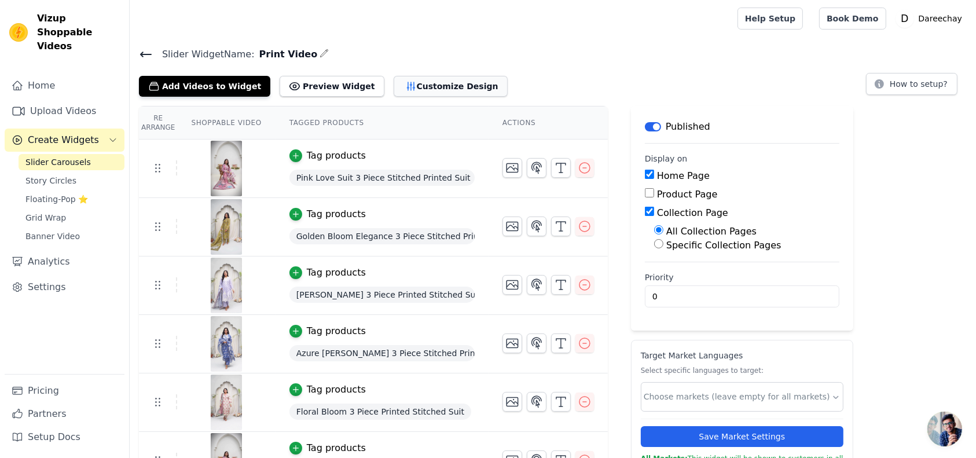
click at [415, 91] on button "Customize Design" at bounding box center [450, 86] width 114 height 21
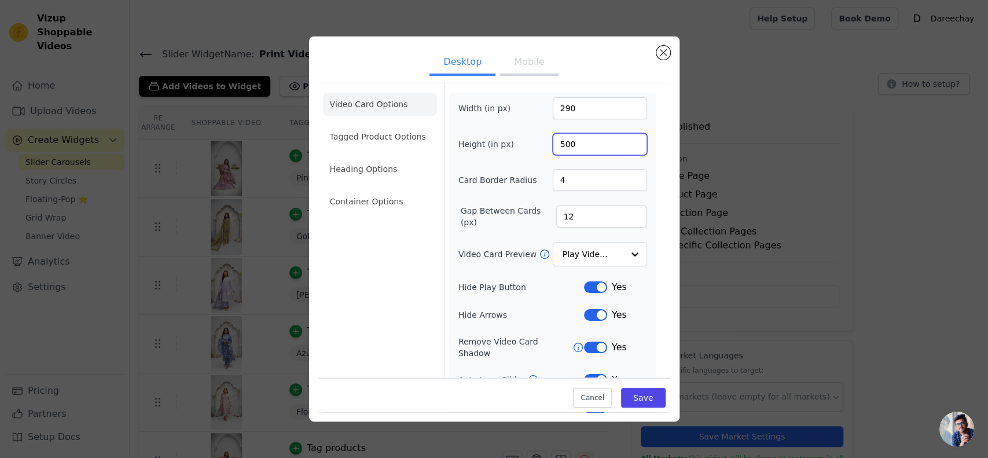
click at [569, 146] on input "500" at bounding box center [600, 144] width 94 height 22
click at [584, 184] on input "4" at bounding box center [600, 180] width 94 height 22
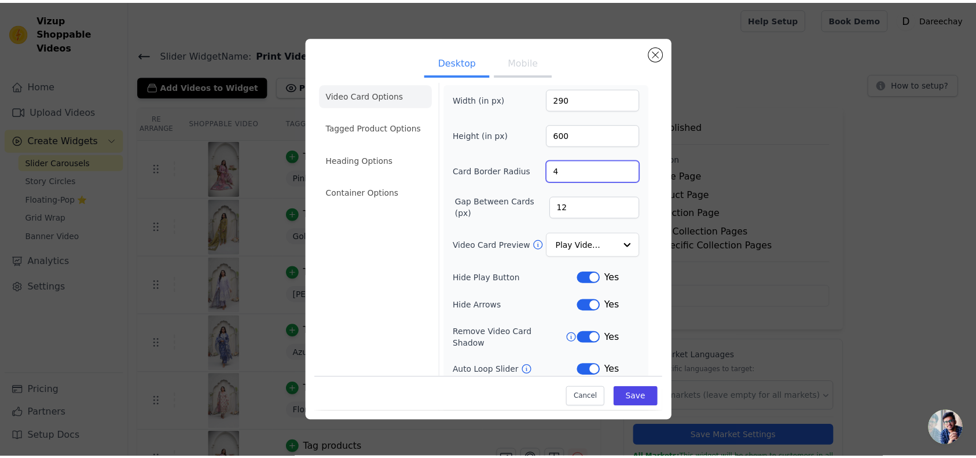
scroll to position [13, 0]
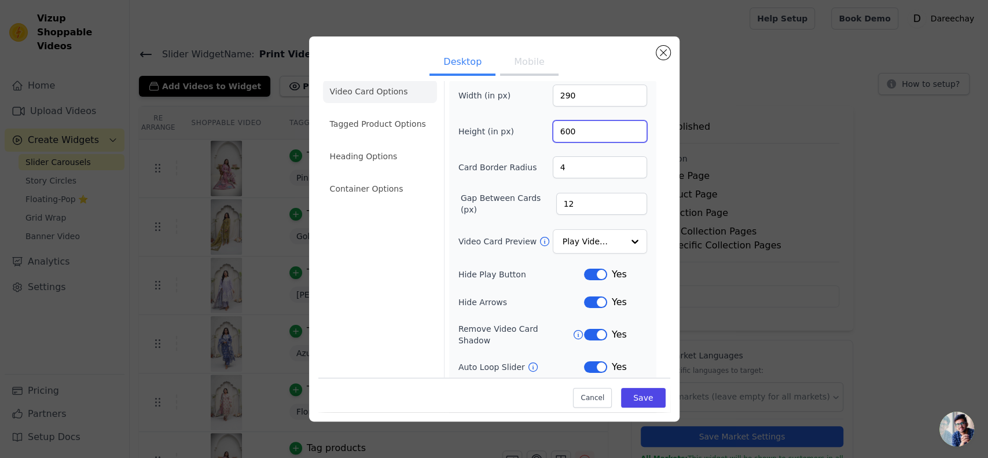
click at [579, 132] on input "600" at bounding box center [600, 131] width 94 height 22
click at [579, 132] on input "480" at bounding box center [600, 131] width 94 height 22
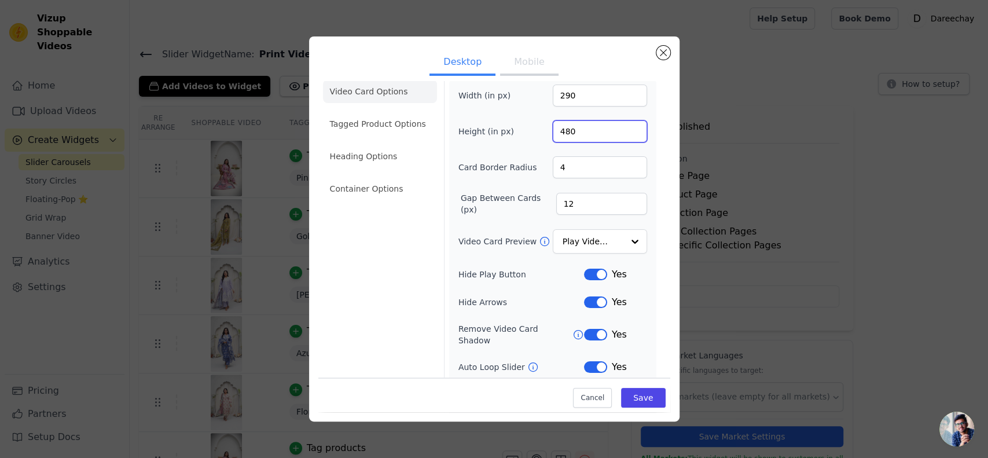
click at [579, 132] on input "480" at bounding box center [600, 131] width 94 height 22
type input "700"
click at [569, 91] on input "290" at bounding box center [600, 95] width 94 height 22
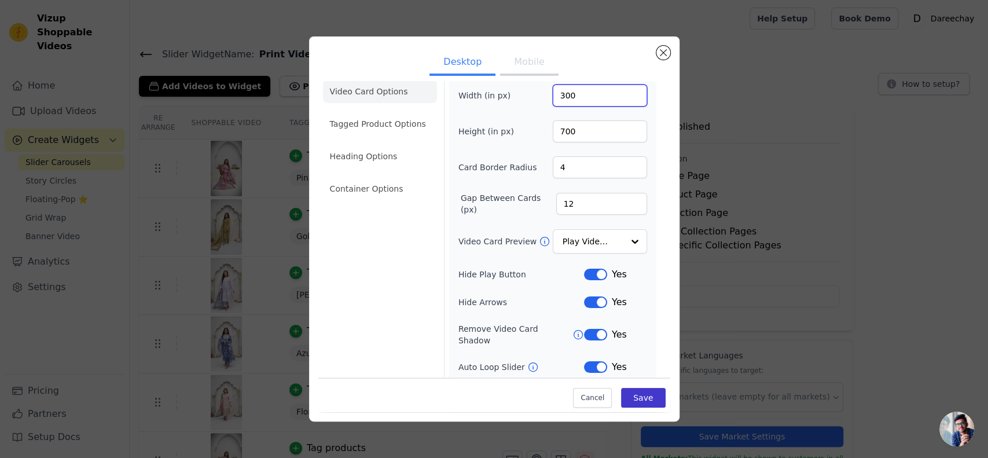
type input "300"
click at [630, 398] on button "Save" at bounding box center [643, 398] width 44 height 20
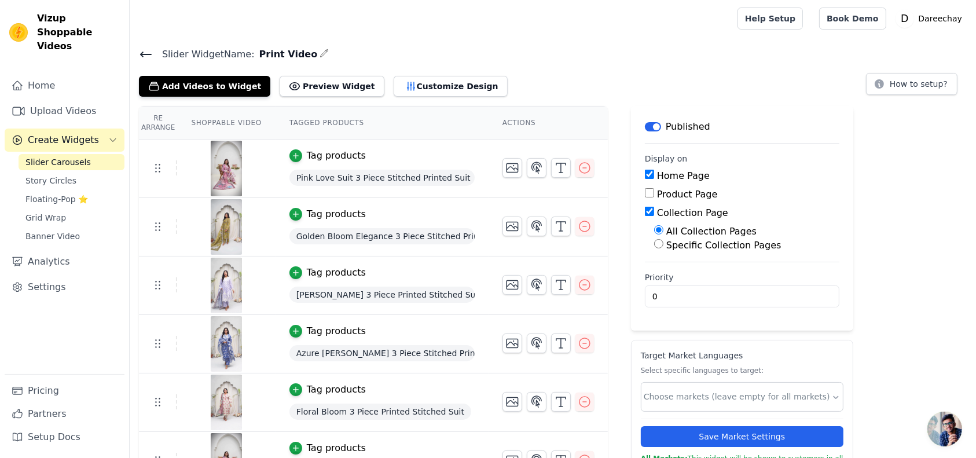
click at [388, 72] on div "Add Videos to Widget Preview Widget Customize Design" at bounding box center [328, 83] width 378 height 25
click at [393, 87] on button "Customize Design" at bounding box center [450, 86] width 114 height 21
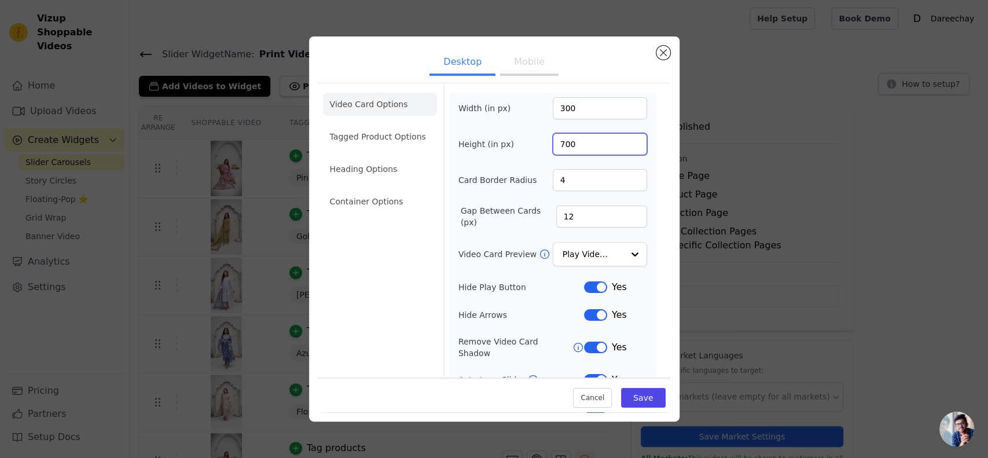
click at [569, 146] on input "700" at bounding box center [600, 144] width 94 height 22
type input "600"
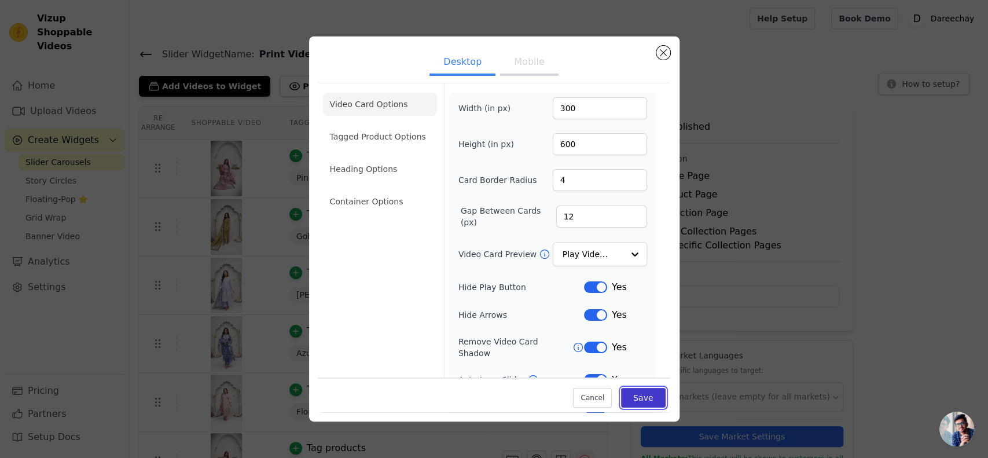
click at [634, 397] on button "Save" at bounding box center [643, 398] width 44 height 20
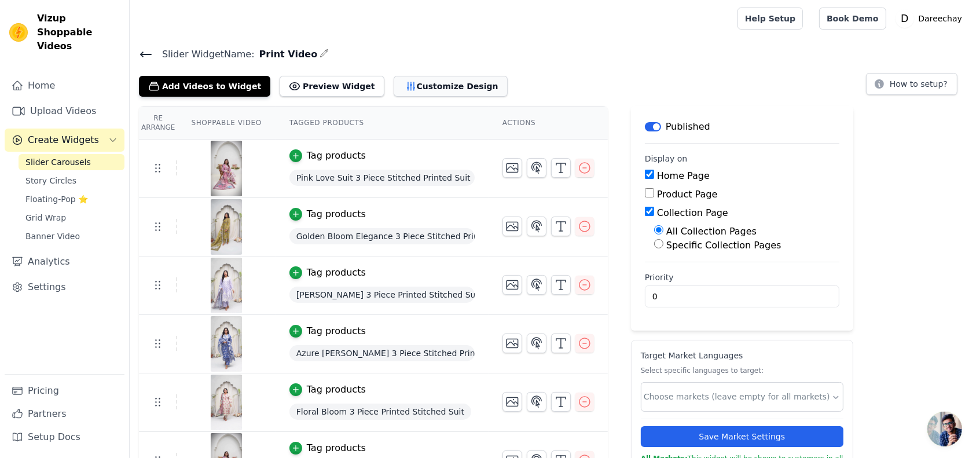
click at [397, 87] on button "Customize Design" at bounding box center [450, 86] width 114 height 21
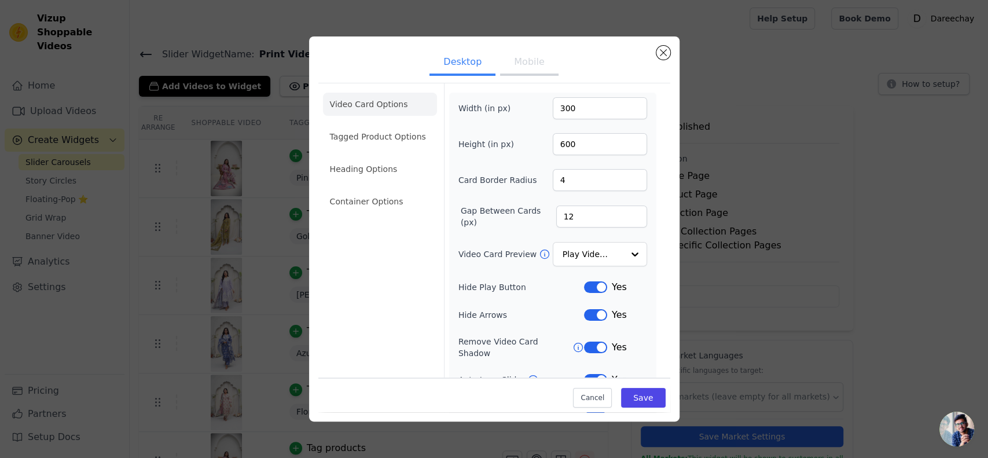
click at [514, 67] on button "Mobile" at bounding box center [529, 62] width 58 height 25
click at [565, 141] on input "600" at bounding box center [600, 144] width 94 height 22
type input "500"
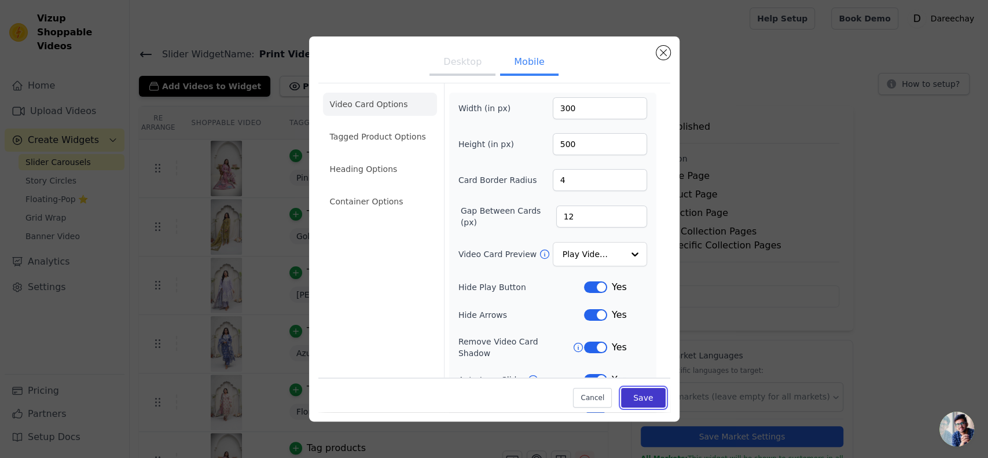
click at [631, 398] on button "Save" at bounding box center [643, 398] width 44 height 20
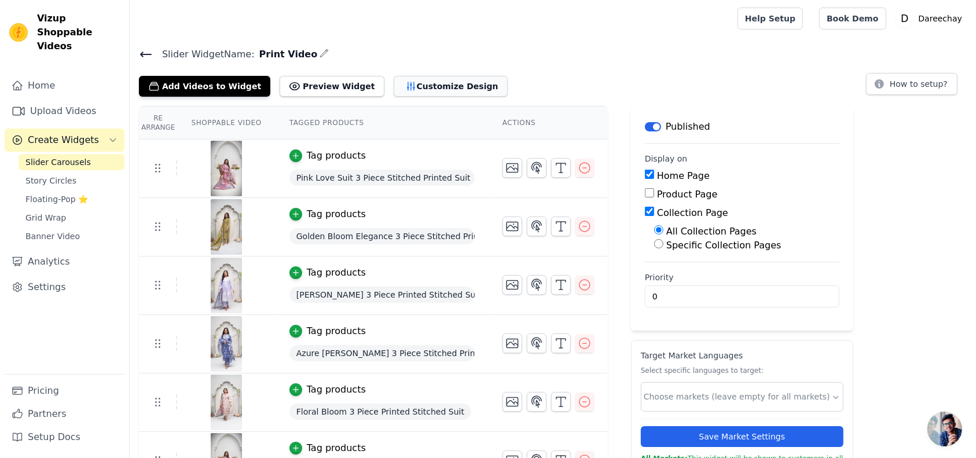
click at [404, 76] on button "Customize Design" at bounding box center [450, 86] width 114 height 21
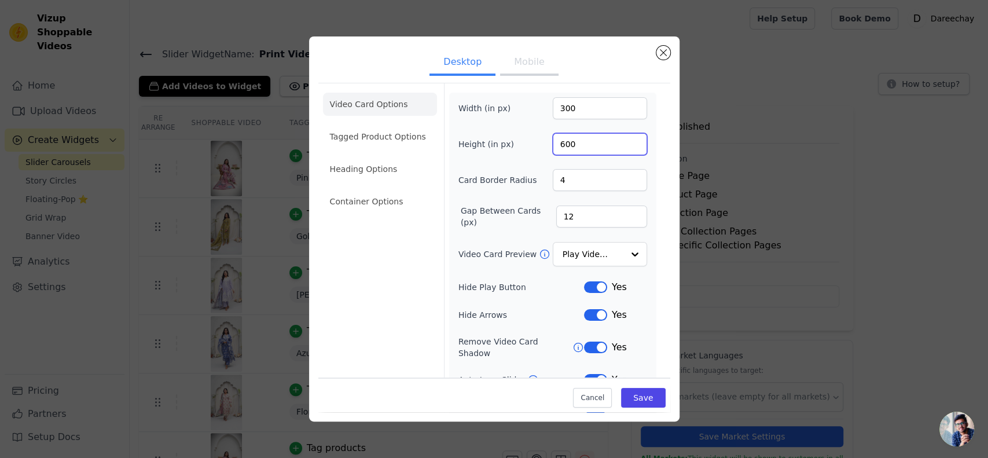
click at [574, 139] on input "600" at bounding box center [600, 144] width 94 height 22
click at [534, 57] on button "Mobile" at bounding box center [529, 62] width 58 height 25
click at [572, 140] on input "500" at bounding box center [600, 144] width 94 height 22
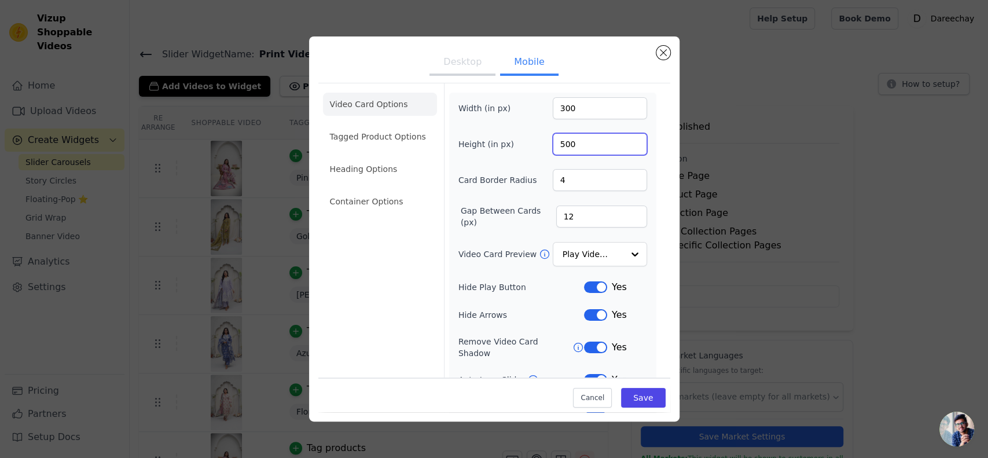
click at [572, 140] on input "500" at bounding box center [600, 144] width 94 height 22
type input "650"
click at [572, 106] on input "300" at bounding box center [600, 108] width 94 height 22
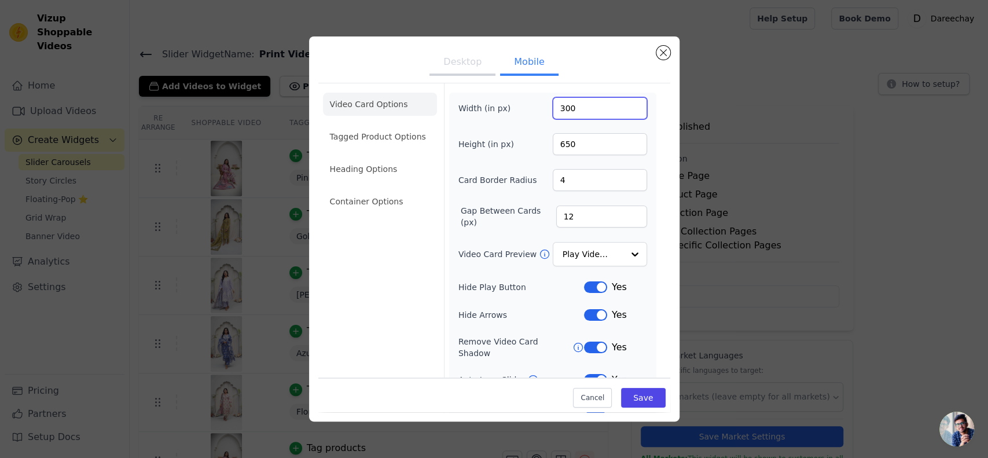
click at [572, 106] on input "300" at bounding box center [600, 108] width 94 height 22
click at [626, 386] on div "Cancel Save" at bounding box center [494, 394] width 352 height 35
click at [627, 397] on button "Save" at bounding box center [643, 398] width 44 height 20
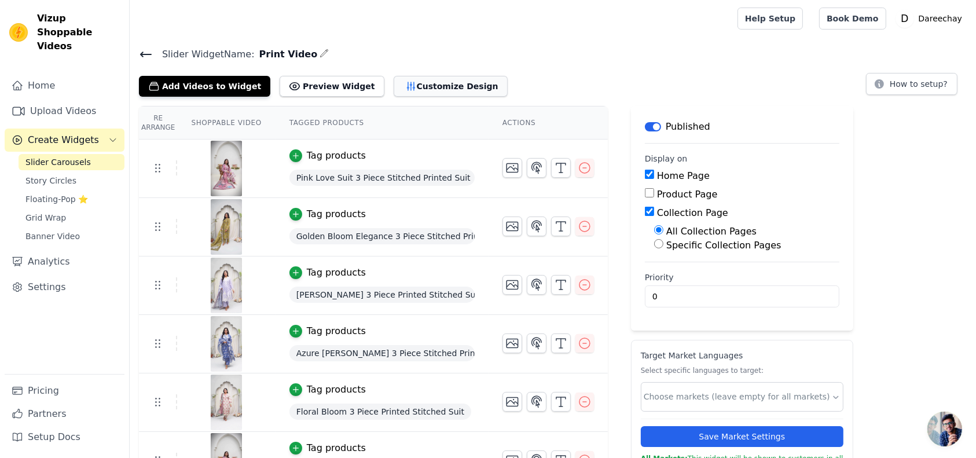
click at [393, 83] on button "Customize Design" at bounding box center [450, 86] width 114 height 21
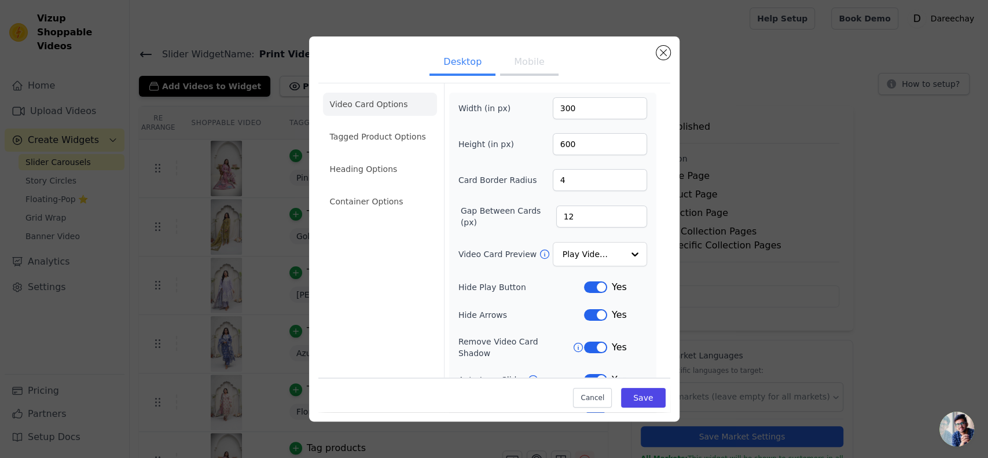
click at [536, 60] on button "Mobile" at bounding box center [529, 62] width 58 height 25
click at [469, 58] on button "Desktop" at bounding box center [462, 62] width 66 height 25
click at [507, 67] on button "Mobile" at bounding box center [529, 62] width 58 height 25
click at [569, 146] on input "650" at bounding box center [600, 144] width 94 height 22
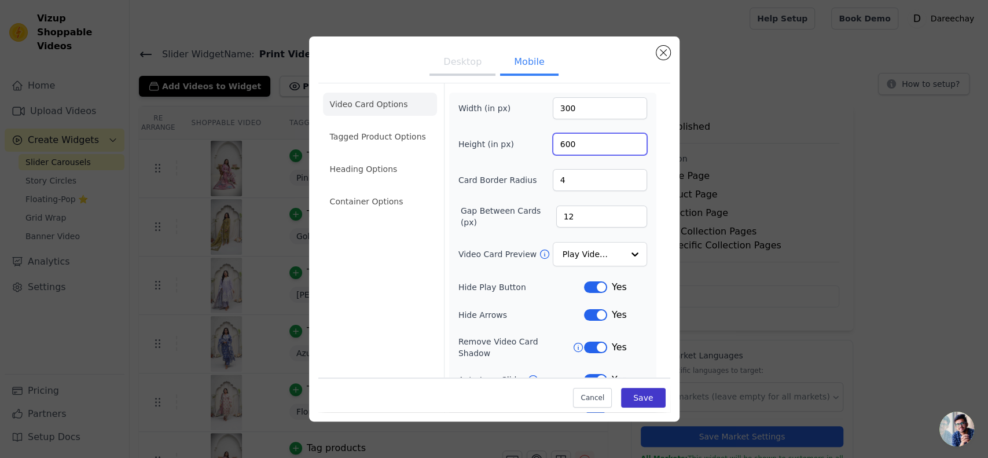
type input "600"
click at [643, 400] on button "Save" at bounding box center [643, 398] width 44 height 20
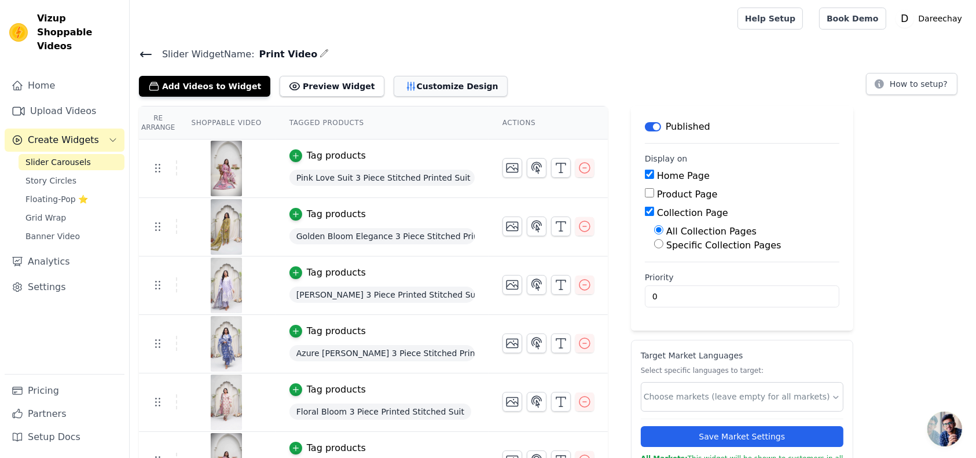
click at [456, 91] on button "Customize Design" at bounding box center [450, 86] width 114 height 21
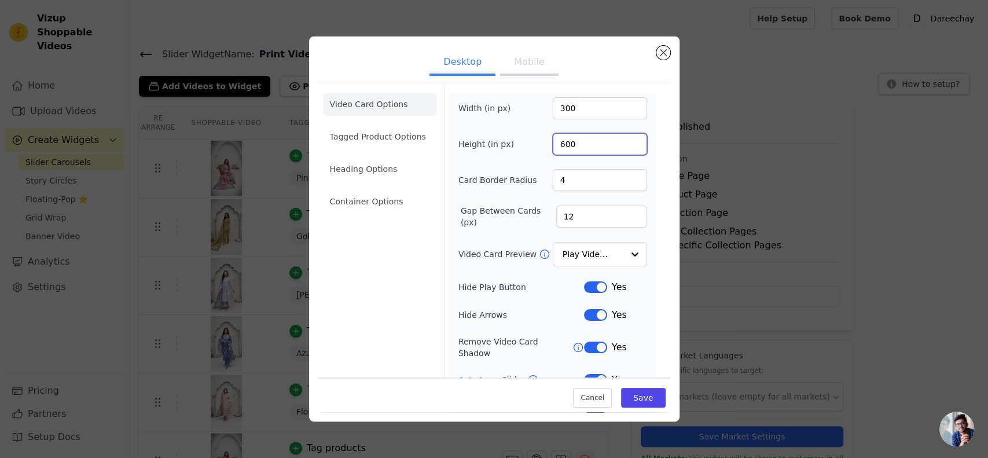
click at [574, 138] on input "600" at bounding box center [600, 144] width 94 height 22
type input "400"
click at [643, 393] on button "Save" at bounding box center [643, 398] width 44 height 20
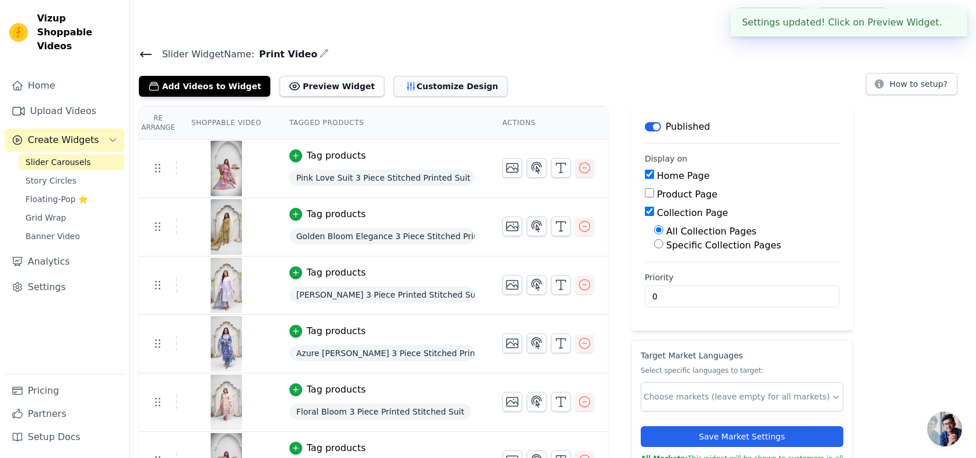
click at [393, 80] on button "Customize Design" at bounding box center [450, 86] width 114 height 21
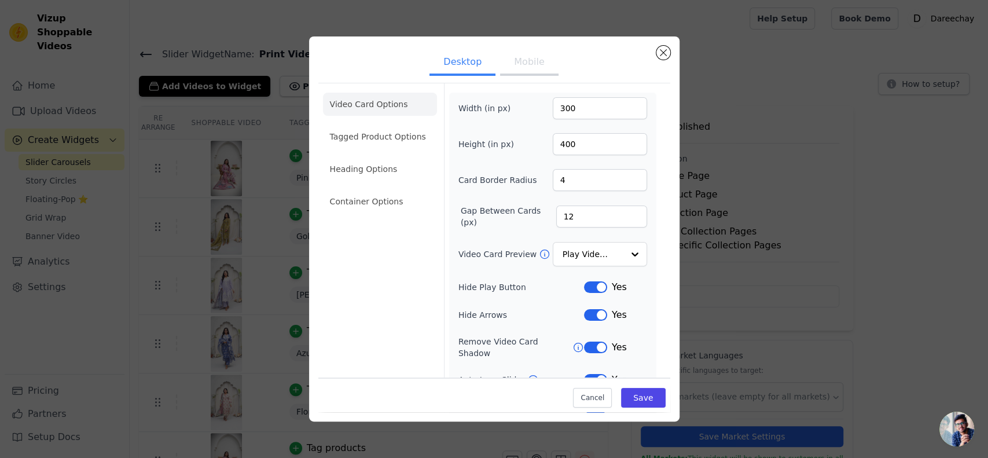
click at [528, 55] on button "Mobile" at bounding box center [529, 62] width 58 height 25
click at [454, 63] on button "Desktop" at bounding box center [462, 62] width 66 height 25
click at [565, 146] on input "400" at bounding box center [600, 144] width 94 height 22
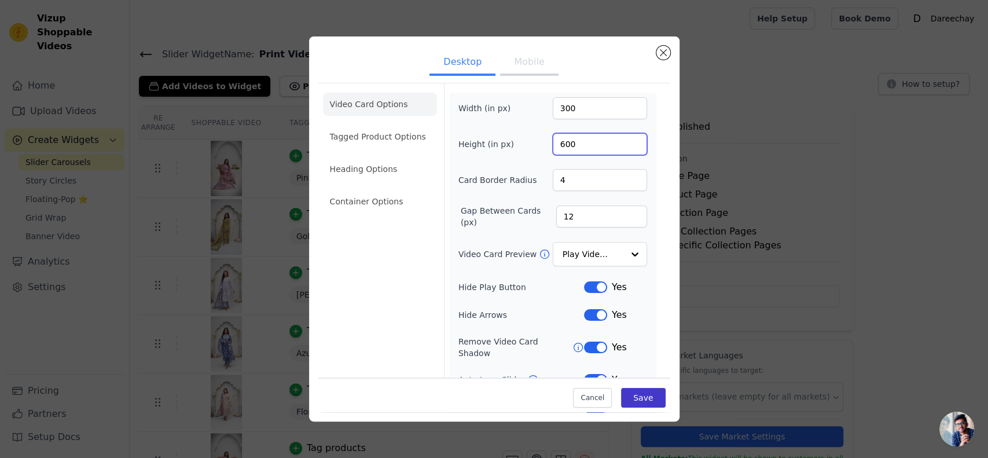
type input "600"
click at [639, 391] on button "Save" at bounding box center [643, 398] width 44 height 20
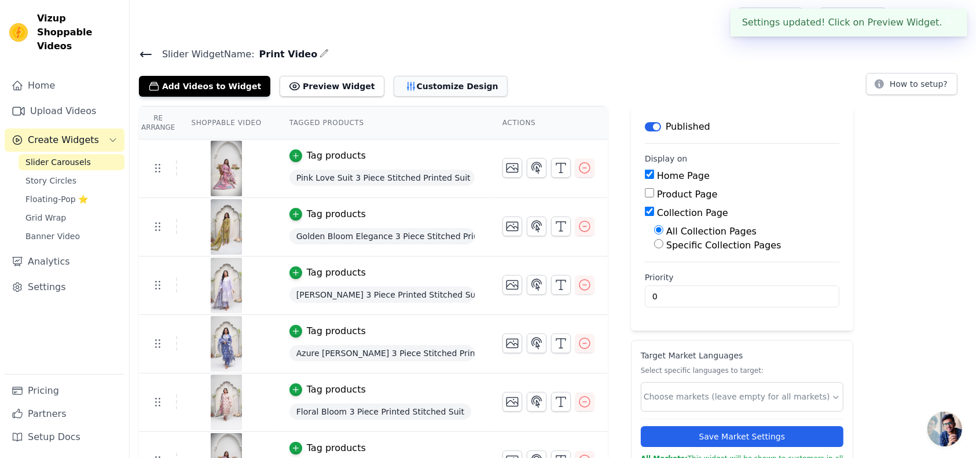
click at [422, 84] on button "Customize Design" at bounding box center [450, 86] width 114 height 21
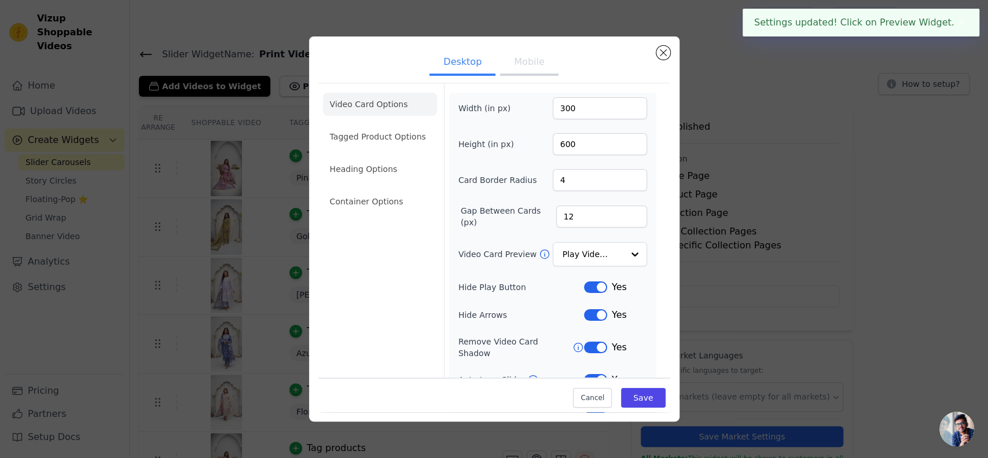
click at [515, 69] on button "Mobile" at bounding box center [529, 62] width 58 height 25
click at [570, 140] on input "600" at bounding box center [600, 144] width 94 height 22
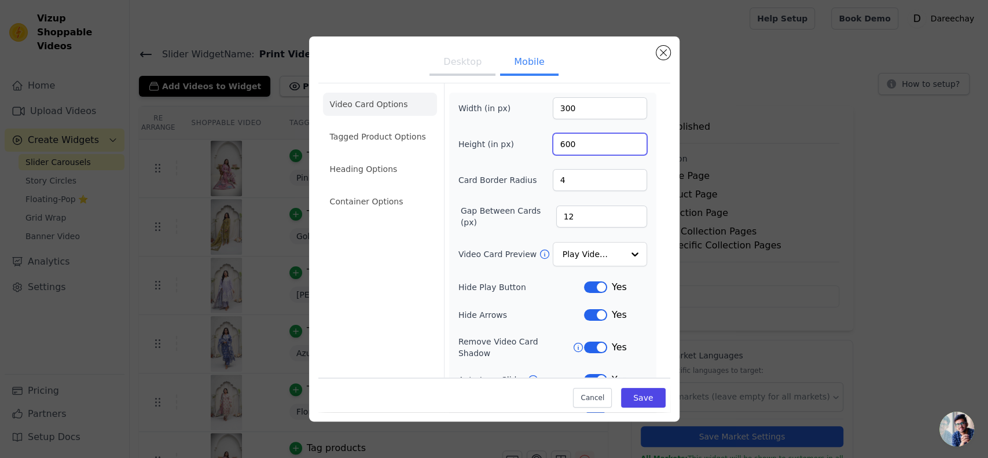
click at [570, 140] on input "600" at bounding box center [600, 144] width 94 height 22
type input "400"
click at [631, 391] on button "Save" at bounding box center [643, 398] width 44 height 20
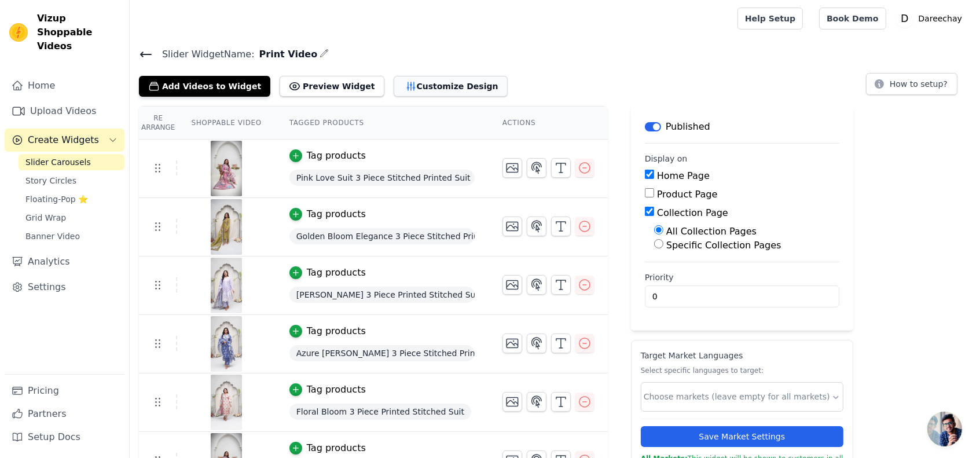
click at [435, 82] on button "Customize Design" at bounding box center [450, 86] width 114 height 21
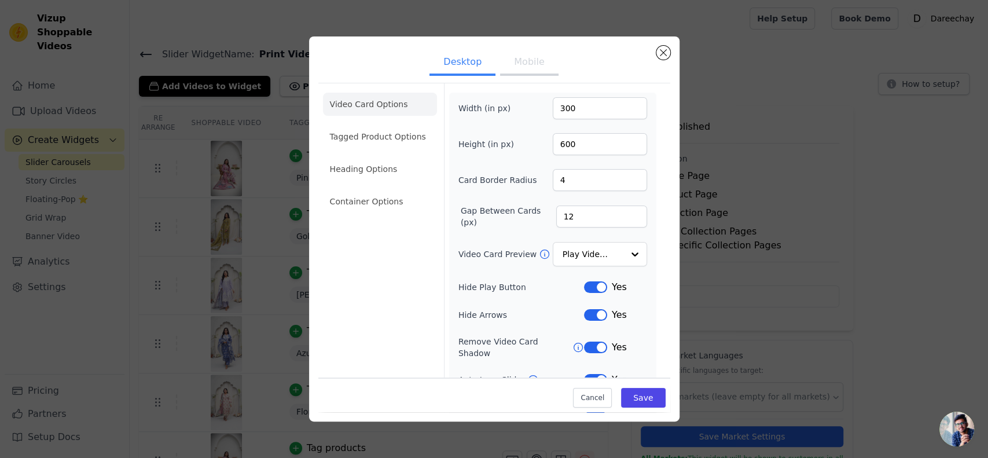
click at [521, 67] on button "Mobile" at bounding box center [529, 62] width 58 height 25
click at [583, 108] on input "300" at bounding box center [600, 108] width 94 height 22
type input "350"
click at [579, 146] on input "400" at bounding box center [600, 144] width 94 height 22
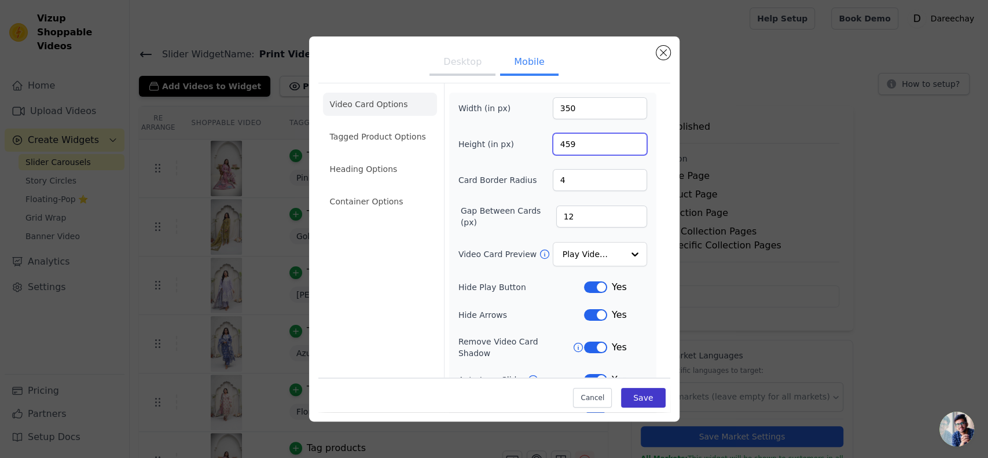
type input "459"
click at [632, 398] on button "Save" at bounding box center [643, 398] width 44 height 20
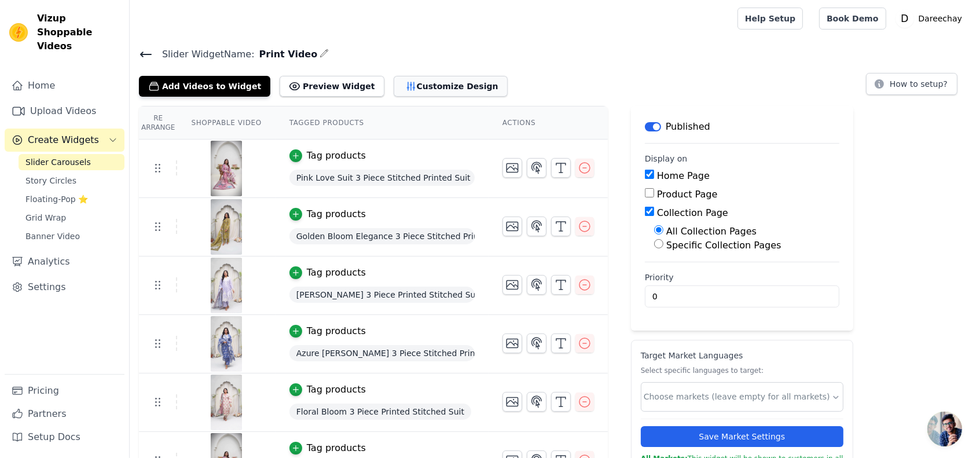
click at [423, 83] on button "Customize Design" at bounding box center [450, 86] width 114 height 21
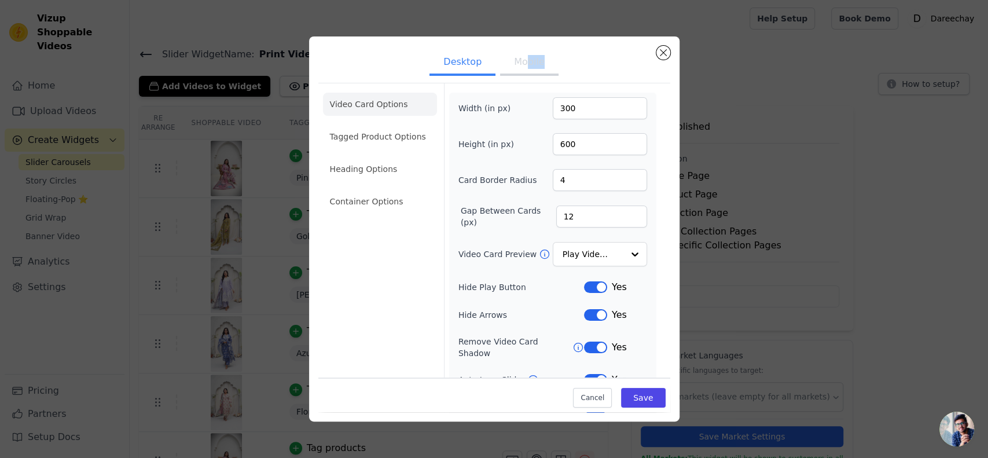
drag, startPoint x: 536, startPoint y: 77, endPoint x: 519, endPoint y: 61, distance: 23.4
click at [519, 61] on ul "Desktop Mobile" at bounding box center [494, 63] width 352 height 35
click at [519, 61] on button "Mobile" at bounding box center [529, 62] width 58 height 25
click at [580, 137] on input "459" at bounding box center [600, 144] width 94 height 22
type input "400"
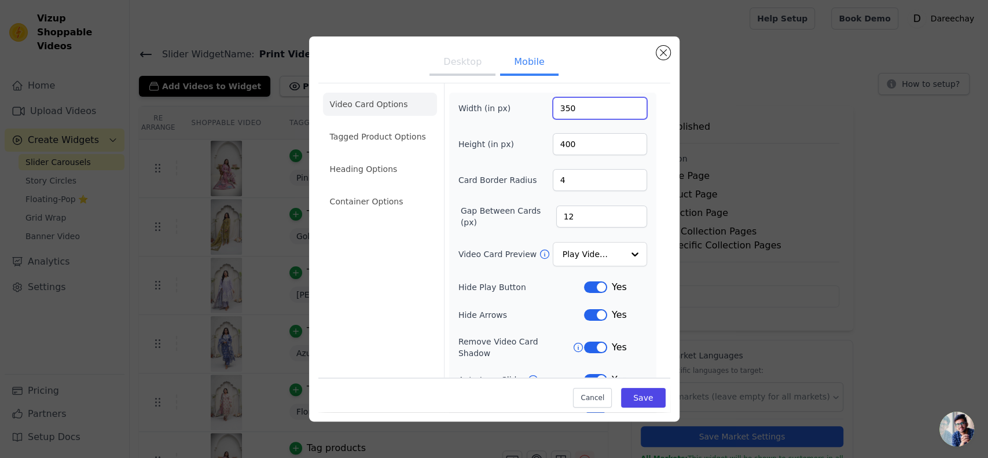
click at [569, 107] on input "350" at bounding box center [600, 108] width 94 height 22
click at [554, 109] on input "90" at bounding box center [600, 108] width 94 height 22
type input "400"
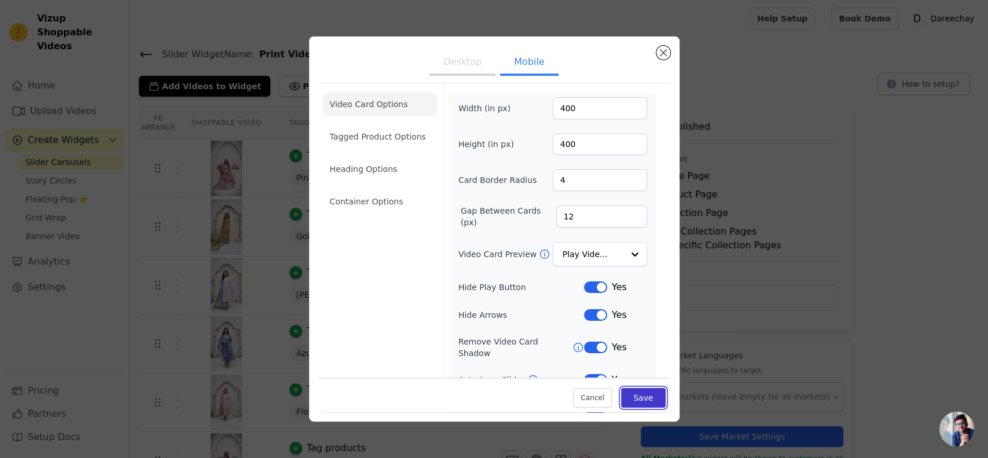
click at [630, 388] on button "Save" at bounding box center [643, 398] width 44 height 20
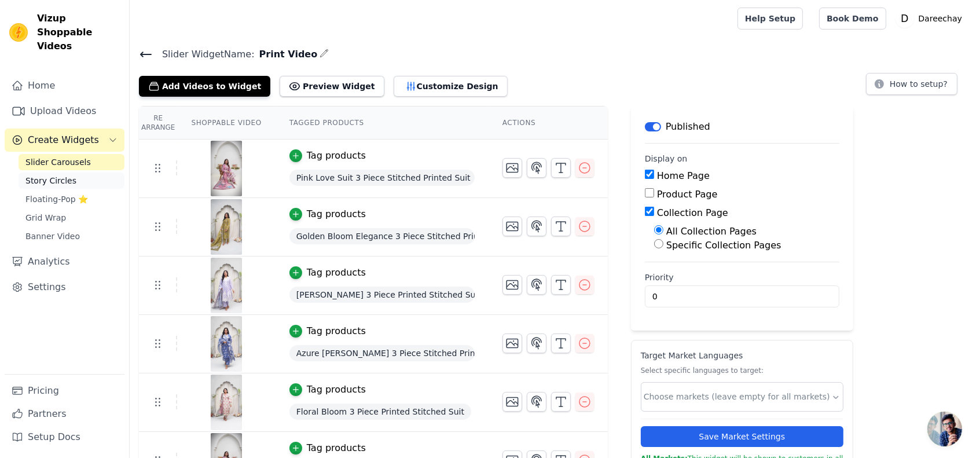
click at [62, 175] on span "Story Circles" at bounding box center [50, 181] width 51 height 12
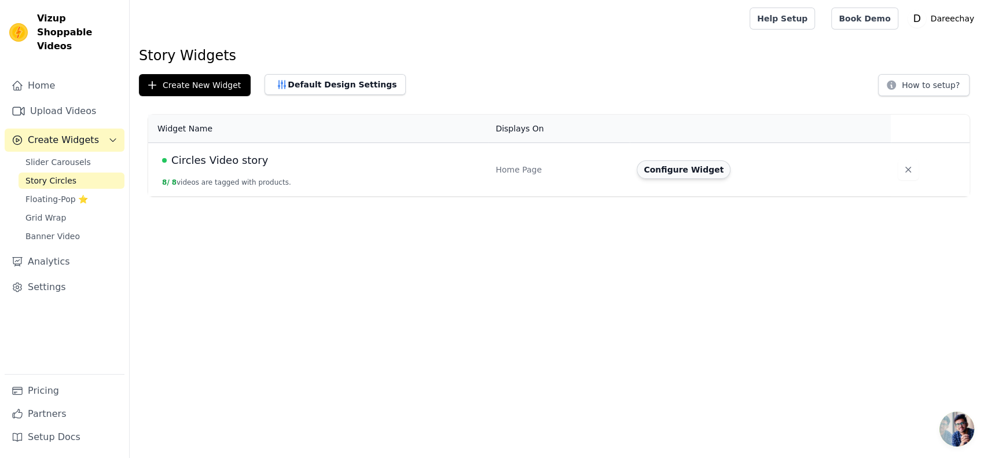
click at [692, 169] on button "Configure Widget" at bounding box center [684, 169] width 94 height 19
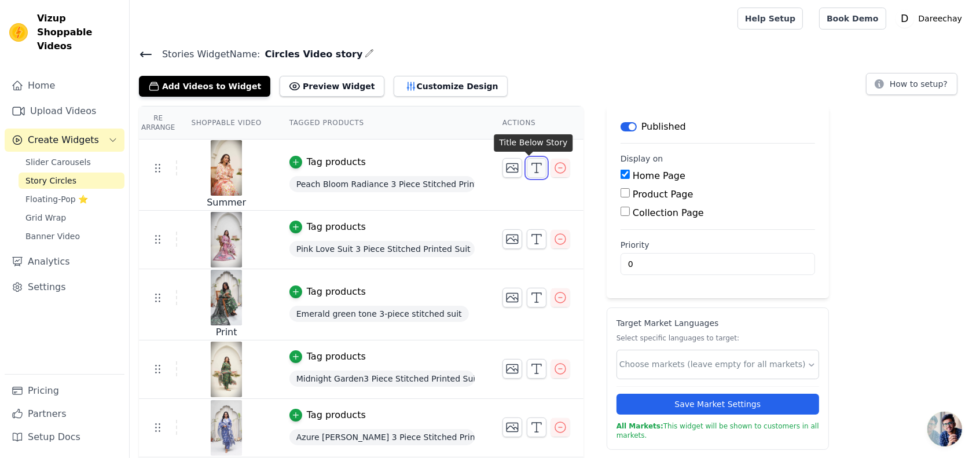
click at [531, 164] on icon "button" at bounding box center [536, 168] width 14 height 14
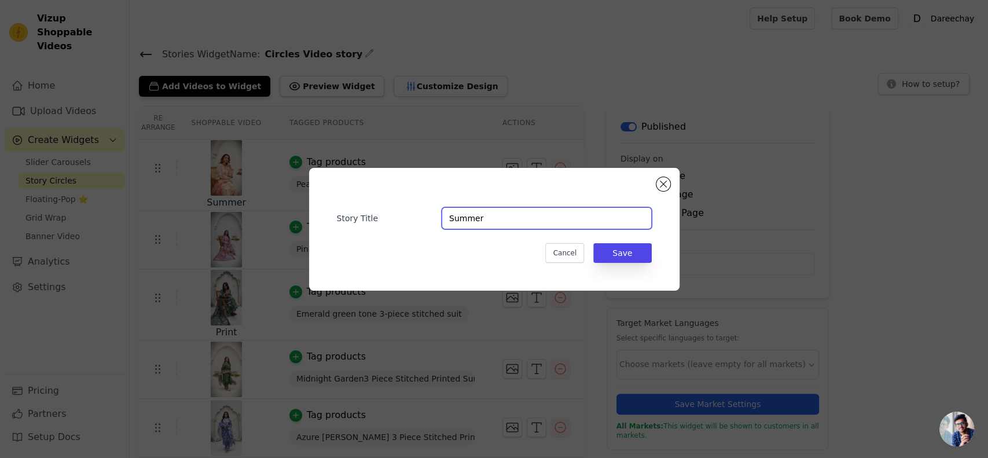
click at [472, 219] on input "Summer" at bounding box center [547, 218] width 210 height 22
type input "SUMMER"
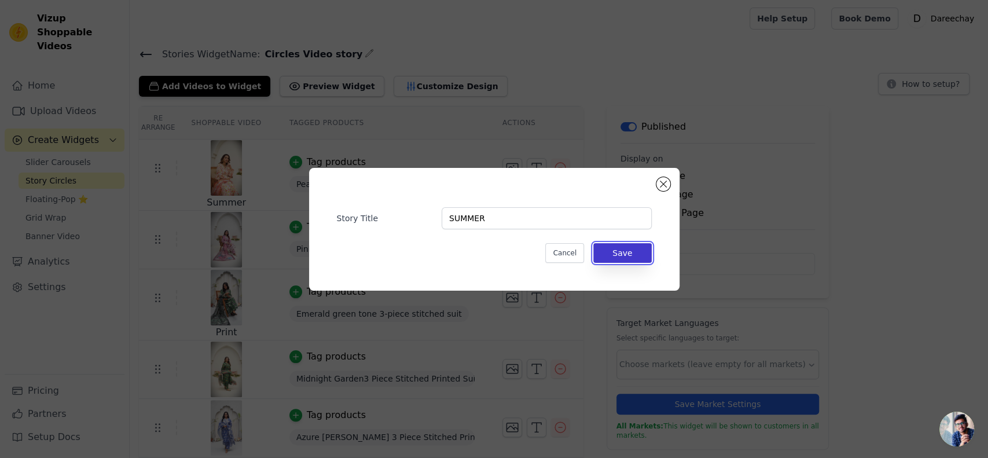
click at [647, 248] on button "Save" at bounding box center [622, 253] width 58 height 20
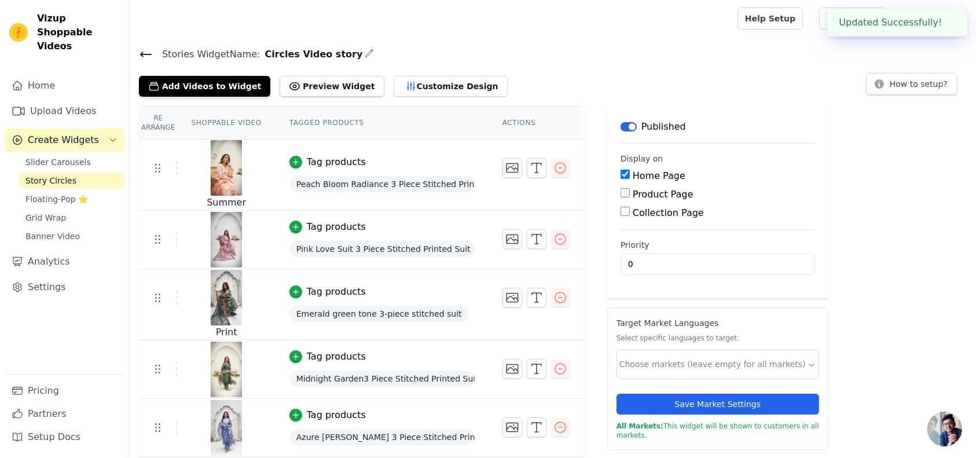
click at [620, 250] on div "Priority 0" at bounding box center [717, 257] width 194 height 36
click at [529, 296] on icon "button" at bounding box center [536, 297] width 14 height 14
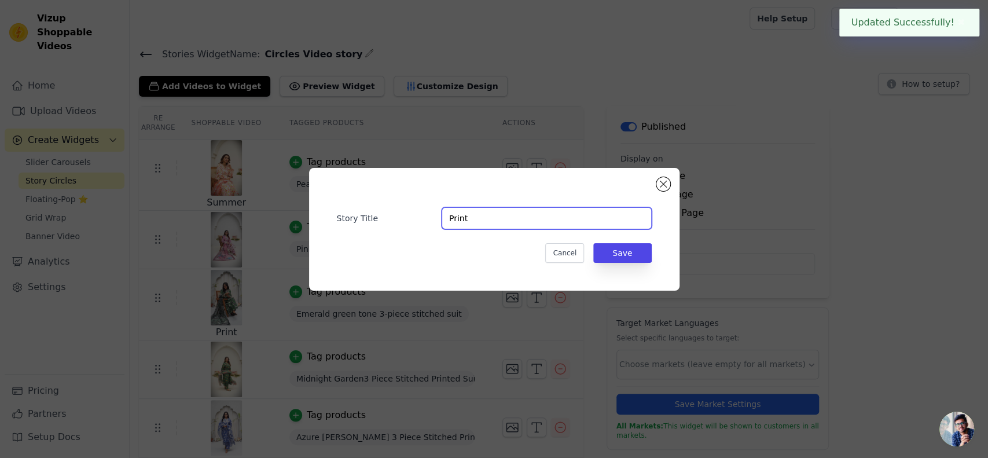
click at [495, 219] on input "Print" at bounding box center [547, 218] width 210 height 22
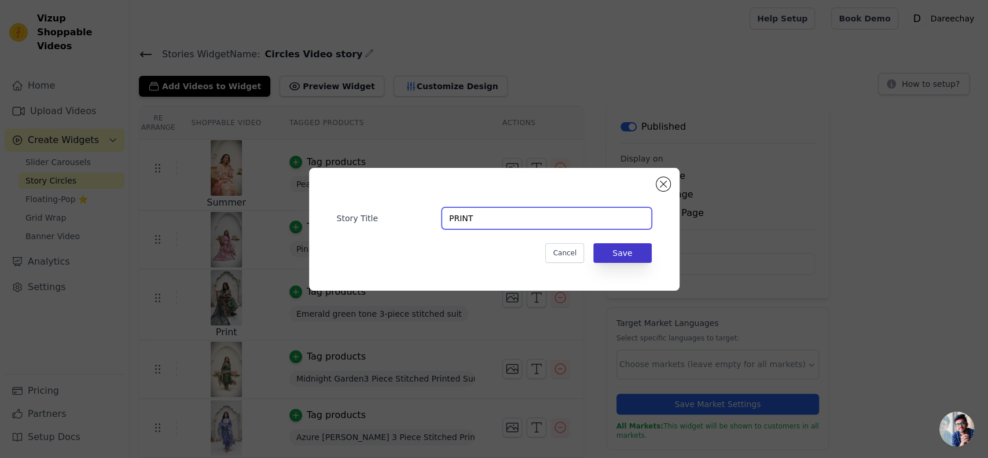
type input "PRINT"
click at [645, 252] on button "Save" at bounding box center [622, 253] width 58 height 20
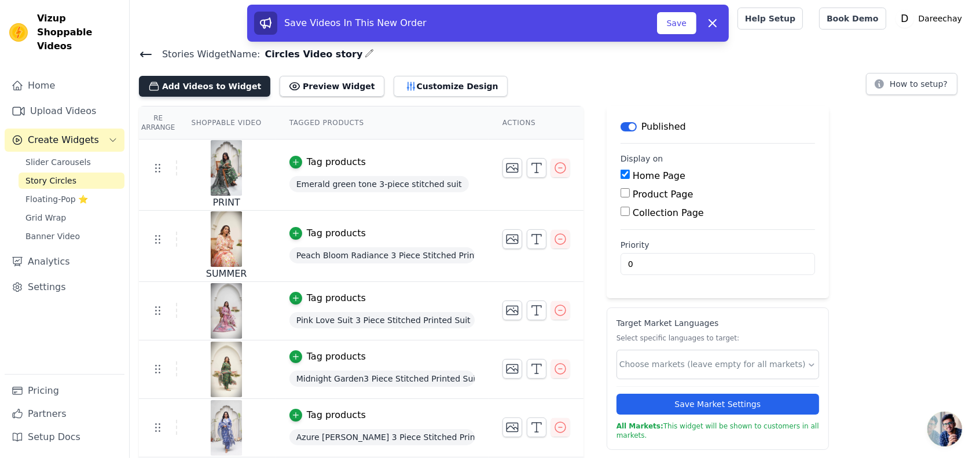
click at [186, 87] on button "Add Videos to Widget" at bounding box center [204, 86] width 131 height 21
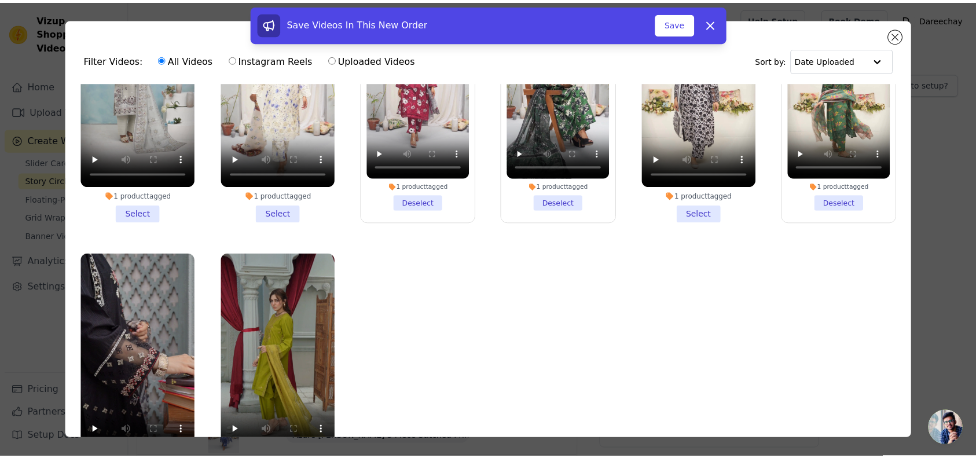
scroll to position [101, 0]
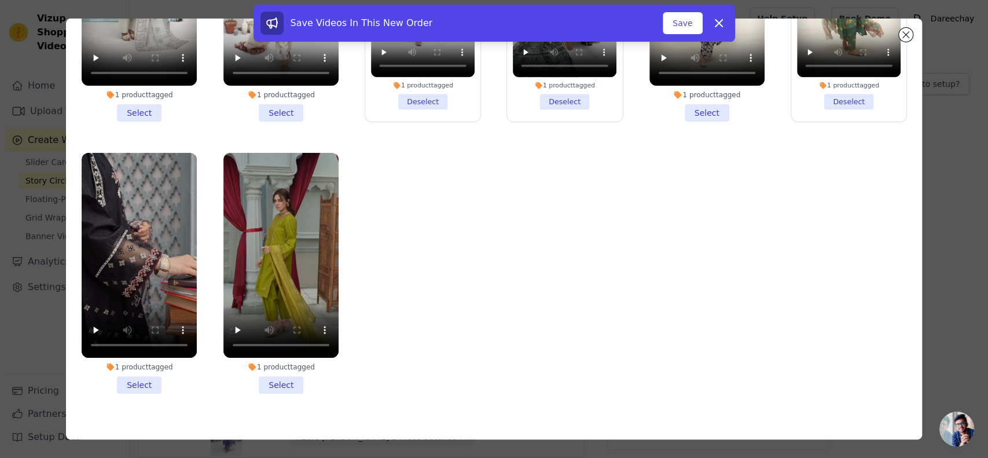
click at [133, 367] on li "1 product tagged Select" at bounding box center [139, 273] width 115 height 241
click at [0, 0] on input "1 product tagged Select" at bounding box center [0, 0] width 0 height 0
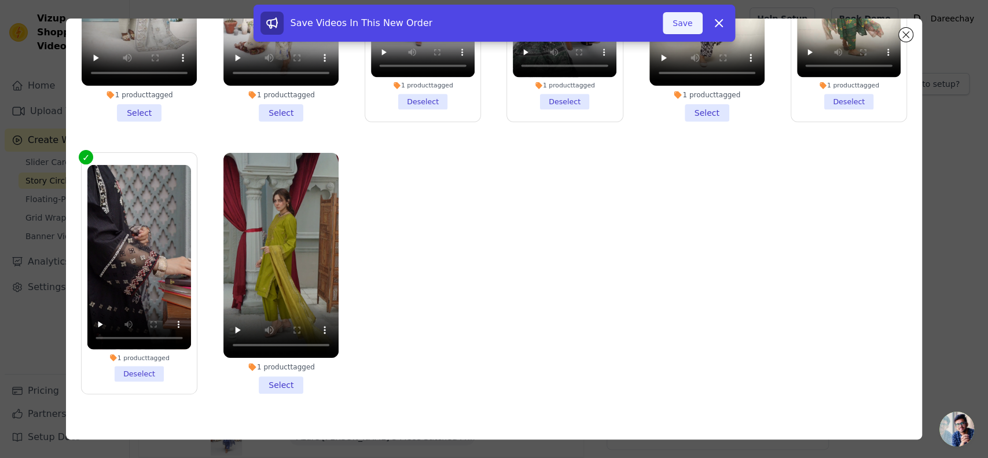
click at [678, 22] on button "Save" at bounding box center [682, 23] width 39 height 22
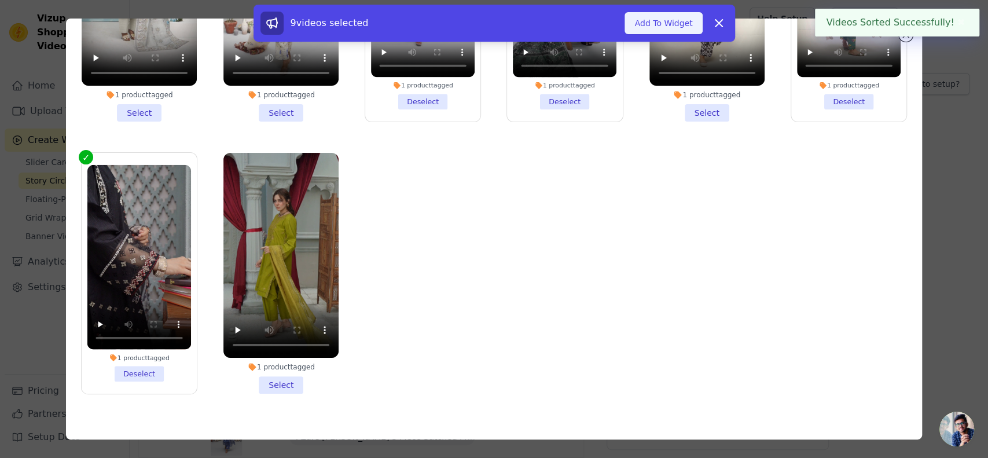
click at [685, 19] on button "Add To Widget" at bounding box center [663, 23] width 78 height 22
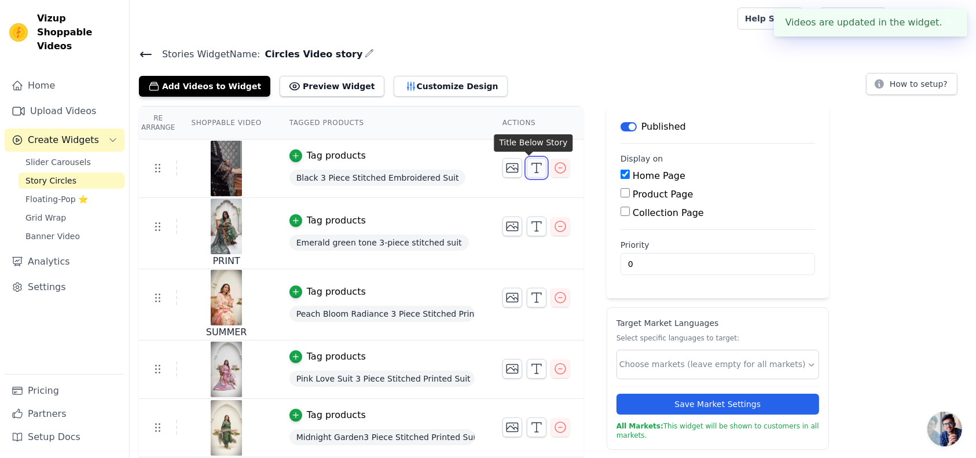
click at [529, 165] on icon "button" at bounding box center [536, 168] width 14 height 14
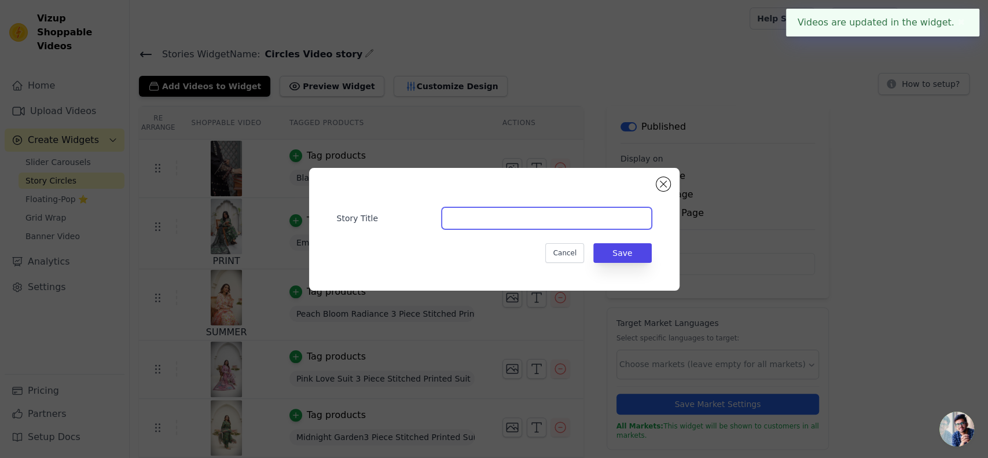
click at [481, 212] on input "Story Title" at bounding box center [547, 218] width 210 height 22
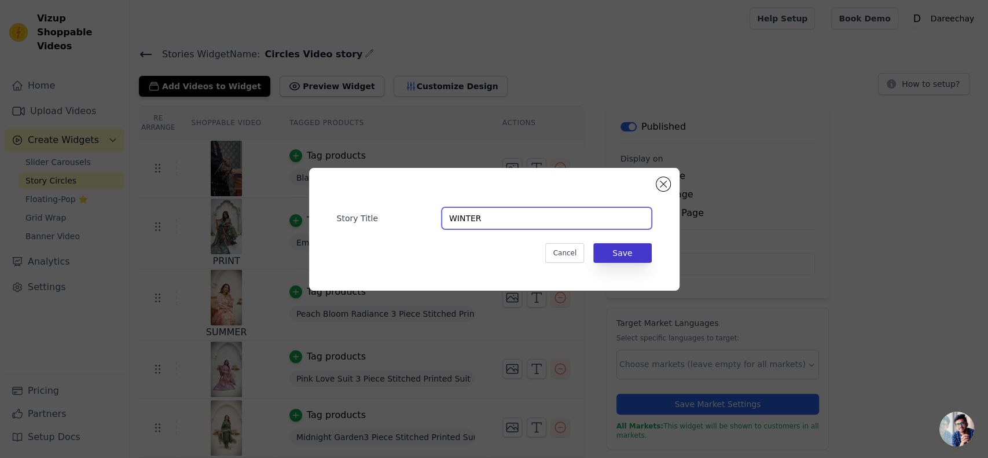
type input "WINTER"
click at [642, 253] on button "Save" at bounding box center [622, 253] width 58 height 20
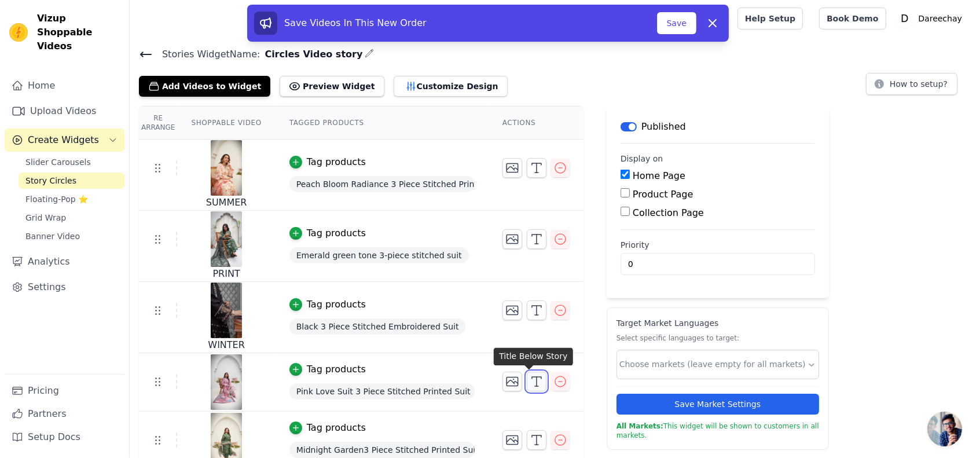
click at [534, 383] on icon "button" at bounding box center [536, 381] width 14 height 14
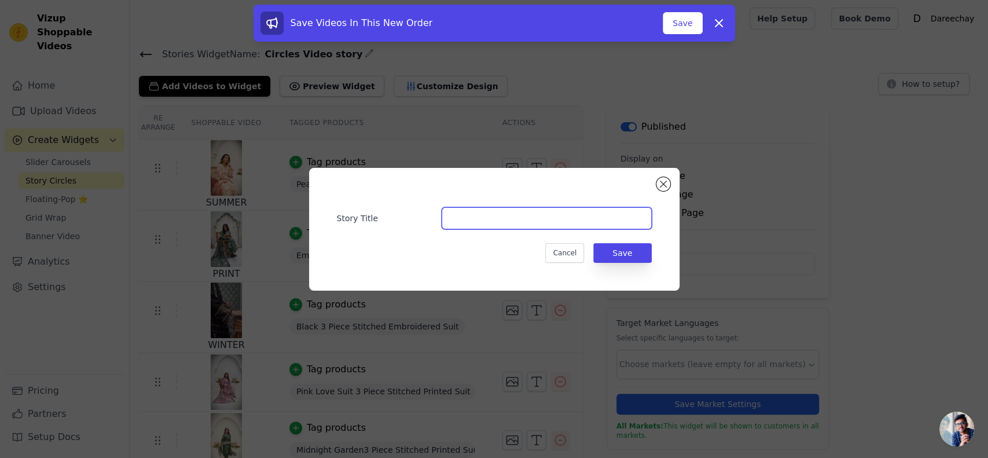
click at [491, 218] on input "Story Title" at bounding box center [547, 218] width 210 height 22
type input "SUMMER 50%"
click at [615, 246] on button "Save" at bounding box center [622, 253] width 58 height 20
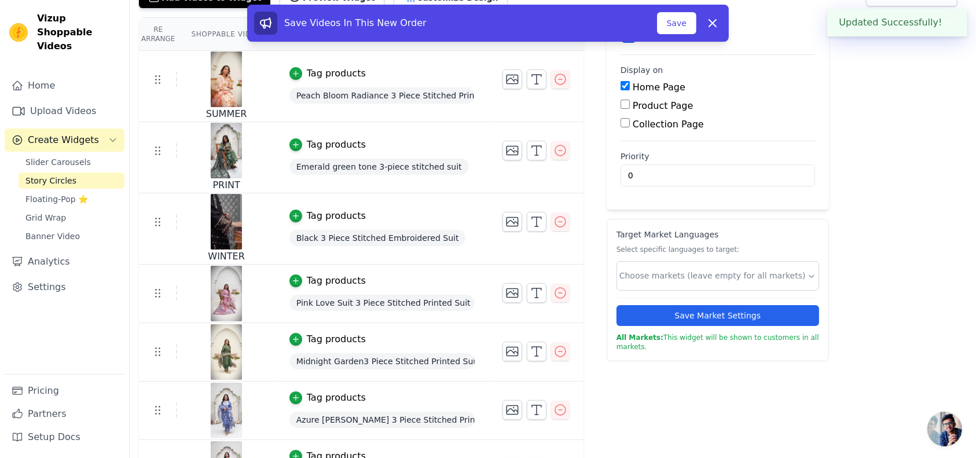
scroll to position [154, 0]
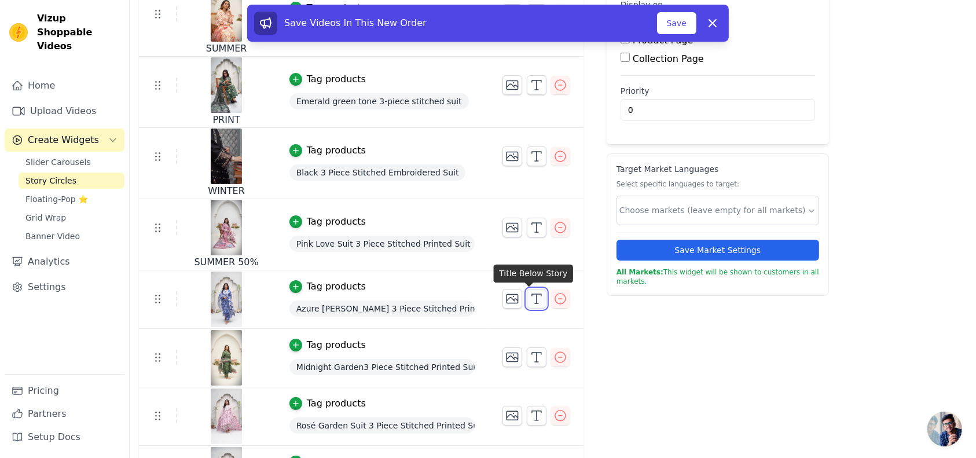
click at [529, 297] on icon "button" at bounding box center [536, 299] width 14 height 14
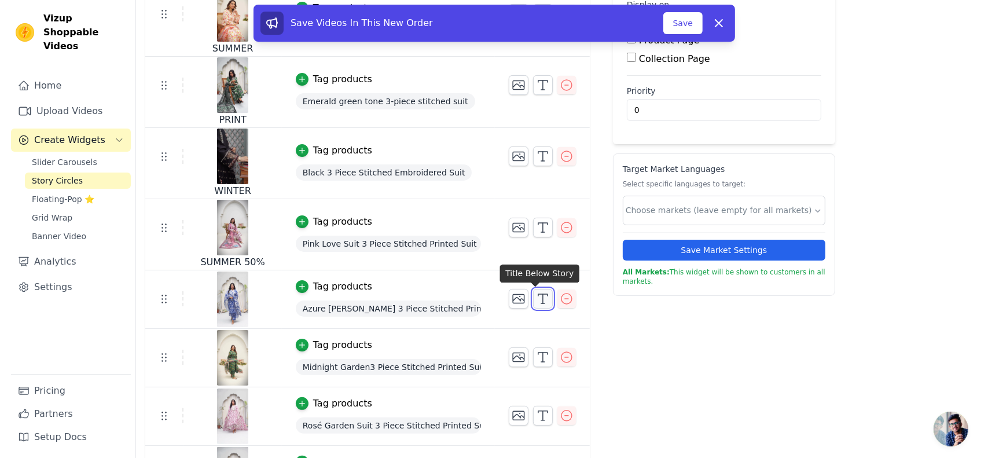
scroll to position [0, 0]
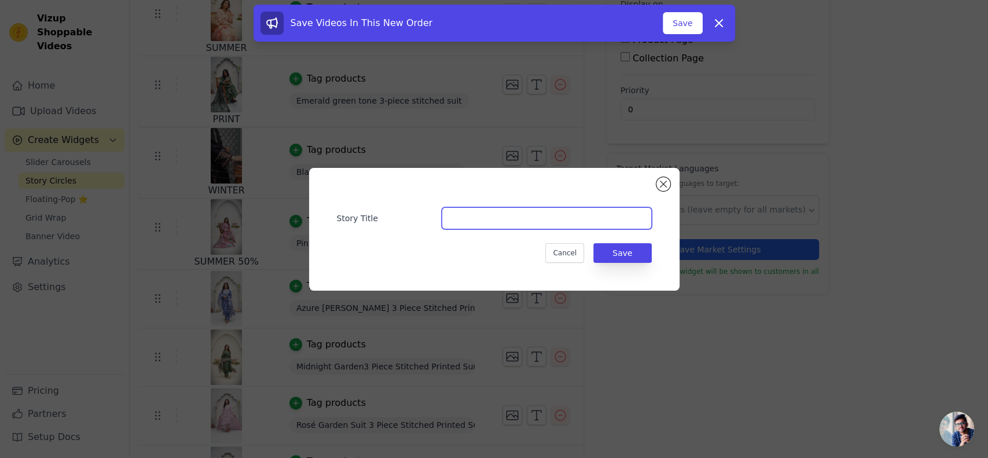
click at [509, 209] on input "Story Title" at bounding box center [547, 218] width 210 height 22
type input "PRINT 50%"
click at [630, 244] on button "Save" at bounding box center [622, 253] width 58 height 20
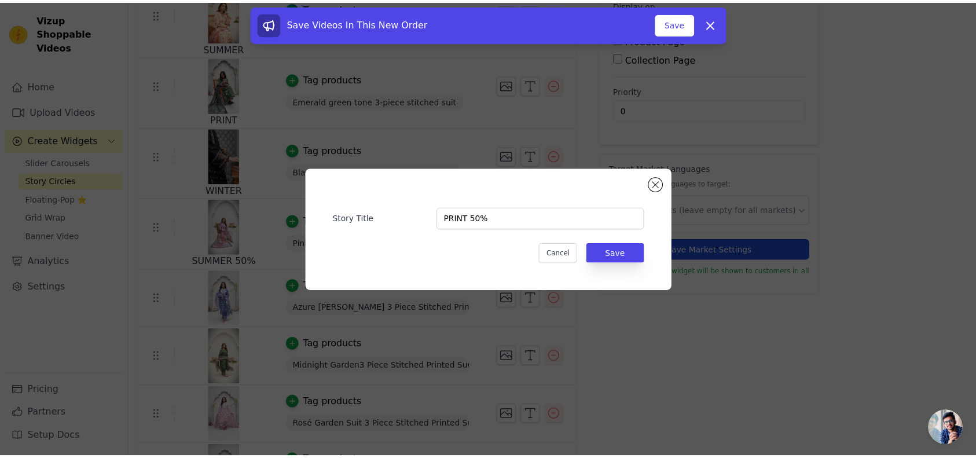
scroll to position [154, 0]
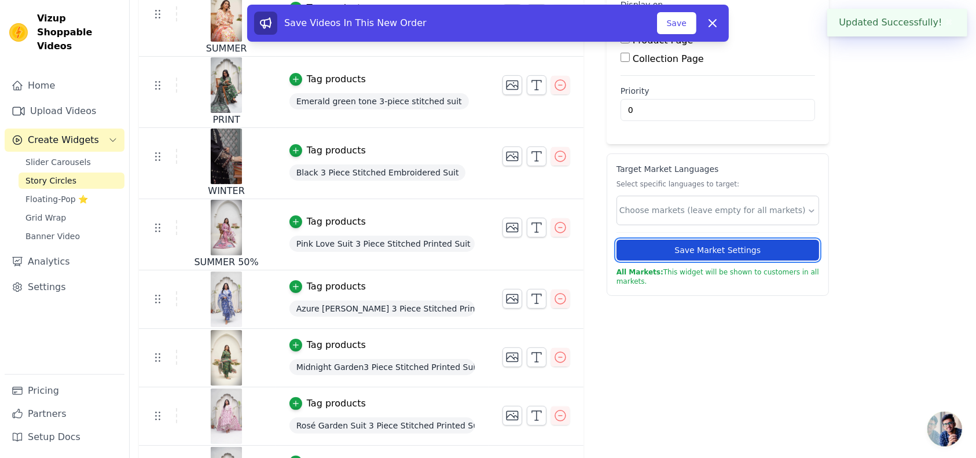
click at [623, 248] on button "Save Market Settings" at bounding box center [717, 250] width 203 height 21
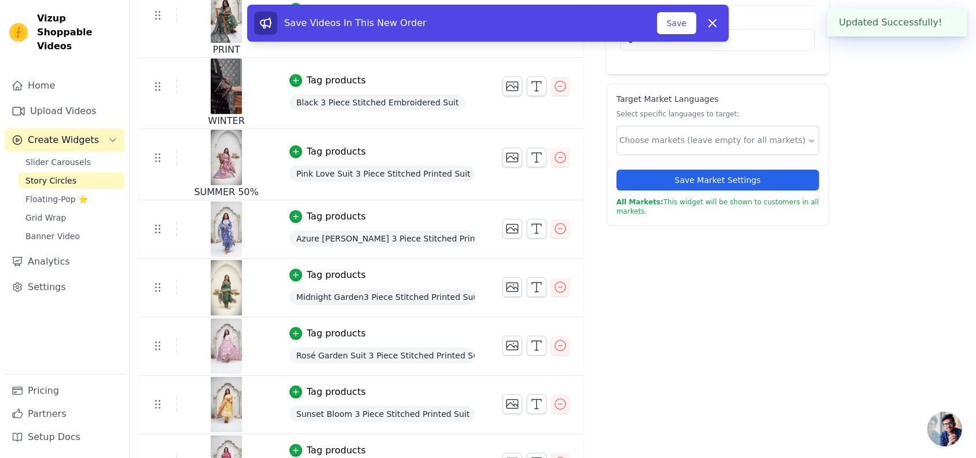
scroll to position [258, 0]
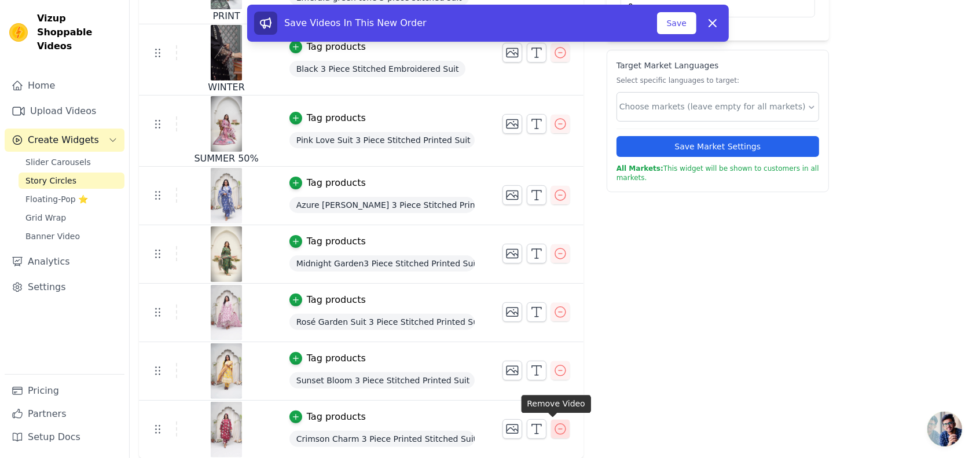
click at [554, 424] on icon "button" at bounding box center [560, 429] width 14 height 14
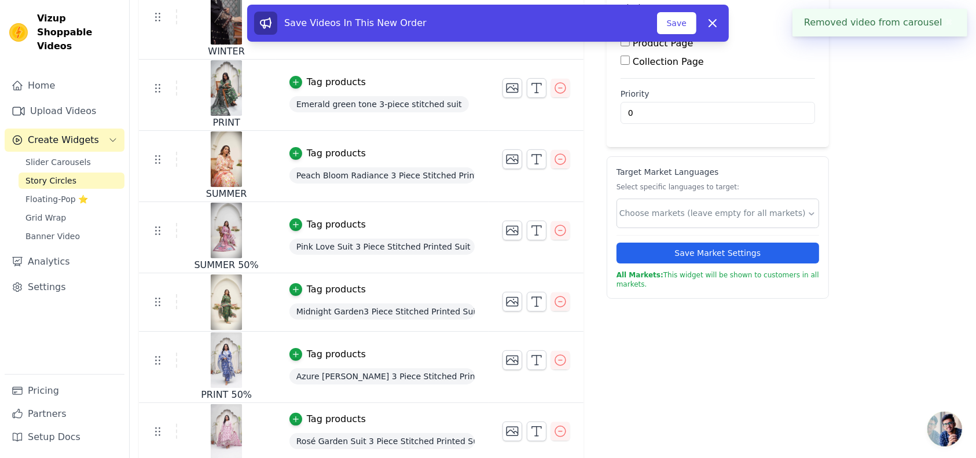
scroll to position [154, 0]
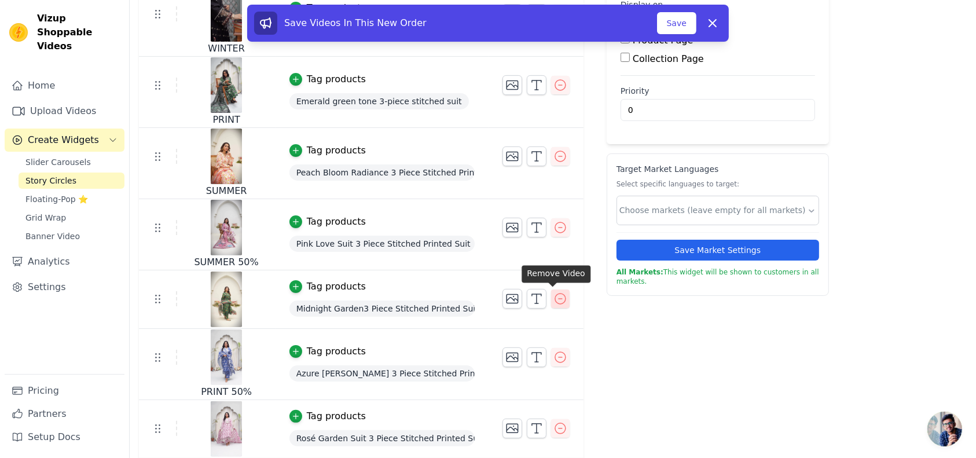
click at [560, 296] on button "button" at bounding box center [560, 298] width 19 height 19
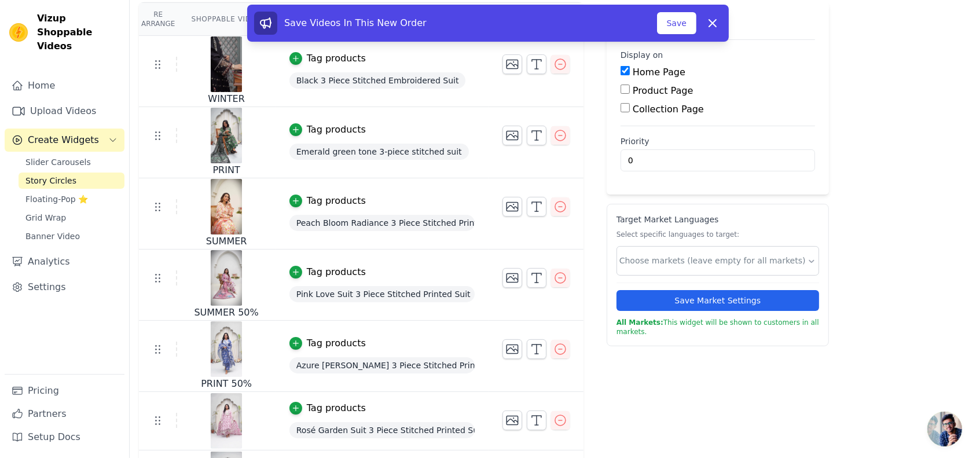
scroll to position [153, 0]
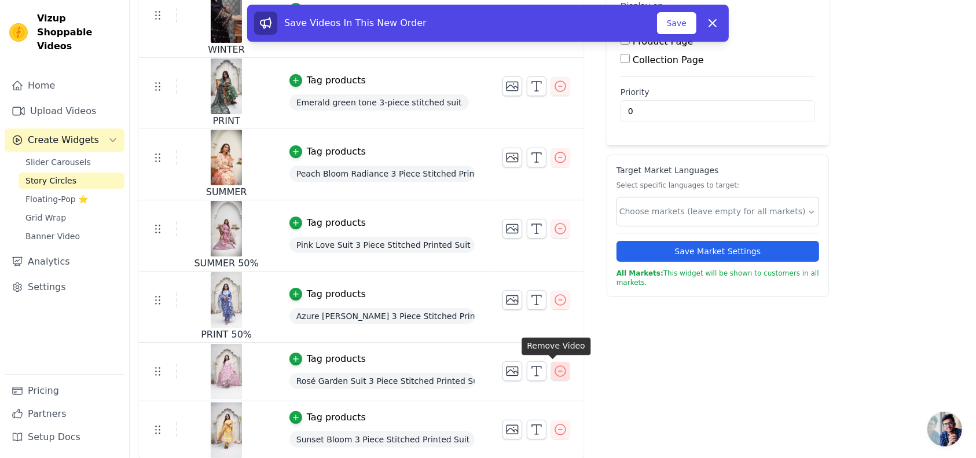
click at [553, 370] on icon "button" at bounding box center [560, 371] width 14 height 14
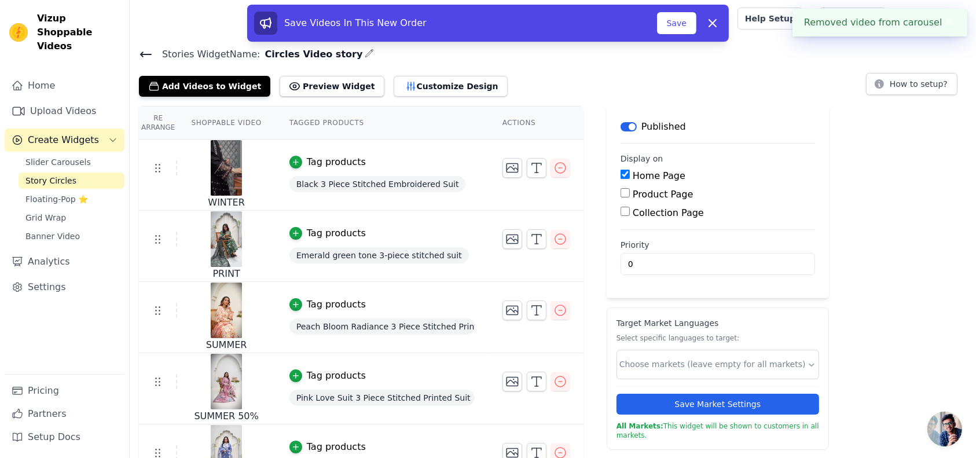
scroll to position [95, 0]
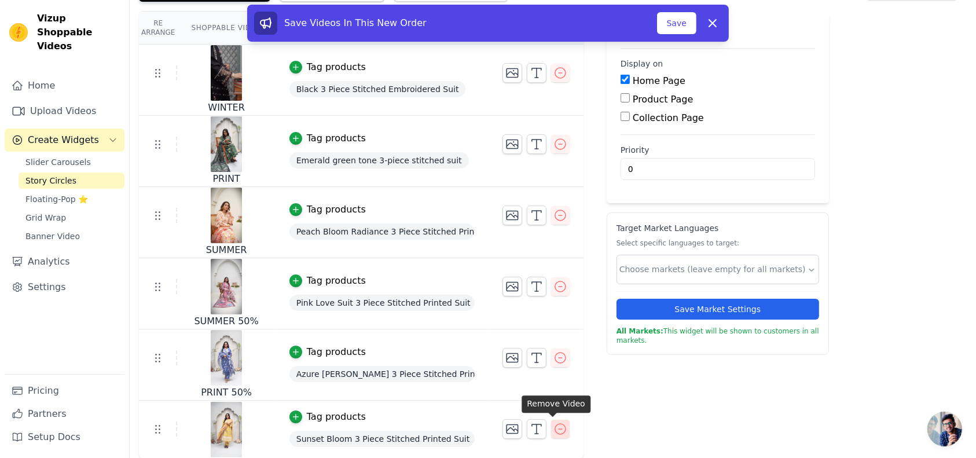
click at [556, 429] on icon "button" at bounding box center [560, 429] width 14 height 14
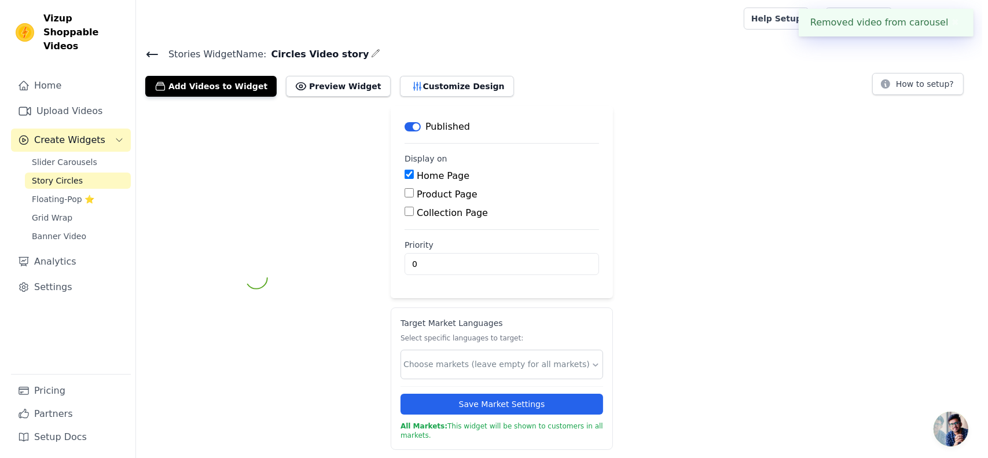
scroll to position [0, 0]
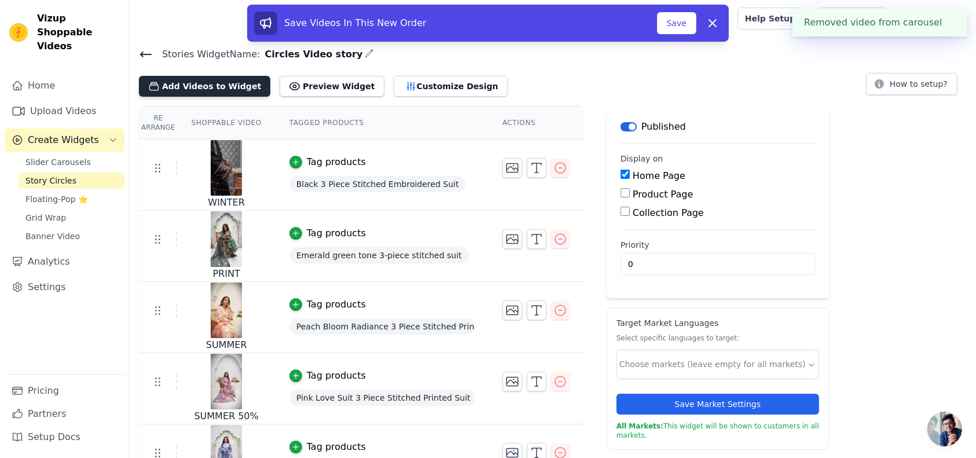
click at [168, 83] on button "Add Videos to Widget" at bounding box center [204, 86] width 131 height 21
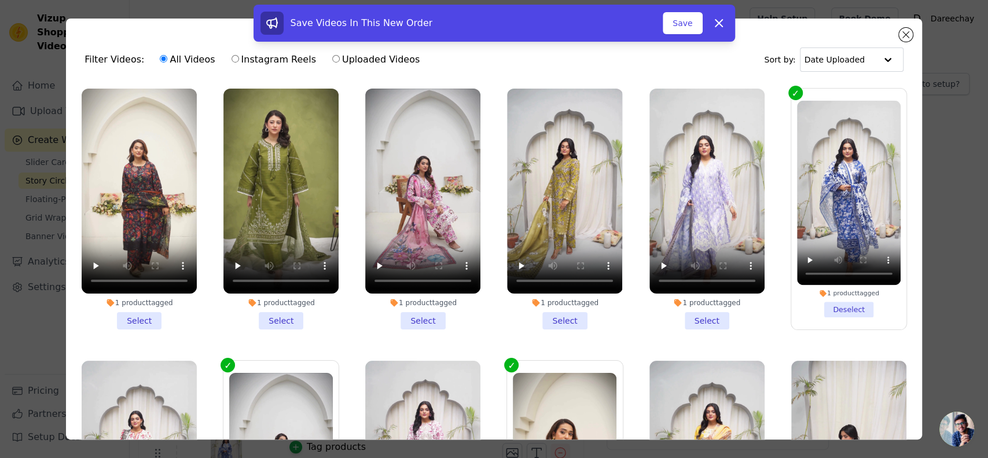
click at [904, 30] on div "Save Videos In This New Order Save Dismiss" at bounding box center [494, 26] width 988 height 42
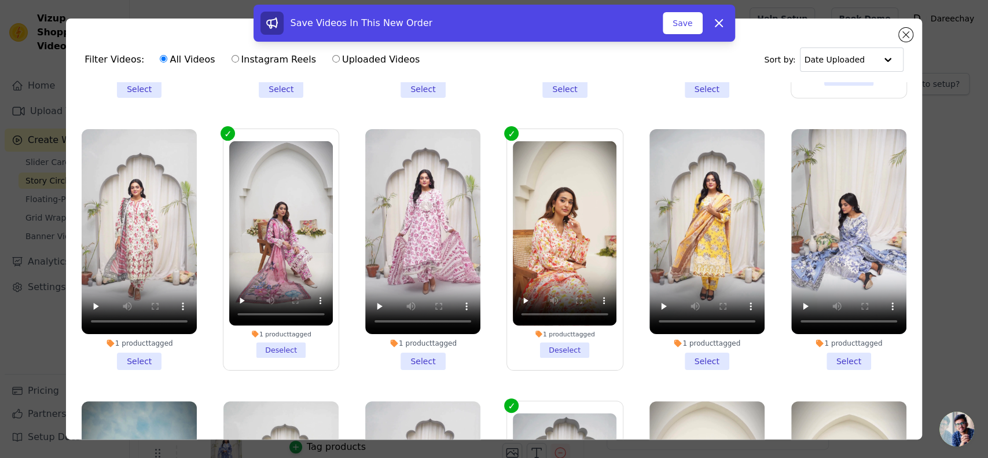
scroll to position [205, 0]
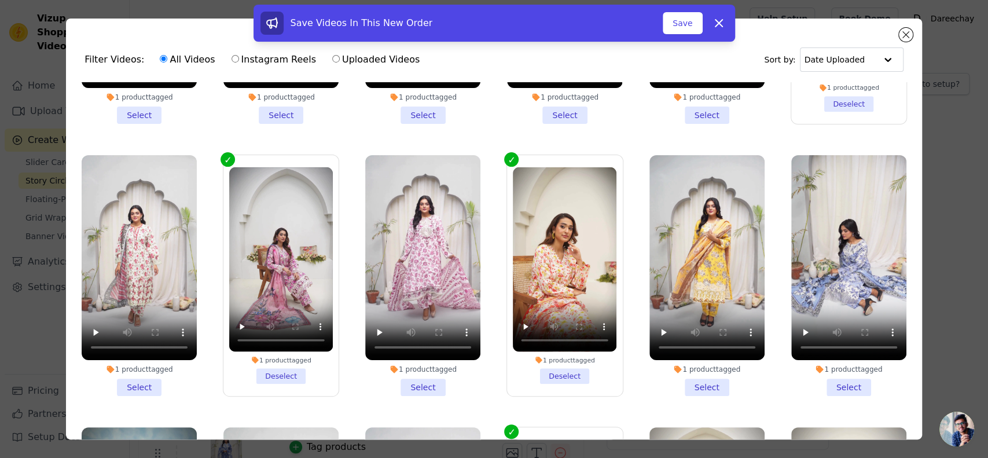
click at [837, 373] on li "1 product tagged Select" at bounding box center [848, 275] width 115 height 241
click at [0, 0] on input "1 product tagged Select" at bounding box center [0, 0] width 0 height 0
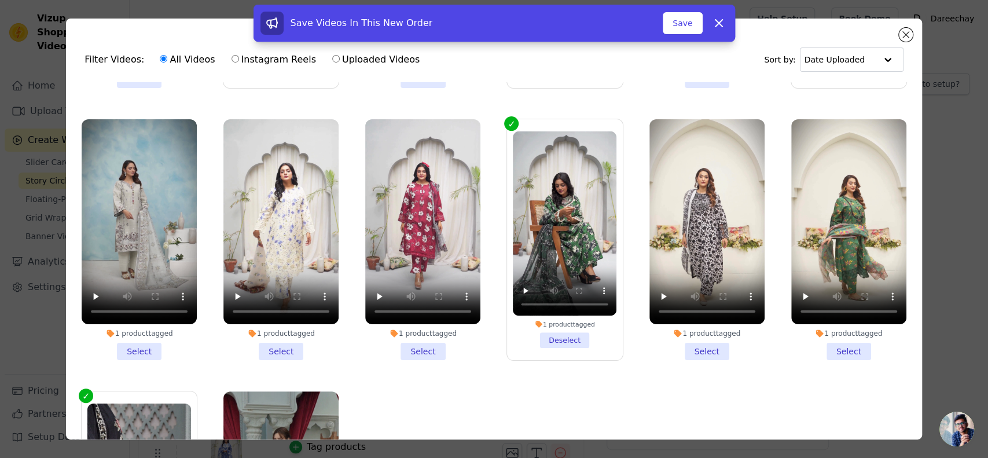
scroll to position [514, 0]
click at [259, 329] on li "1 product tagged Select" at bounding box center [280, 239] width 115 height 241
click at [0, 0] on input "1 product tagged Select" at bounding box center [0, 0] width 0 height 0
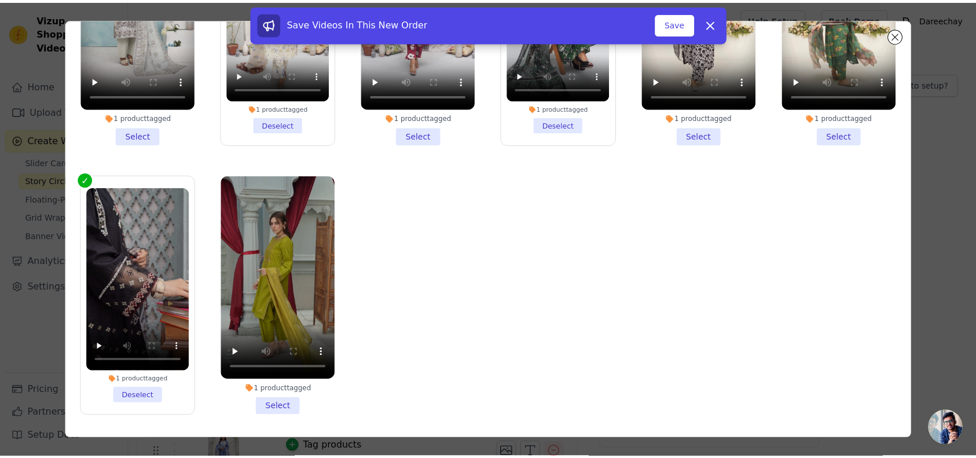
scroll to position [101, 0]
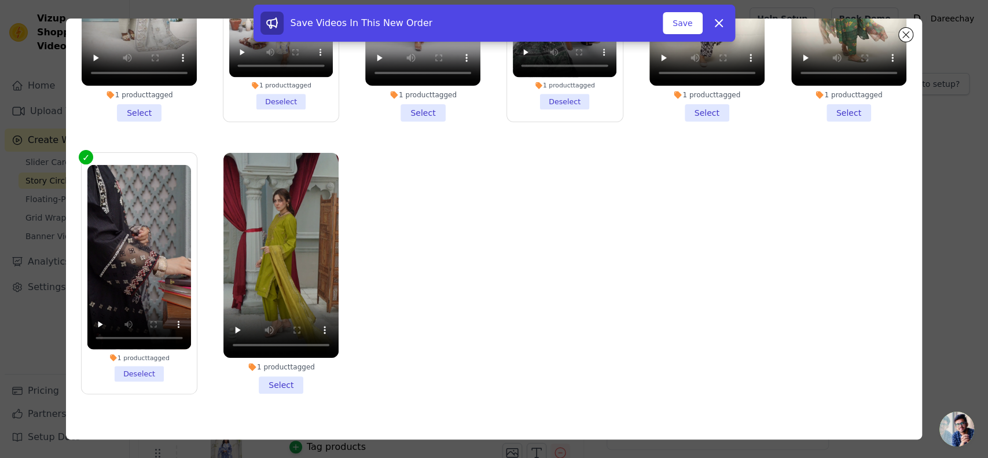
click at [266, 362] on li "1 product tagged Select" at bounding box center [280, 273] width 115 height 241
click at [0, 0] on input "1 product tagged Select" at bounding box center [0, 0] width 0 height 0
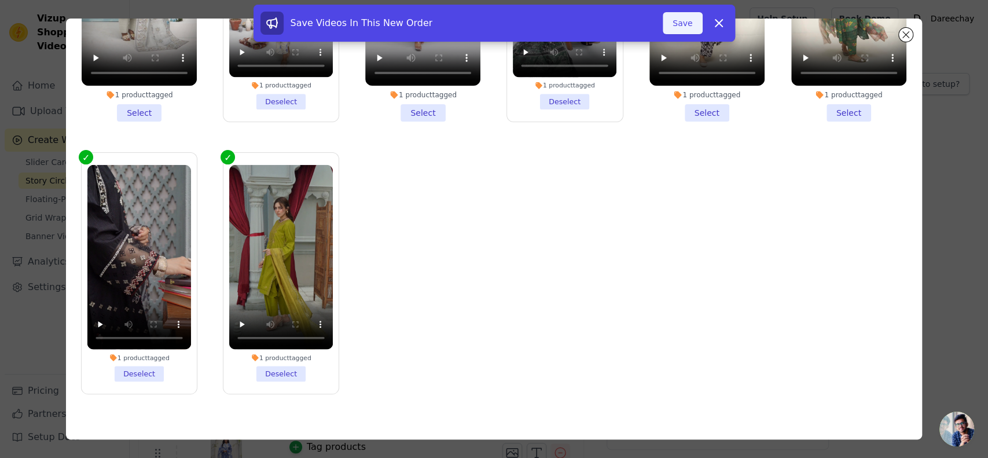
click at [678, 20] on button "Save" at bounding box center [682, 23] width 39 height 22
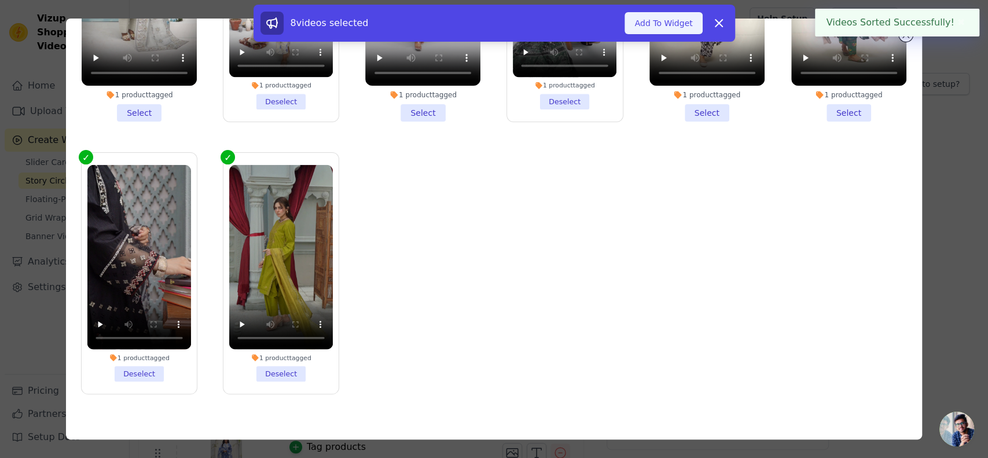
click at [671, 20] on button "Add To Widget" at bounding box center [663, 23] width 78 height 22
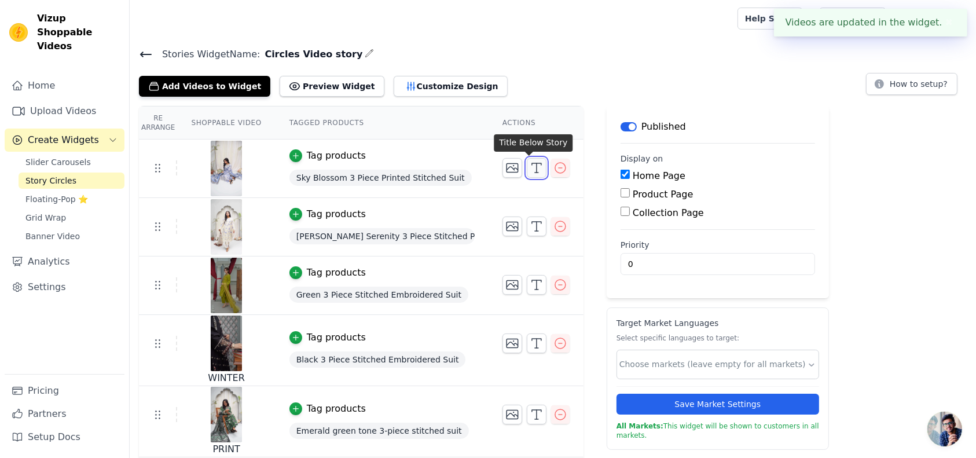
click at [529, 166] on icon "button" at bounding box center [536, 168] width 14 height 14
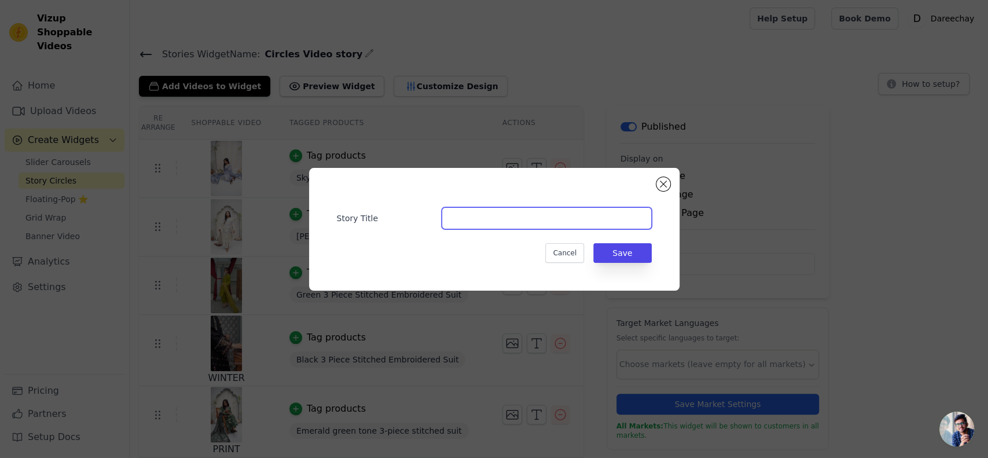
click at [452, 215] on input "Story Title" at bounding box center [547, 218] width 210 height 22
type input "NEW ARRIVAL"
click at [623, 244] on button "Save" at bounding box center [622, 253] width 58 height 20
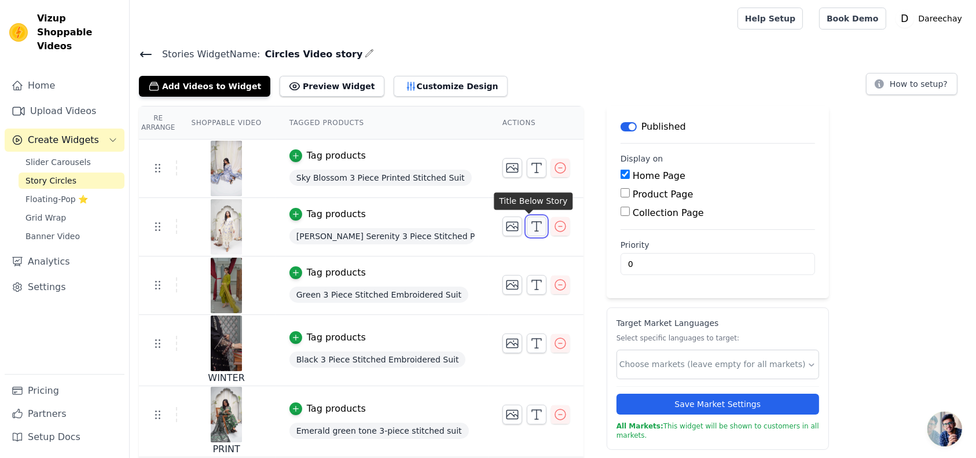
click at [532, 227] on icon "button" at bounding box center [536, 226] width 14 height 14
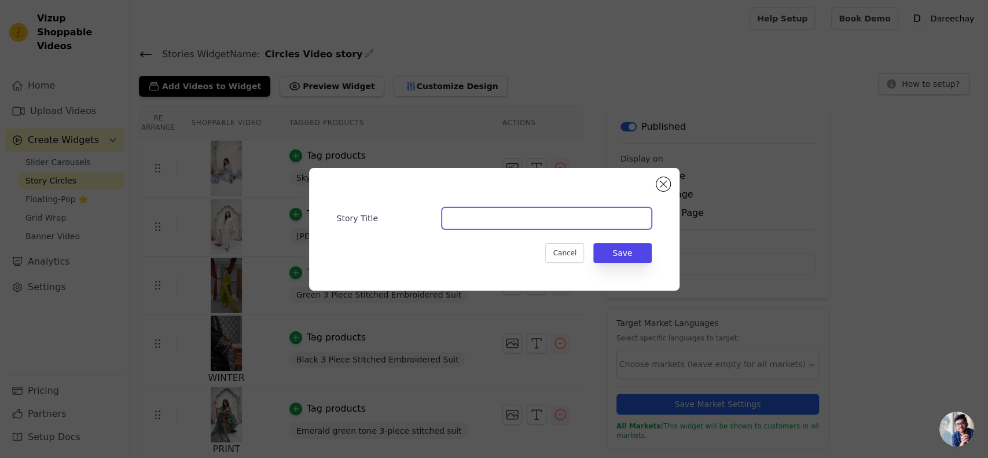
click at [492, 226] on input "Story Title" at bounding box center [547, 218] width 210 height 22
type input "FLASH SALE"
click at [625, 256] on button "Save" at bounding box center [622, 253] width 58 height 20
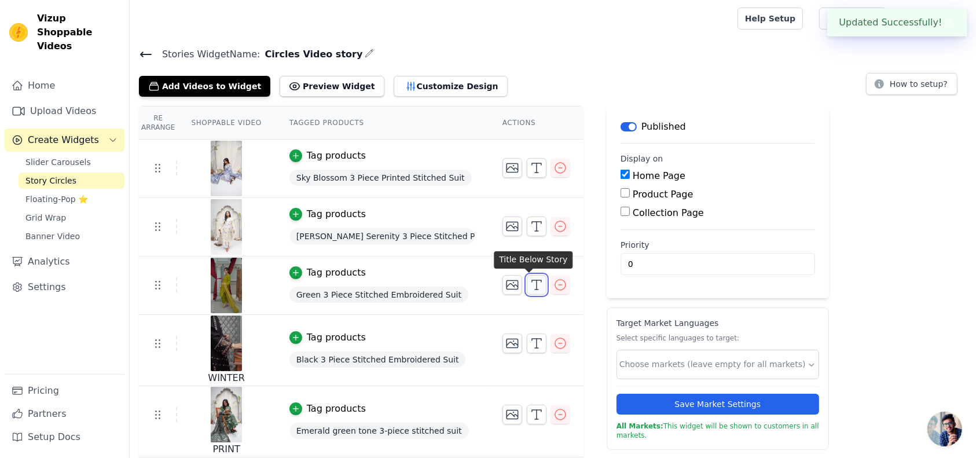
click at [529, 282] on icon "button" at bounding box center [536, 285] width 14 height 14
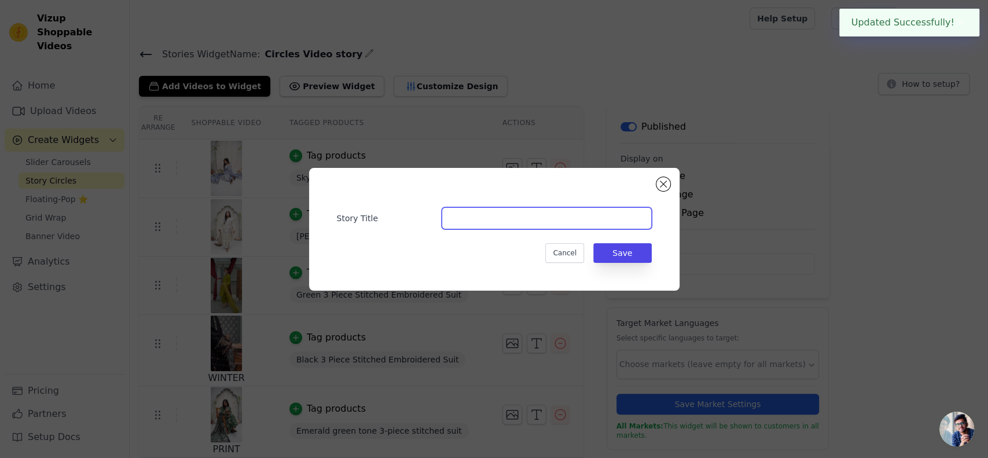
click at [468, 210] on input "Story Title" at bounding box center [547, 218] width 210 height 22
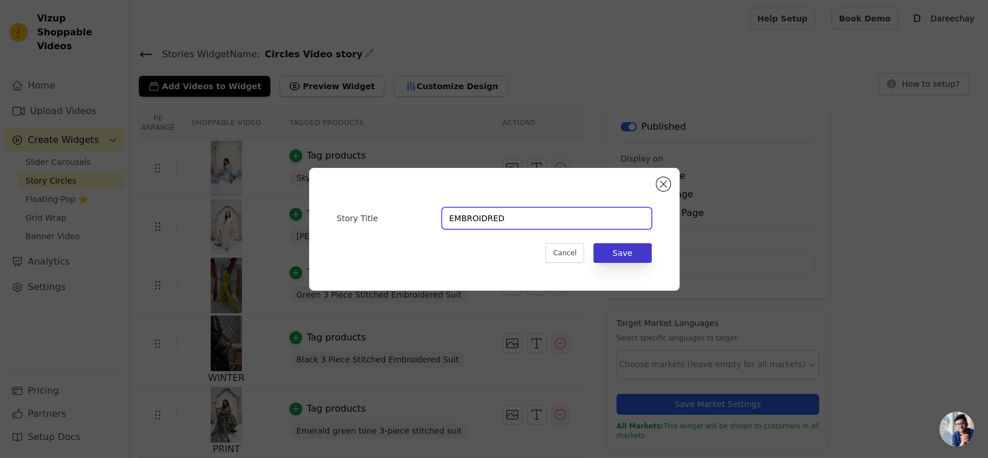
type input "EMBROIDRED"
click at [611, 259] on button "Save" at bounding box center [622, 253] width 58 height 20
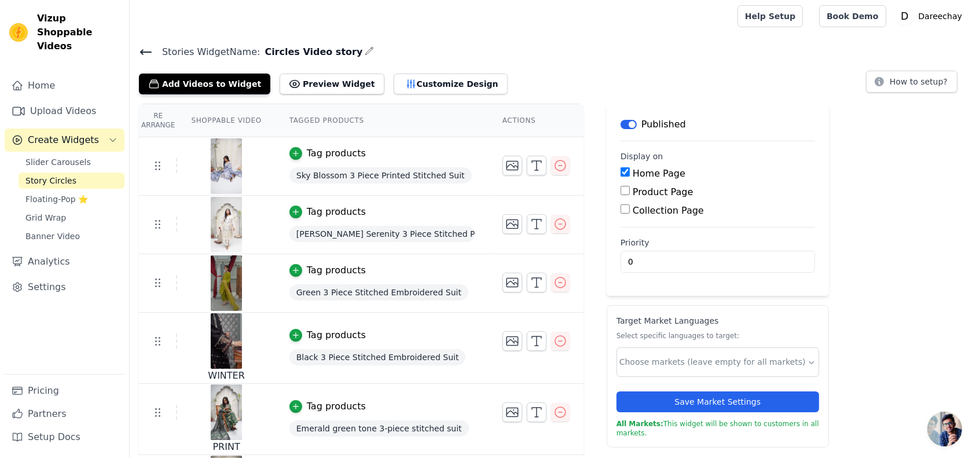
scroll to position [0, 0]
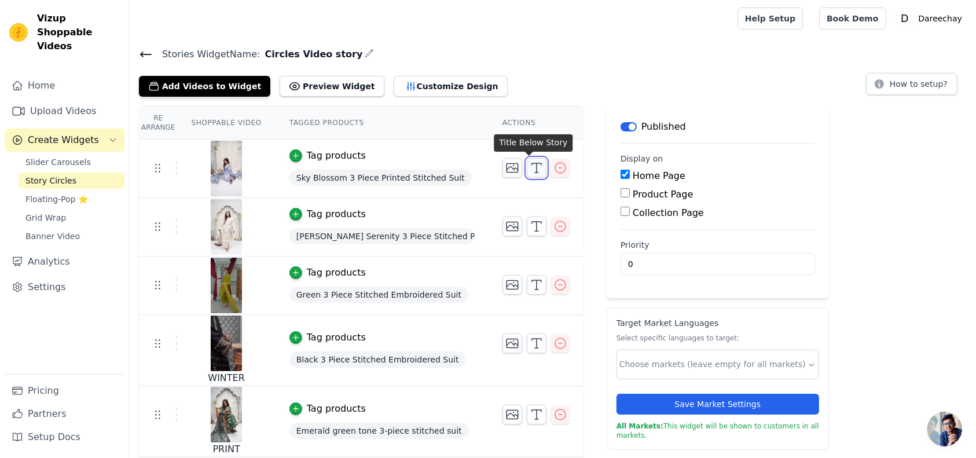
click at [529, 168] on icon "button" at bounding box center [536, 168] width 14 height 14
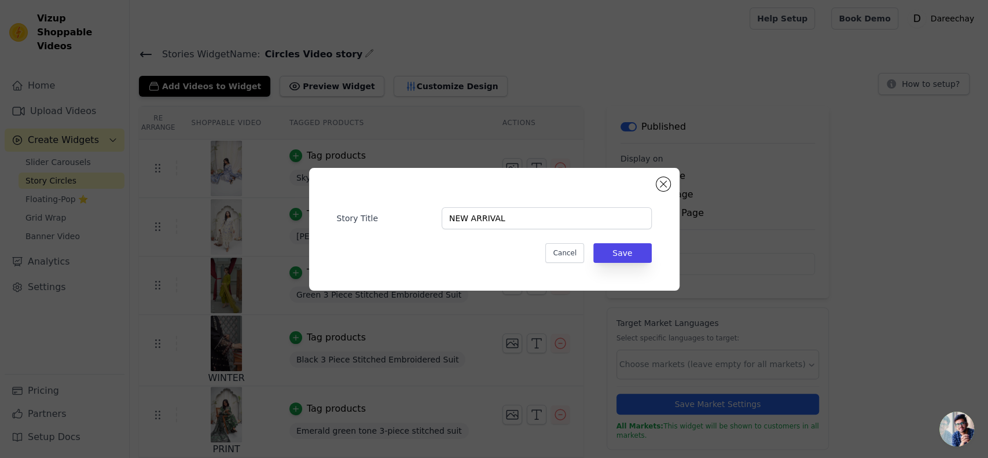
click at [527, 168] on div "Story Title NEW ARRIVAL Cancel Save" at bounding box center [494, 229] width 370 height 123
click at [601, 248] on button "Save" at bounding box center [622, 253] width 58 height 20
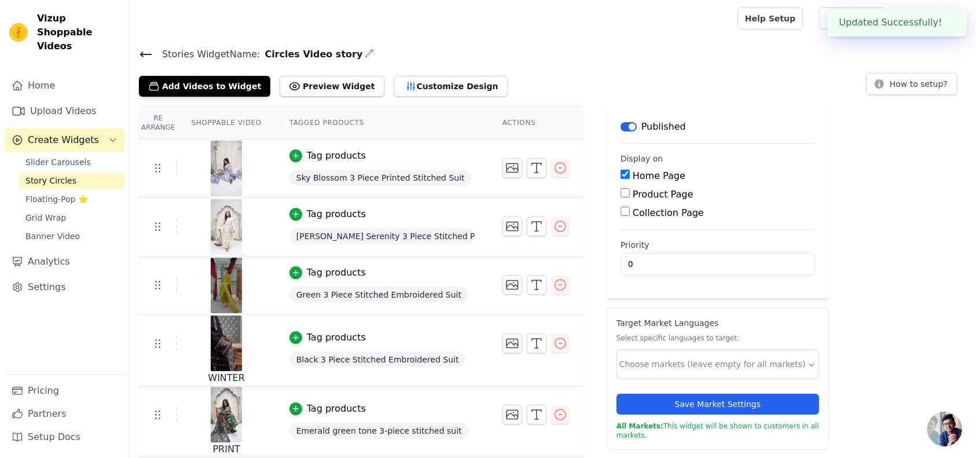
click at [625, 248] on label "Priority" at bounding box center [717, 245] width 194 height 12
click at [625, 253] on input "0" at bounding box center [717, 264] width 194 height 22
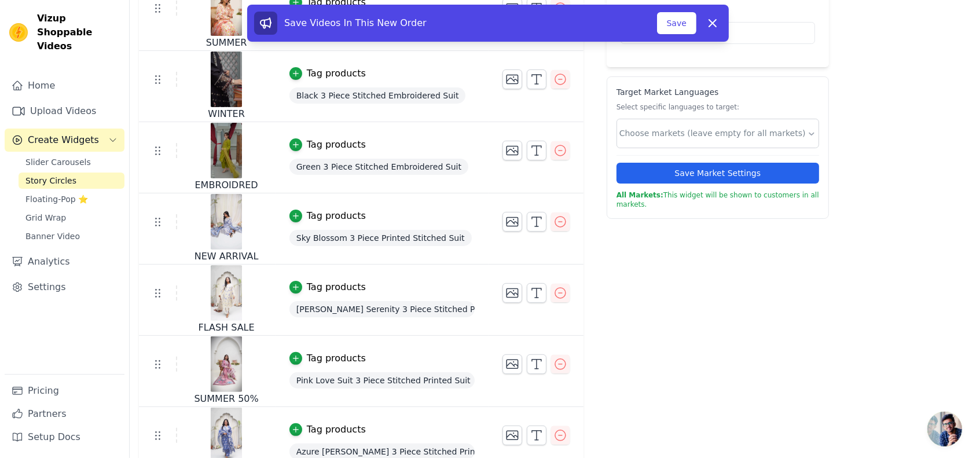
scroll to position [250, 0]
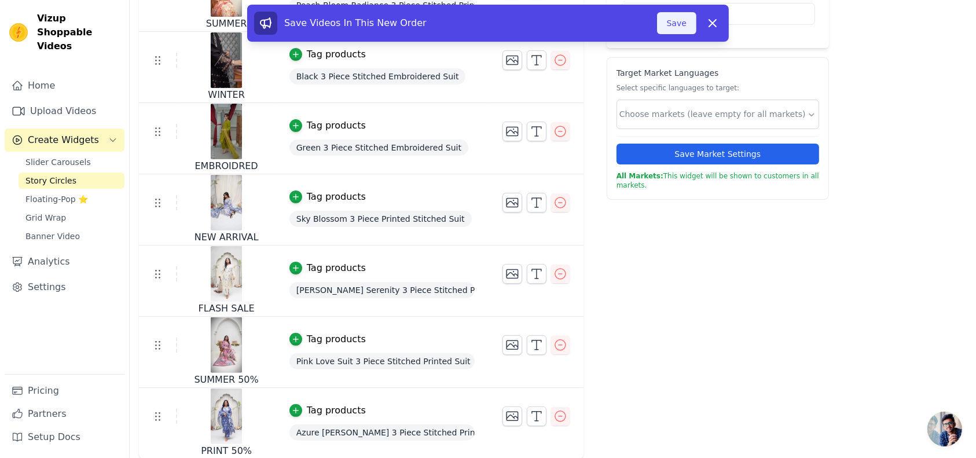
click at [677, 22] on button "Save" at bounding box center [676, 23] width 39 height 22
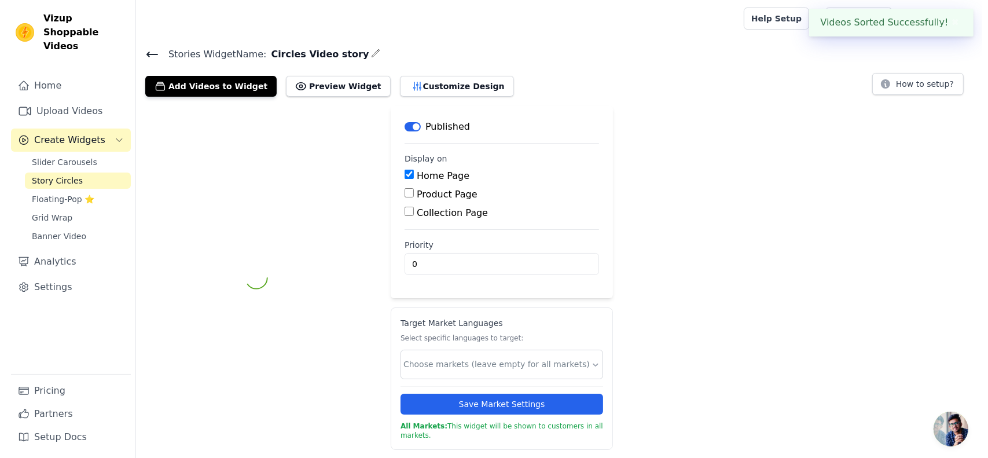
scroll to position [0, 0]
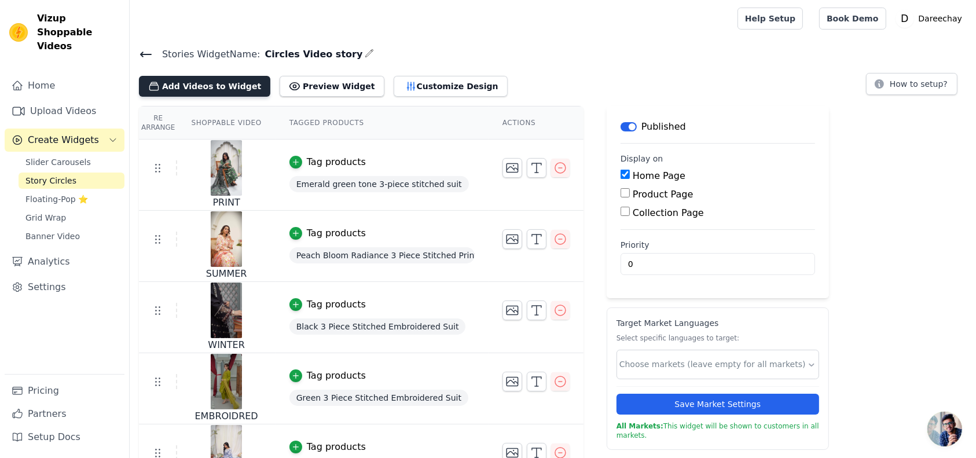
click at [221, 85] on button "Add Videos to Widget" at bounding box center [204, 86] width 131 height 21
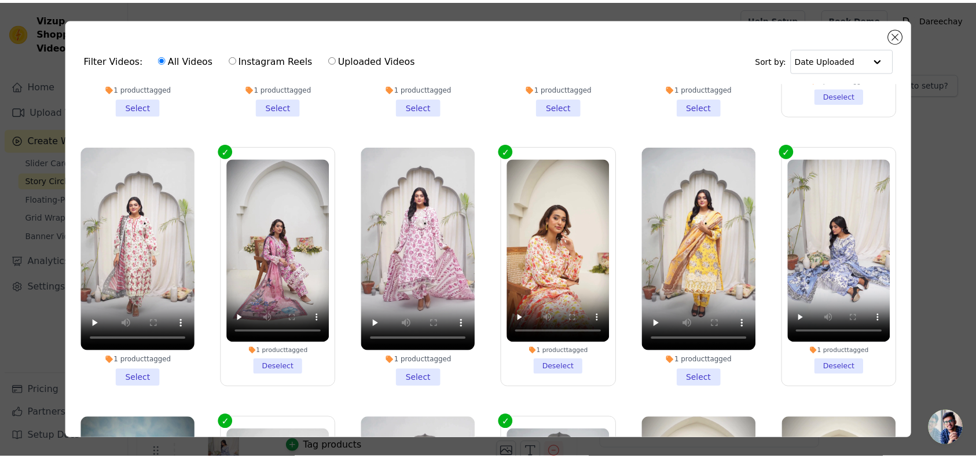
scroll to position [218, 0]
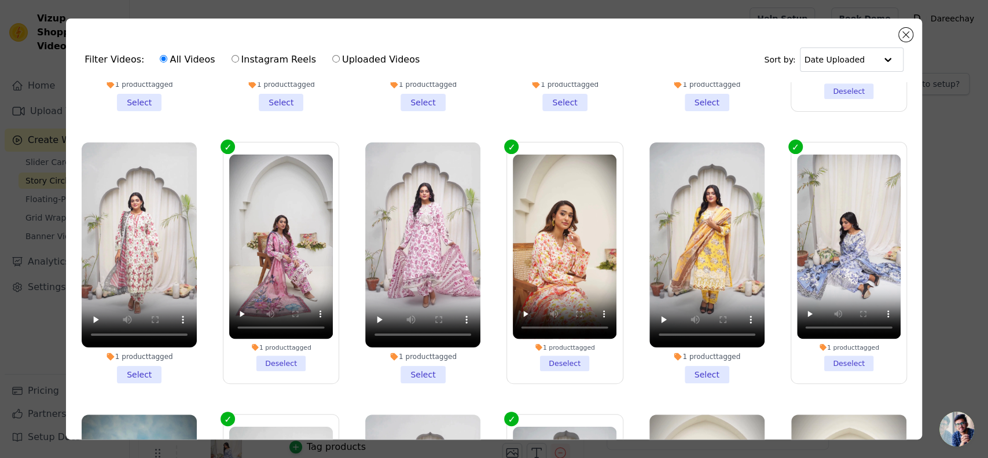
click at [414, 352] on li "1 product tagged Select" at bounding box center [422, 262] width 115 height 241
click at [0, 0] on input "1 product tagged Select" at bounding box center [0, 0] width 0 height 0
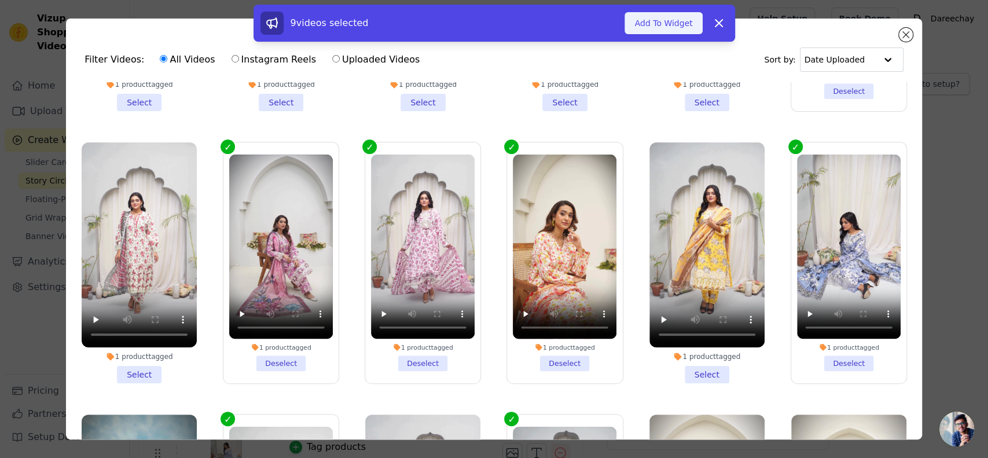
click at [645, 14] on button "Add To Widget" at bounding box center [663, 23] width 78 height 22
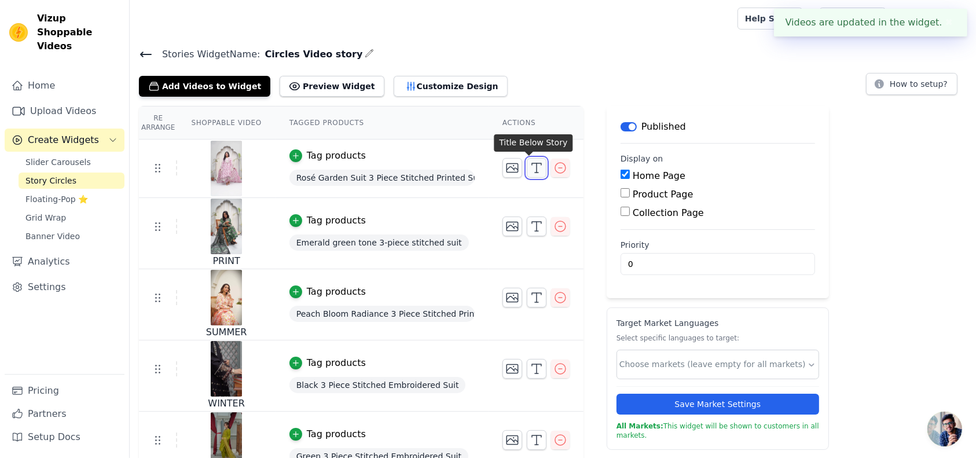
click at [527, 163] on button "button" at bounding box center [537, 168] width 20 height 20
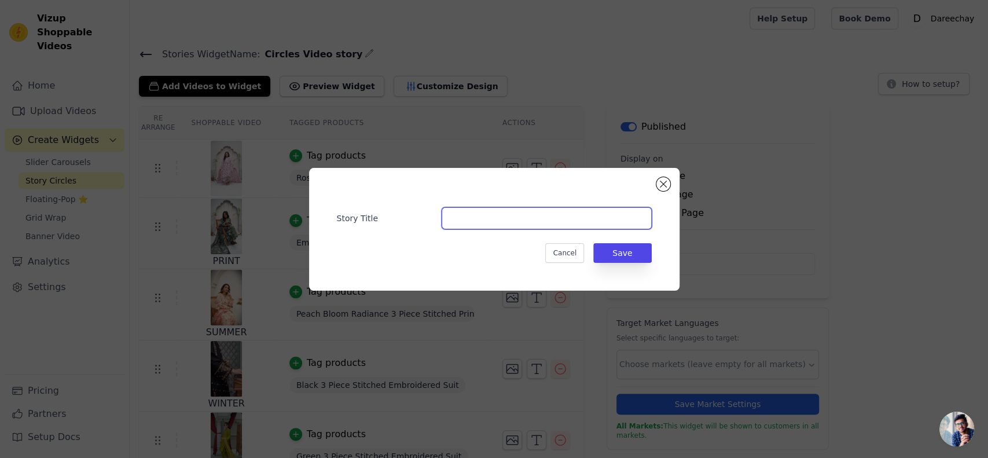
click at [477, 222] on input "Story Title" at bounding box center [547, 218] width 210 height 22
type input "[DATE] SALE"
click at [625, 252] on button "Save" at bounding box center [622, 253] width 58 height 20
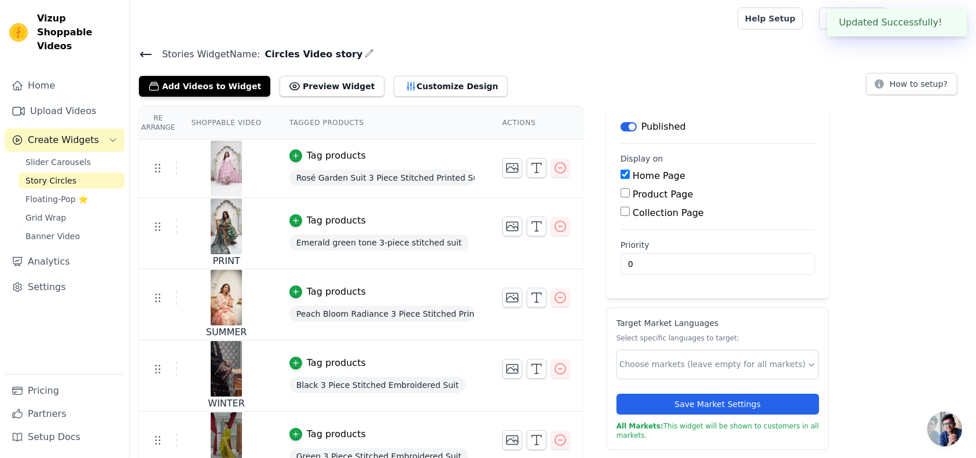
click at [620, 249] on label "Priority" at bounding box center [717, 245] width 194 height 12
click at [620, 253] on input "0" at bounding box center [717, 264] width 194 height 22
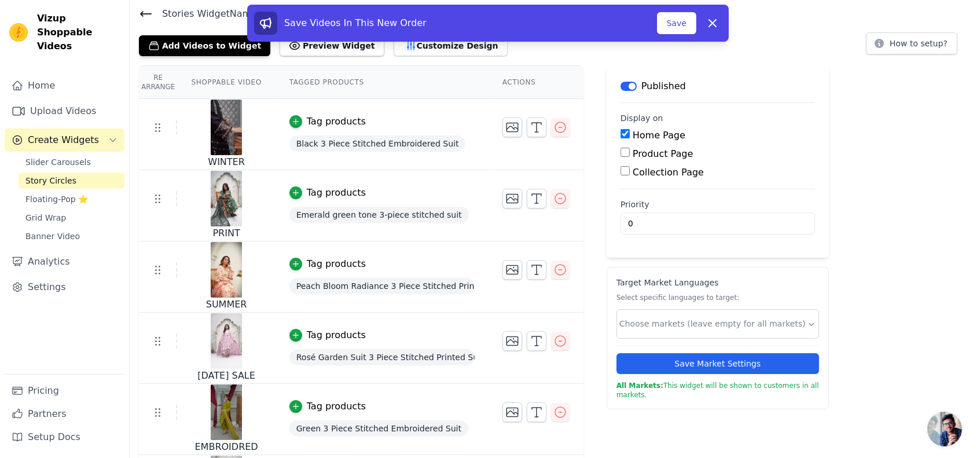
scroll to position [51, 0]
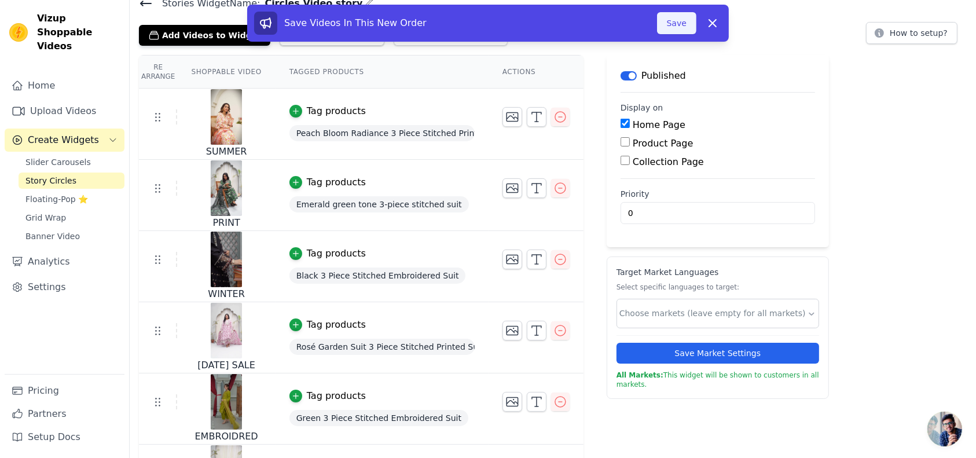
click at [678, 24] on button "Save" at bounding box center [676, 23] width 39 height 22
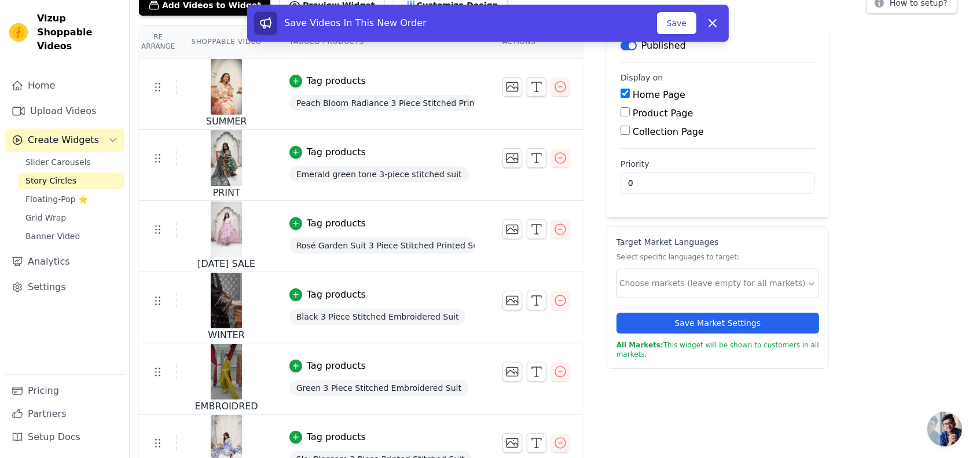
scroll to position [77, 0]
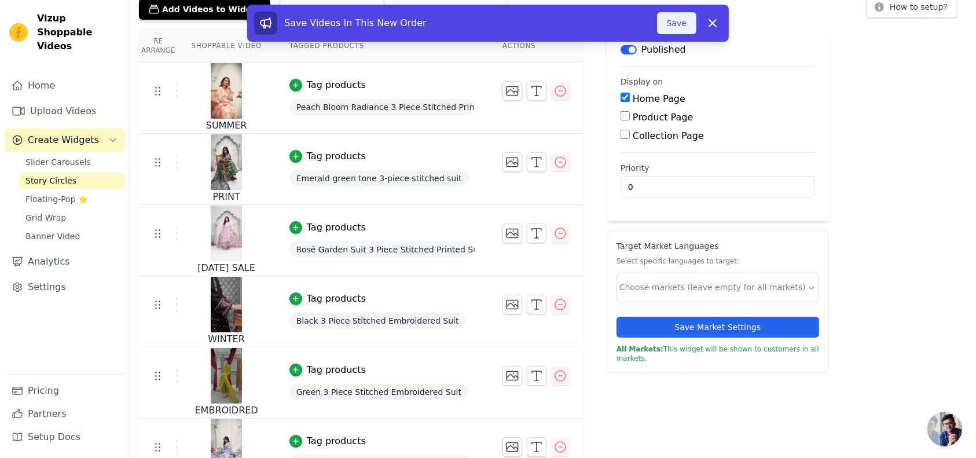
click at [674, 25] on button "Save" at bounding box center [676, 23] width 39 height 22
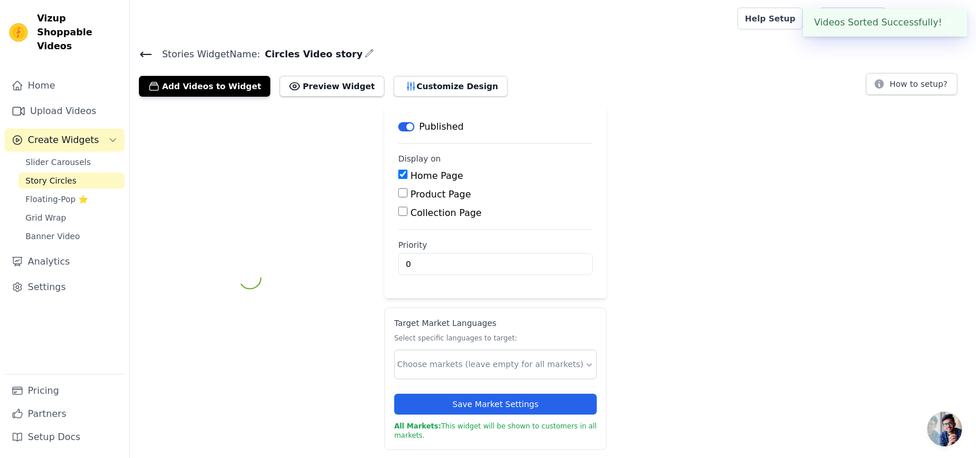
scroll to position [0, 0]
